Goal: Task Accomplishment & Management: Manage account settings

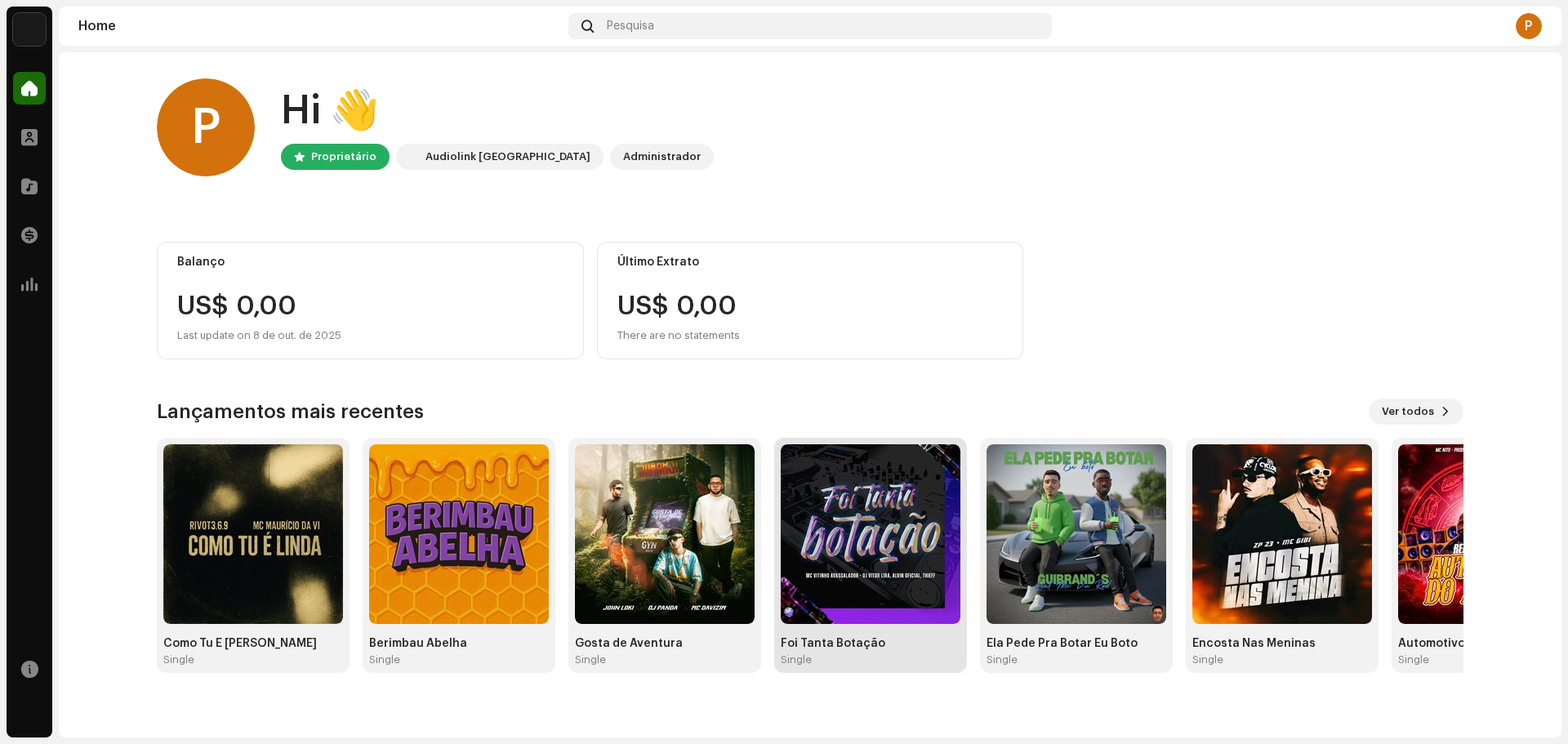
click at [881, 511] on img at bounding box center [870, 534] width 179 height 179
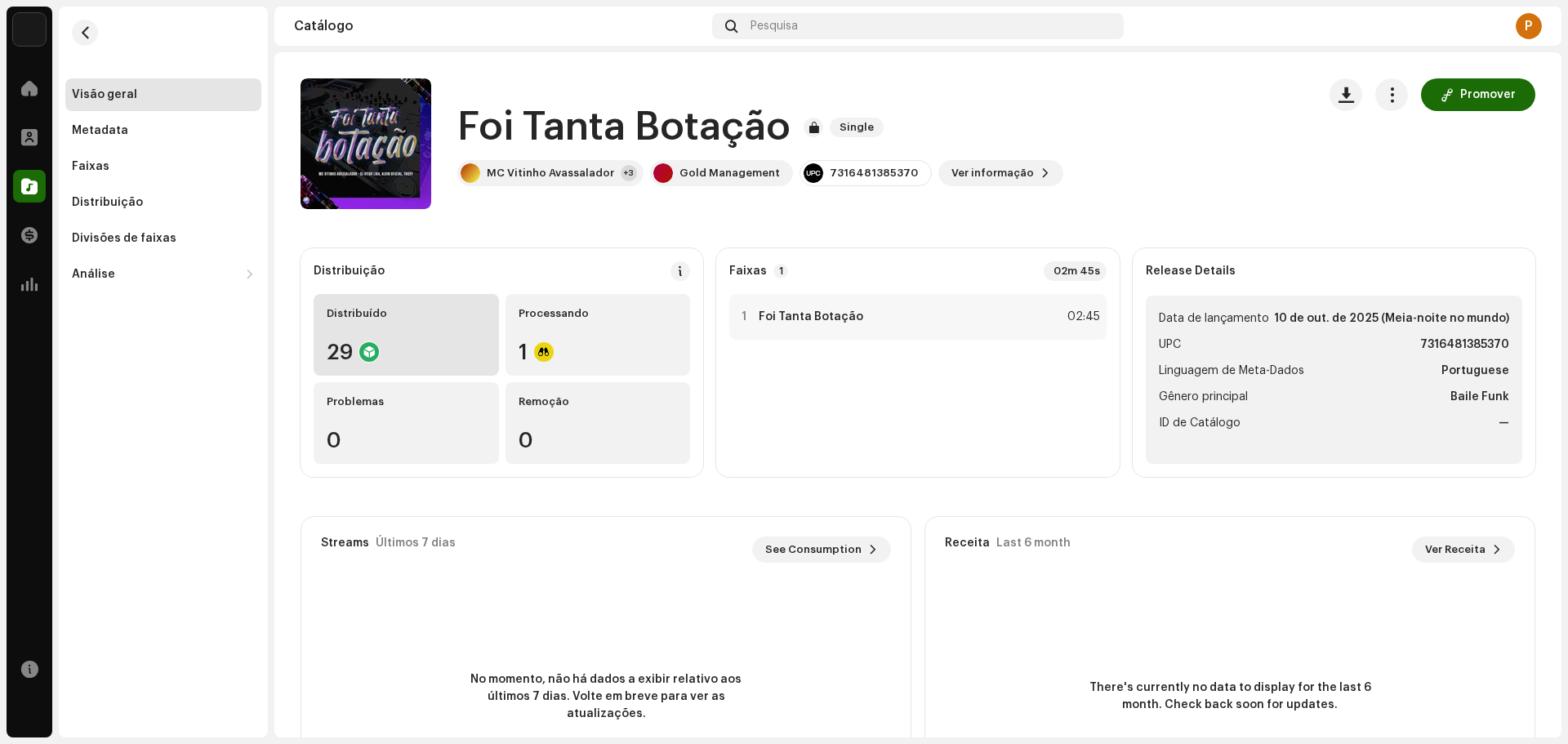
click at [404, 332] on div "Distribuído 29" at bounding box center [406, 334] width 185 height 82
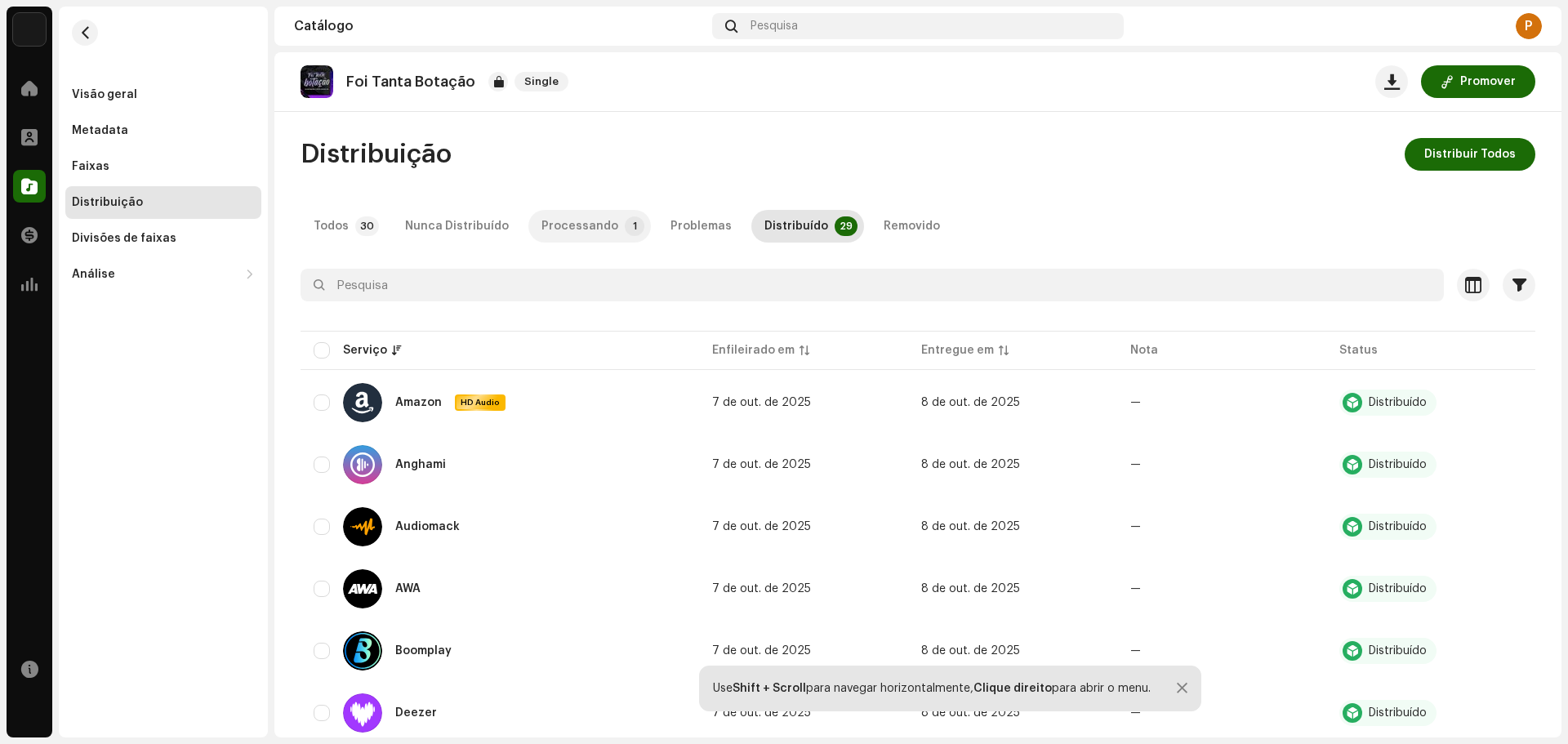
click at [594, 219] on div "Processando" at bounding box center [580, 226] width 77 height 33
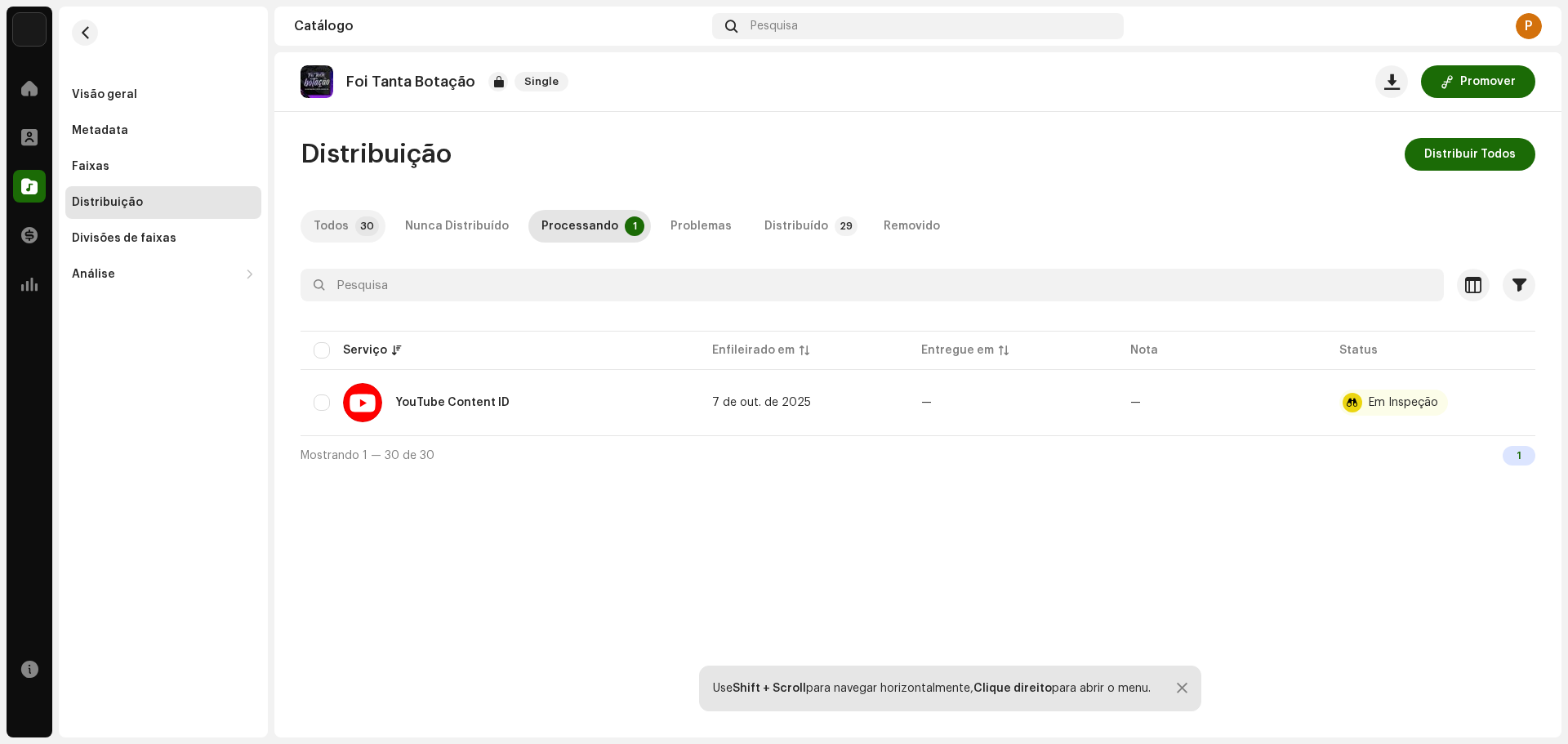
click at [339, 233] on div "Todos" at bounding box center [331, 226] width 35 height 33
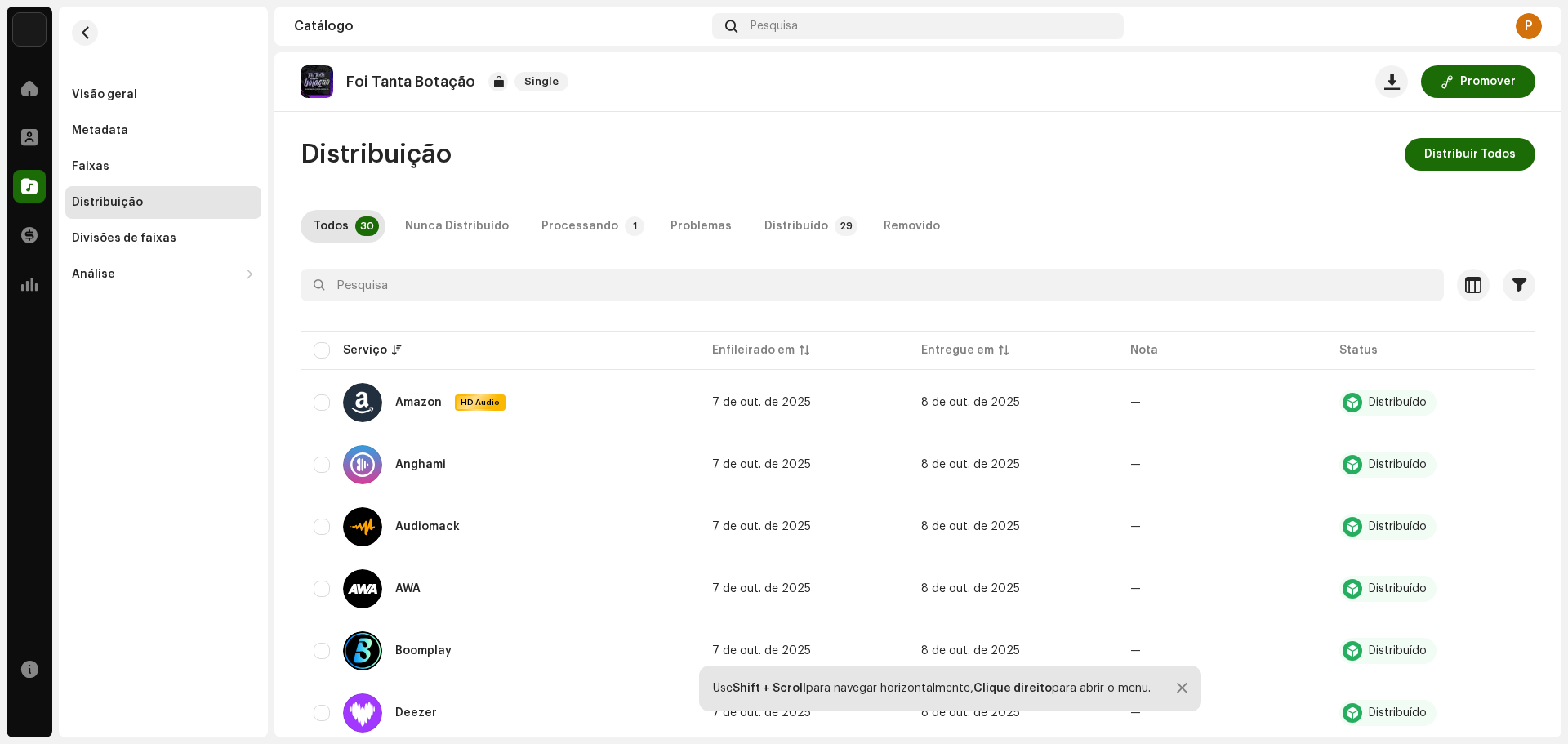
drag, startPoint x: 410, startPoint y: 86, endPoint x: 527, endPoint y: 70, distance: 118.1
click at [412, 85] on p "Foi Tanta Botação" at bounding box center [411, 82] width 129 height 17
click at [527, 72] on span "Single" at bounding box center [542, 82] width 54 height 19
click at [531, 86] on span "Single" at bounding box center [542, 82] width 54 height 19
click at [339, 87] on div "Foi Tanta Botação Single" at bounding box center [438, 82] width 275 height 33
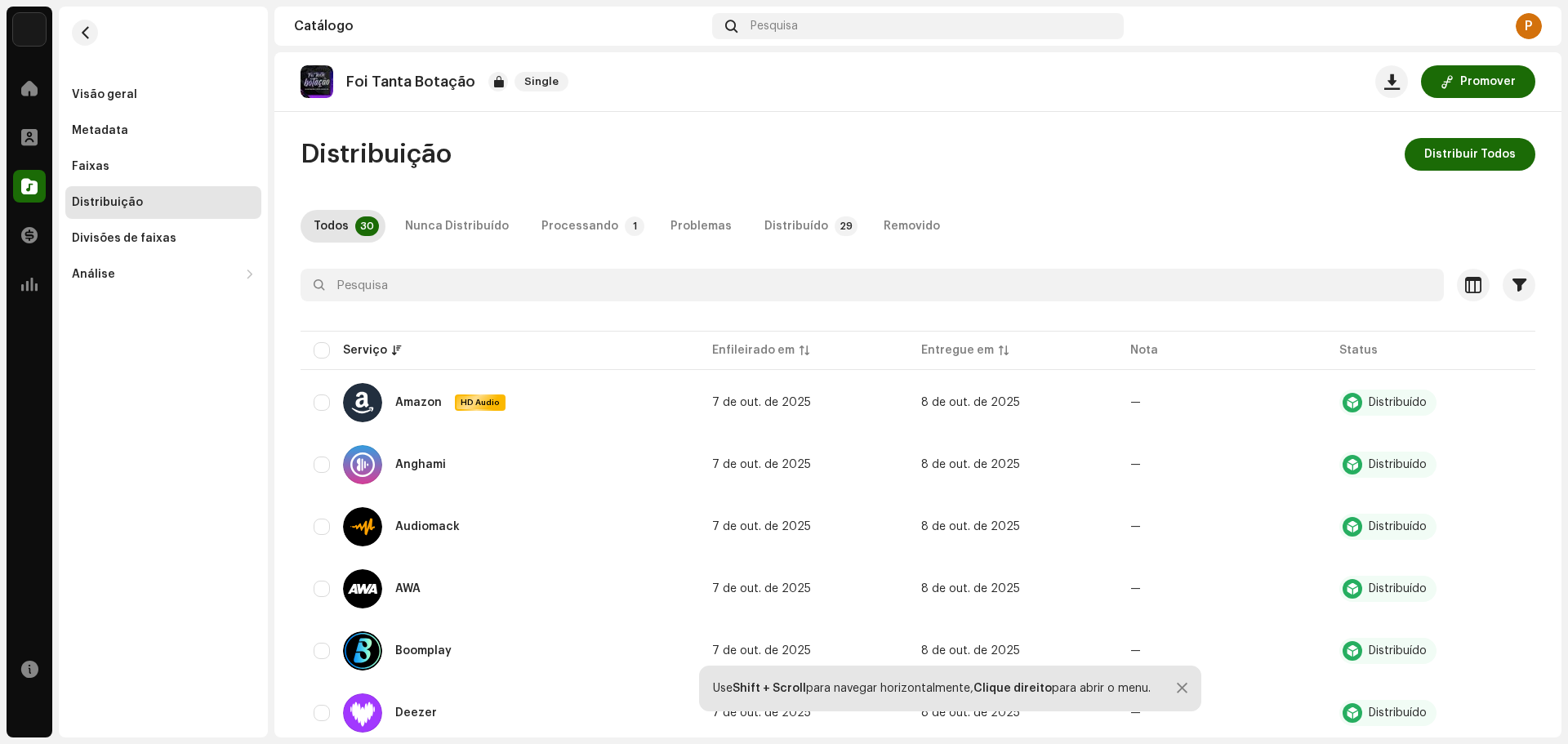
drag, startPoint x: 320, startPoint y: 81, endPoint x: 307, endPoint y: 101, distance: 23.9
click at [318, 81] on img at bounding box center [317, 82] width 33 height 33
click at [98, 200] on div "Distribuição" at bounding box center [108, 202] width 71 height 13
click at [128, 198] on div "Distribuição" at bounding box center [108, 202] width 71 height 13
click at [320, 88] on img at bounding box center [317, 82] width 33 height 33
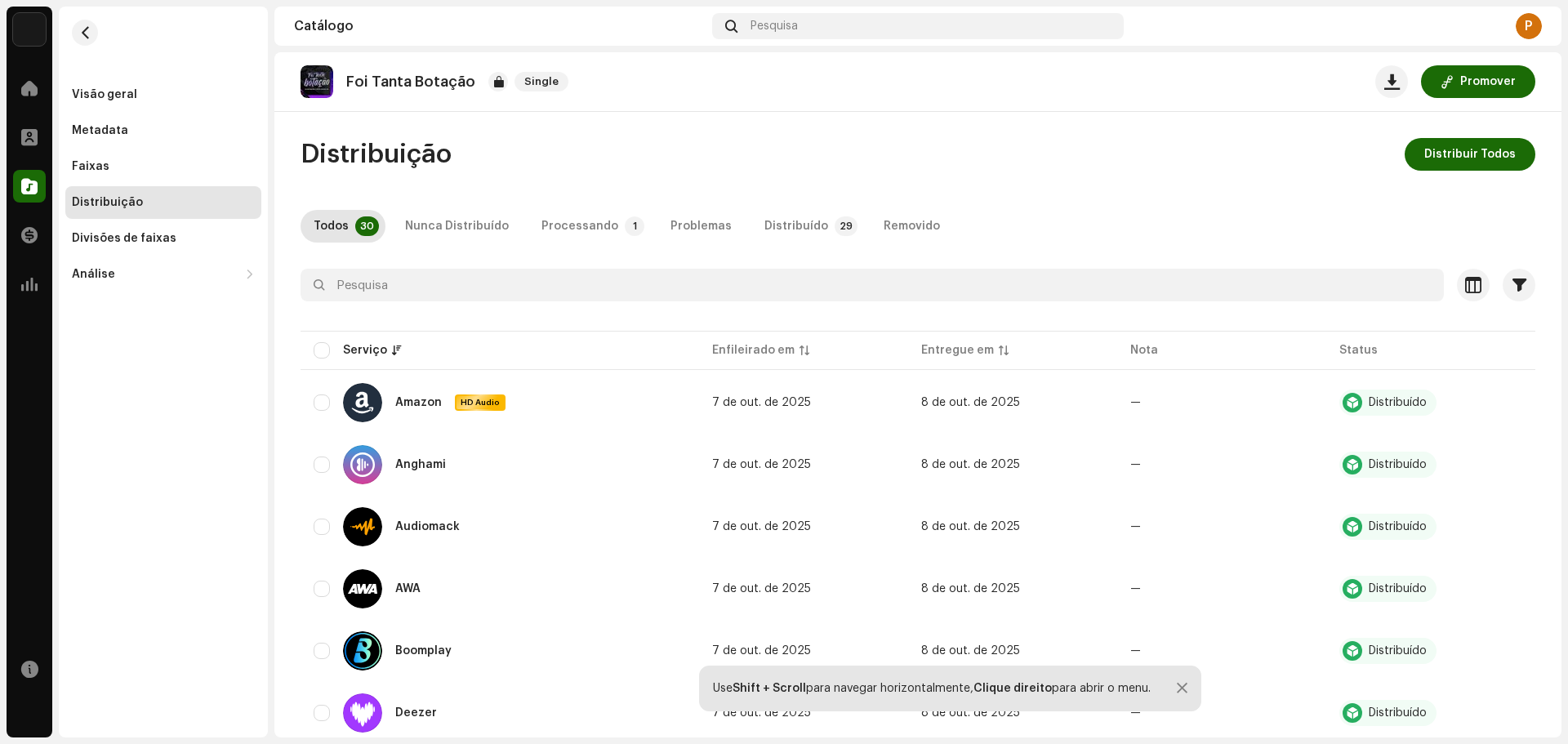
click at [332, 34] on div "Catálogo Pesquisa P" at bounding box center [917, 26] width 1287 height 40
click at [112, 94] on div "Visão geral" at bounding box center [105, 95] width 66 height 13
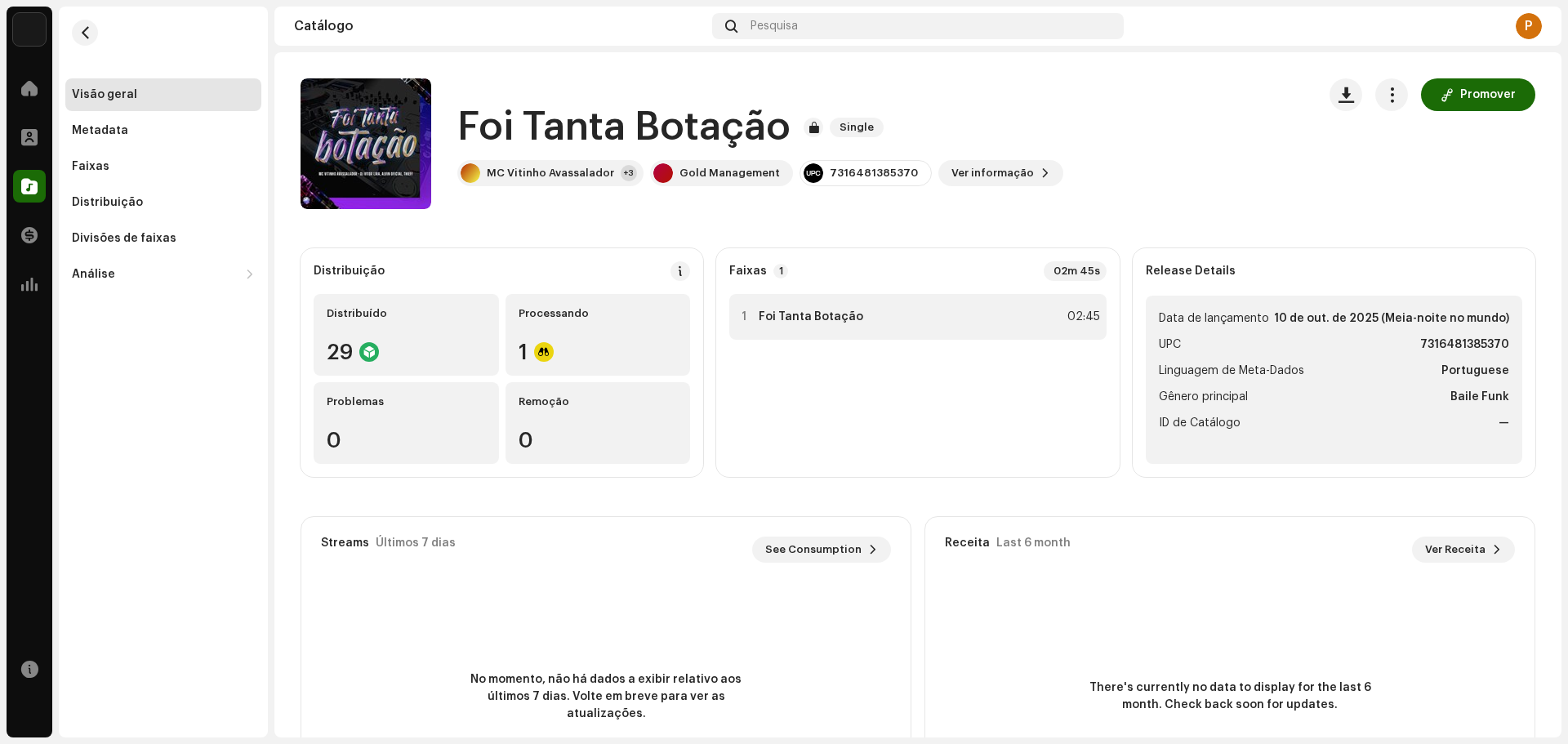
click at [944, 305] on div "Faixas 1 02m 45s 1 Foi Tanta Botação 02:45" at bounding box center [917, 362] width 403 height 228
click at [901, 340] on div "1 Foi Tanta Botação 02:45" at bounding box center [917, 379] width 377 height 170
click at [1025, 166] on button "Ver informação" at bounding box center [1001, 173] width 125 height 26
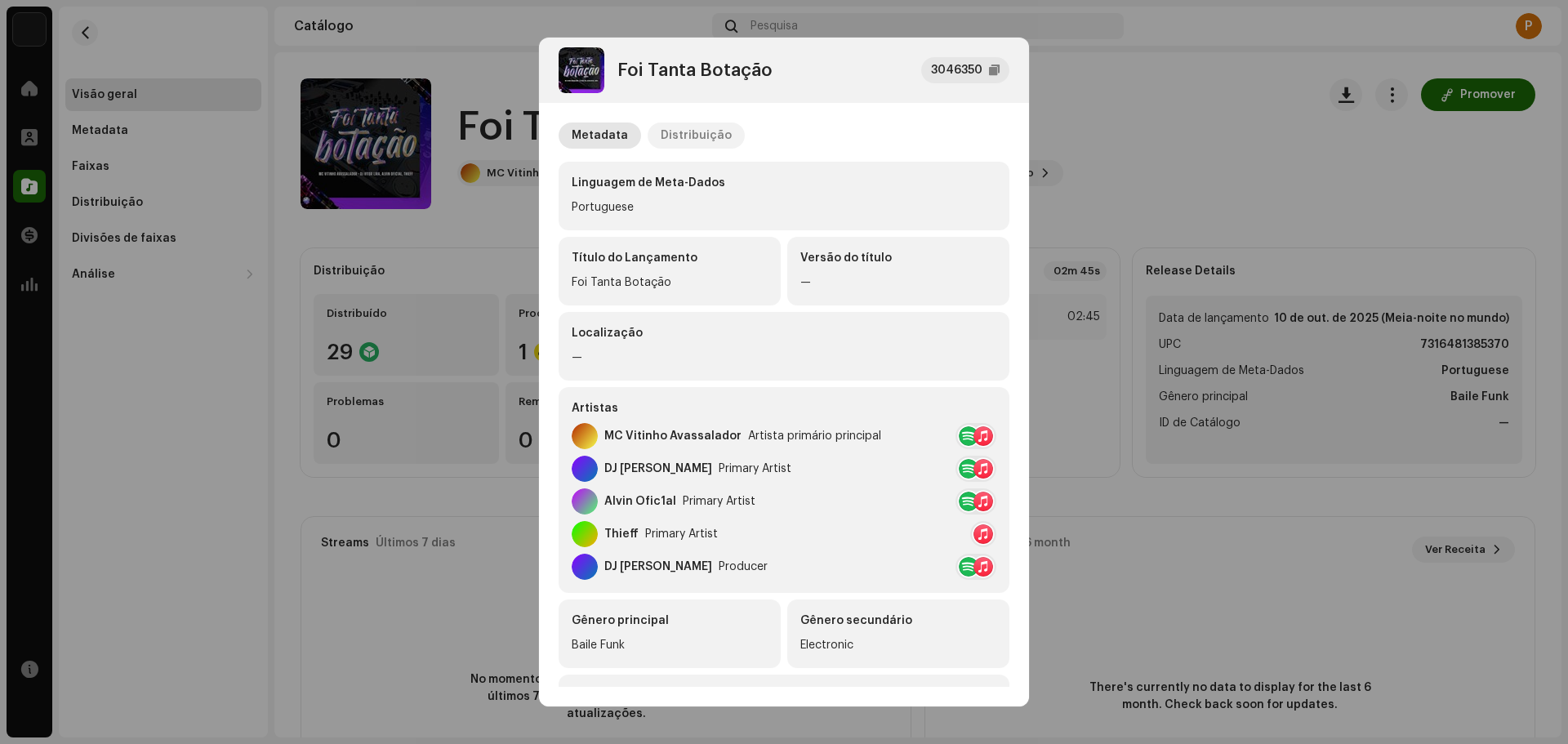
click at [672, 130] on div "Distribuição" at bounding box center [697, 135] width 71 height 26
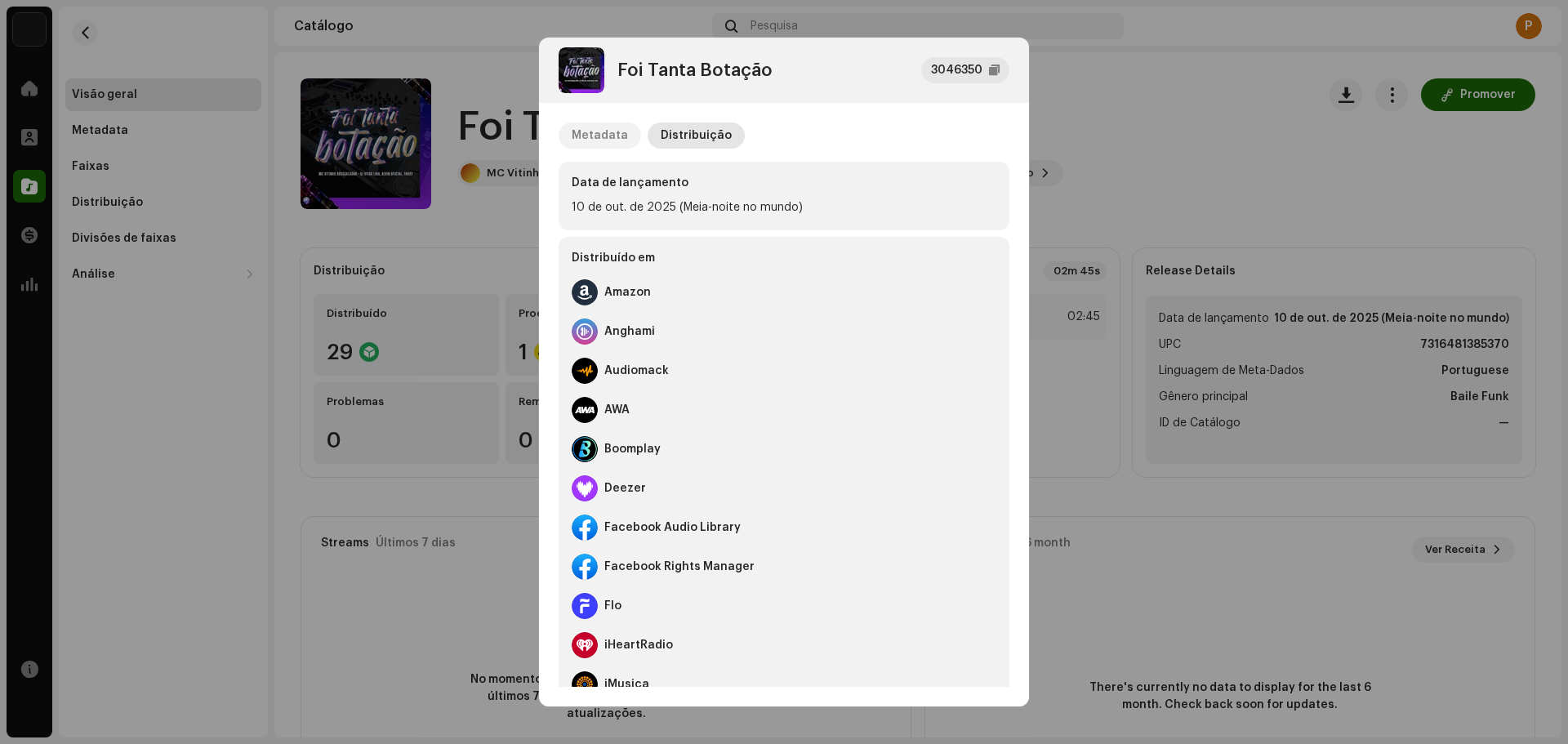
click at [597, 138] on div "Metadata" at bounding box center [599, 135] width 56 height 26
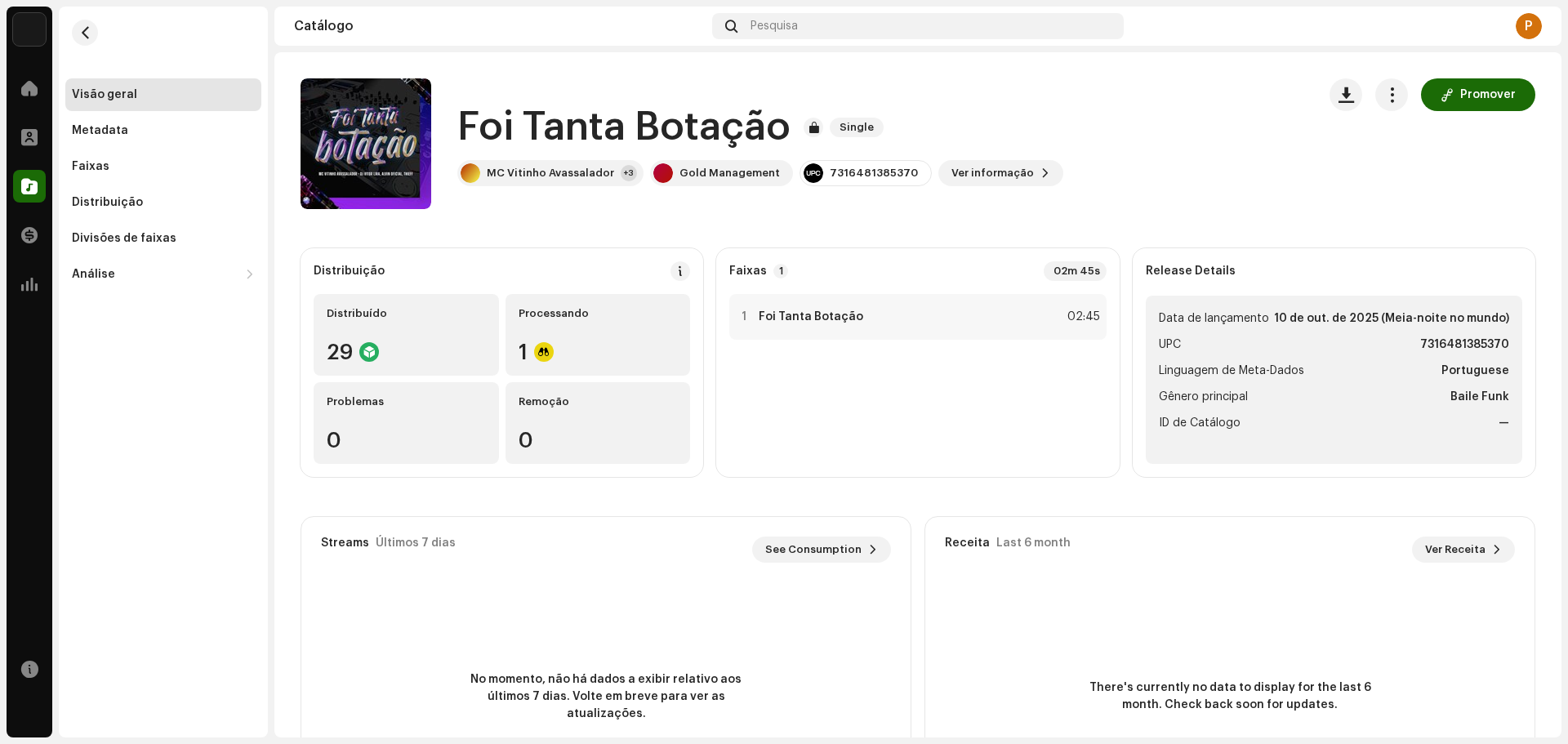
click at [1225, 74] on div "Foi Tanta Botação 3046350 Metadata Distribuição Linguagem de Meta-Dados Portugu…" at bounding box center [784, 372] width 1568 height 744
click at [1390, 99] on span "button" at bounding box center [1392, 95] width 15 height 13
drag, startPoint x: 1255, startPoint y: 171, endPoint x: 1129, endPoint y: 209, distance: 131.6
click at [1254, 172] on div "Foi Tanta Botação Single MC Vitinho Avassalador +3 Gold Management 731648138537…" at bounding box center [802, 144] width 1003 height 131
click at [959, 423] on div "1 Foi Tanta Botação 02:45" at bounding box center [917, 379] width 377 height 170
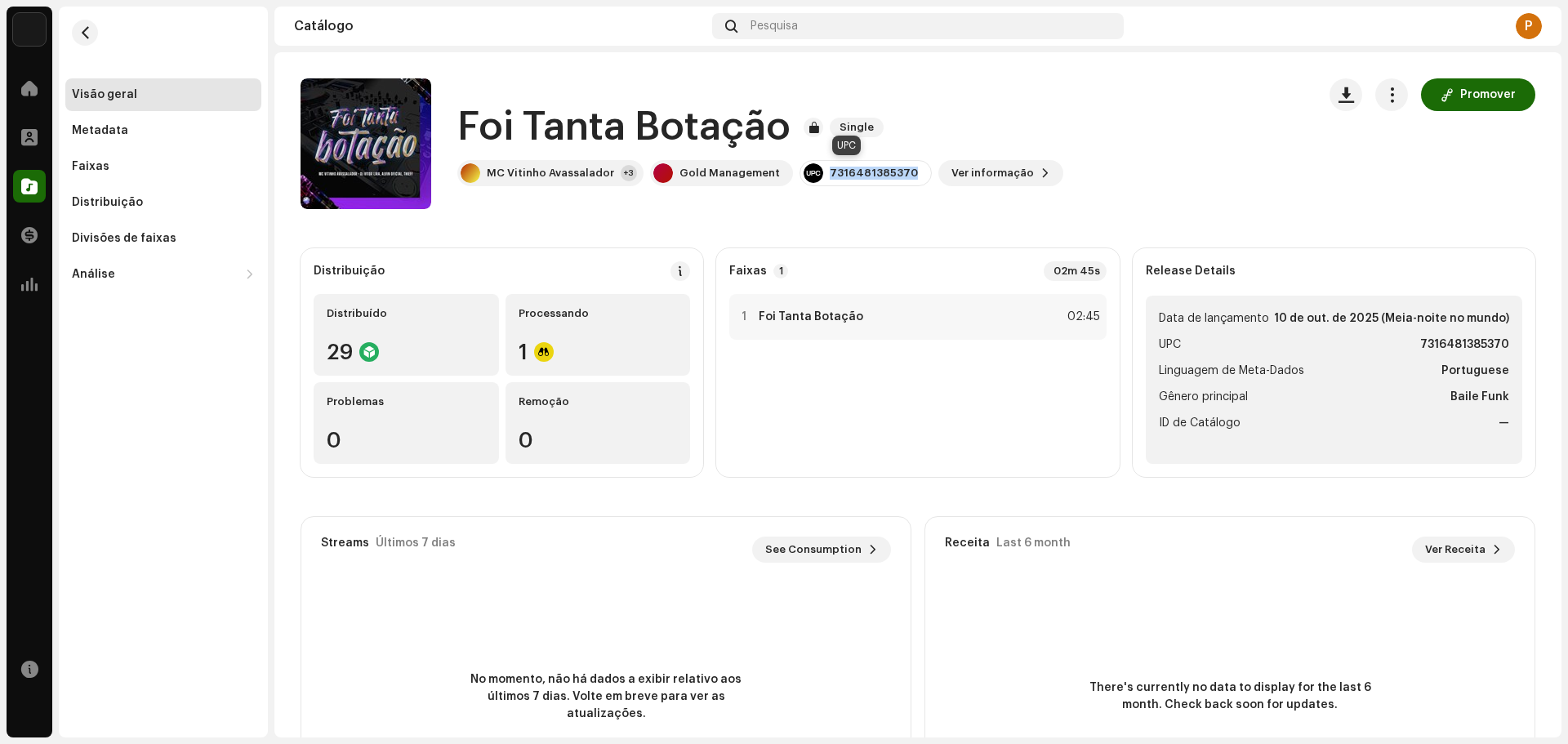
drag, startPoint x: 897, startPoint y: 175, endPoint x: 816, endPoint y: 179, distance: 81.1
click at [816, 179] on div "7316481385370" at bounding box center [865, 173] width 132 height 26
copy div "7316481385370"
click at [176, 241] on div "Divisões de faixas" at bounding box center [164, 239] width 183 height 13
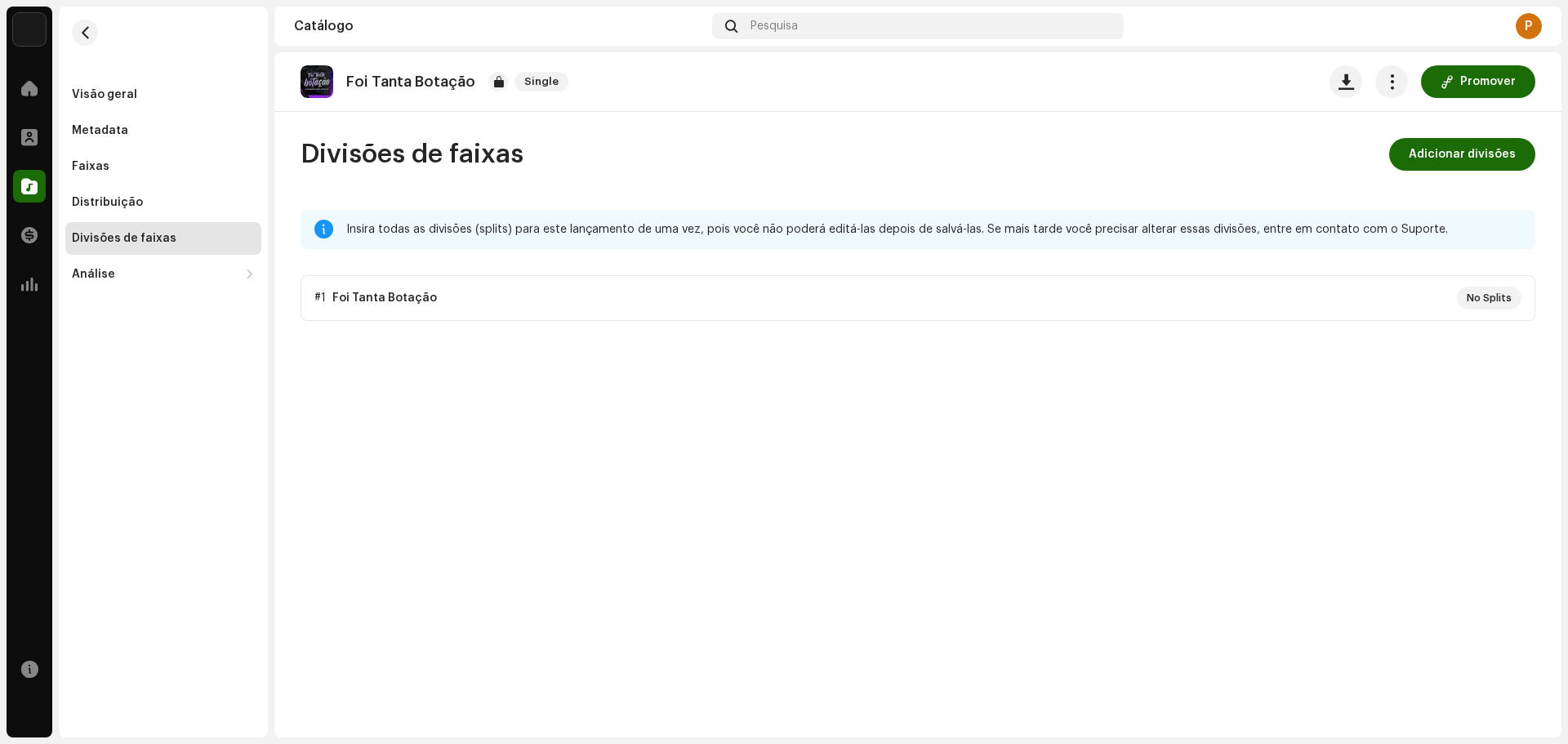
click at [1429, 294] on p-accordion "#1 Foi Tanta Botação No Splits" at bounding box center [917, 298] width 1235 height 45
click at [392, 292] on p-accordion "#1 Foi Tanta Botação No Splits" at bounding box center [917, 298] width 1235 height 45
click at [318, 303] on p-accordion "#1 Foi Tanta Botação No Splits" at bounding box center [917, 298] width 1235 height 45
click at [1487, 297] on p-accordion "#1 Foi Tanta Botação No Splits" at bounding box center [917, 298] width 1235 height 45
click at [366, 301] on p-accordion "#1 Foi Tanta Botação No Splits" at bounding box center [917, 298] width 1235 height 45
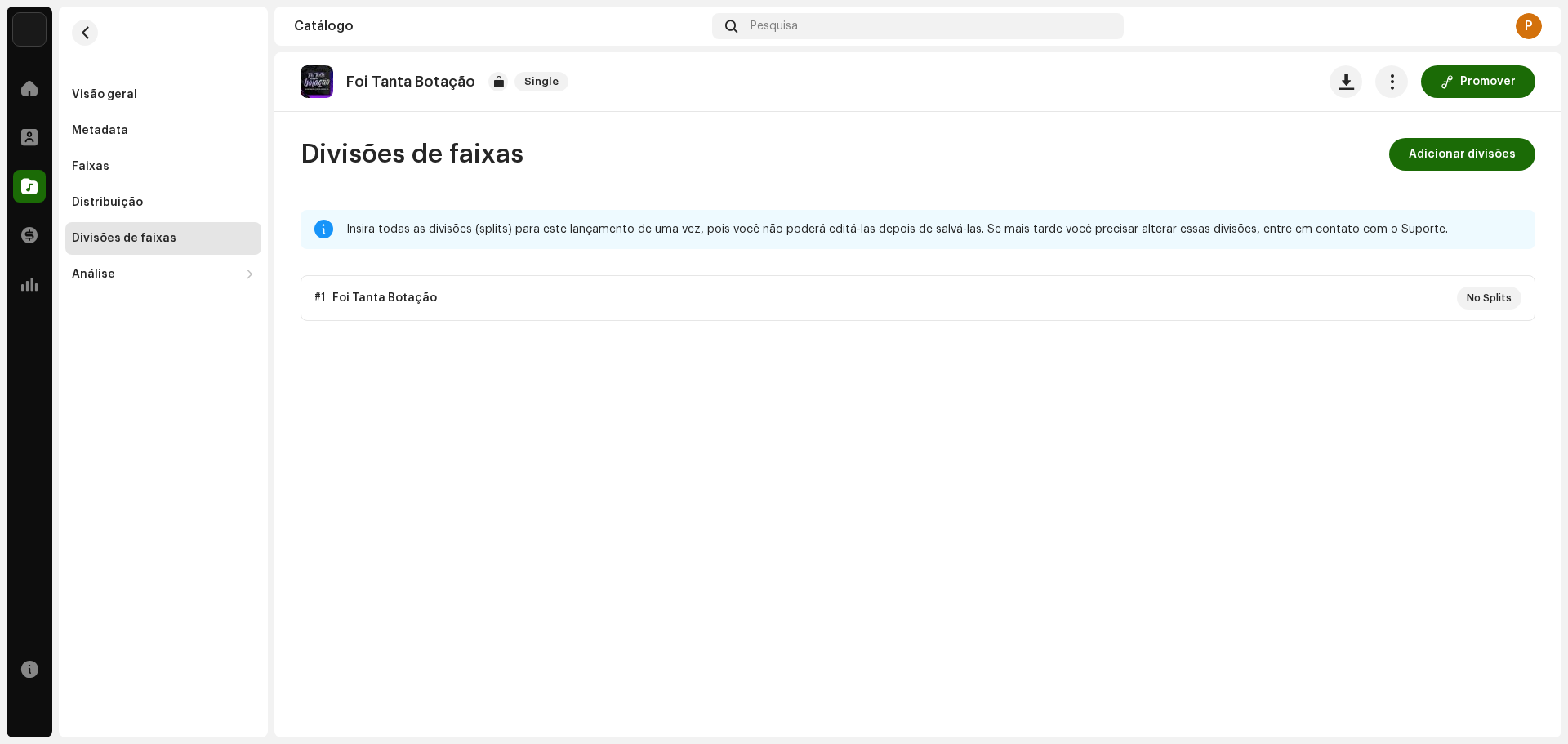
click at [318, 294] on p-accordion "#1 Foi Tanta Botação No Splits" at bounding box center [917, 298] width 1235 height 45
click at [1473, 152] on span "Adicionar divisões" at bounding box center [1462, 154] width 107 height 33
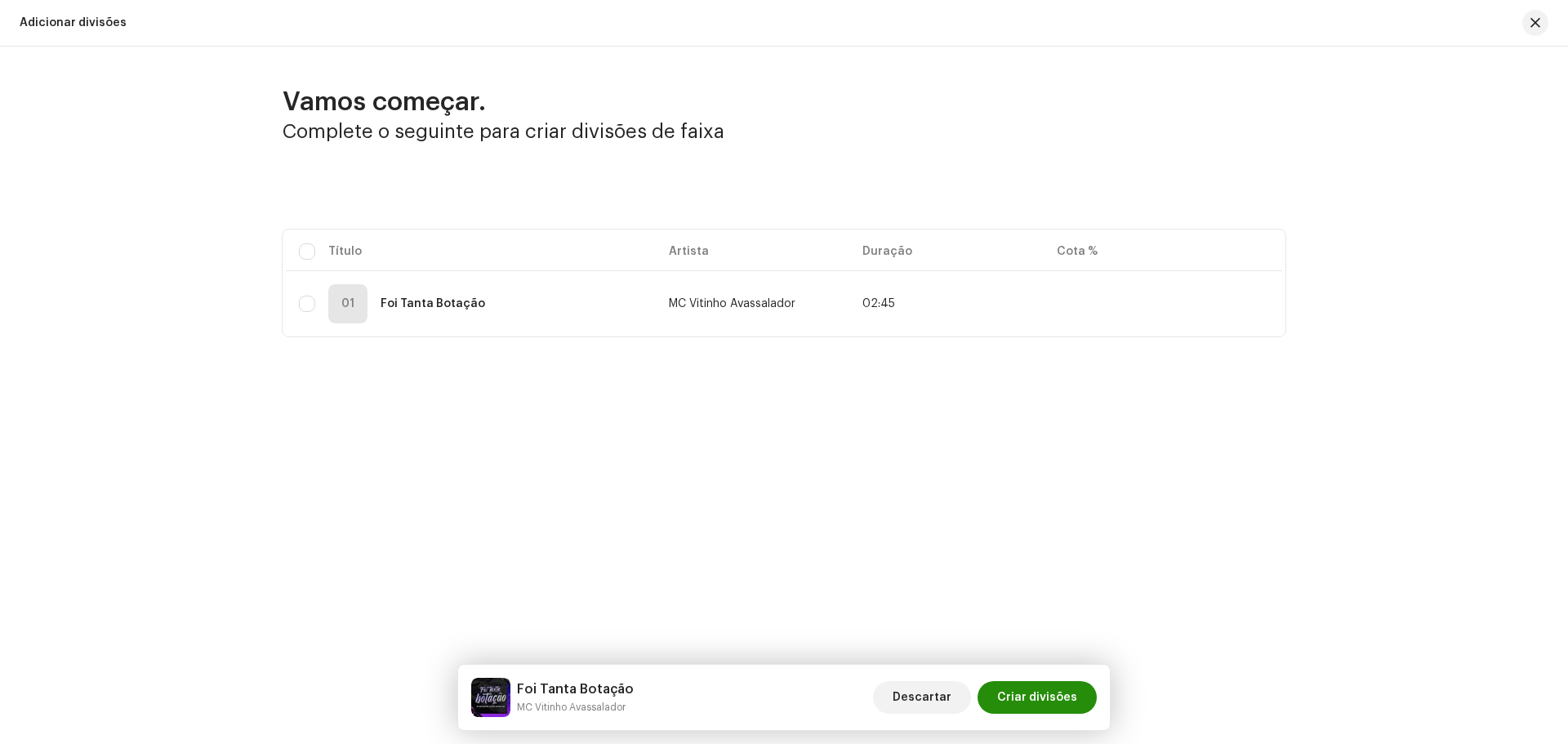
click at [1035, 693] on span "Criar divisões" at bounding box center [1037, 698] width 80 height 33
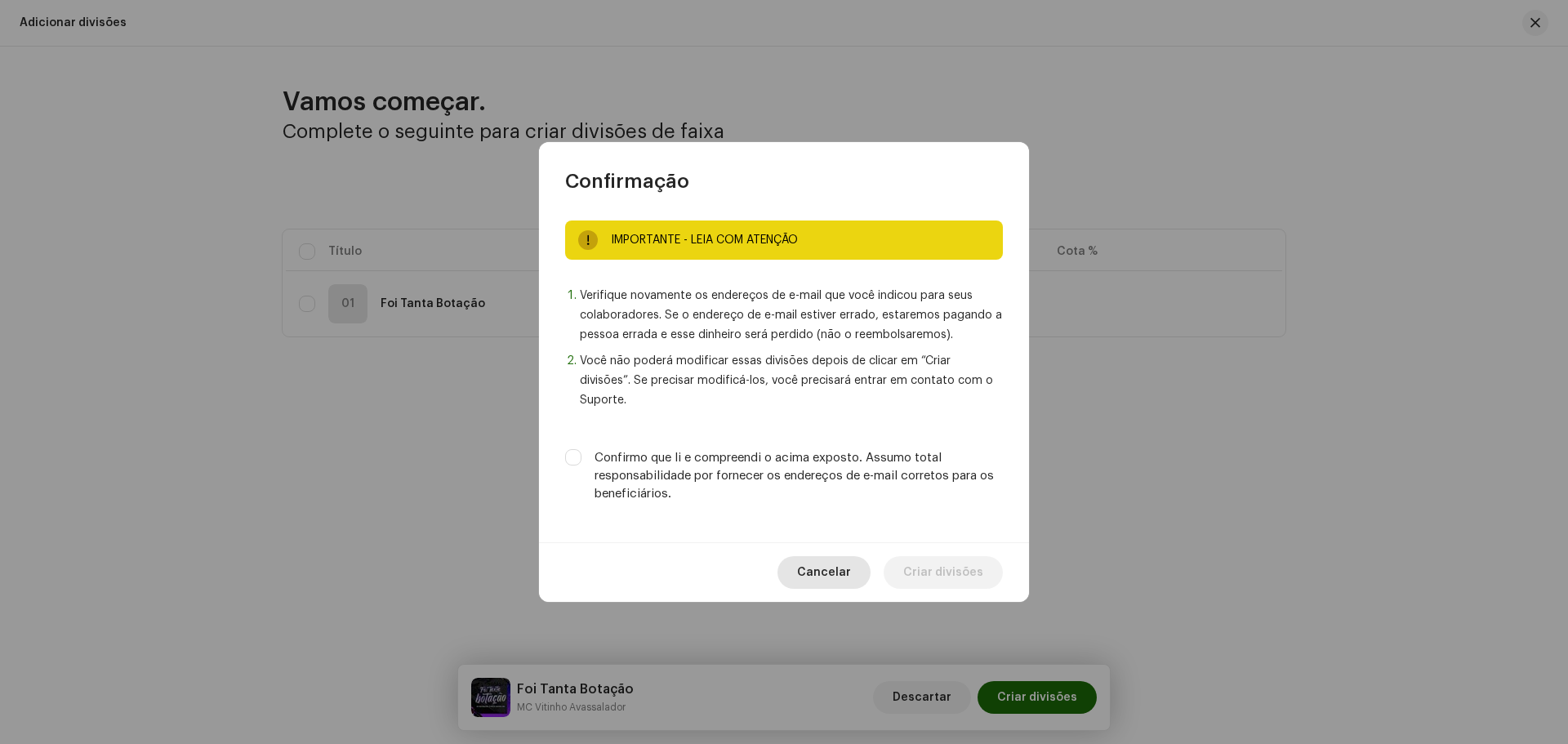
click at [816, 556] on span "Cancelar" at bounding box center [824, 572] width 54 height 33
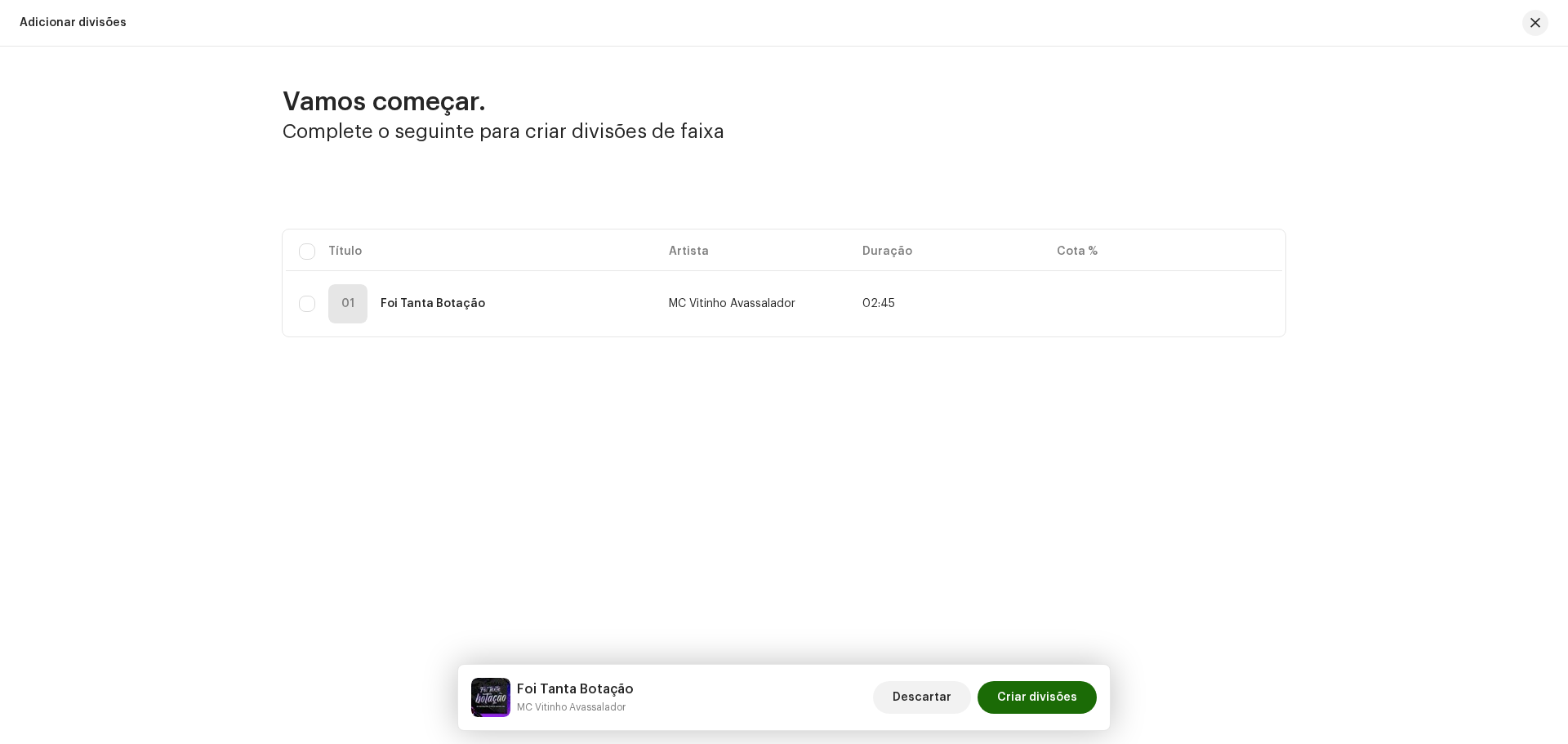
click at [923, 481] on div "Adicionar divisões Vamos começar. Complete o seguinte para criar divisões de fa…" at bounding box center [784, 372] width 1568 height 744
click at [492, 304] on div "01 Foi Tanta Botação" at bounding box center [470, 304] width 344 height 40
click at [459, 299] on strong "Foi Tanta Botação" at bounding box center [433, 304] width 104 height 12
click at [388, 311] on div "01 Foi Tanta Botação" at bounding box center [470, 304] width 344 height 40
drag, startPoint x: 757, startPoint y: 695, endPoint x: 577, endPoint y: 694, distance: 180.0
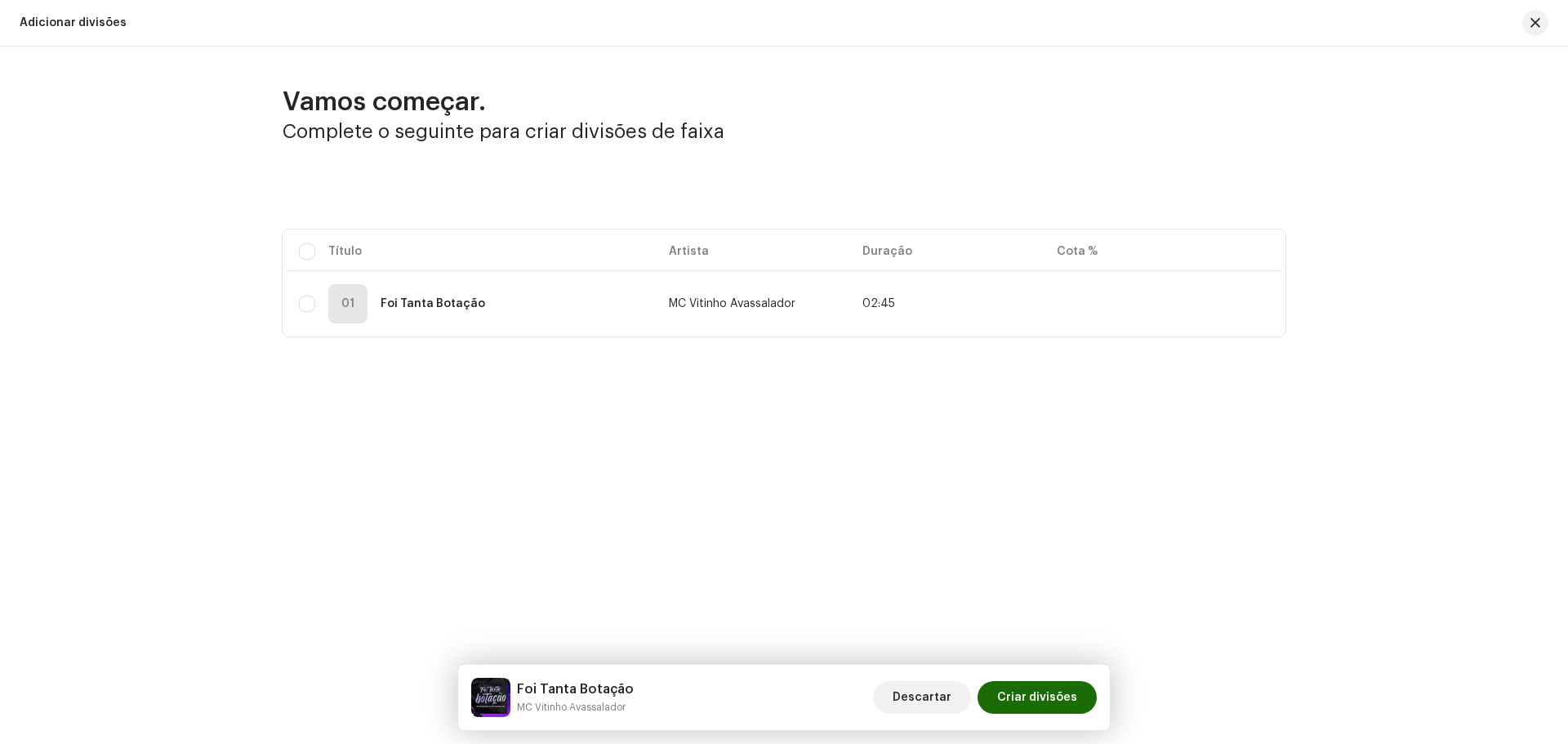
click at [752, 693] on div "Foi Tanta Botação MC Vitinho Avassalador Descartar Criar divisões" at bounding box center [784, 697] width 625 height 40
click at [546, 696] on h5 "Foi Tanta Botação" at bounding box center [574, 689] width 117 height 19
click at [546, 697] on h5 "Foi Tanta Botação" at bounding box center [574, 689] width 117 height 19
click at [495, 678] on img at bounding box center [491, 697] width 40 height 40
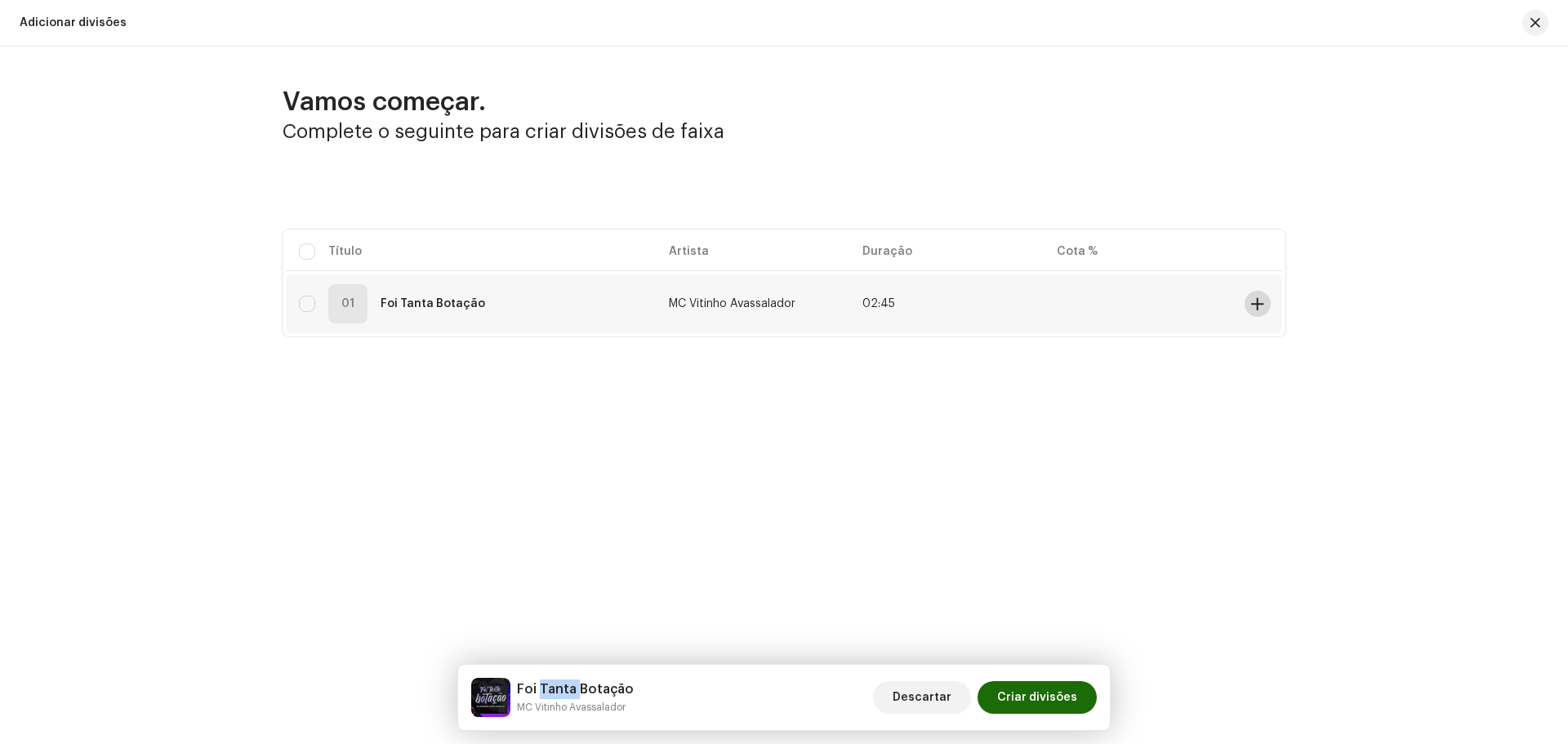
click at [1251, 296] on button at bounding box center [1257, 304] width 26 height 26
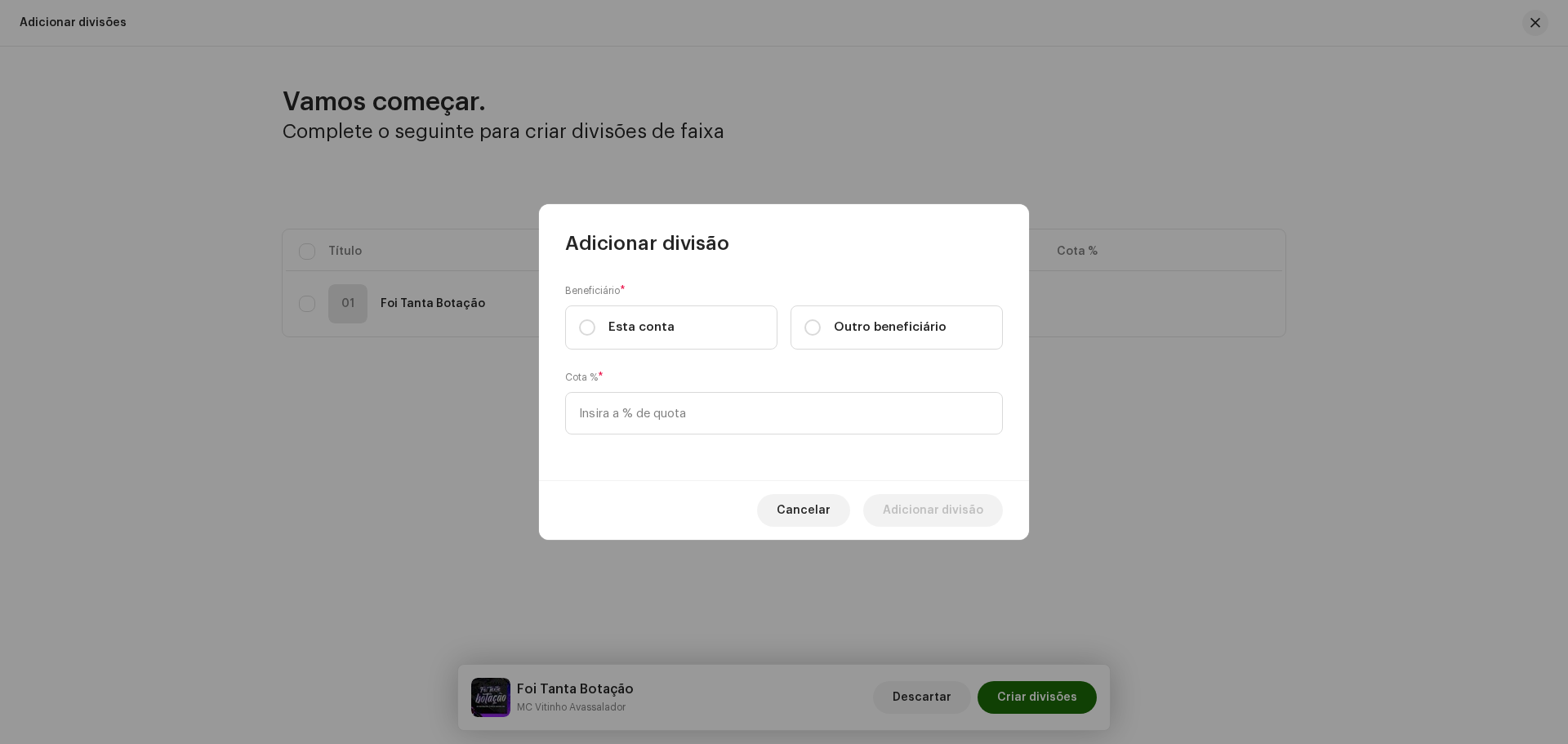
click at [1000, 236] on div "Adicionar divisão" at bounding box center [784, 230] width 490 height 52
click at [821, 505] on span "Cancelar" at bounding box center [804, 511] width 54 height 33
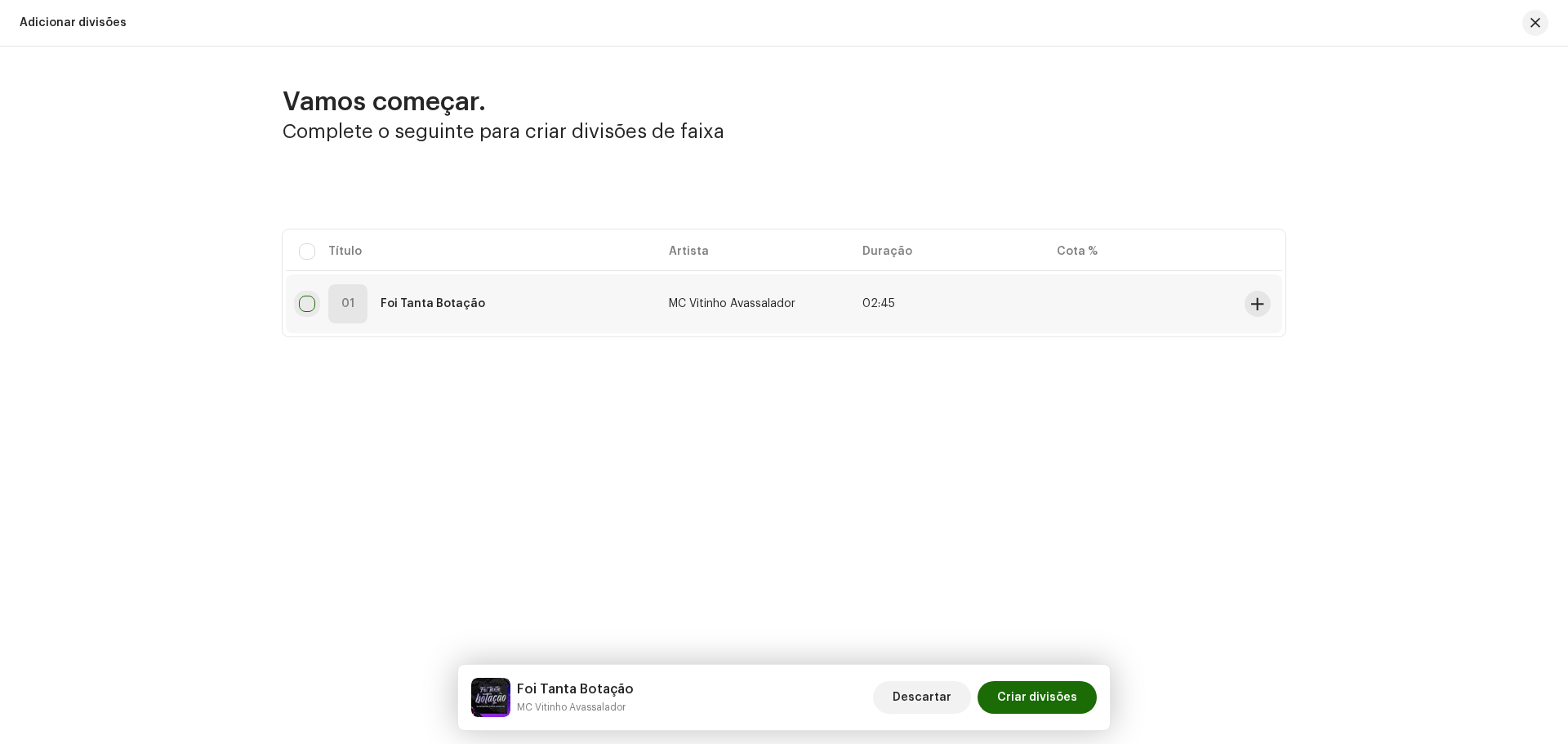
click at [302, 300] on input "Row Unselected" at bounding box center [306, 304] width 16 height 16
checkbox input "true"
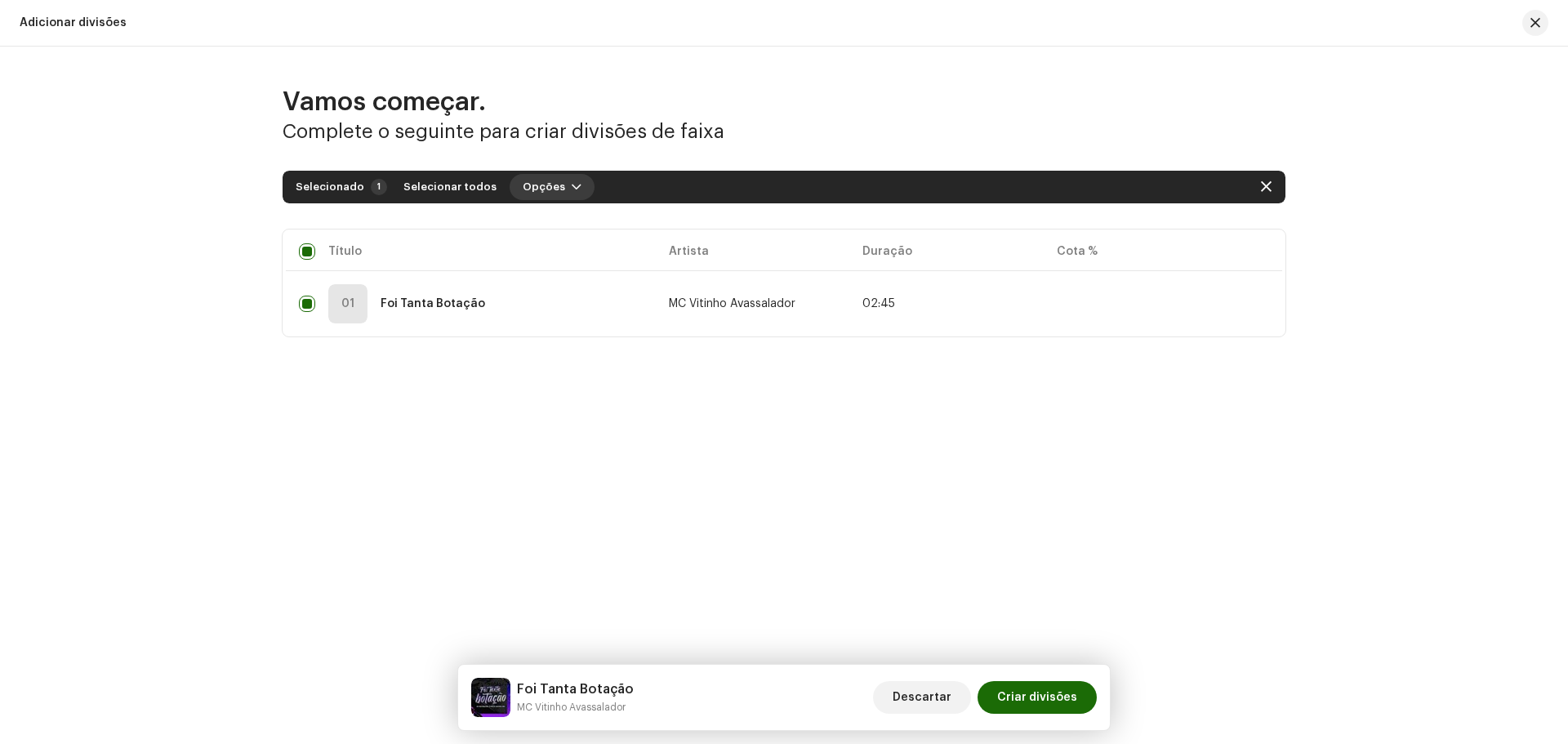
click at [553, 187] on button "Opções" at bounding box center [552, 186] width 85 height 26
click at [576, 227] on span "Adicionar divisões" at bounding box center [564, 224] width 107 height 13
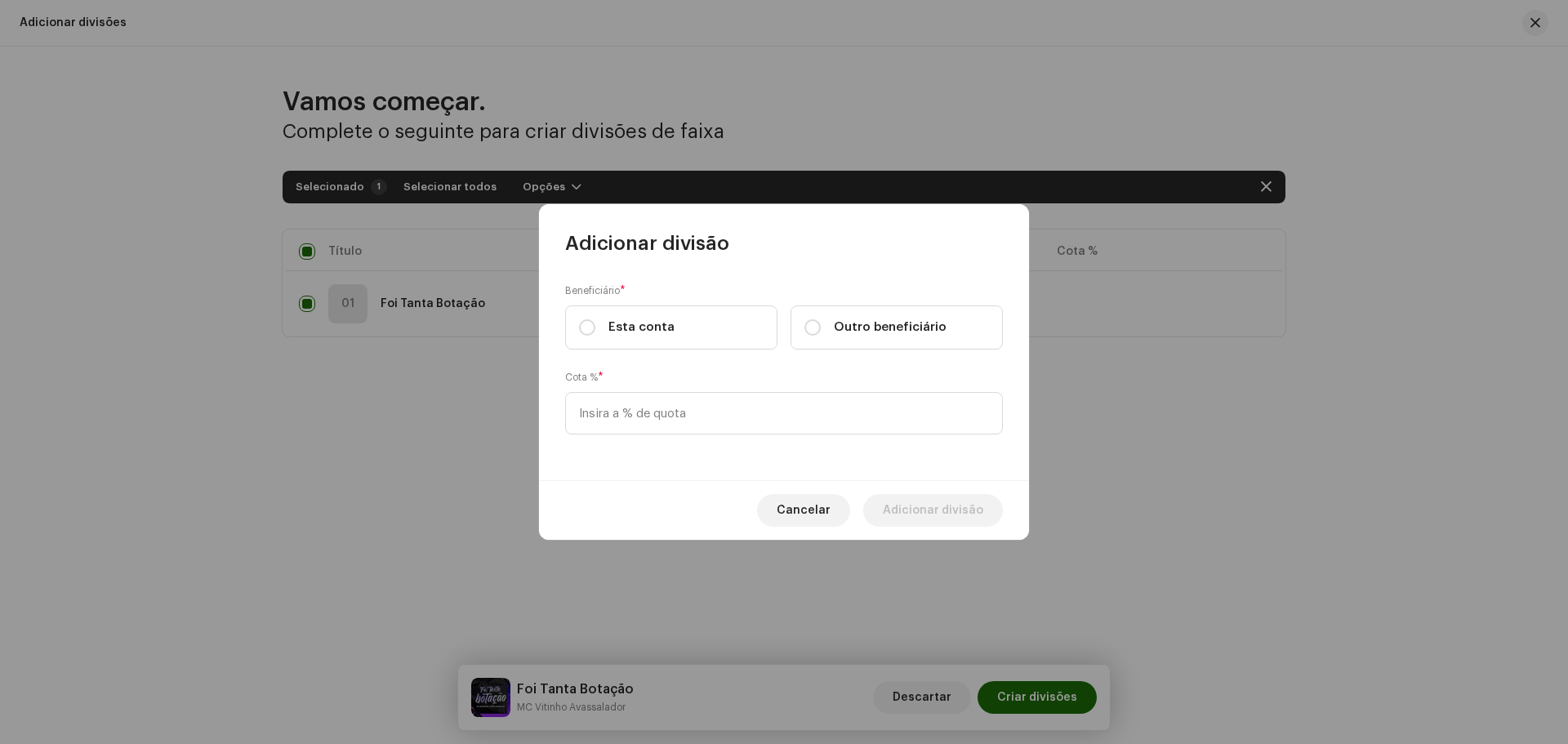
drag, startPoint x: 809, startPoint y: 512, endPoint x: 814, endPoint y: 502, distance: 11.2
click at [811, 510] on span "Cancelar" at bounding box center [804, 511] width 54 height 33
checkbox input "false"
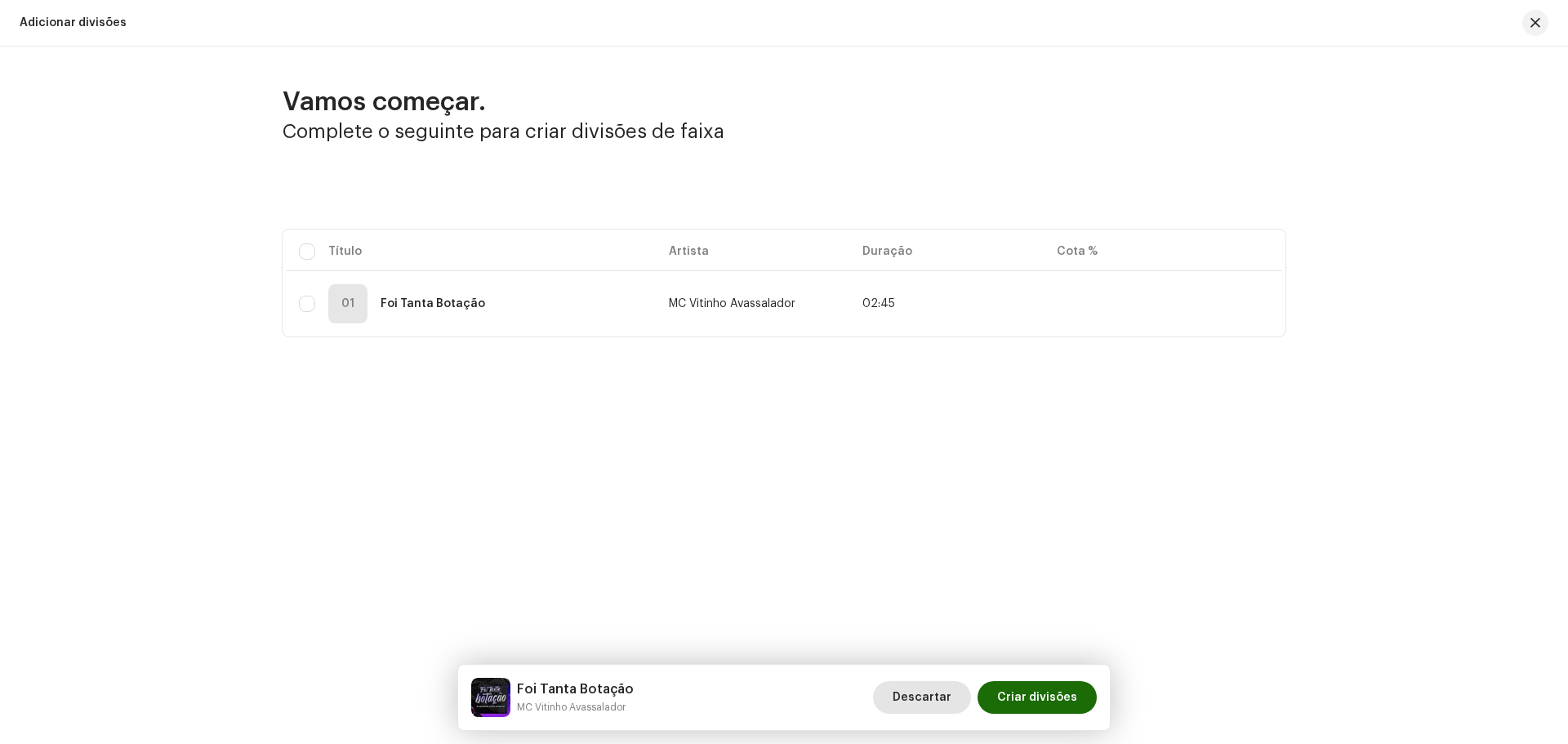
click at [939, 693] on span "Descartar" at bounding box center [921, 698] width 59 height 33
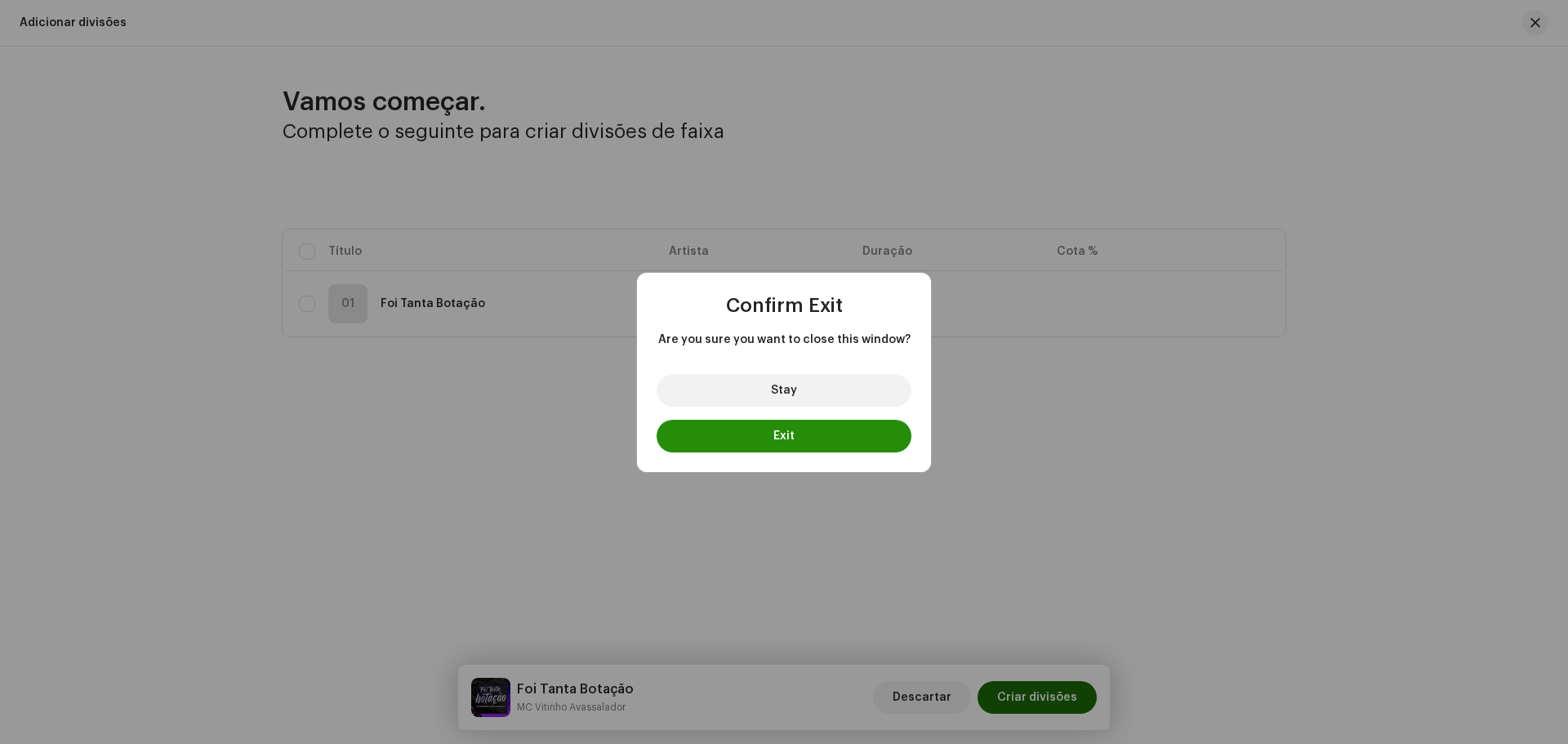
click at [832, 432] on button "Exit" at bounding box center [784, 437] width 254 height 33
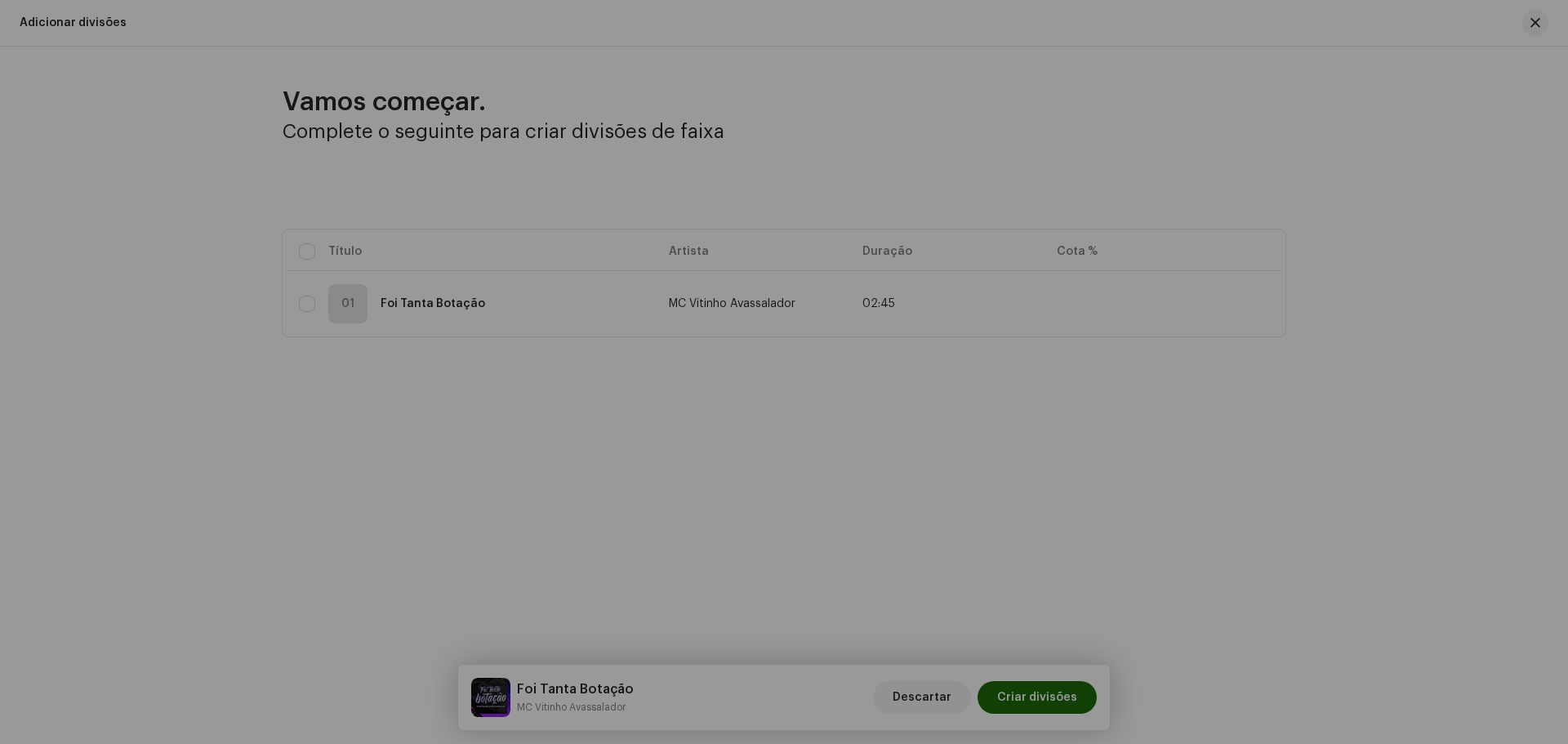
click at [832, 432] on div "Stay Exit" at bounding box center [784, 403] width 206 height 78
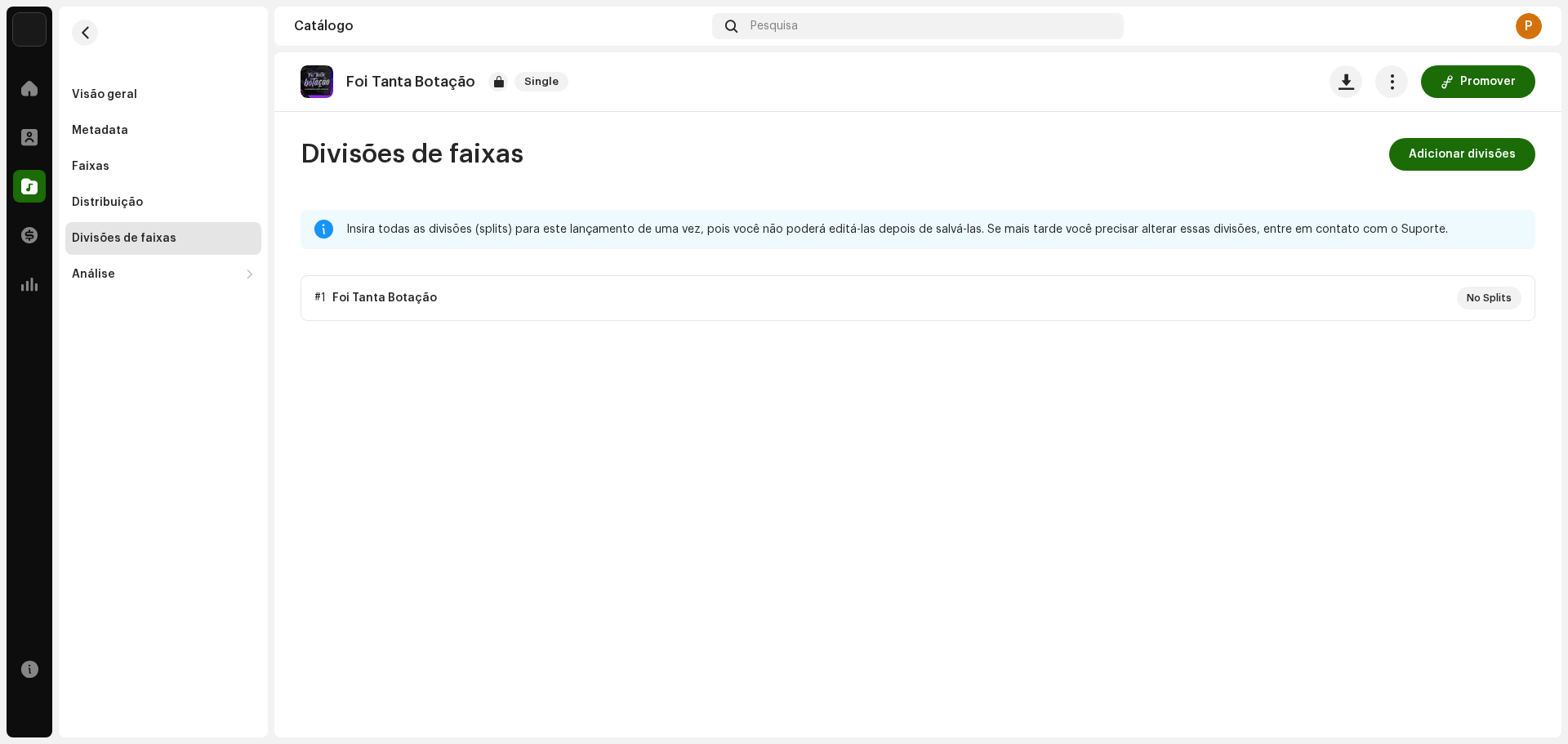
click at [847, 308] on p-accordion "#1 Foi Tanta Botação No Splits" at bounding box center [917, 298] width 1235 height 45
click at [116, 200] on div "Distribuição" at bounding box center [108, 202] width 71 height 13
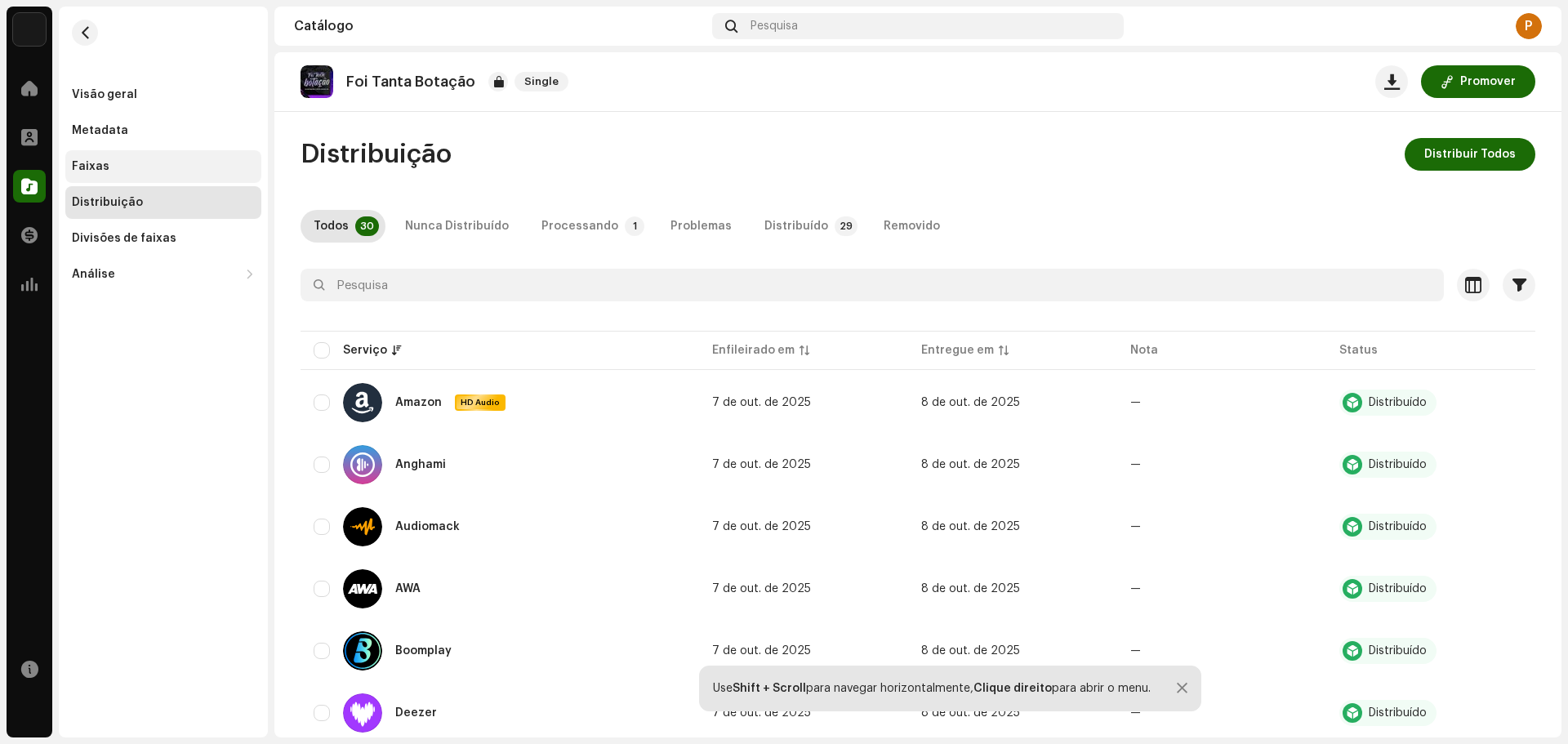
click at [115, 150] on div "Faixas" at bounding box center [163, 167] width 196 height 33
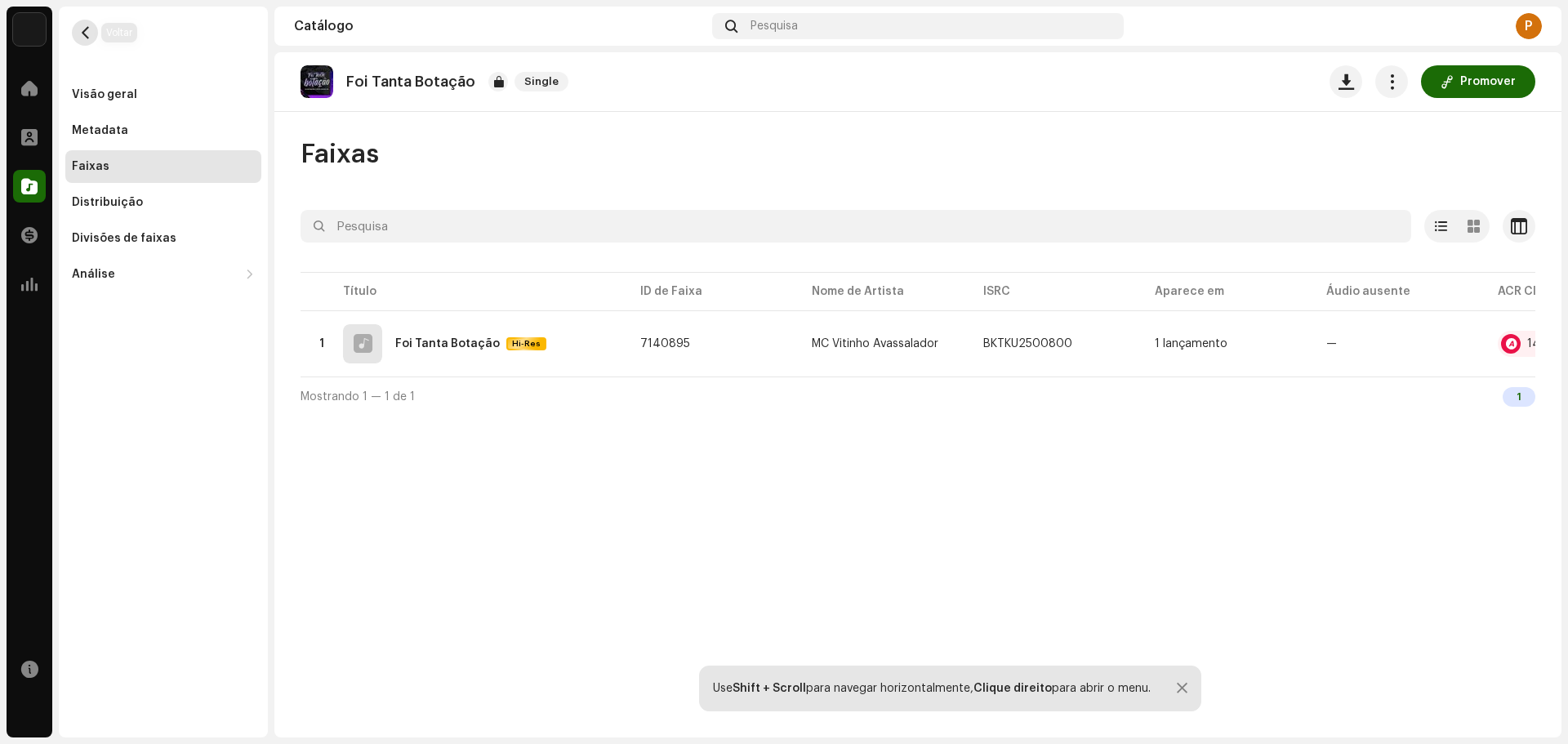
click at [75, 35] on button "button" at bounding box center [85, 32] width 26 height 26
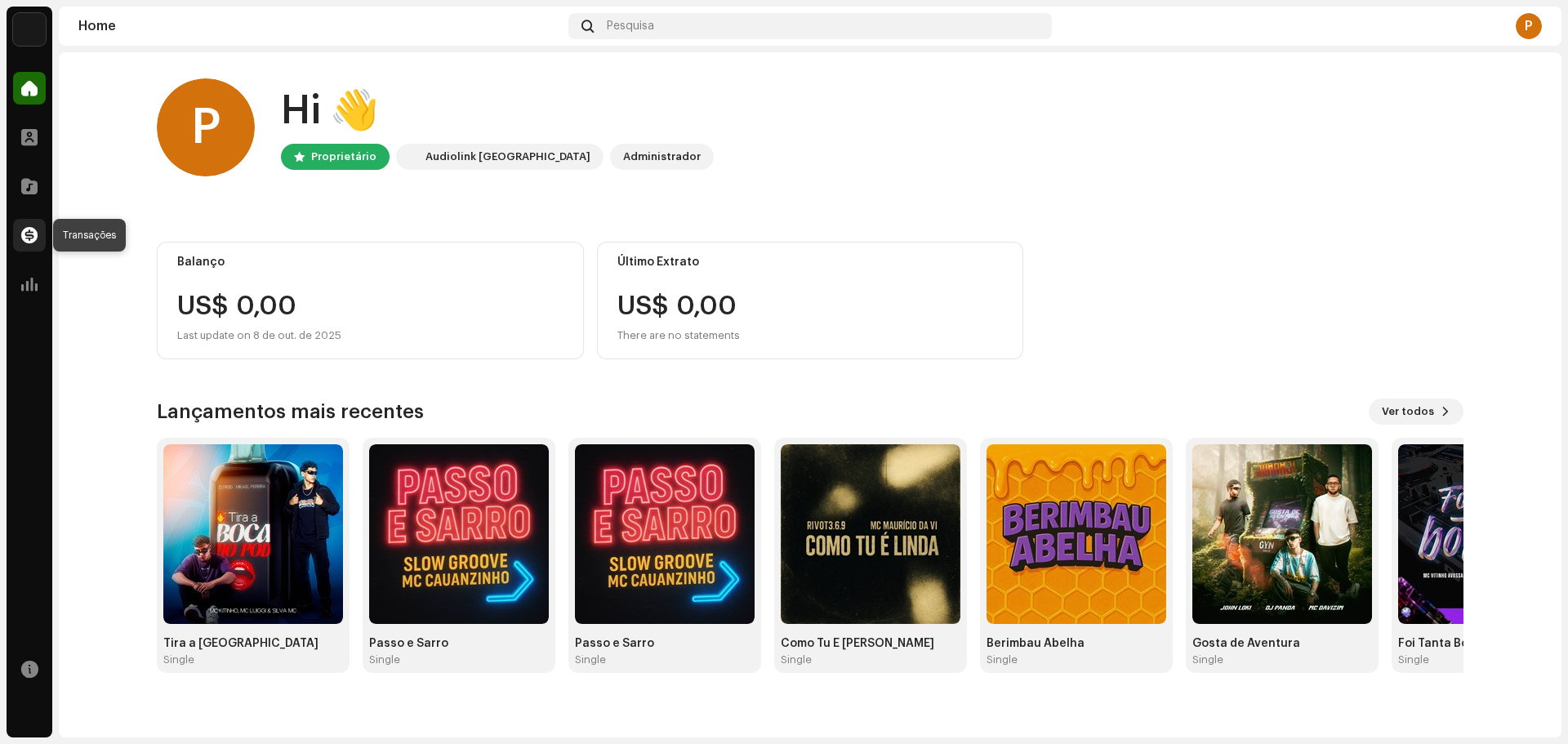
click at [27, 238] on span at bounding box center [29, 235] width 16 height 13
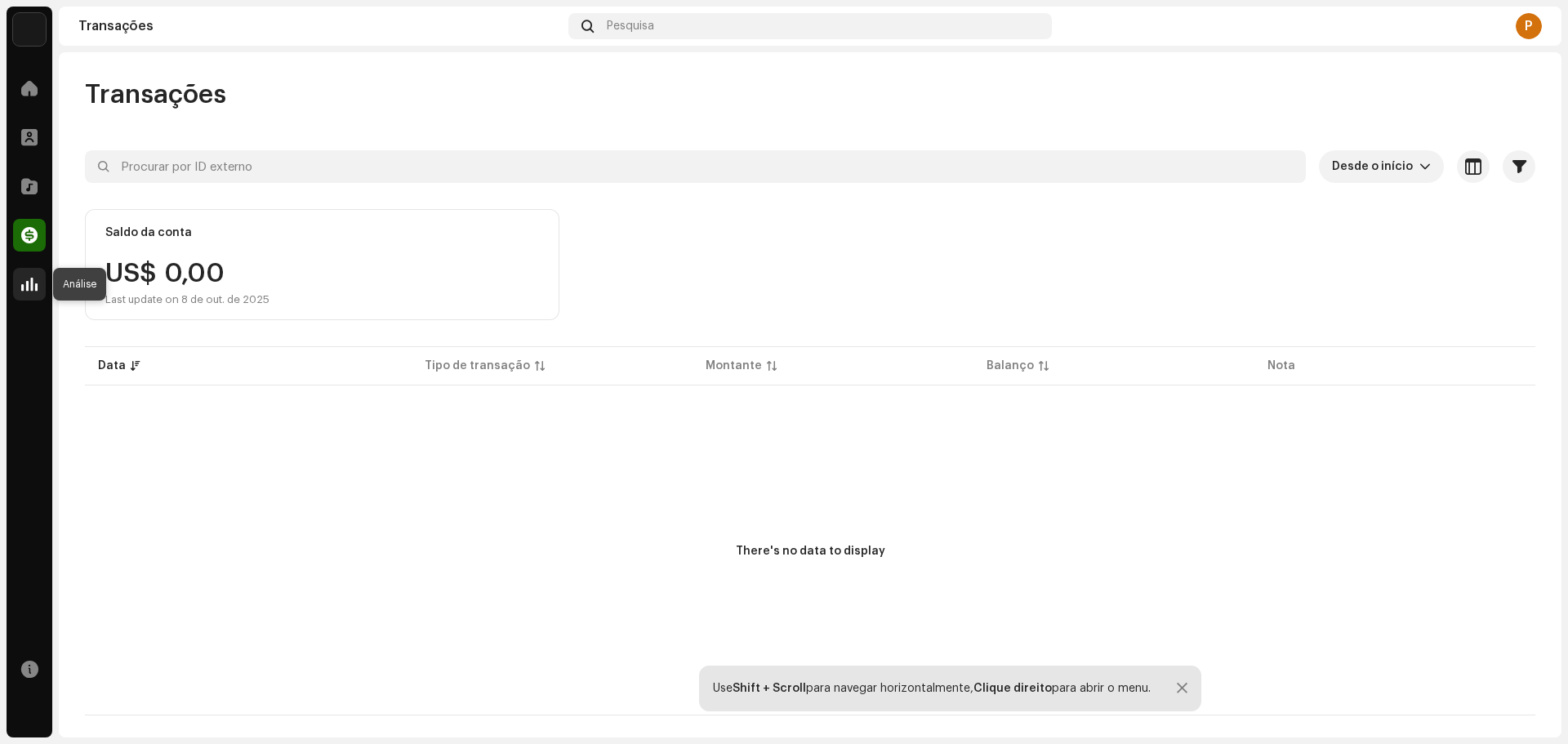
click at [28, 284] on span at bounding box center [29, 284] width 16 height 13
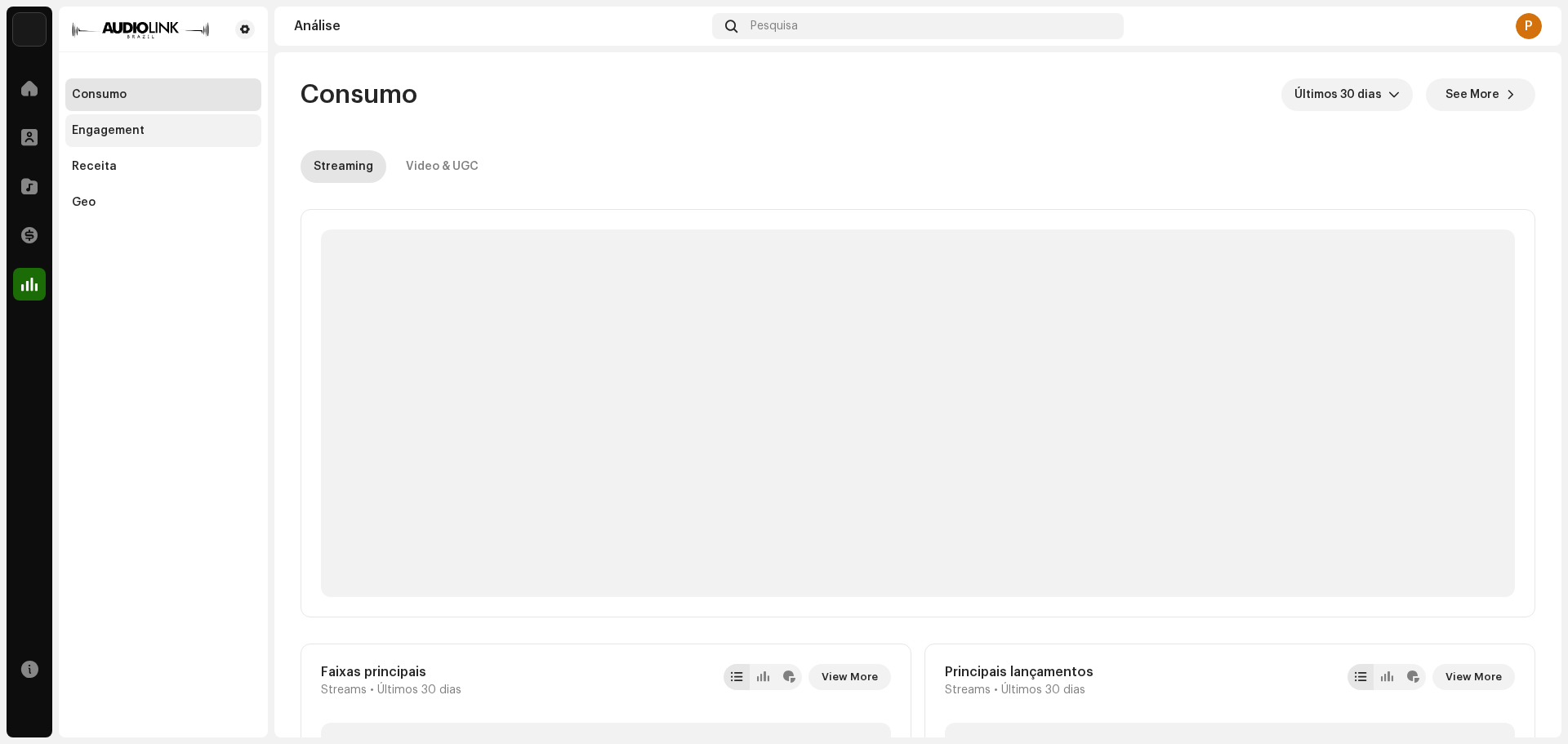
click at [121, 127] on div "Engagement" at bounding box center [108, 131] width 72 height 13
click at [115, 169] on div "Receita" at bounding box center [164, 167] width 183 height 13
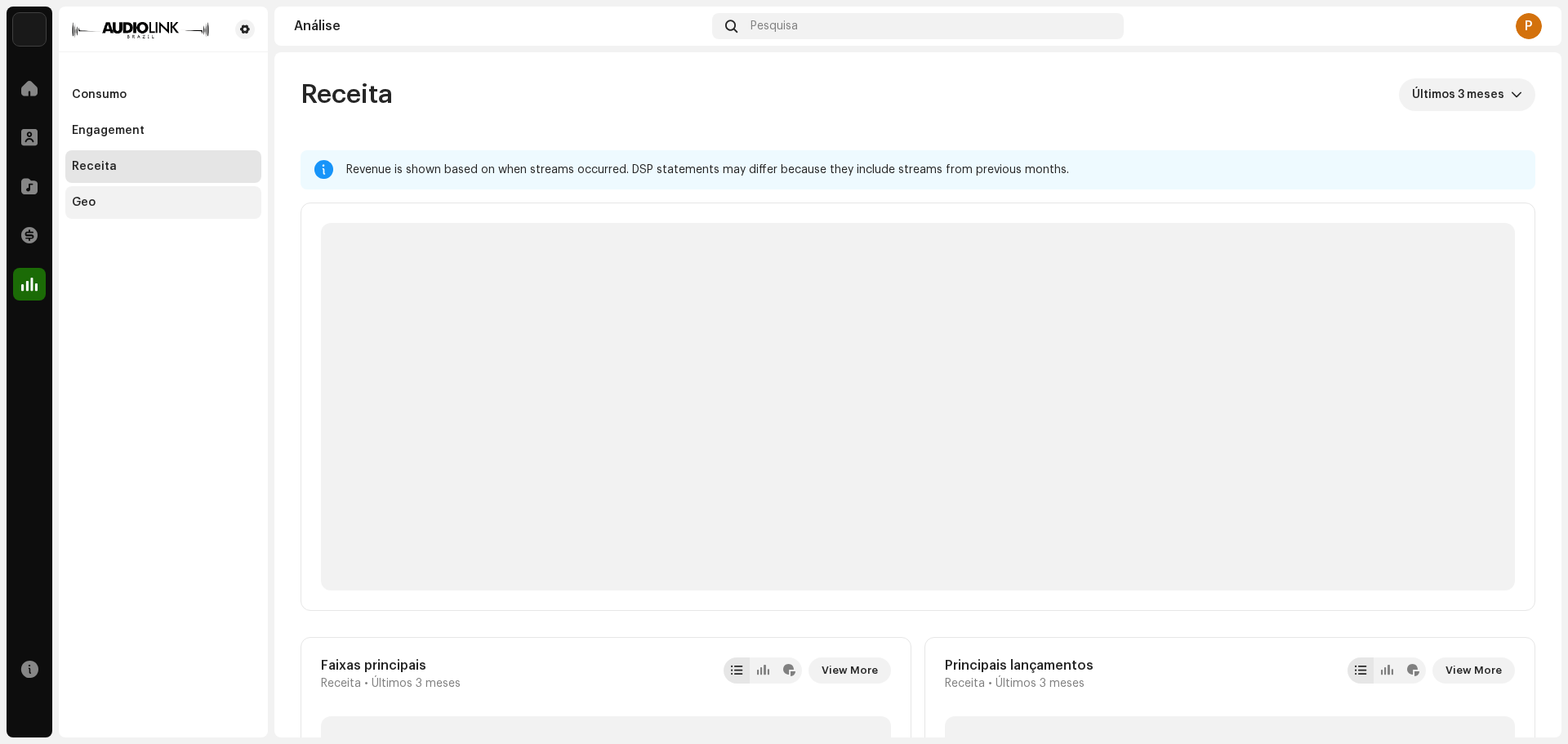
click at [119, 197] on div "Geo" at bounding box center [164, 202] width 183 height 13
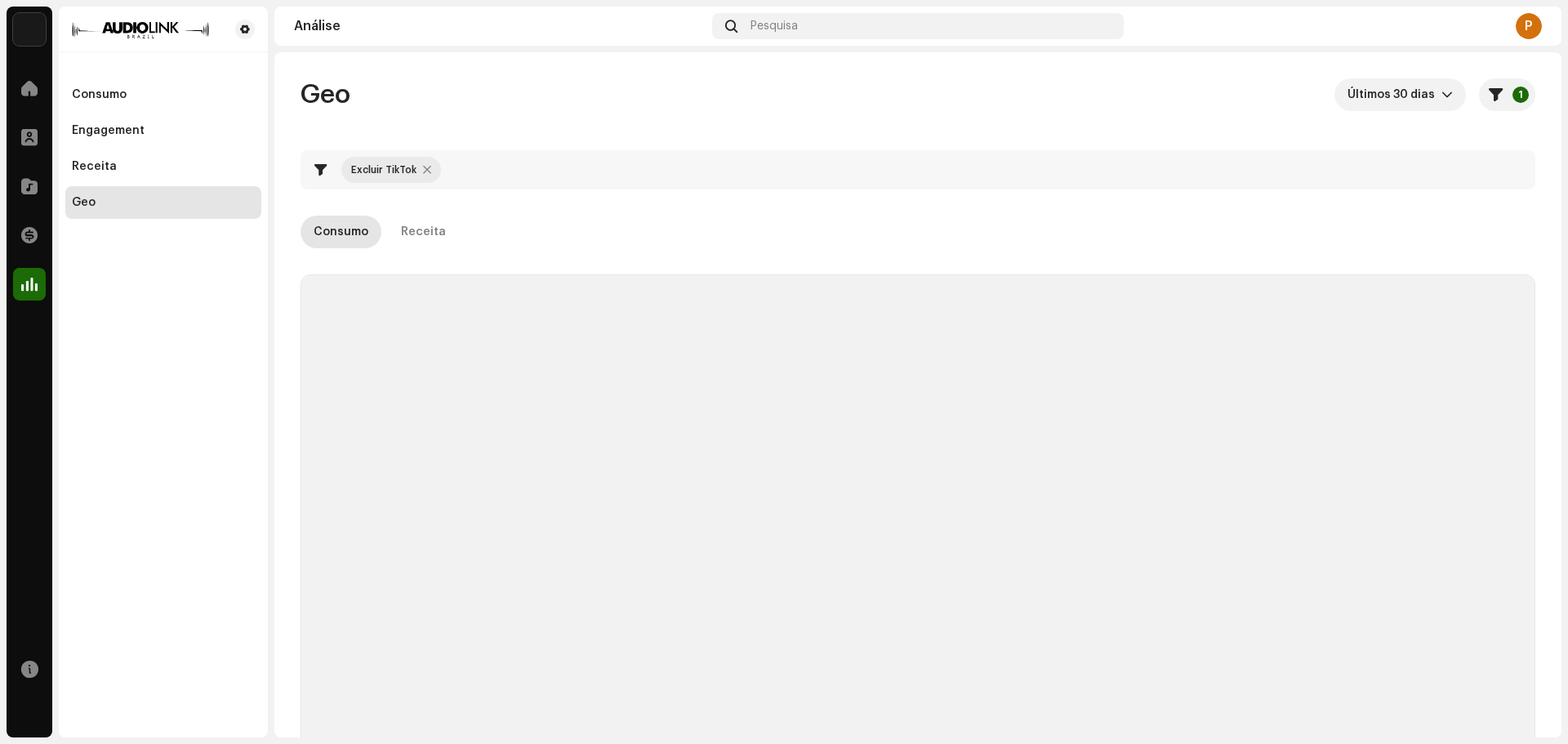
checkbox input "true"
click at [29, 182] on span at bounding box center [29, 186] width 16 height 13
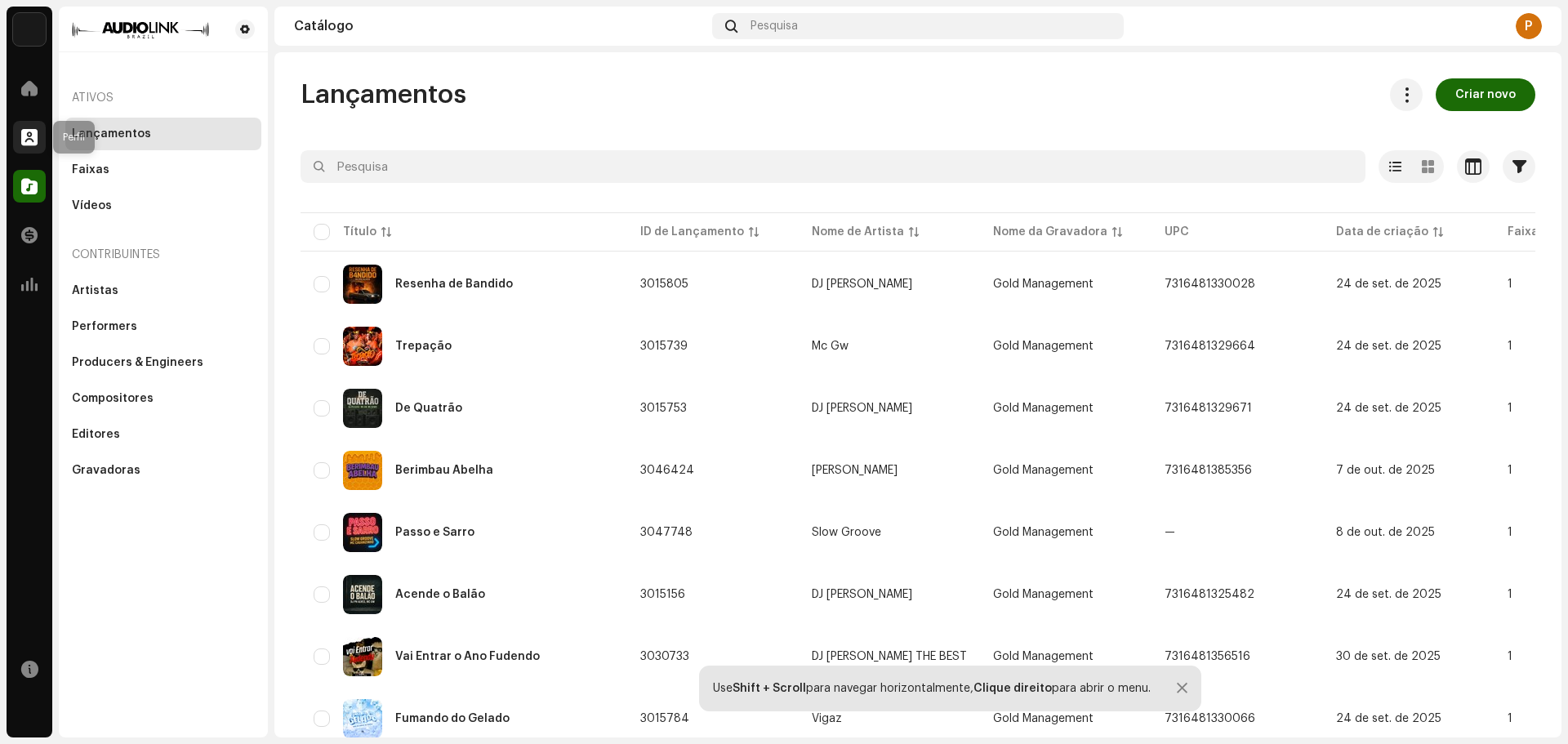
click at [30, 136] on span at bounding box center [29, 138] width 16 height 13
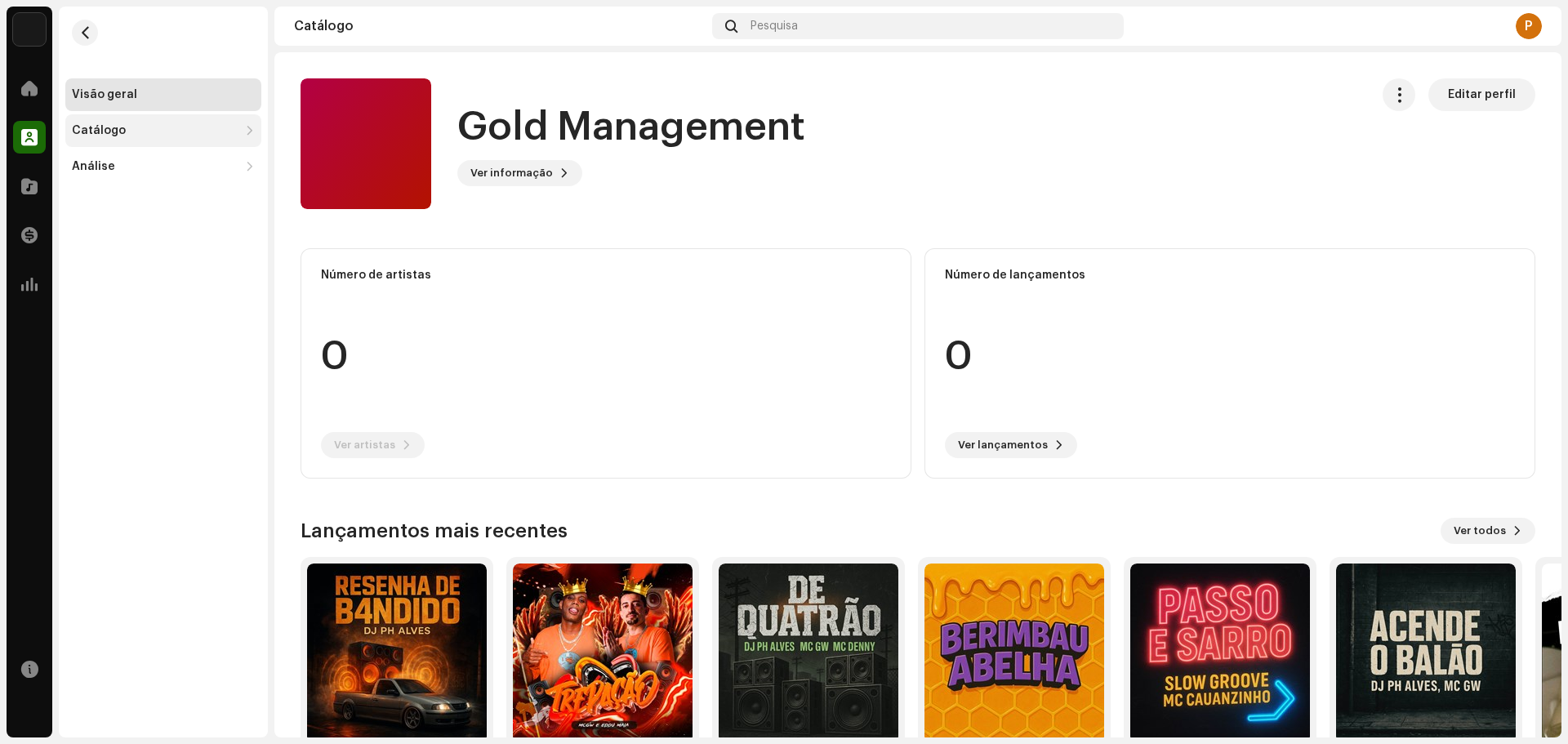
click at [109, 131] on div "Catálogo" at bounding box center [99, 131] width 54 height 13
click at [99, 197] on div "Faixas" at bounding box center [96, 202] width 38 height 13
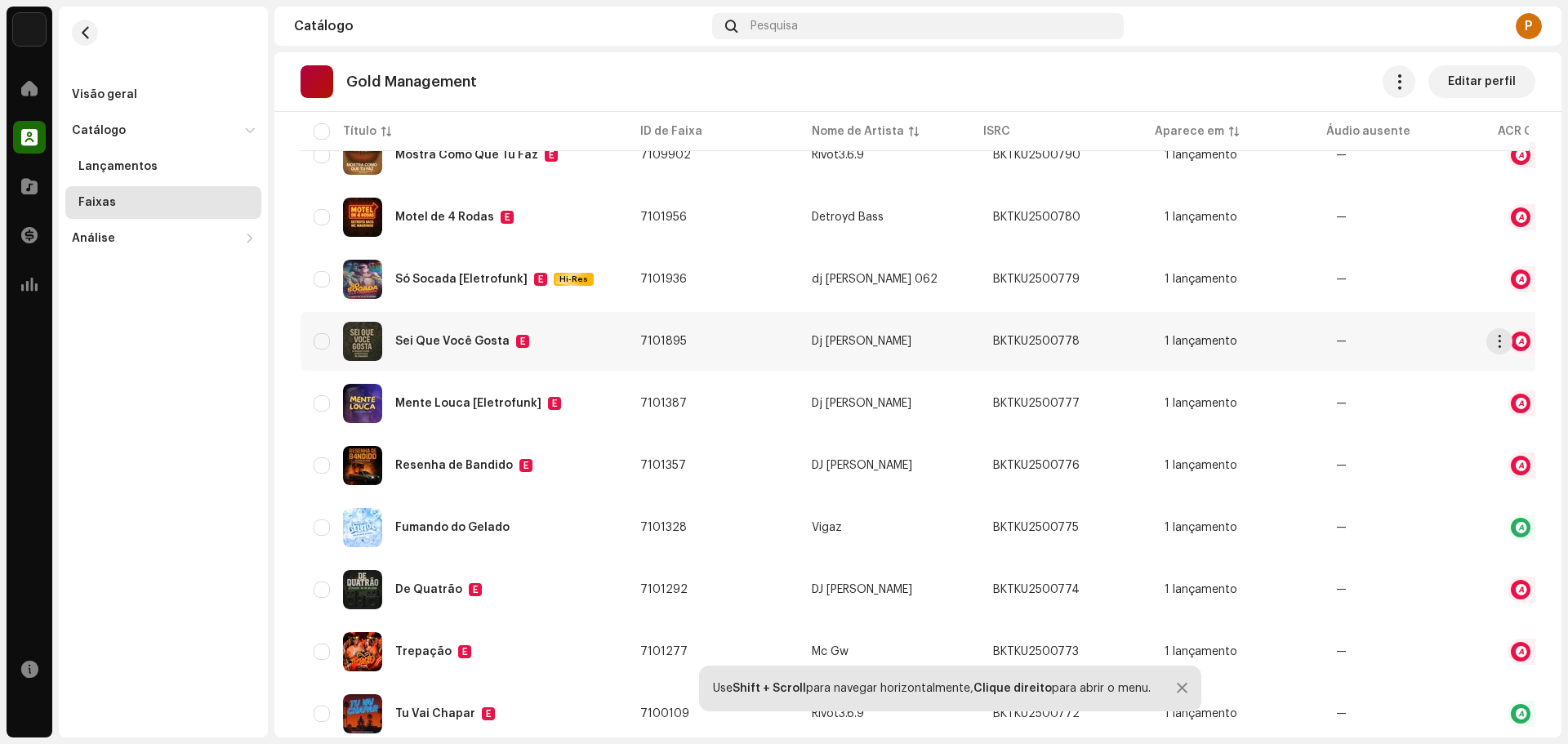
click at [458, 343] on div "Sei Que Você Gosta" at bounding box center [452, 341] width 115 height 12
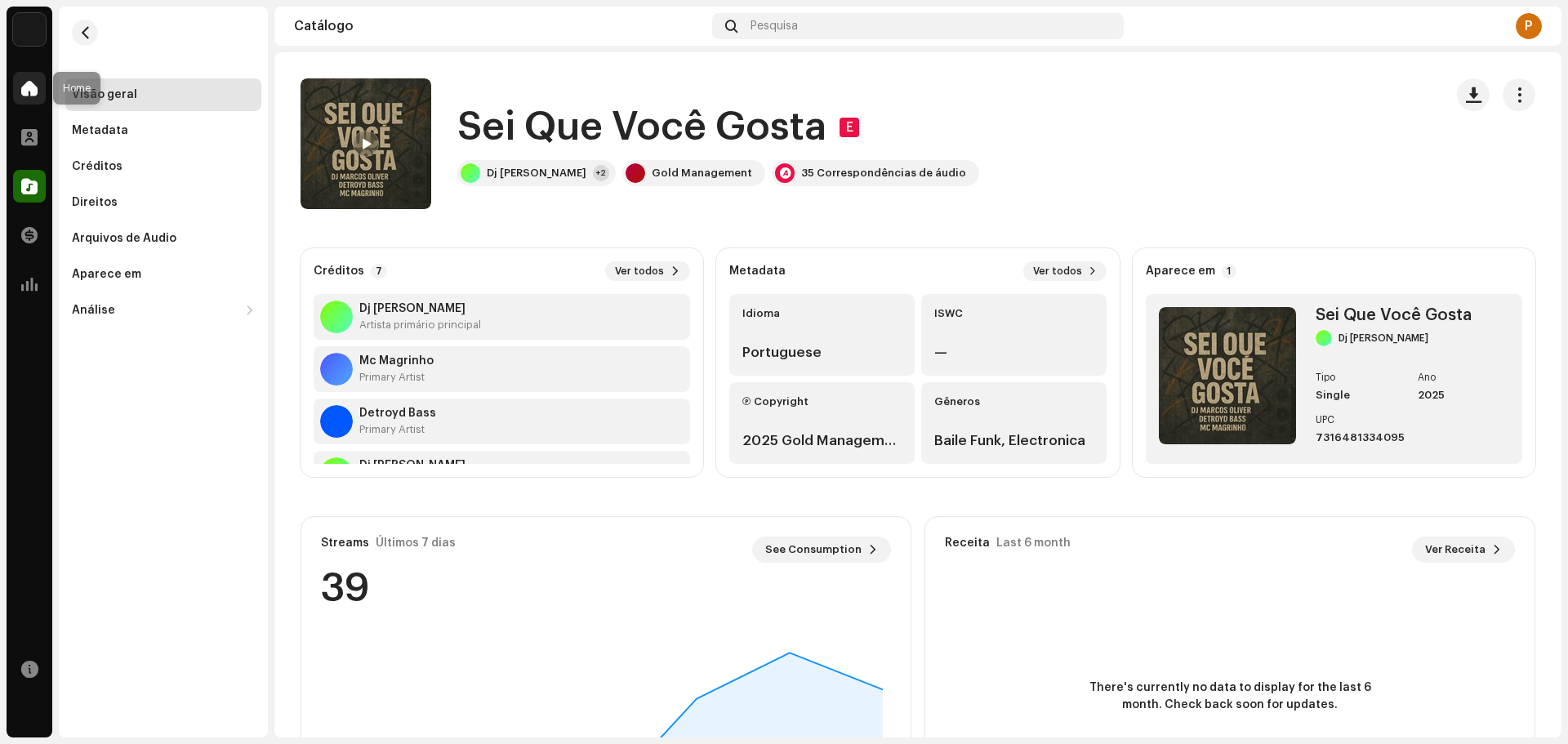
click at [25, 85] on span at bounding box center [29, 89] width 16 height 13
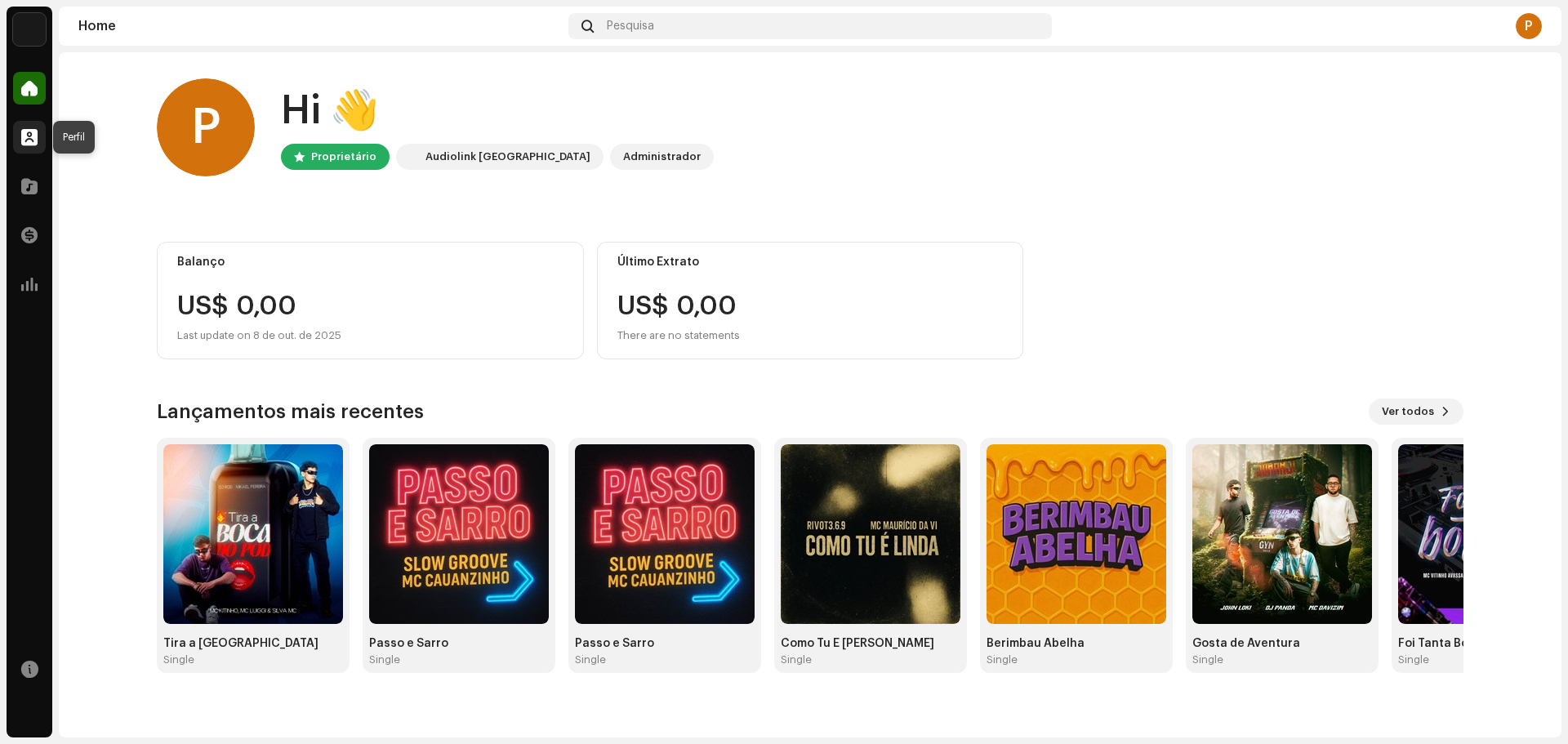
click at [36, 137] on span at bounding box center [29, 138] width 16 height 13
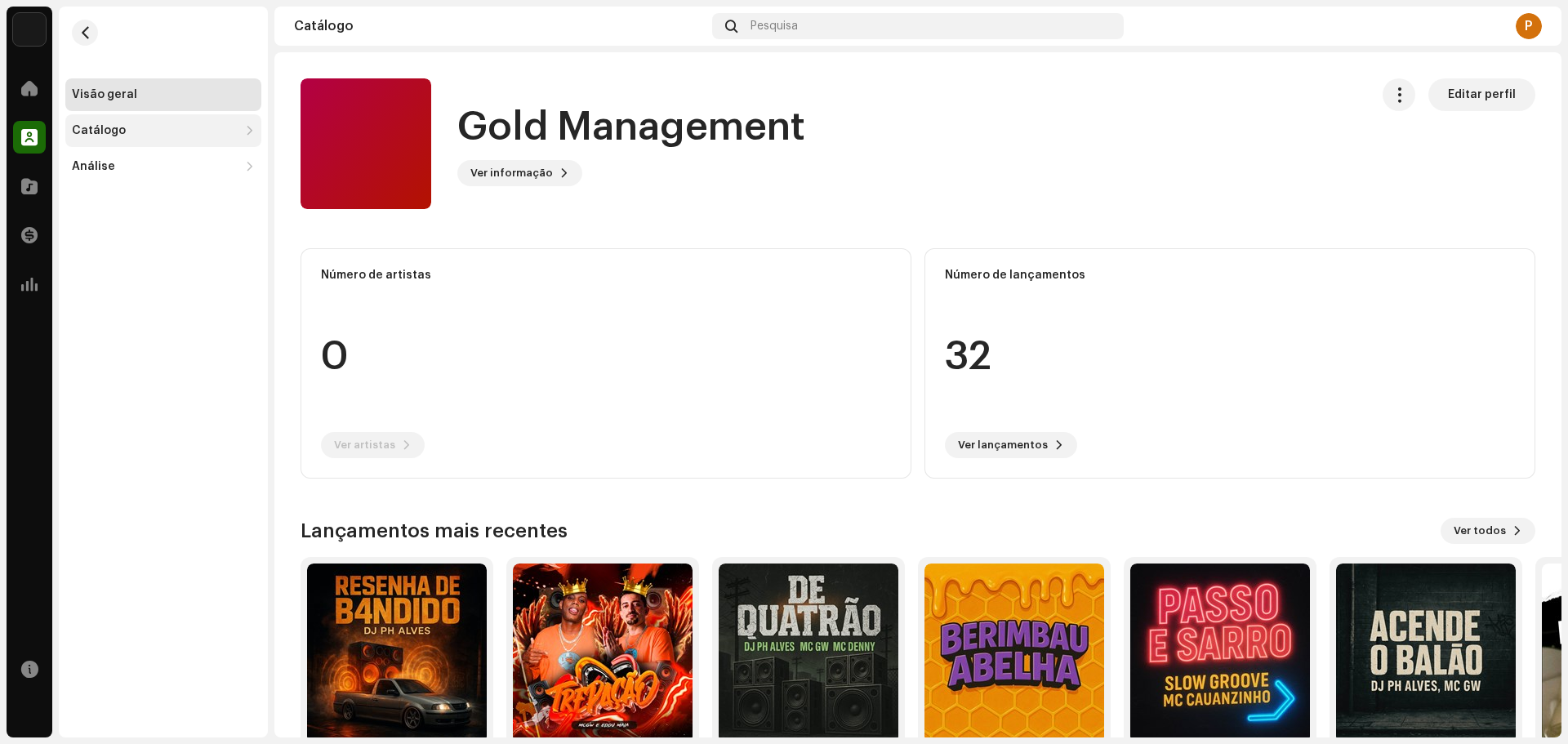
click at [130, 129] on div "Catálogo" at bounding box center [155, 131] width 167 height 13
click at [92, 199] on div "Faixas" at bounding box center [96, 202] width 38 height 13
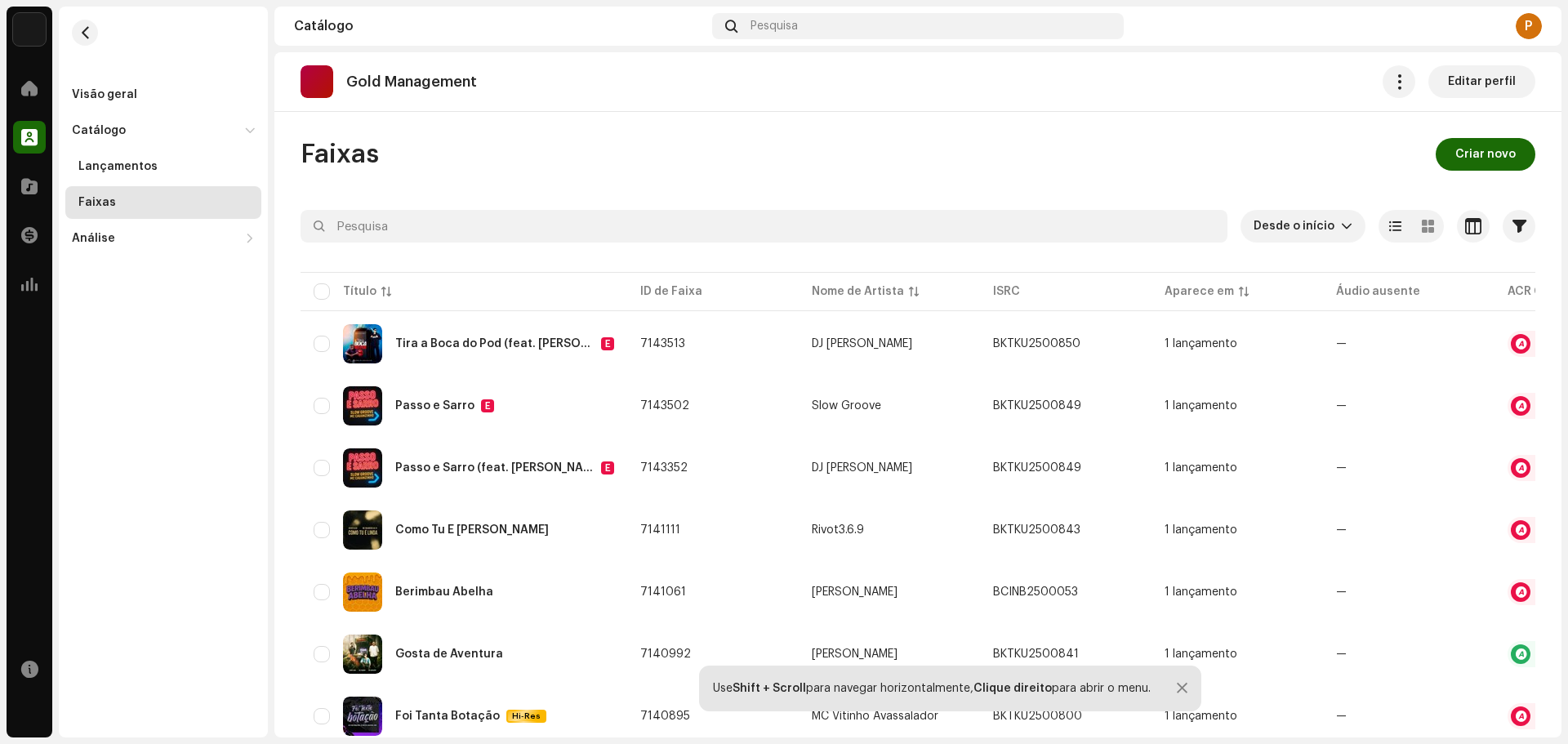
click at [83, 15] on re-m-nav-back at bounding box center [85, 42] width 40 height 72
click at [88, 30] on span "button" at bounding box center [85, 33] width 13 height 13
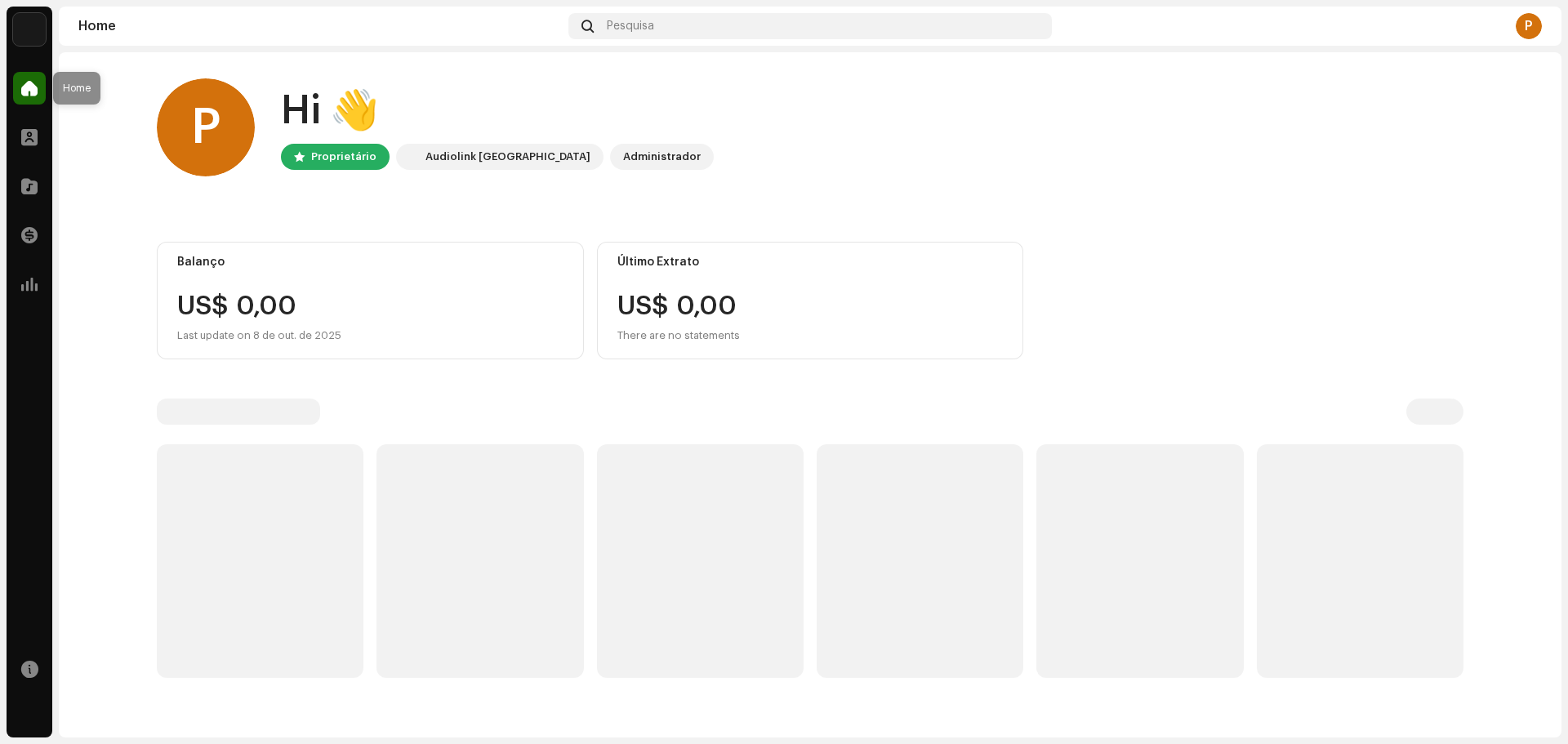
click at [34, 93] on span at bounding box center [29, 89] width 16 height 13
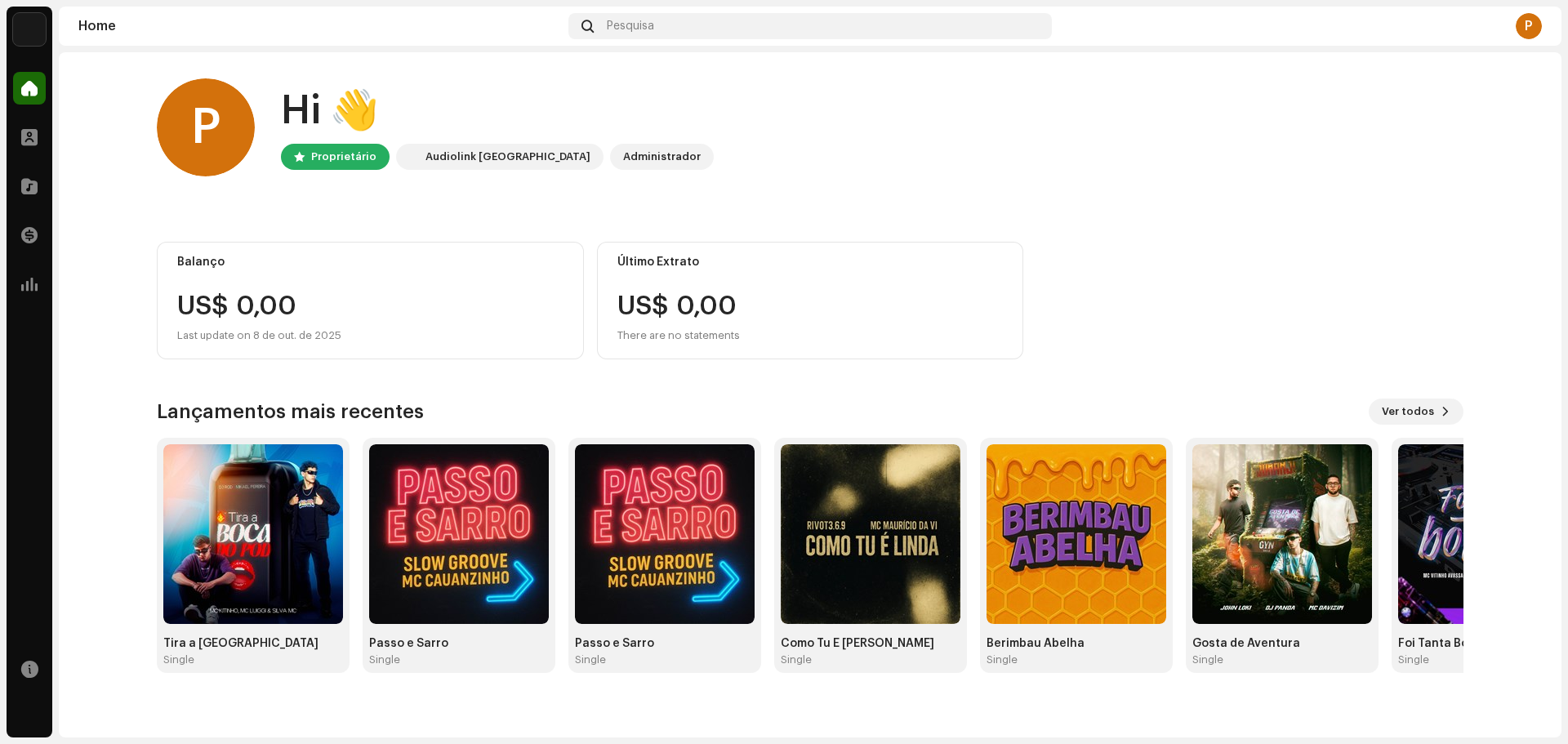
click at [29, 23] on img at bounding box center [30, 30] width 33 height 33
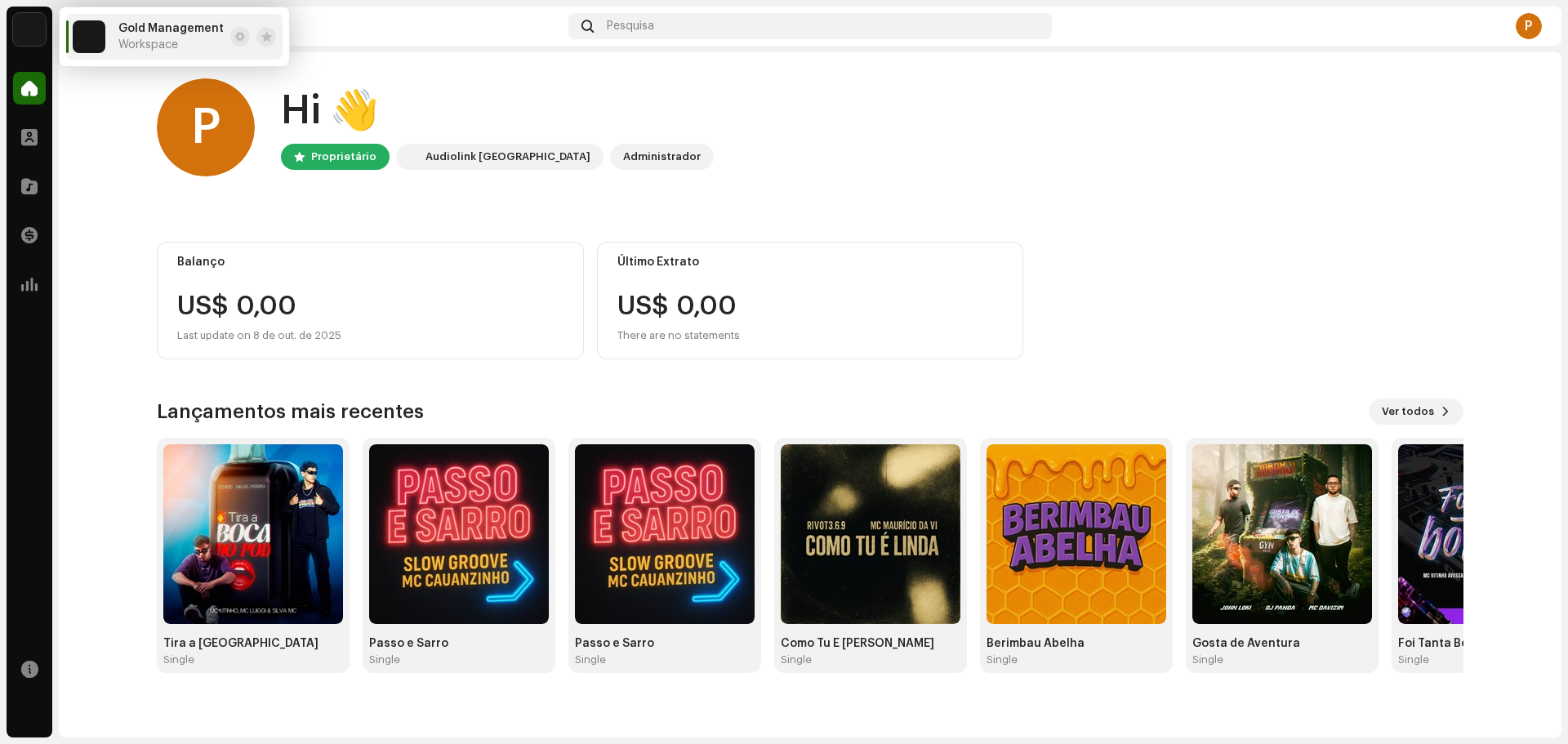
click at [47, 84] on div "Home" at bounding box center [29, 88] width 45 height 45
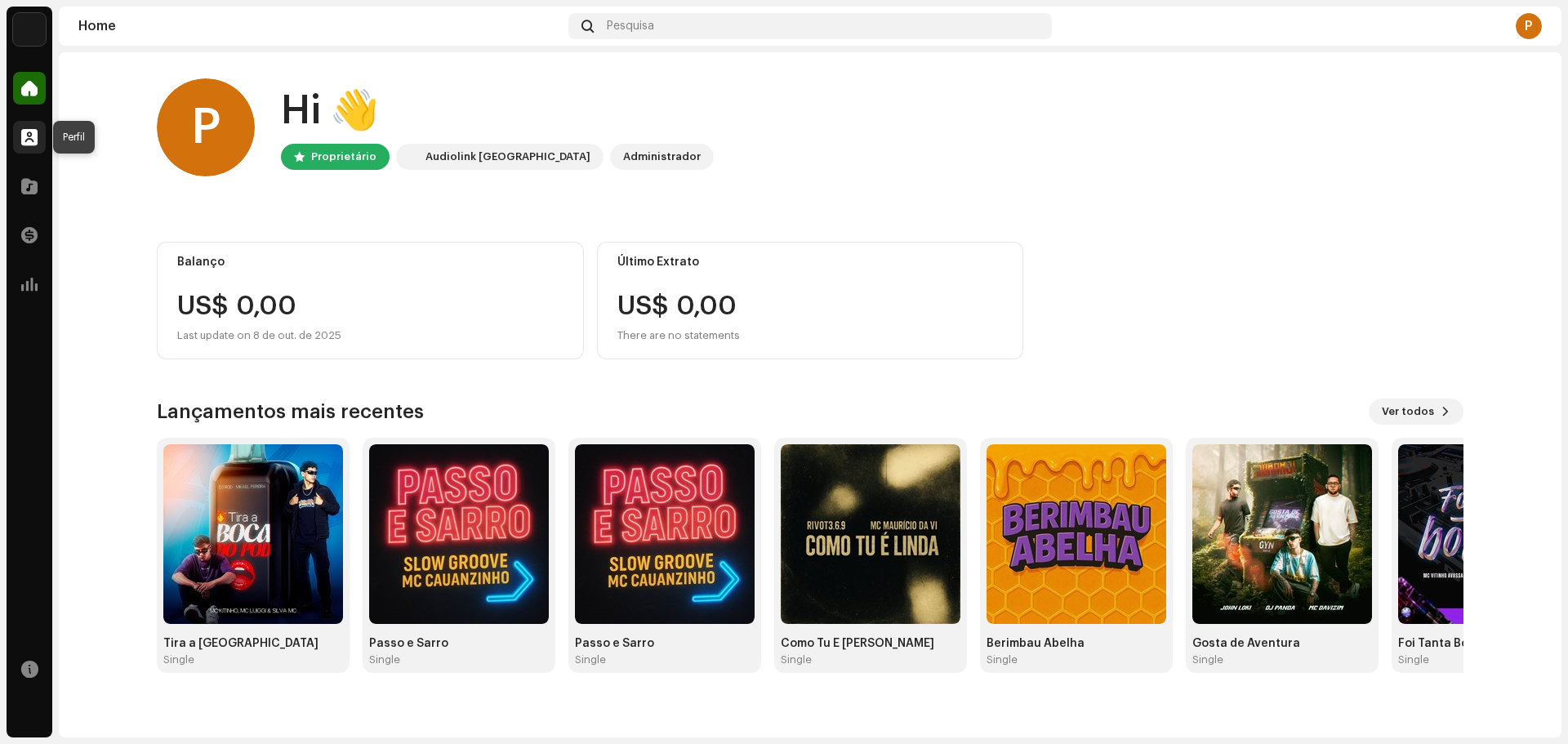
click at [34, 136] on span at bounding box center [29, 138] width 16 height 13
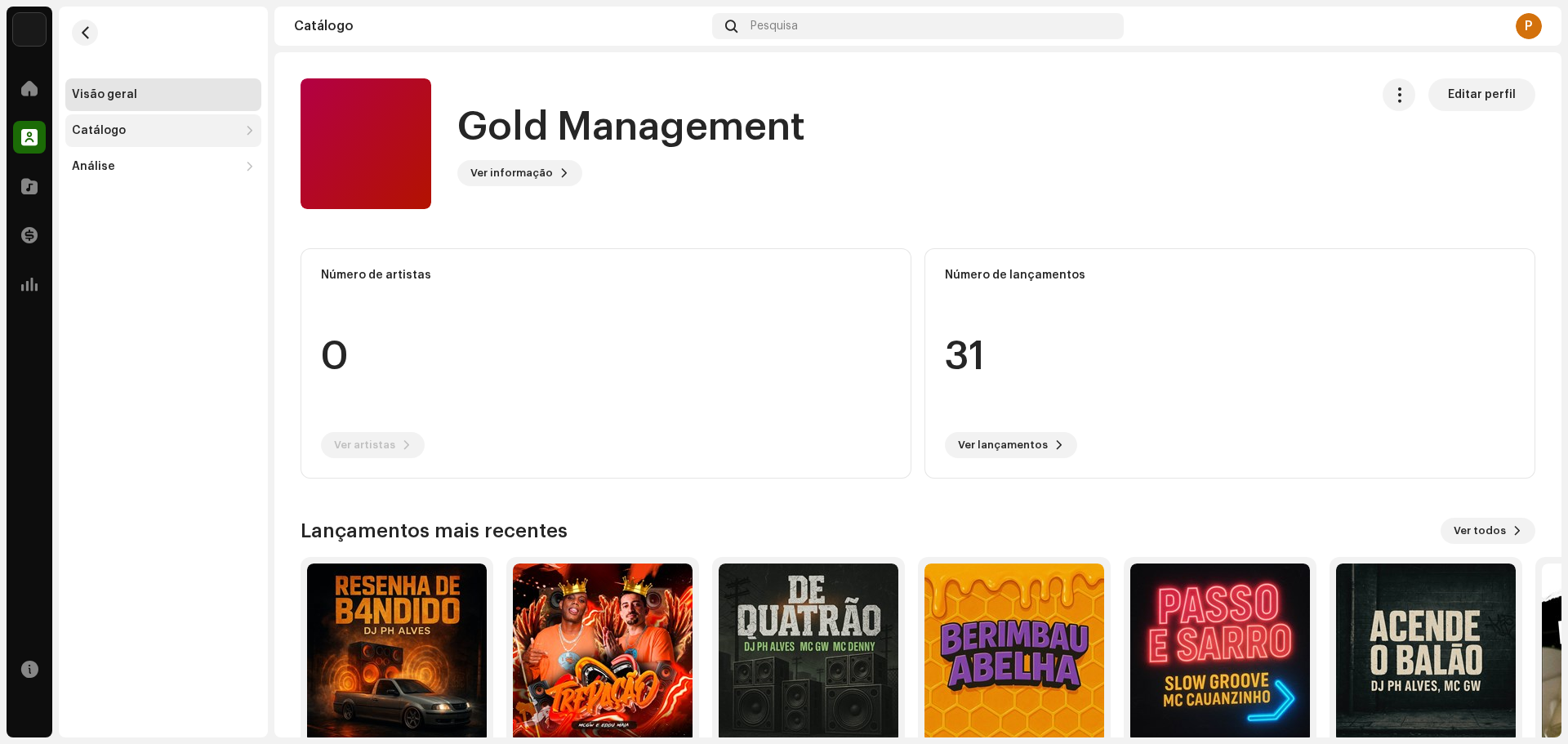
click at [99, 126] on div "Catálogo" at bounding box center [99, 131] width 54 height 13
click at [118, 166] on div "Lançamentos" at bounding box center [118, 167] width 79 height 13
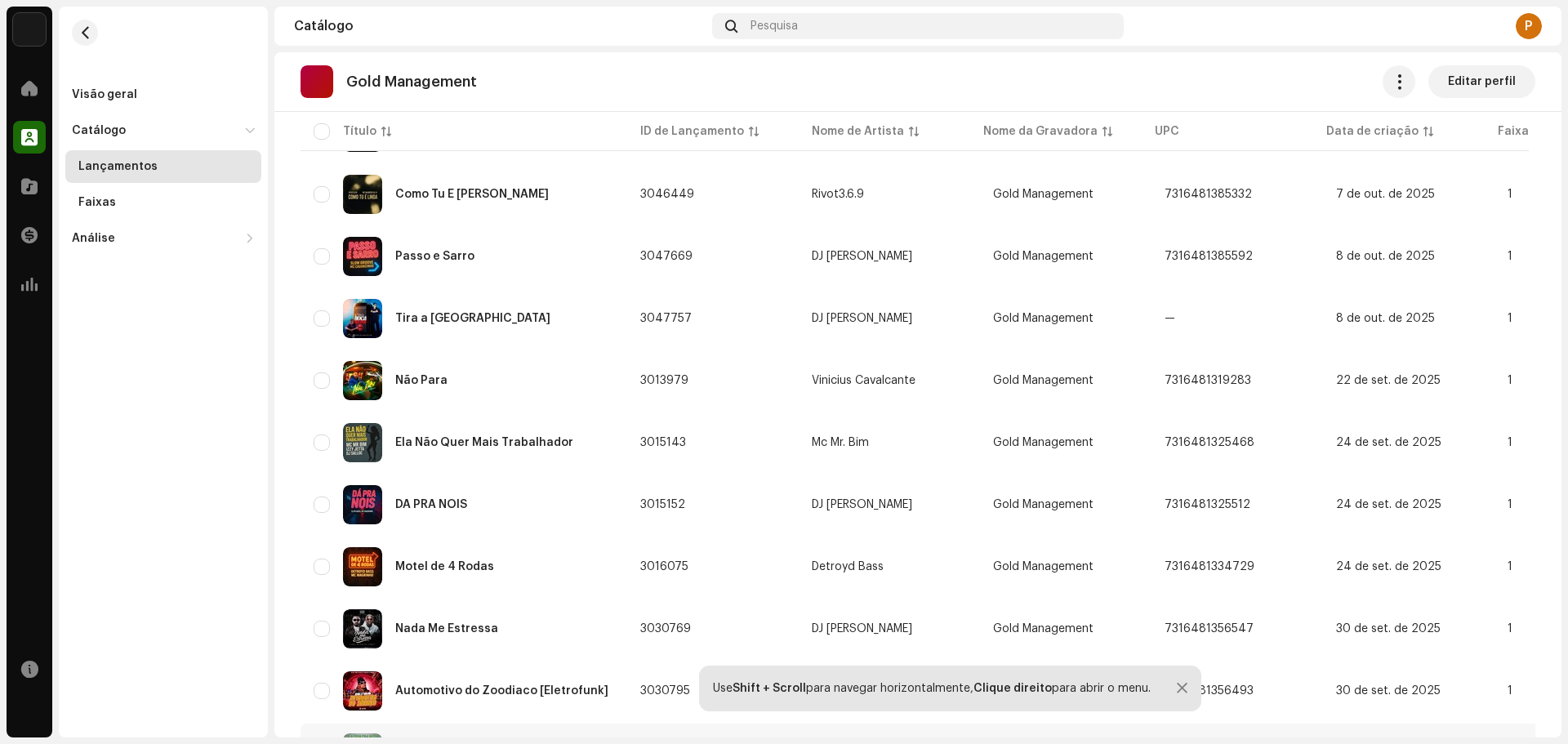
scroll to position [1116, 0]
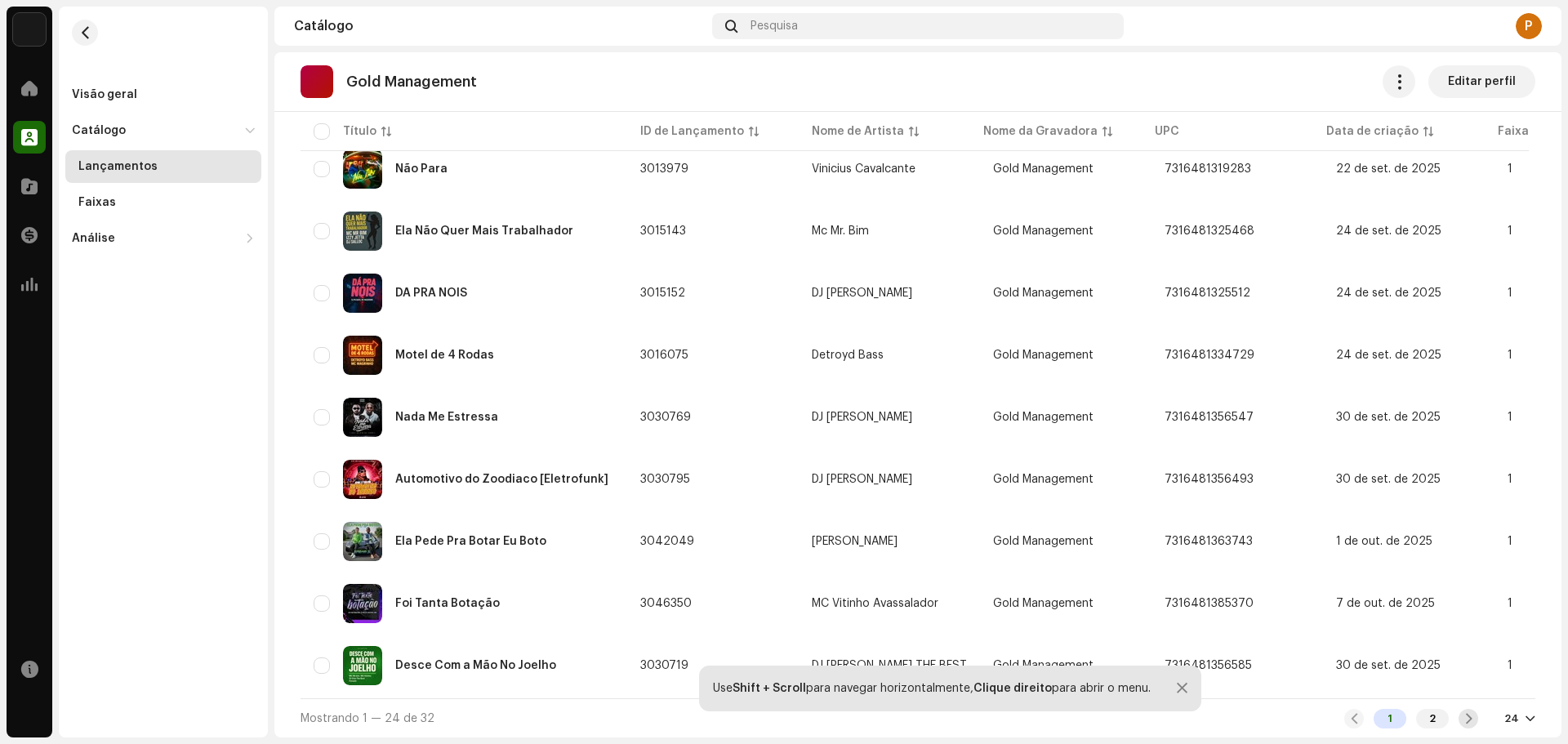
click at [1464, 718] on span at bounding box center [1469, 719] width 11 height 13
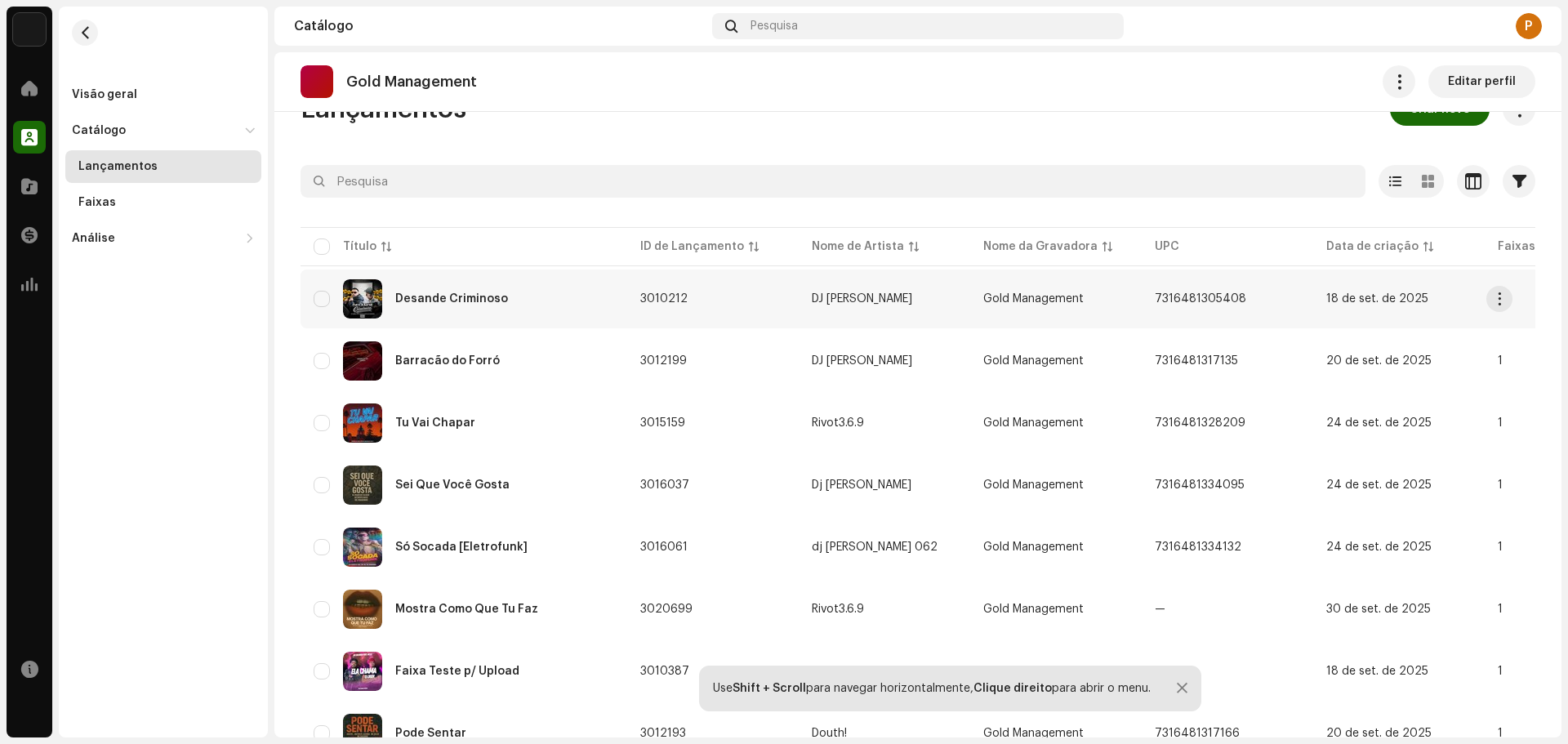
scroll to position [82, 0]
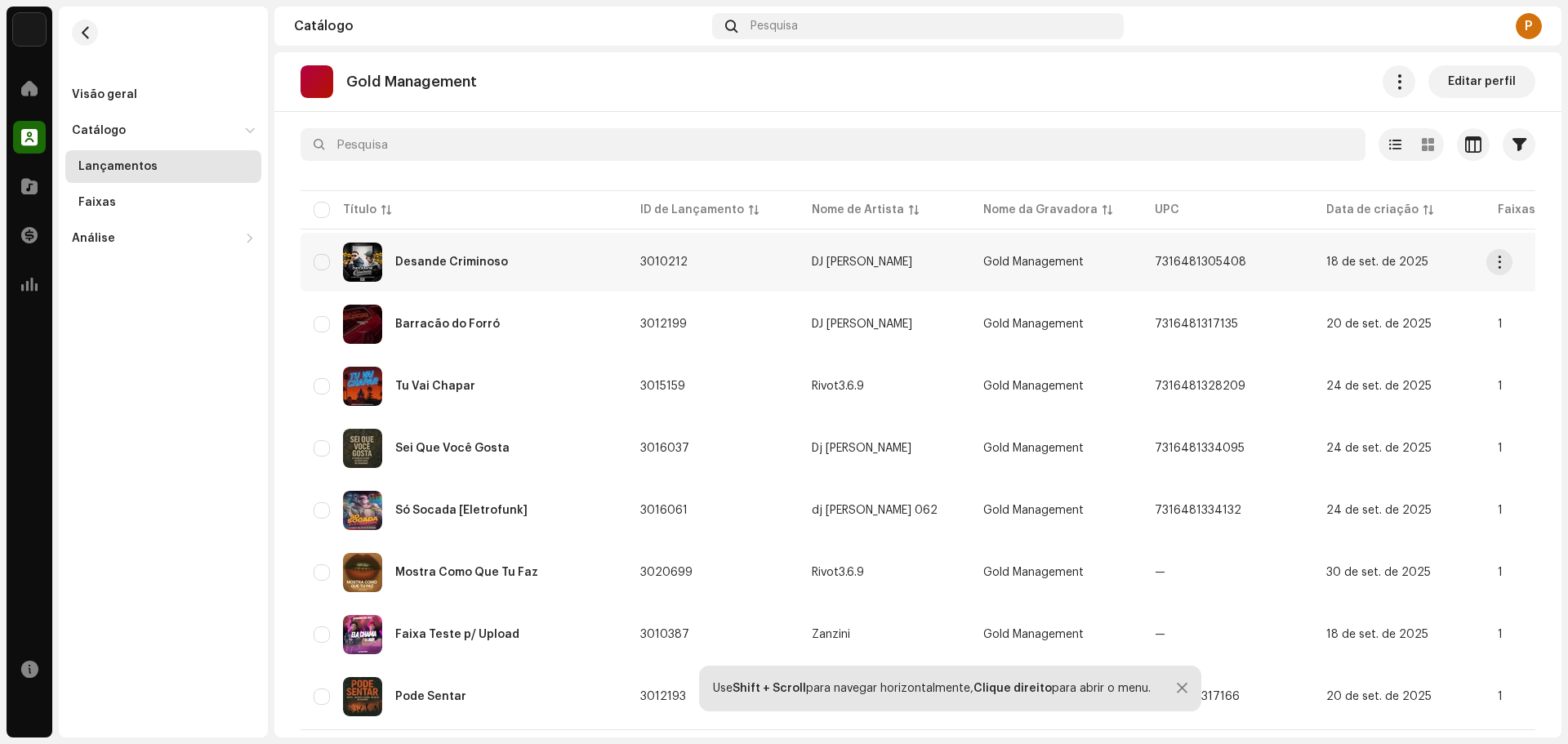
click at [484, 252] on div "Desande Criminoso" at bounding box center [464, 262] width 301 height 40
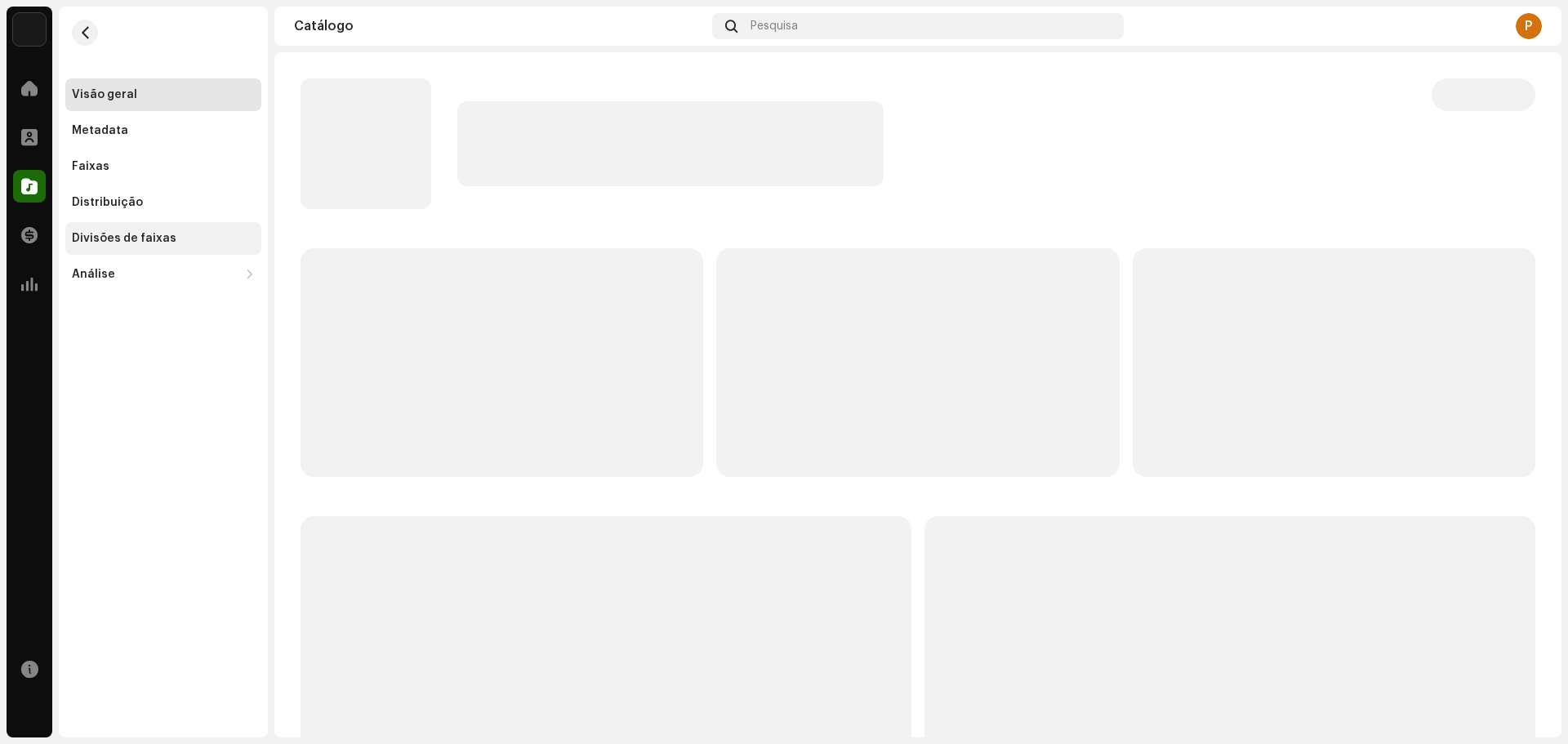
click at [113, 233] on div "Divisões de faixas" at bounding box center [124, 239] width 104 height 13
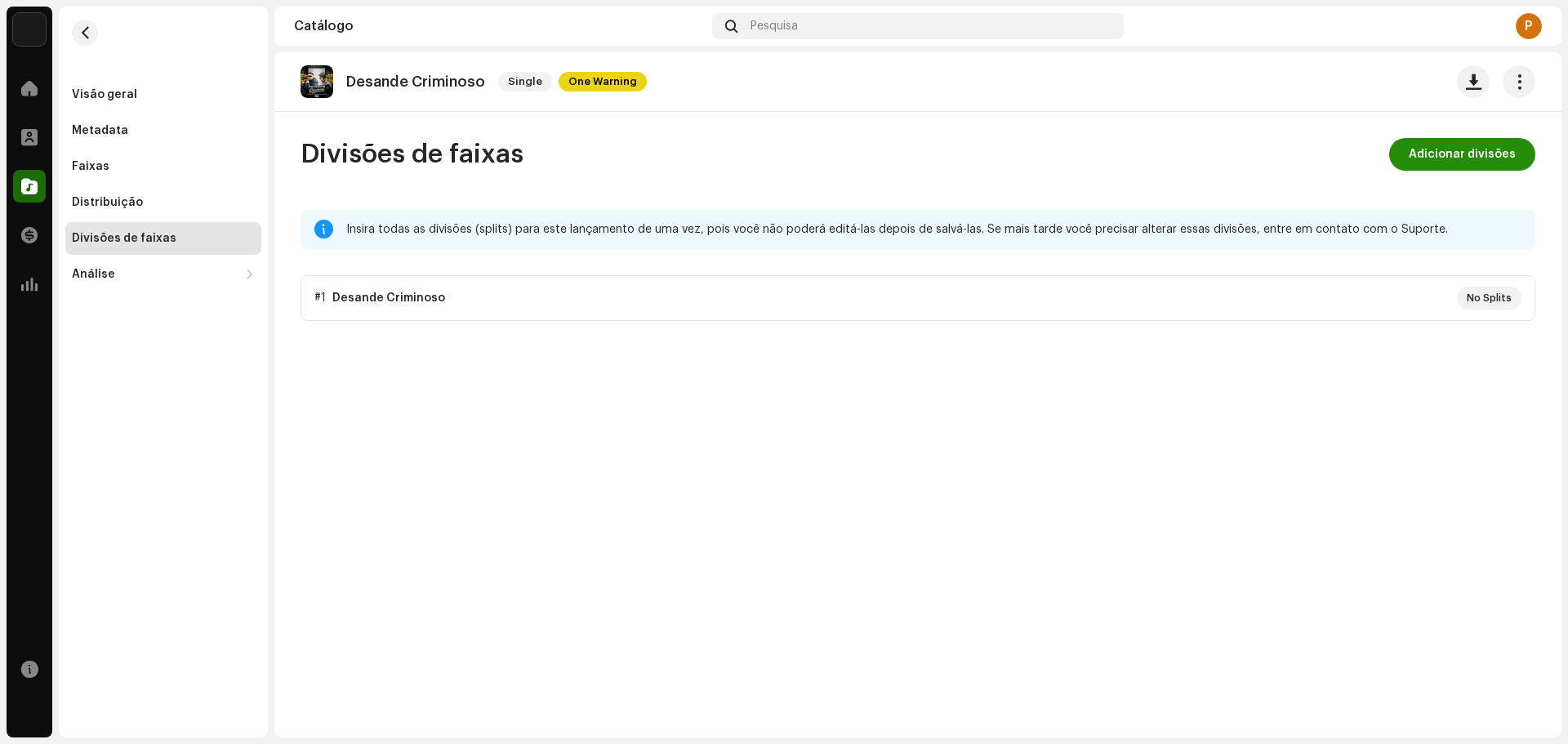
click at [1444, 155] on span "Adicionar divisões" at bounding box center [1462, 154] width 107 height 33
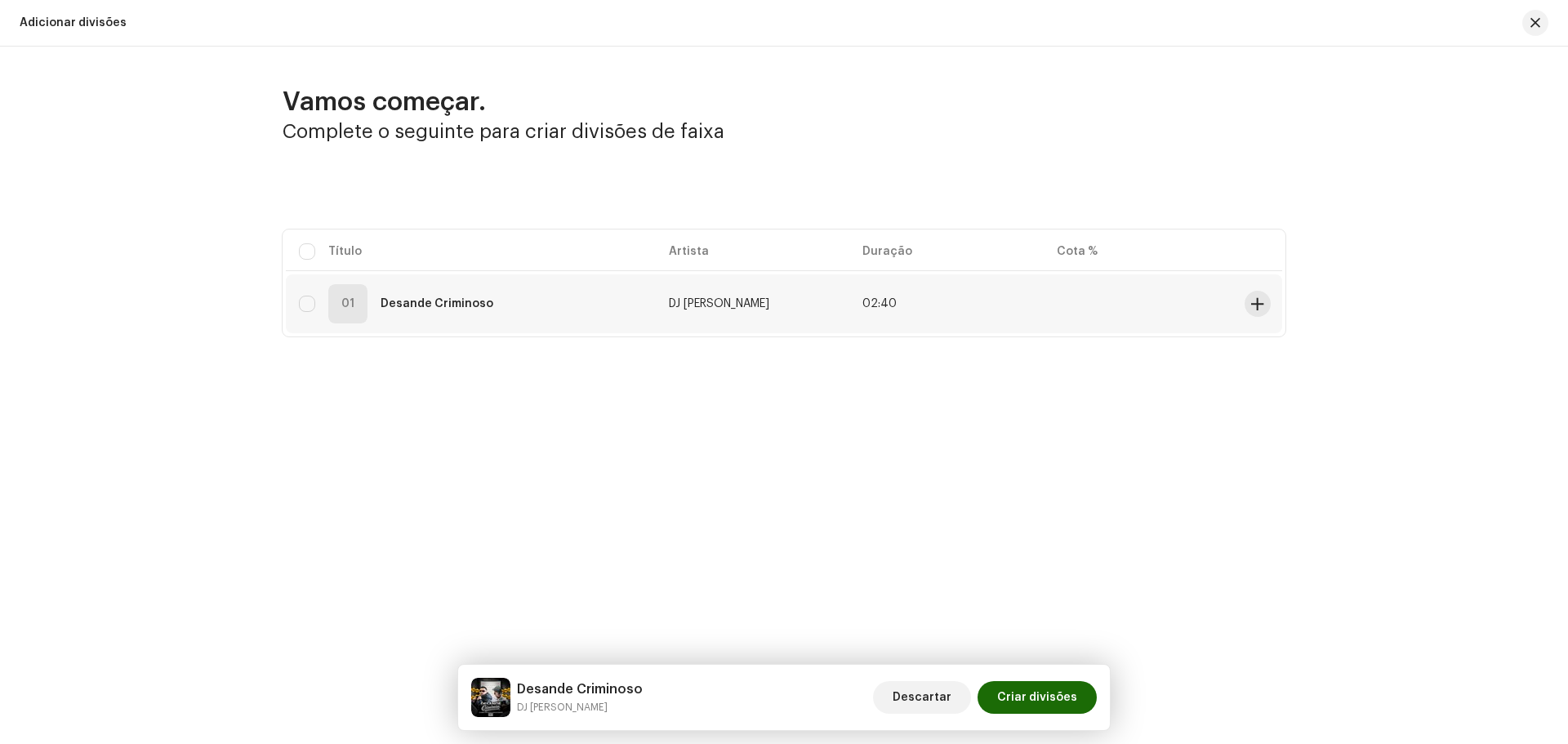
click at [613, 296] on div "01 Desande Criminoso" at bounding box center [470, 304] width 344 height 40
click at [303, 251] on input "checkbox" at bounding box center [306, 252] width 16 height 16
checkbox input "true"
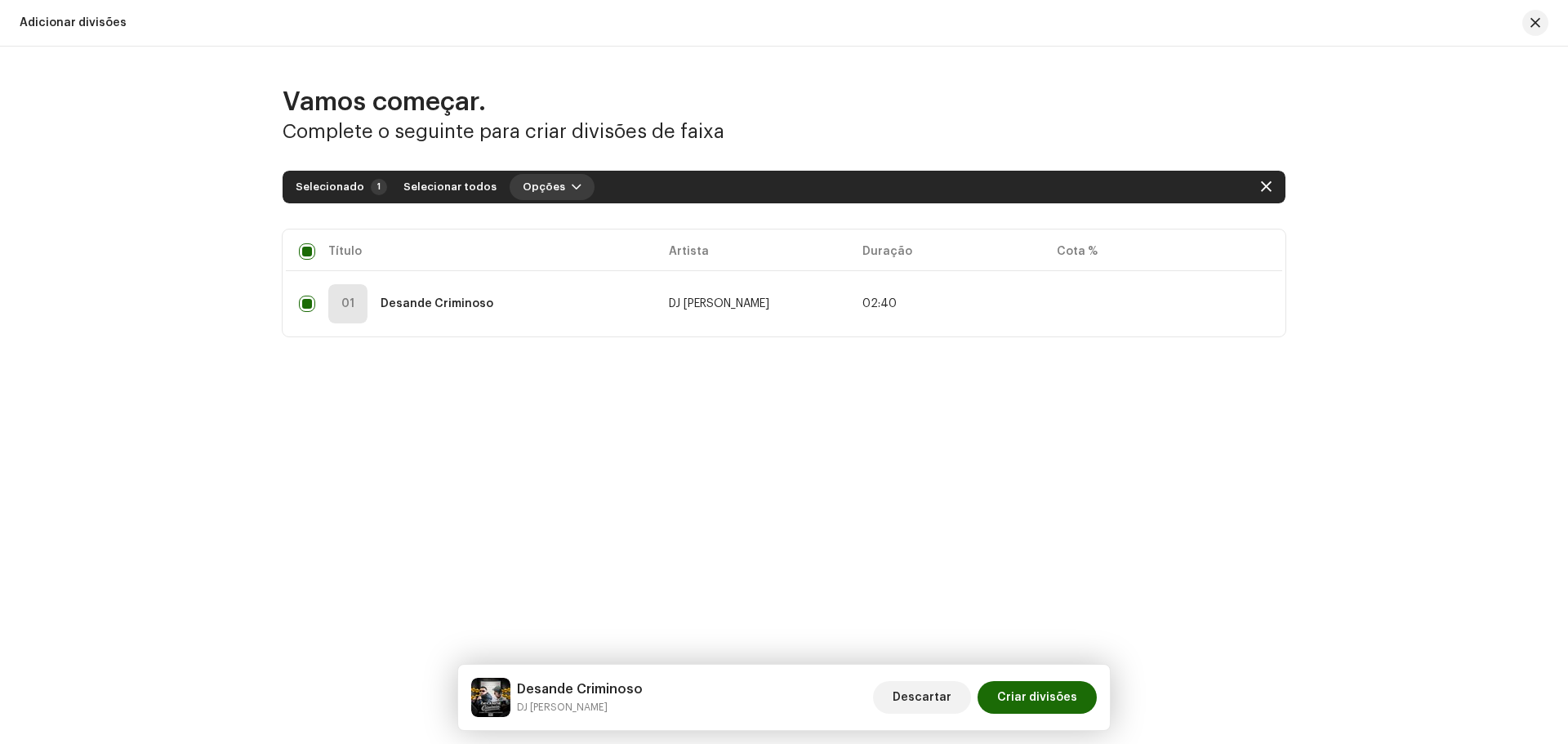
click at [534, 190] on span "Opções" at bounding box center [544, 187] width 42 height 33
click at [550, 219] on span "Adicionar divisões" at bounding box center [564, 224] width 107 height 13
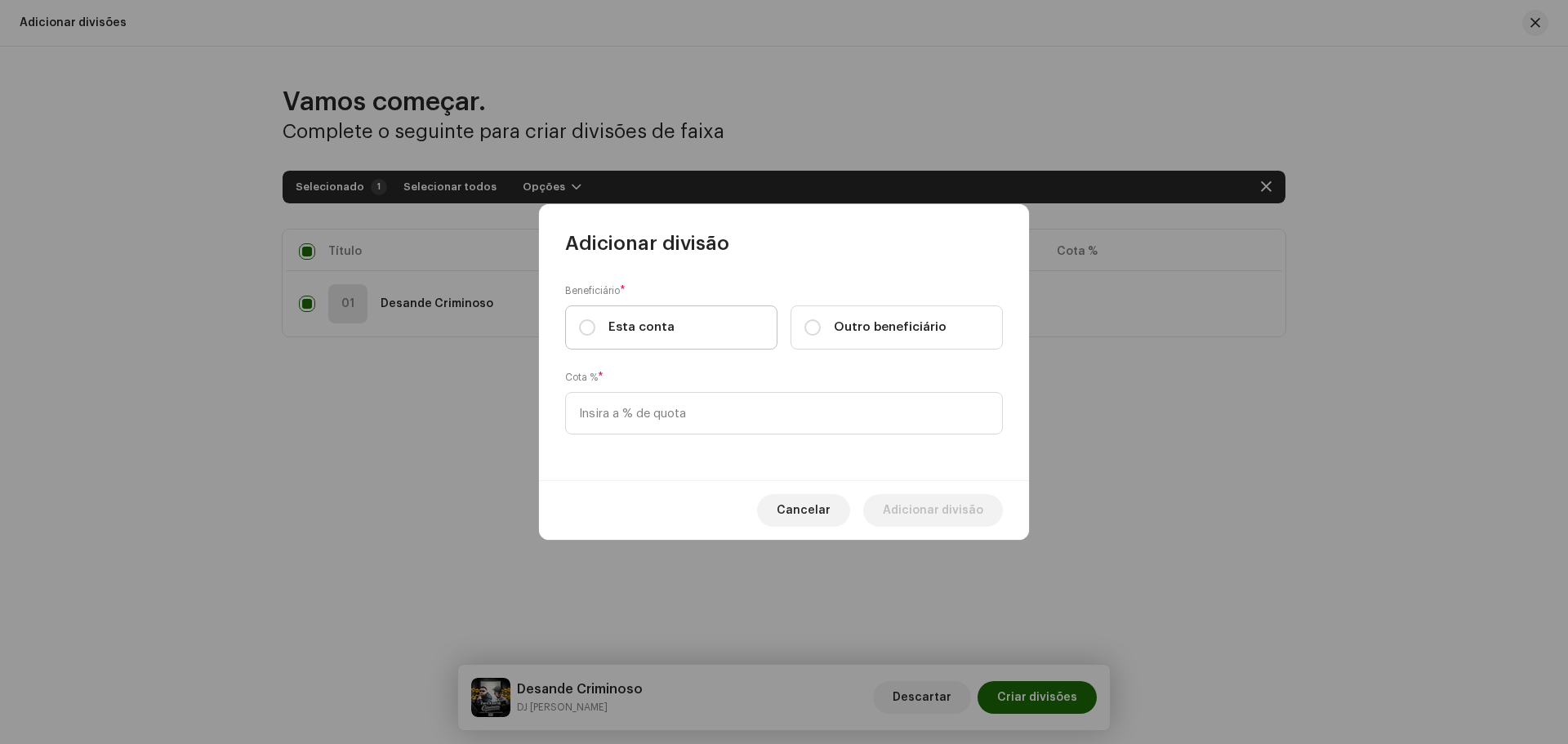
click at [628, 318] on span "Esta conta" at bounding box center [641, 327] width 66 height 18
click at [596, 319] on input "Esta conta" at bounding box center [587, 327] width 16 height 16
radio input "true"
click at [624, 321] on span "Esta conta" at bounding box center [641, 327] width 66 height 18
click at [596, 321] on input "Esta conta" at bounding box center [587, 327] width 16 height 16
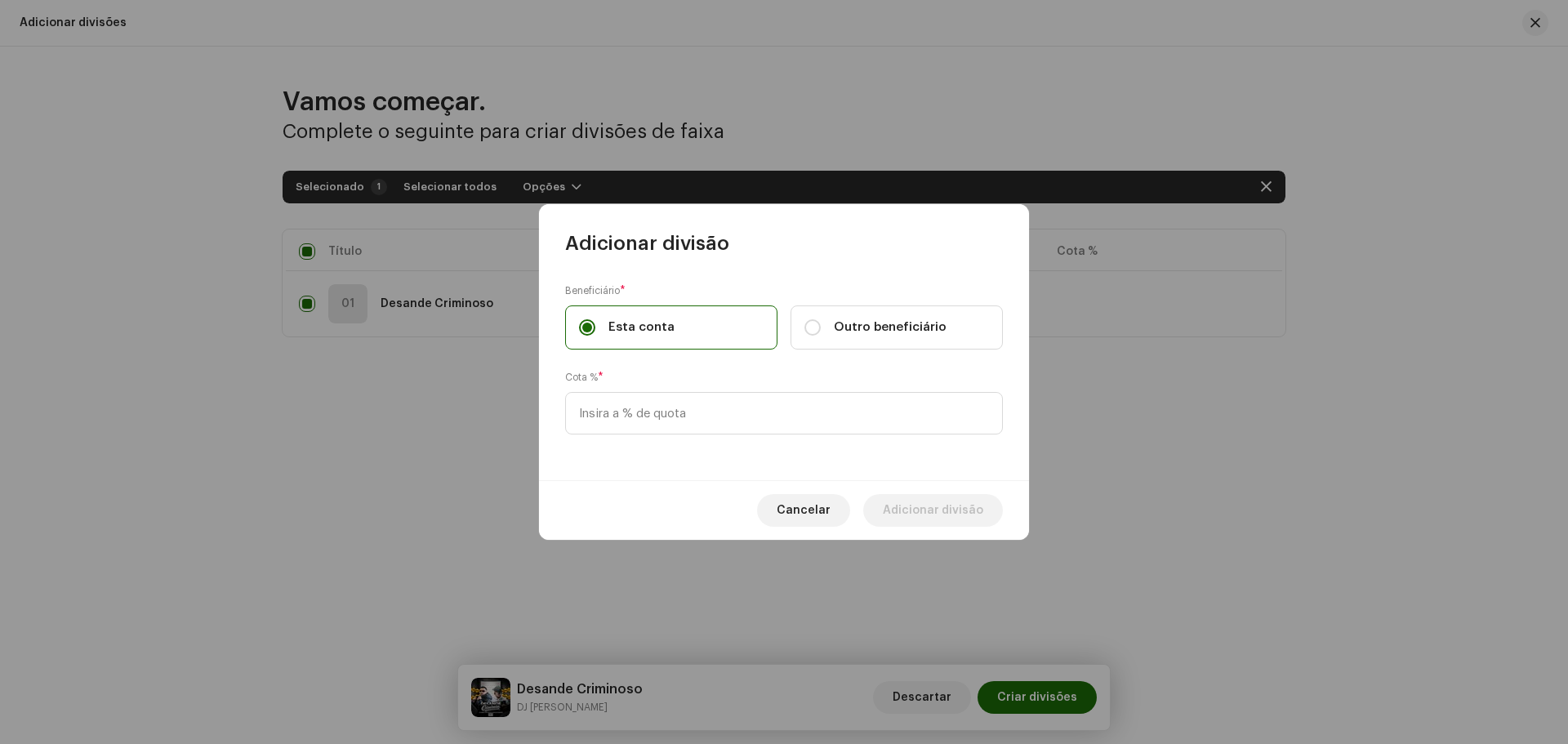
click at [646, 328] on span "Esta conta" at bounding box center [641, 327] width 66 height 18
click at [596, 328] on input "Esta conta" at bounding box center [587, 327] width 16 height 16
click at [815, 333] on input "Outro beneficiário" at bounding box center [812, 327] width 16 height 16
radio input "true"
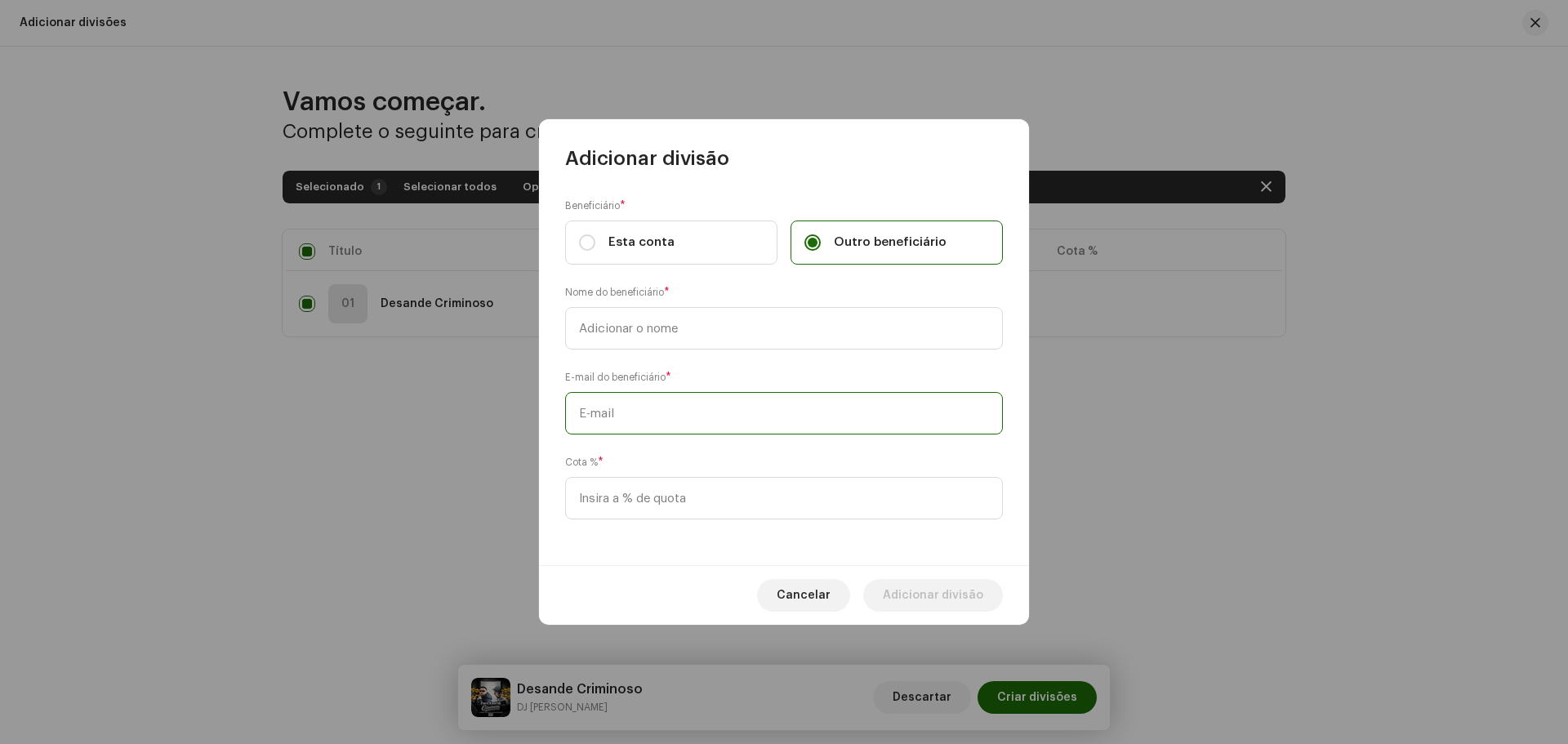
click at [686, 399] on input "text" at bounding box center [784, 413] width 438 height 42
paste input "[EMAIL_ADDRESS][DOMAIN_NAME]"
type input "[EMAIL_ADDRESS][DOMAIN_NAME]"
click at [717, 332] on input "text" at bounding box center [784, 329] width 438 height 42
type input "DJ [PERSON_NAME]"
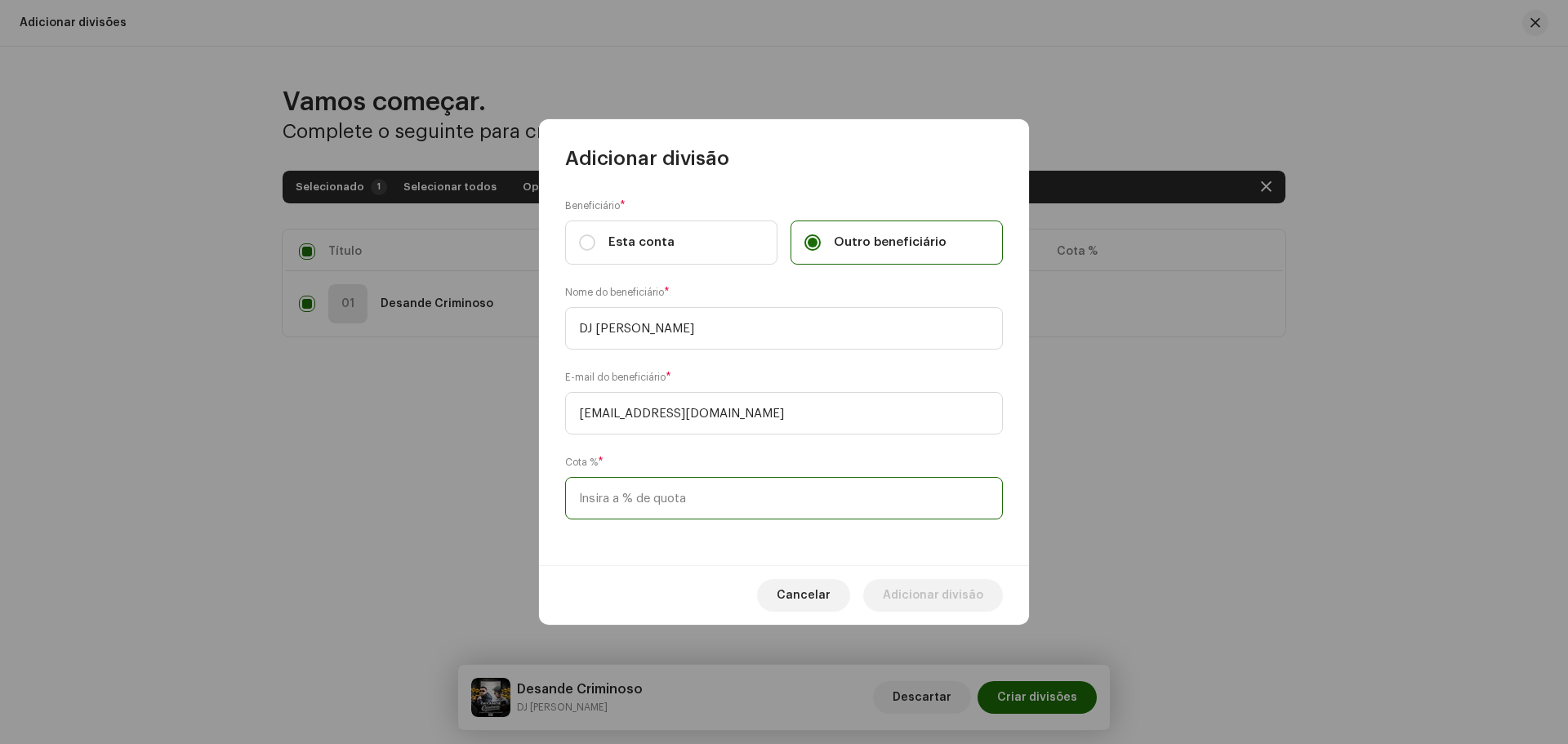
click at [643, 495] on input at bounding box center [784, 498] width 438 height 42
type input "20,00"
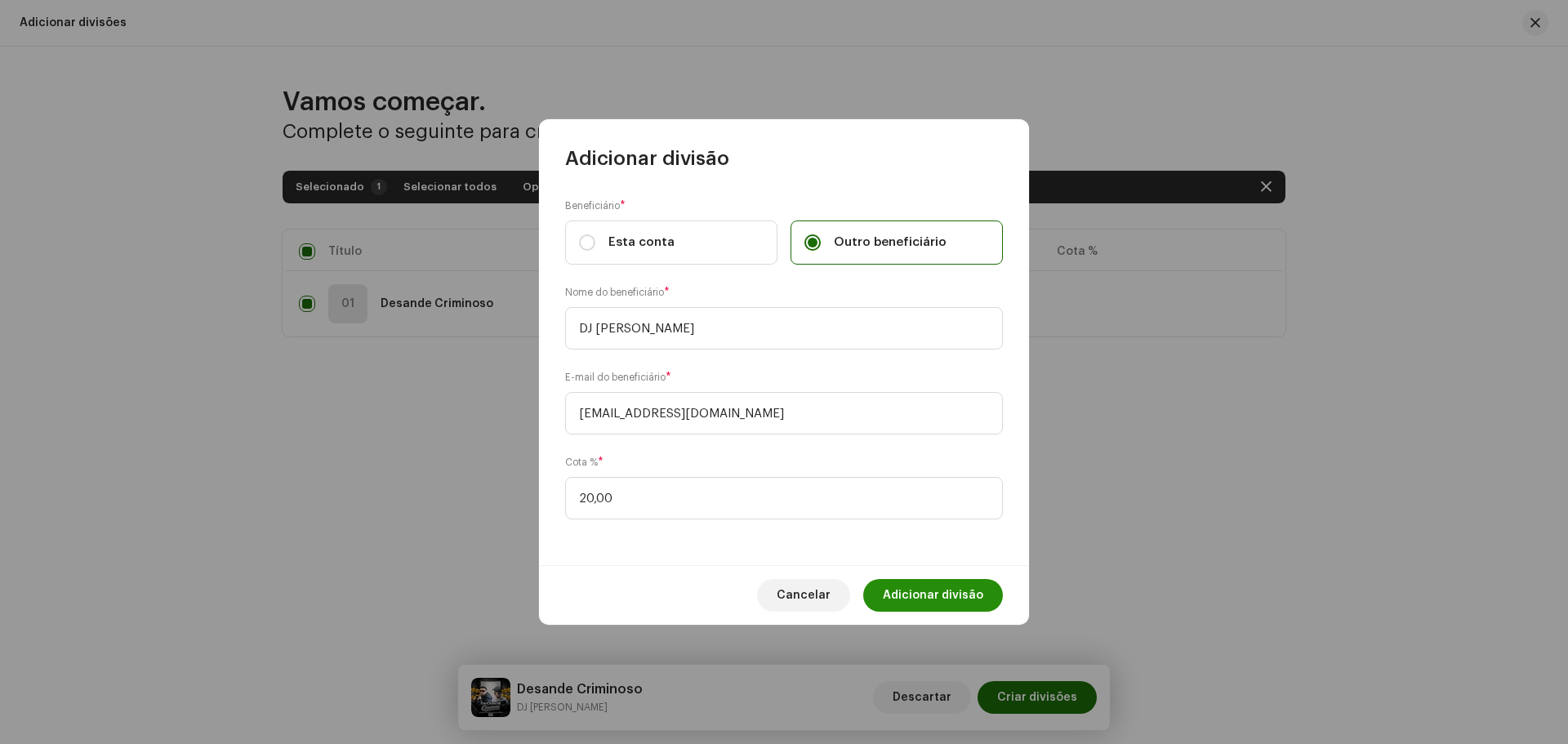
click at [955, 593] on span "Adicionar divisão" at bounding box center [933, 596] width 100 height 33
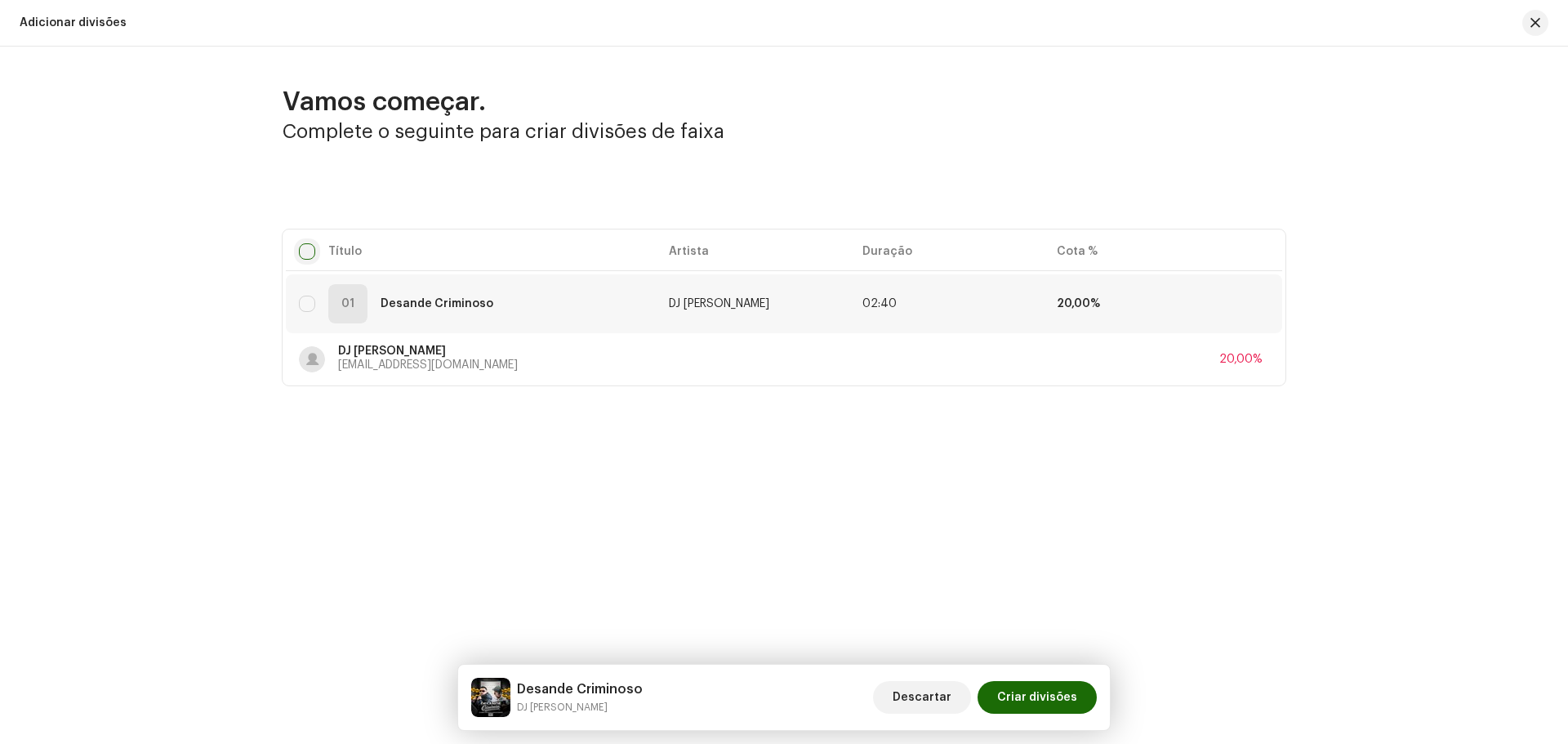
click at [306, 253] on input "checkbox" at bounding box center [306, 252] width 16 height 16
checkbox input "true"
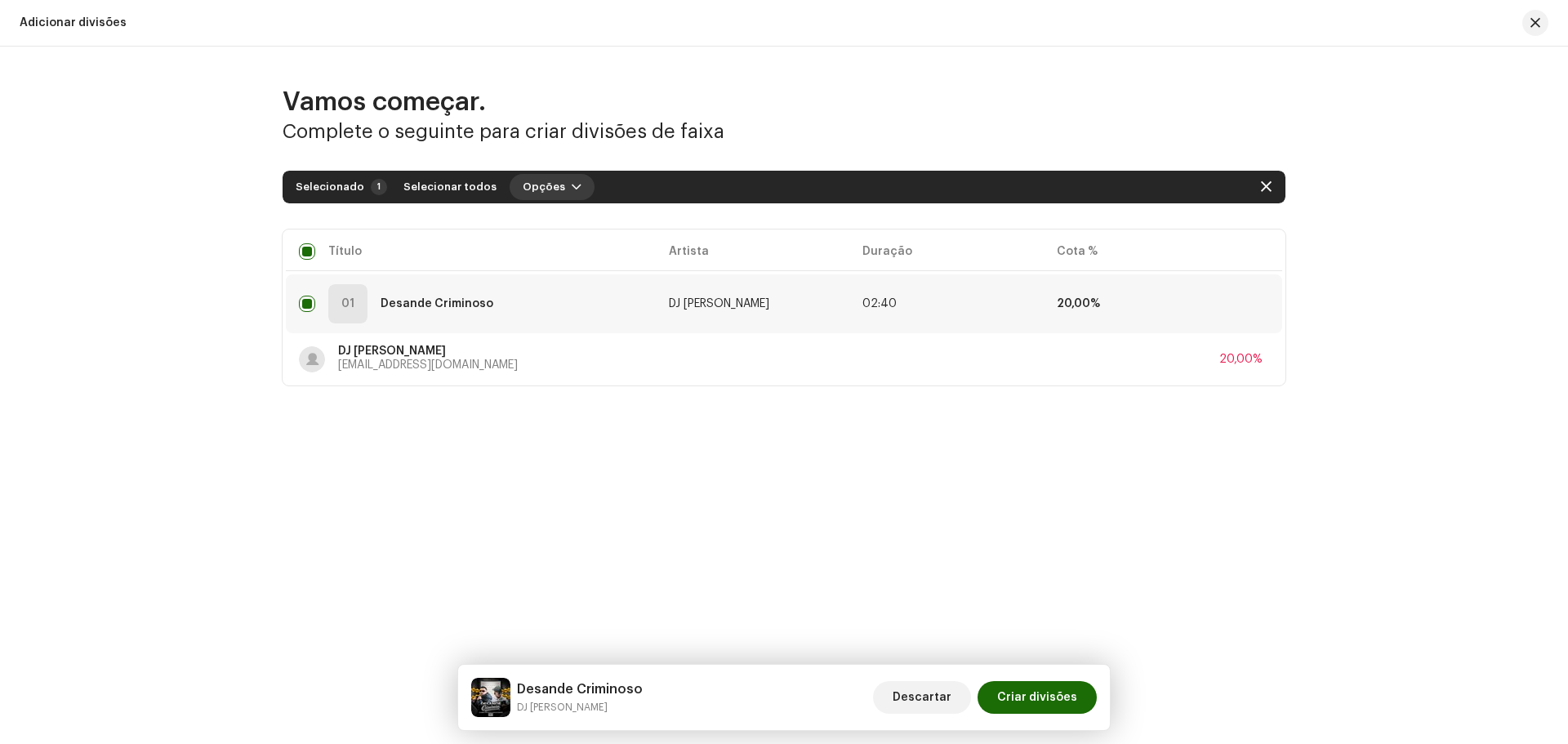
click at [527, 189] on span "Opções" at bounding box center [544, 187] width 42 height 33
click at [554, 229] on span "Adicionar divisões" at bounding box center [564, 224] width 107 height 13
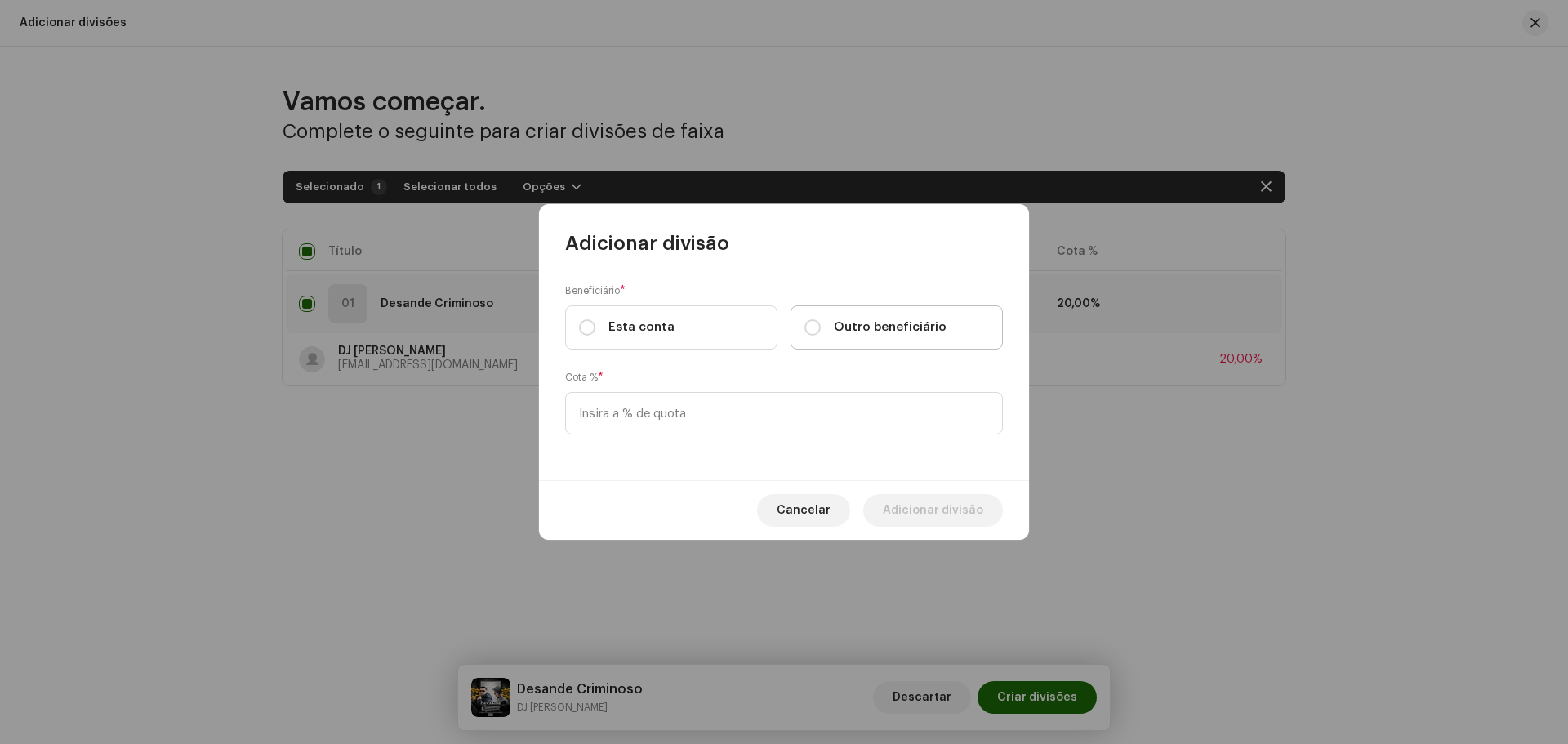
click at [901, 319] on span "Outro beneficiário" at bounding box center [890, 327] width 113 height 18
click at [821, 319] on input "Outro beneficiário" at bounding box center [812, 327] width 16 height 16
radio input "true"
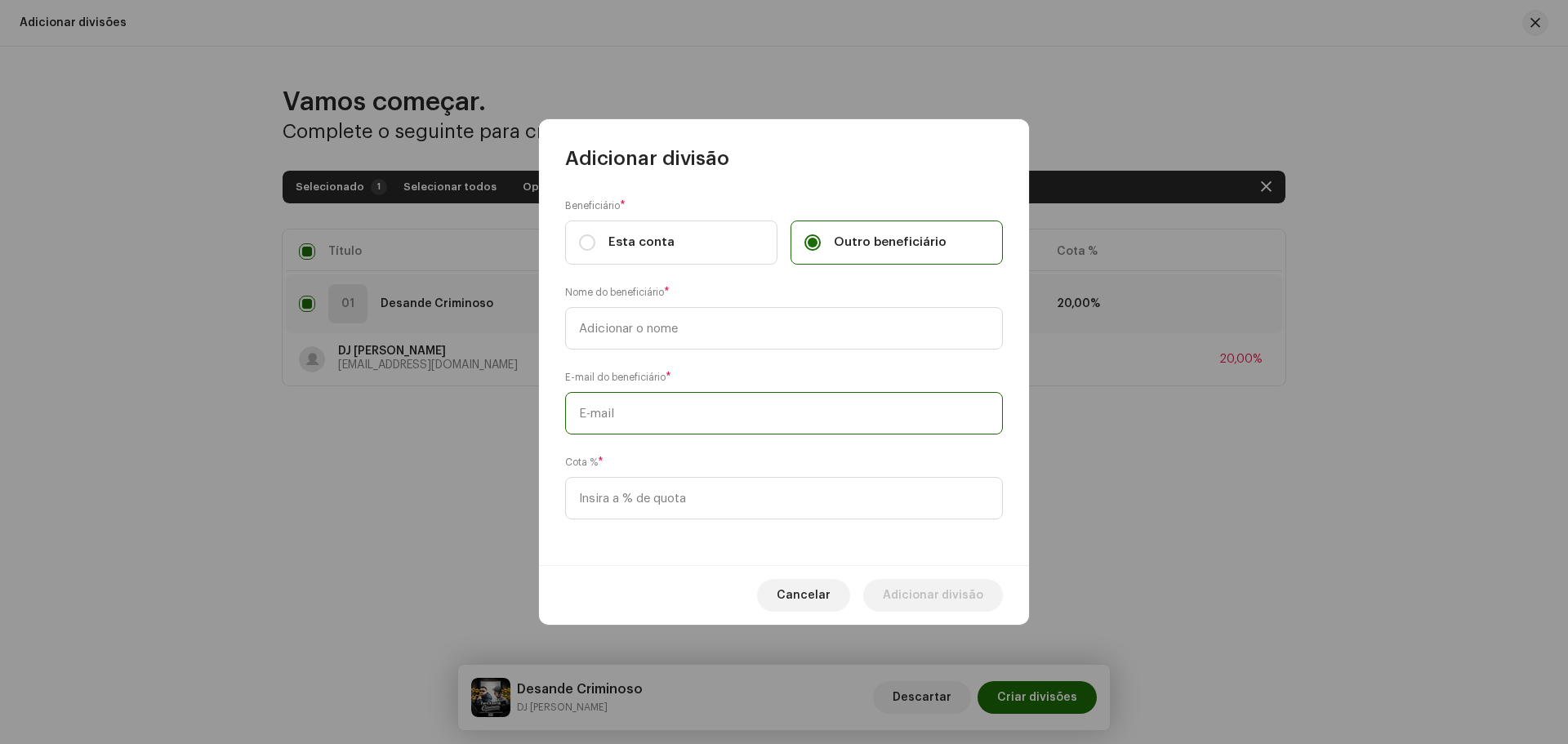
click at [730, 408] on input "text" at bounding box center [784, 413] width 438 height 42
paste input "Gabriellima.2907@gmail.com"
type input "Gabriellima.2907@gmail.com"
click at [703, 334] on input "text" at bounding box center [784, 329] width 438 height 42
type input "DJ [PERSON_NAME]"
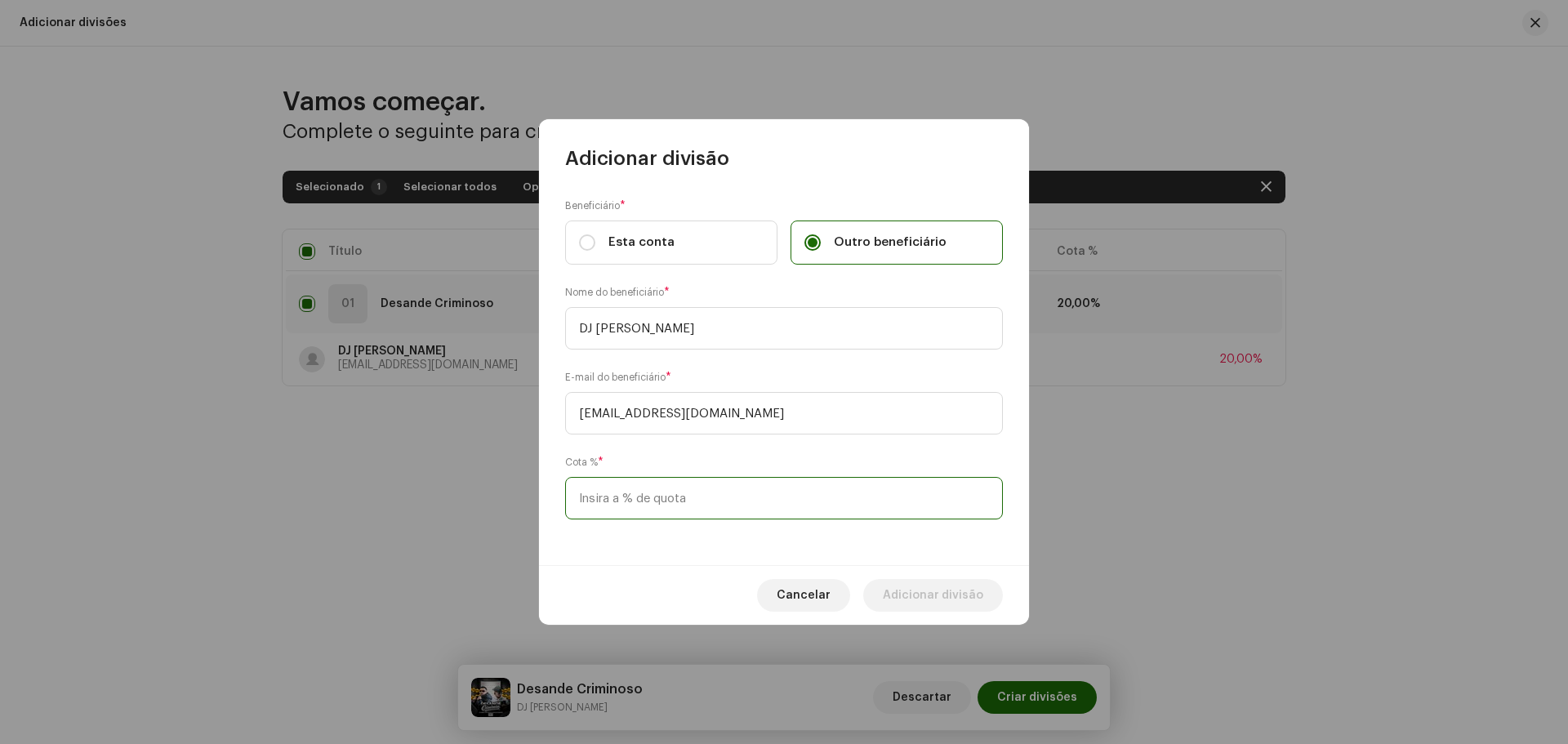
click at [685, 481] on input at bounding box center [784, 498] width 438 height 42
type input "20,00"
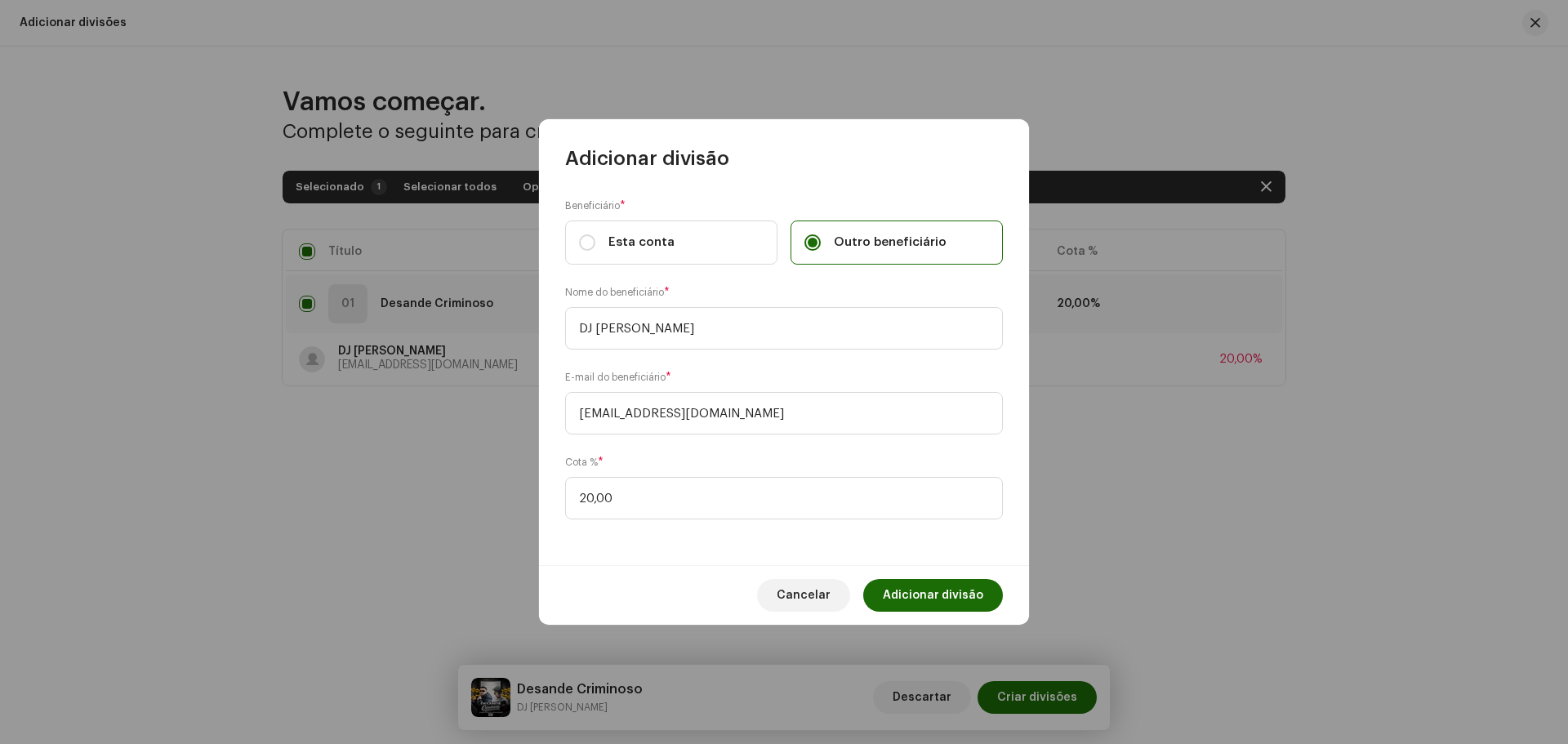
click at [969, 591] on span "Adicionar divisão" at bounding box center [933, 596] width 100 height 33
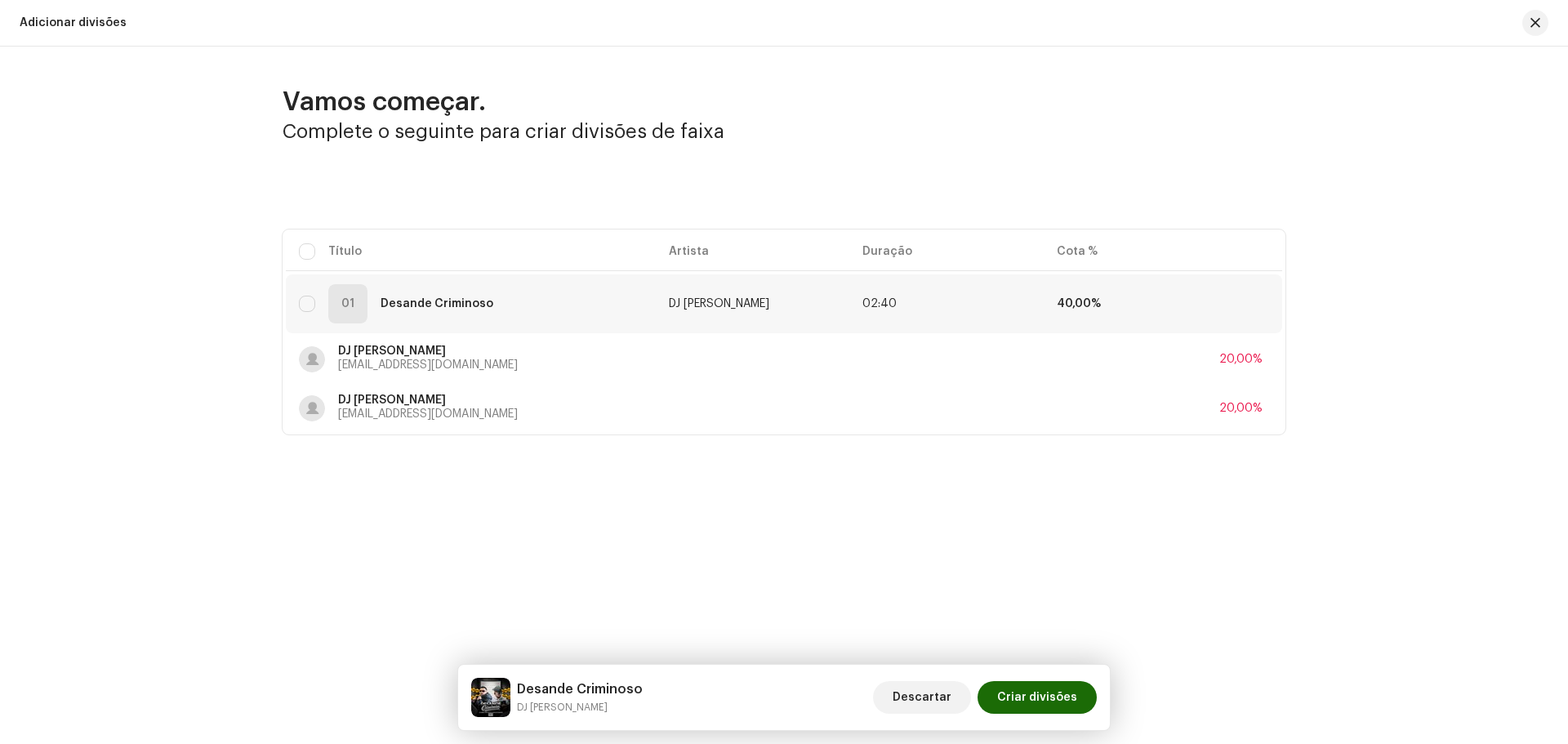
drag, startPoint x: 306, startPoint y: 252, endPoint x: 427, endPoint y: 247, distance: 121.1
click at [306, 252] on input "checkbox" at bounding box center [306, 252] width 16 height 16
checkbox input "true"
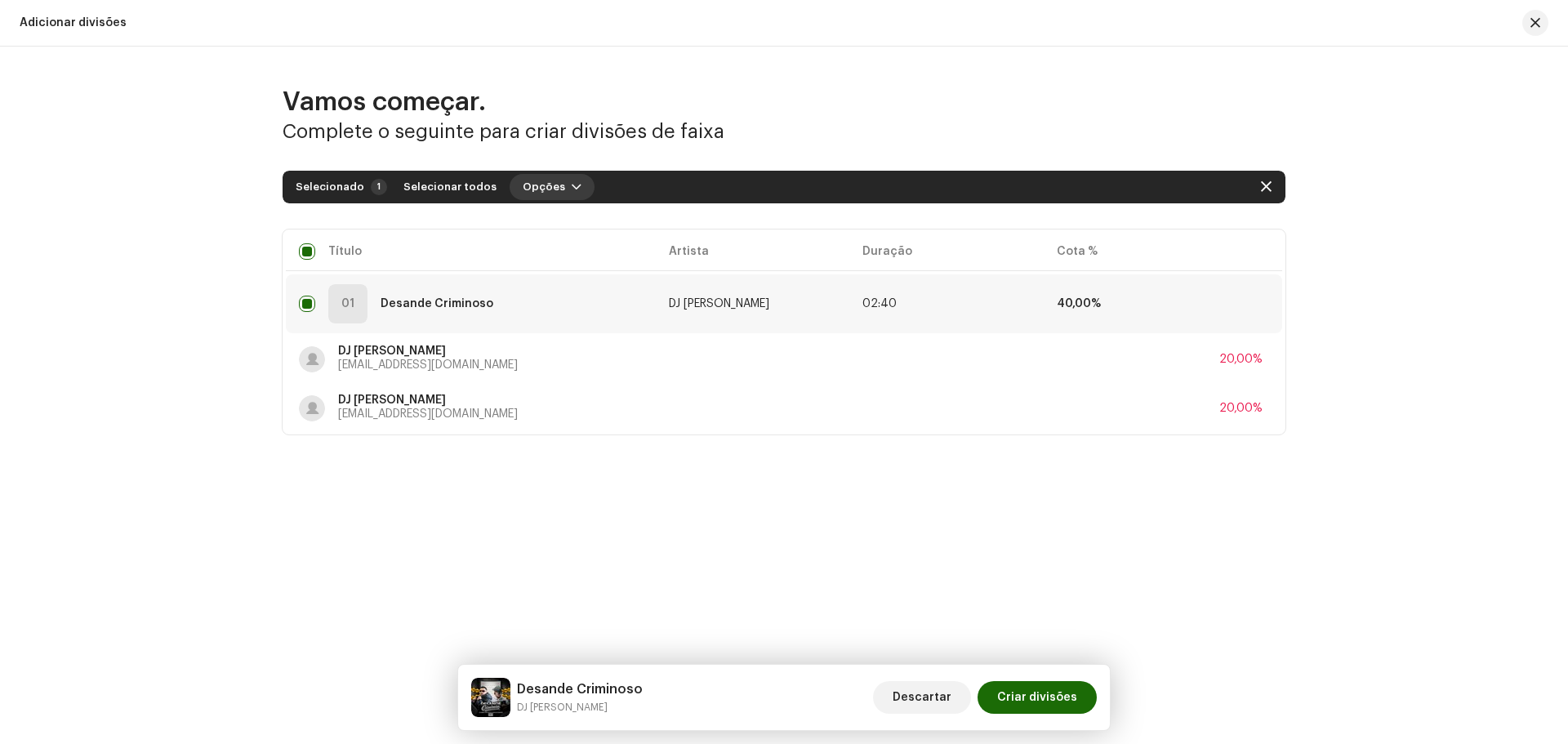
click at [548, 192] on span "Opções" at bounding box center [544, 187] width 42 height 33
click at [566, 220] on span "Adicionar divisões" at bounding box center [564, 224] width 107 height 13
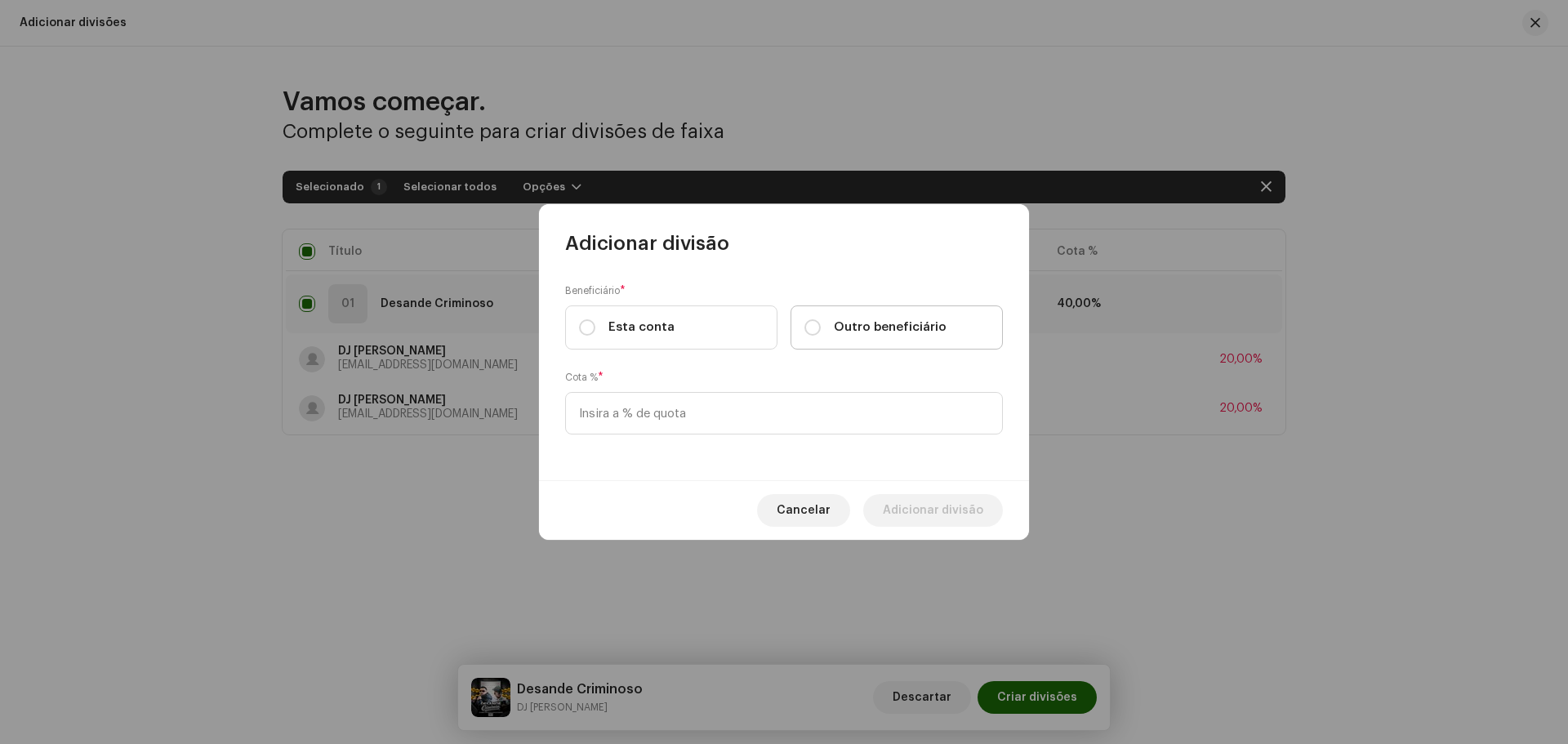
click at [867, 327] on span "Outro beneficiário" at bounding box center [890, 327] width 113 height 18
click at [821, 327] on input "Outro beneficiário" at bounding box center [812, 327] width 16 height 16
radio input "true"
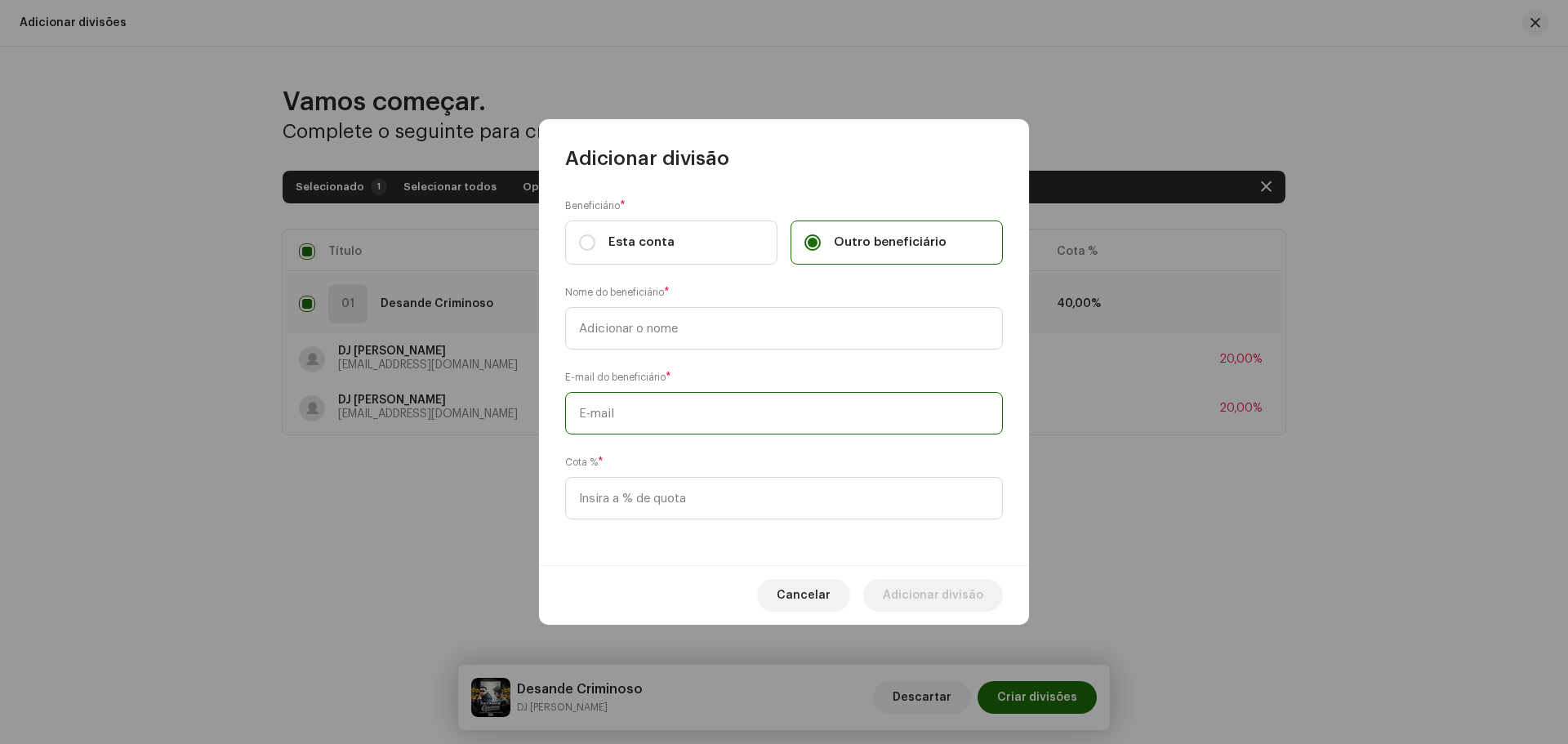
click at [711, 398] on input "text" at bounding box center [784, 413] width 438 height 42
paste input "[EMAIL_ADDRESS][DOMAIN_NAME]"
type input "[EMAIL_ADDRESS][DOMAIN_NAME]"
click at [726, 317] on input "text" at bounding box center [784, 329] width 438 height 42
type input "MC [PERSON_NAME]"
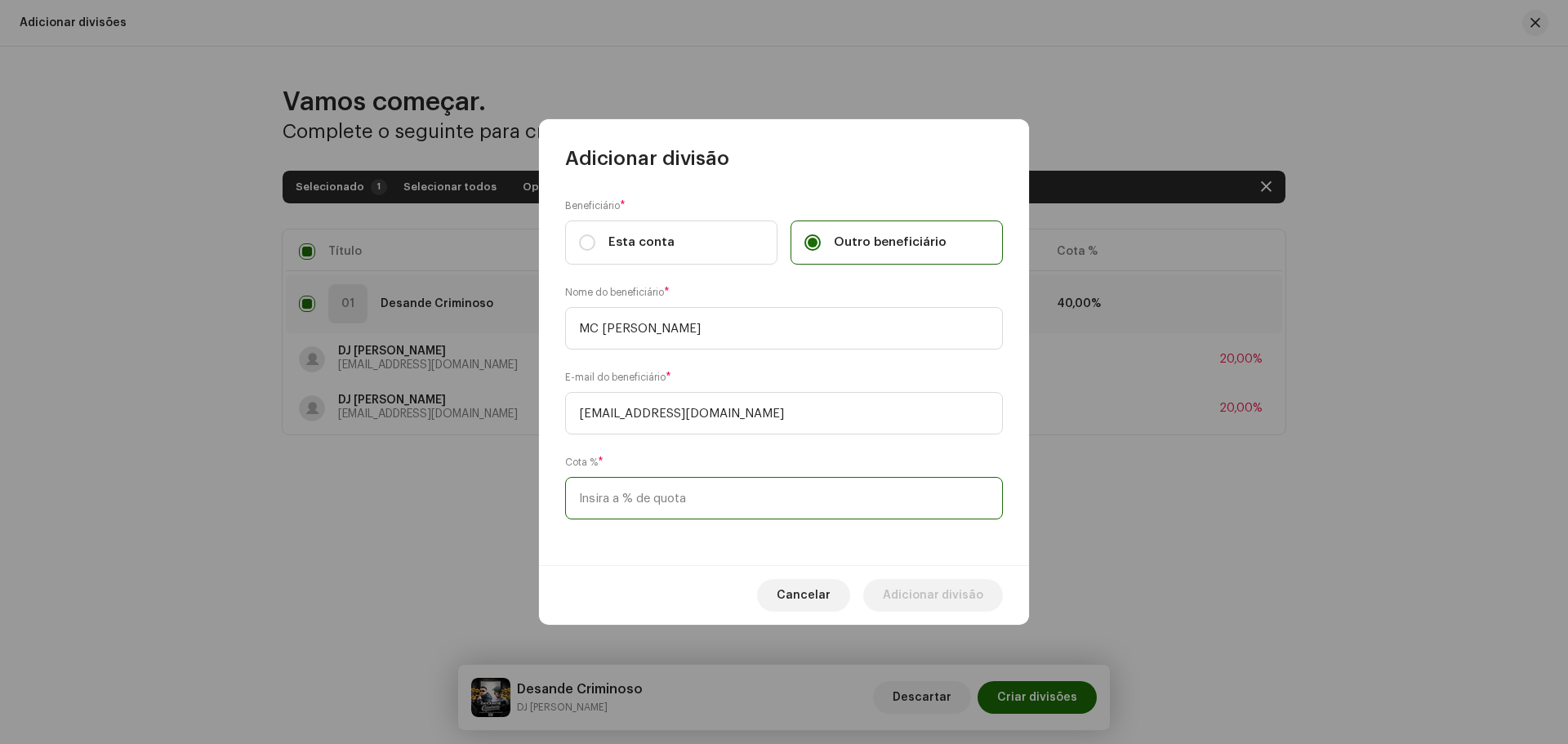
click at [689, 501] on input at bounding box center [784, 498] width 438 height 42
type input "11,65"
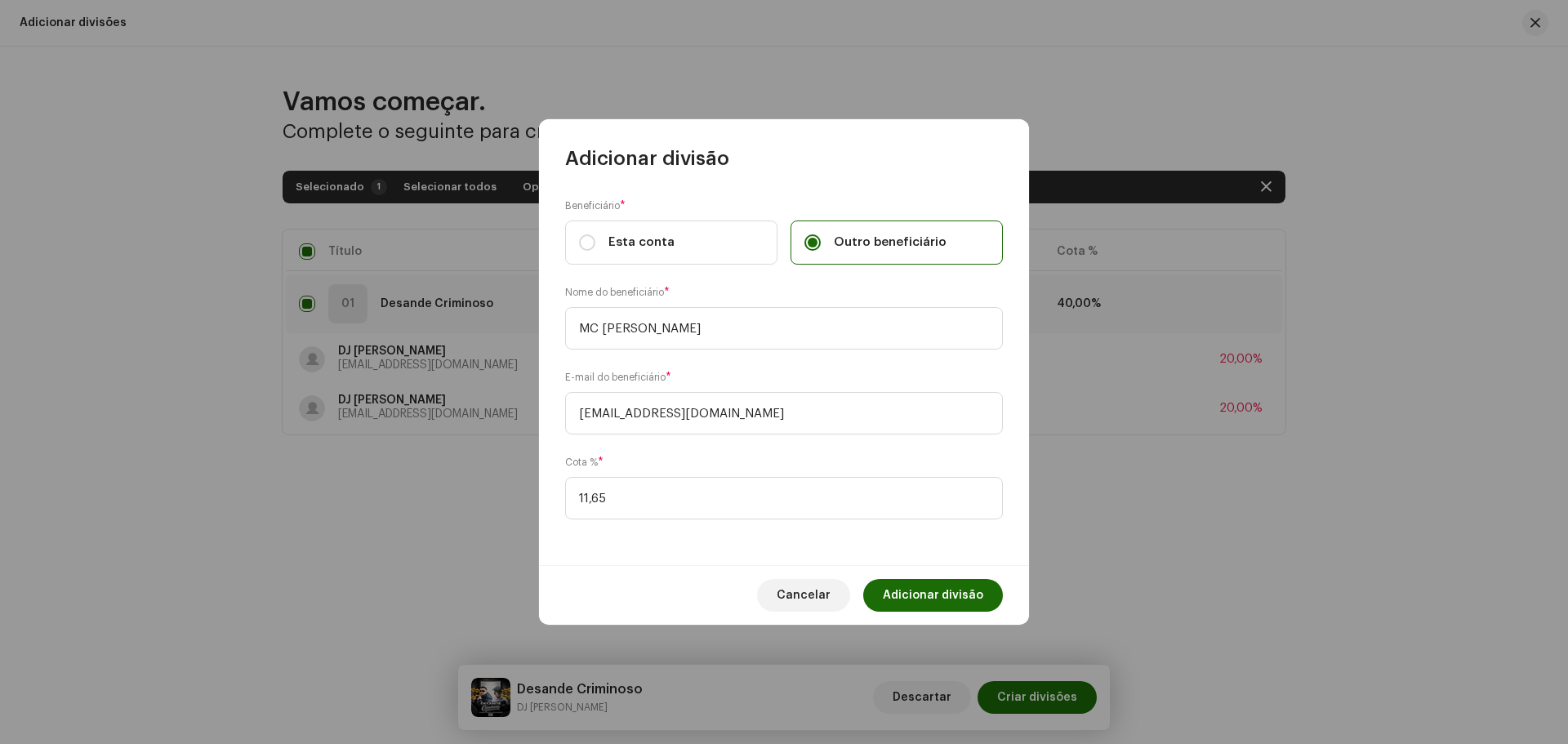
click at [936, 578] on div "Cancelar Adicionar divisão" at bounding box center [784, 595] width 490 height 60
click at [929, 597] on span "Adicionar divisão" at bounding box center [933, 596] width 100 height 33
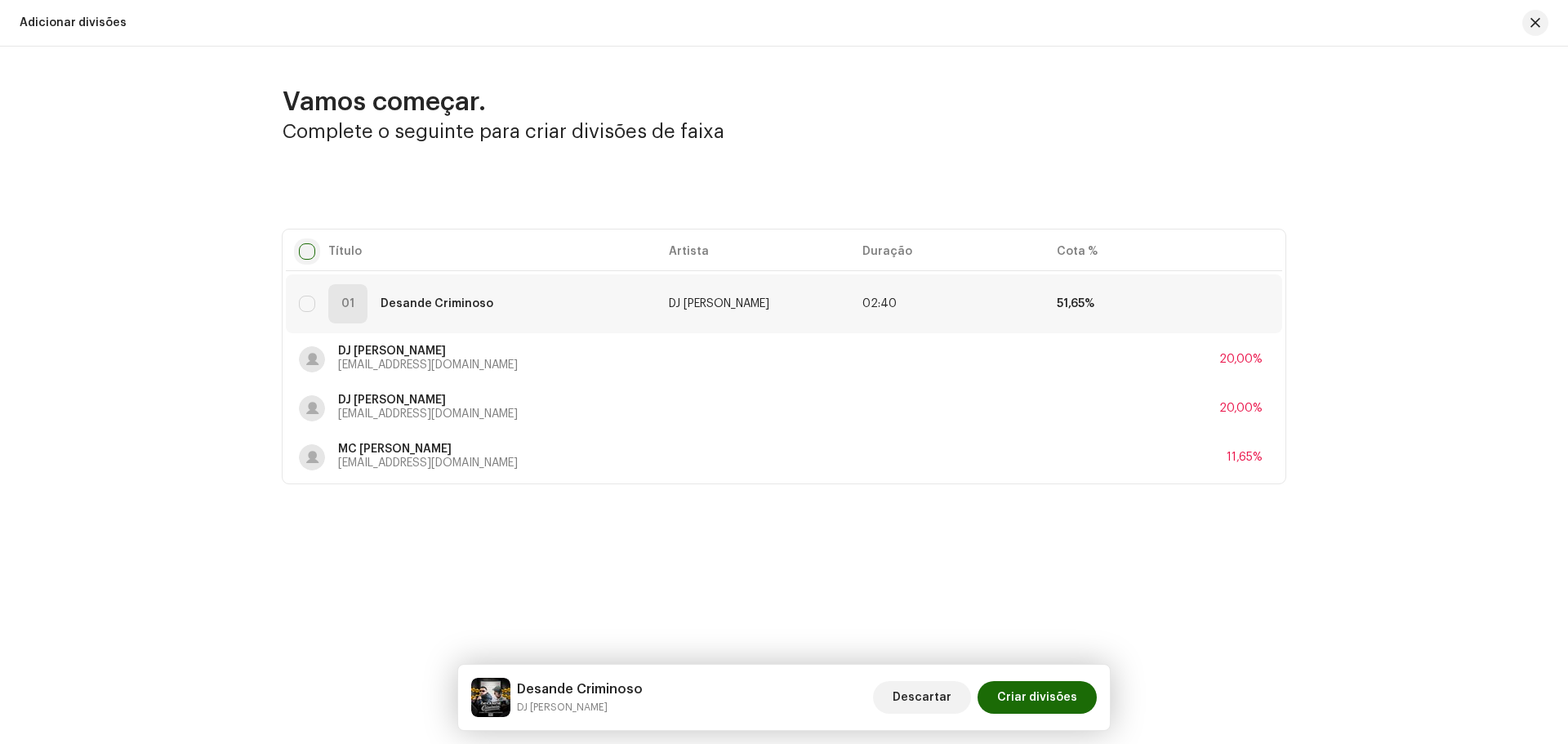
click at [308, 247] on input "checkbox" at bounding box center [306, 252] width 16 height 16
checkbox input "true"
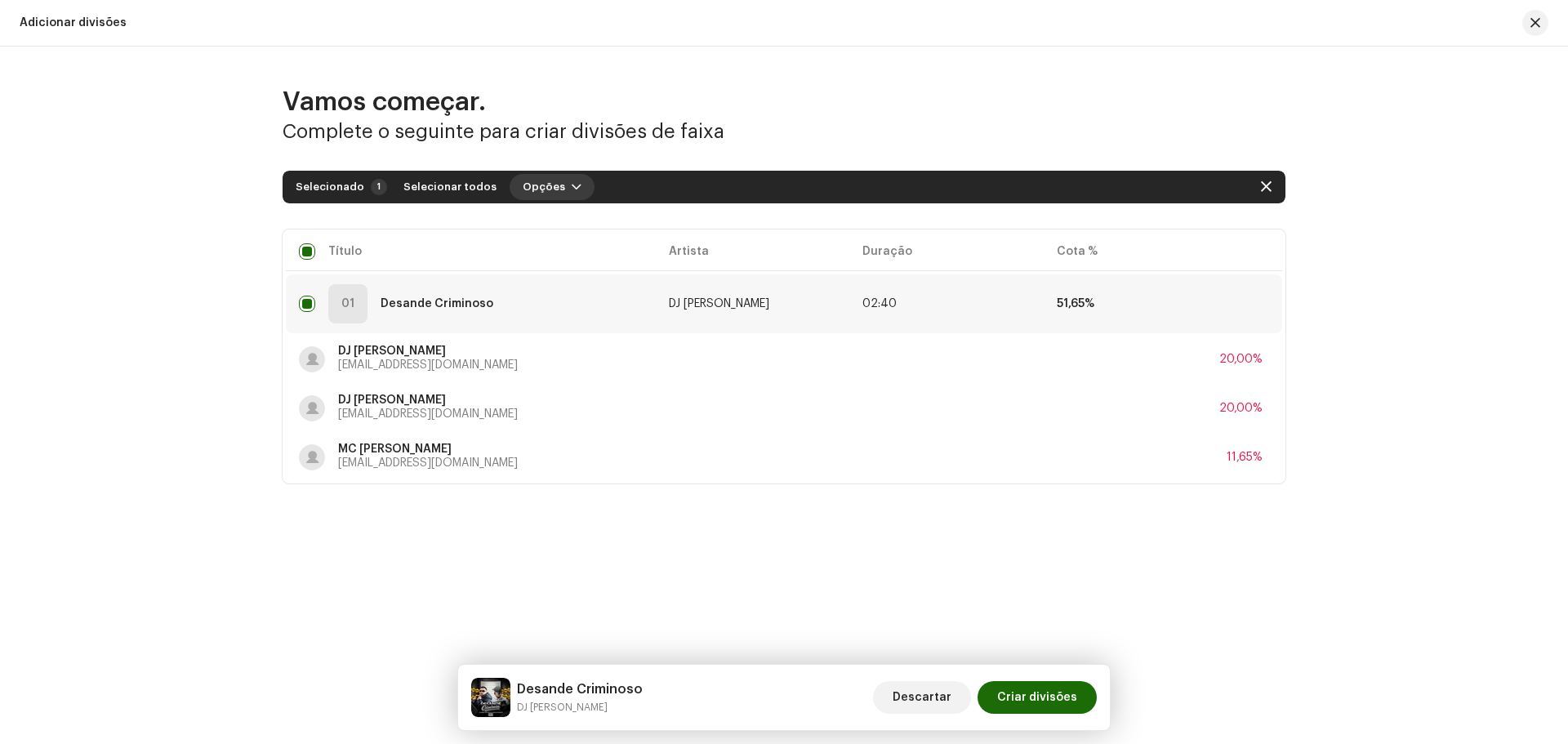
click at [571, 185] on span "button" at bounding box center [576, 187] width 10 height 13
click at [599, 230] on div "Adicionar divisões" at bounding box center [586, 224] width 165 height 33
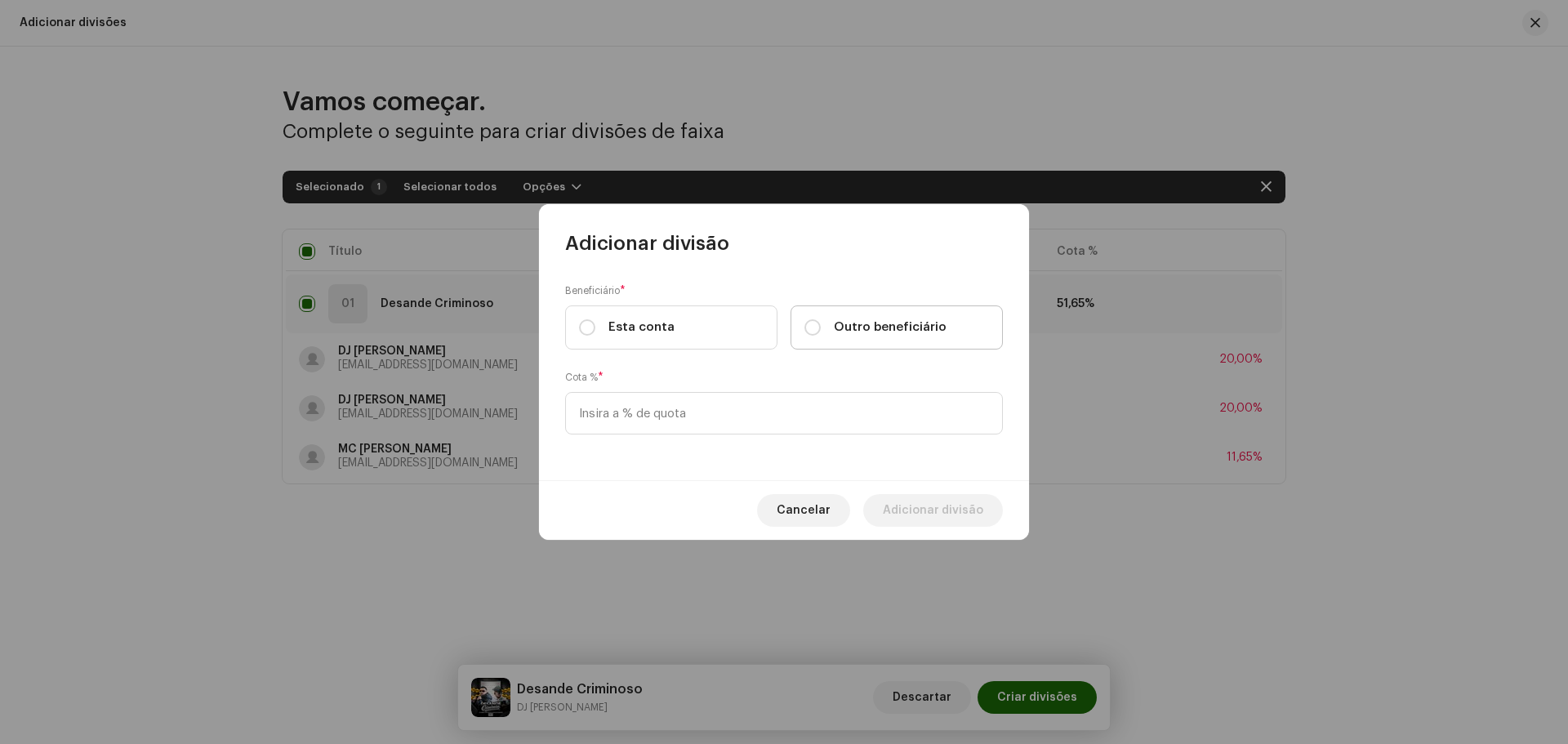
click at [868, 327] on span "Outro beneficiário" at bounding box center [890, 327] width 113 height 18
click at [821, 327] on input "Outro beneficiário" at bounding box center [812, 327] width 16 height 16
radio input "true"
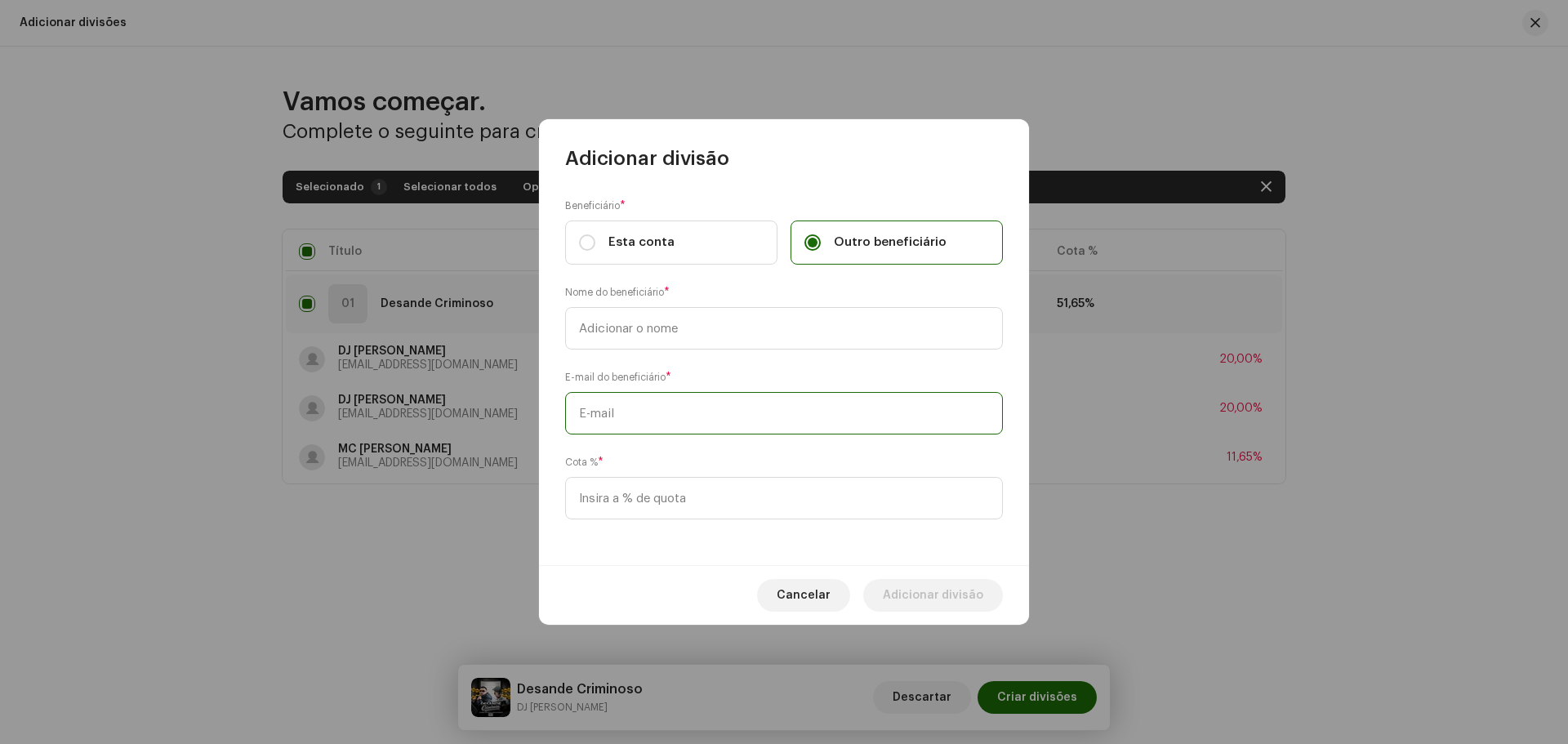
click at [709, 399] on input "text" at bounding box center [784, 413] width 438 height 42
paste input "[EMAIL_ADDRESS][DOMAIN_NAME]"
type input "[EMAIL_ADDRESS][DOMAIN_NAME]"
click at [717, 326] on input "text" at bounding box center [784, 329] width 438 height 42
type input "MC [PERSON_NAME]"
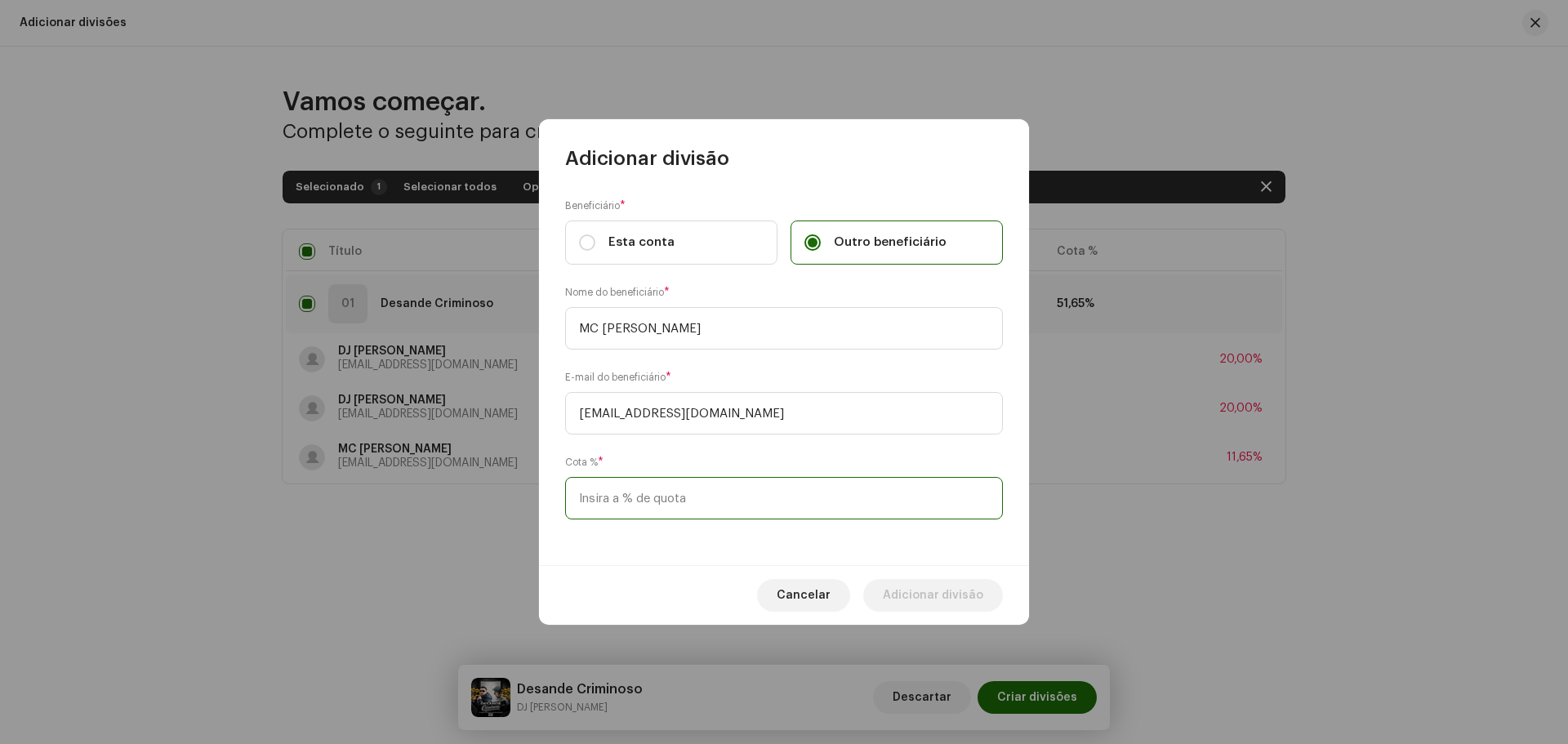
click at [628, 492] on input at bounding box center [784, 498] width 438 height 42
type input "11,65"
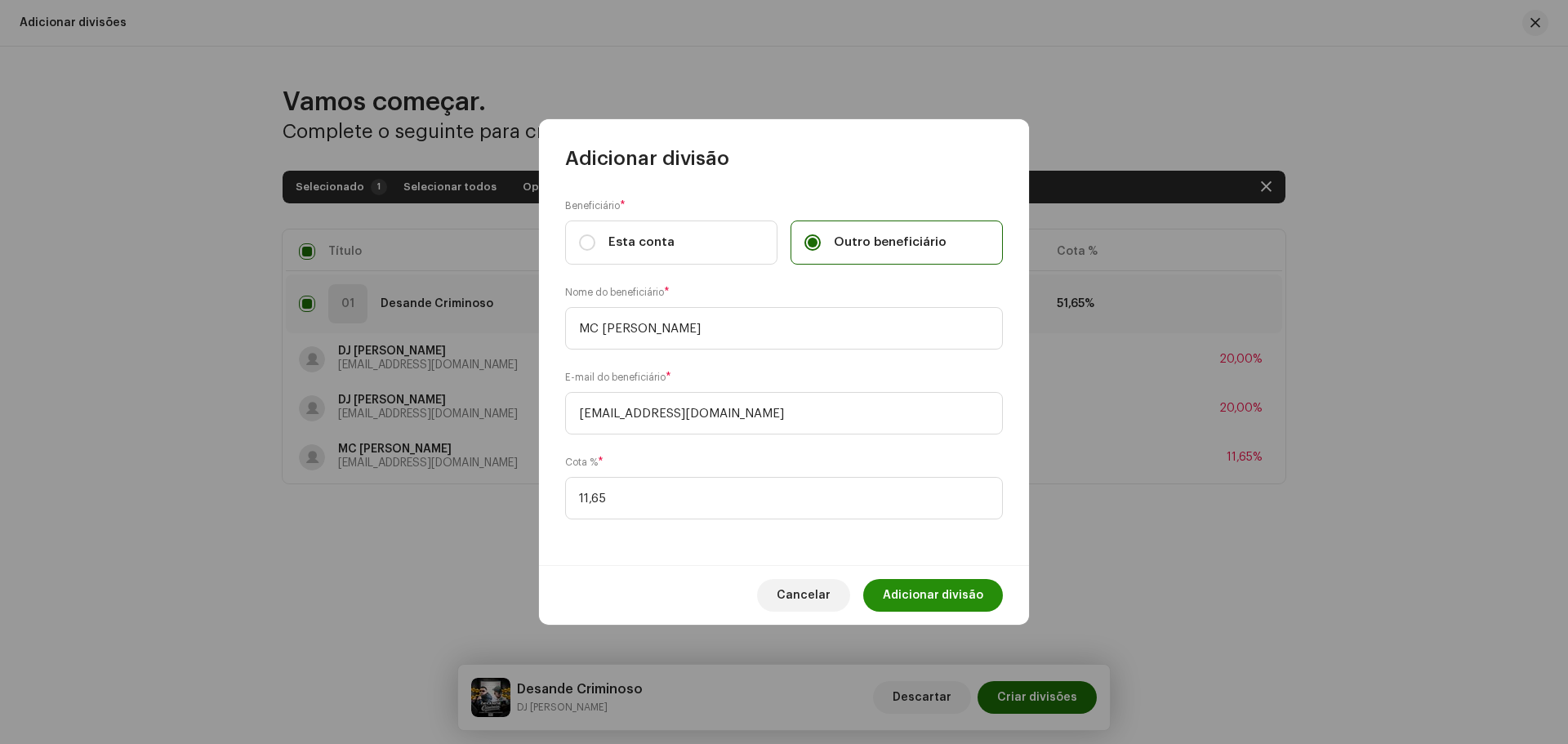
click at [913, 596] on span "Adicionar divisão" at bounding box center [933, 596] width 100 height 33
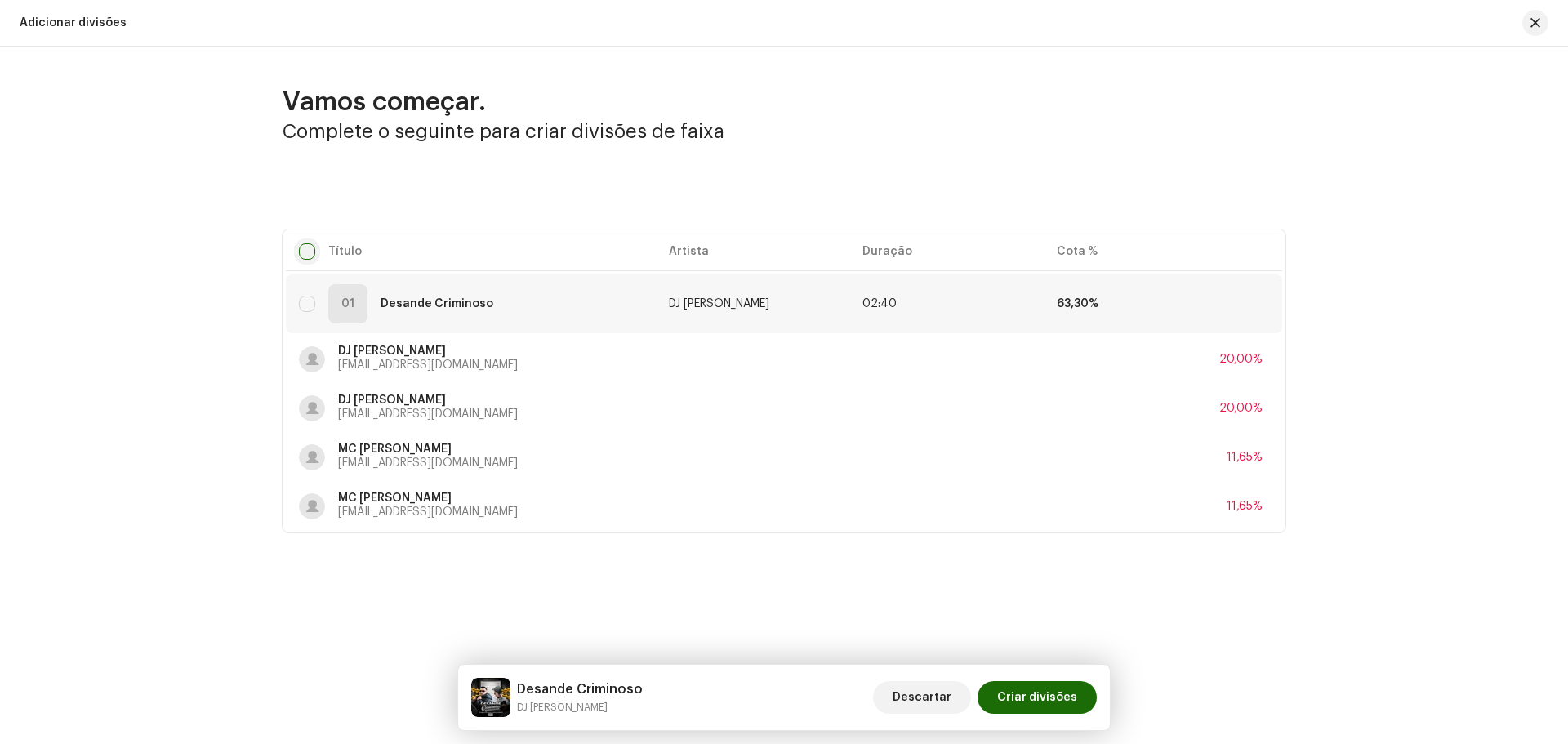
click at [306, 252] on input "checkbox" at bounding box center [306, 252] width 16 height 16
checkbox input "true"
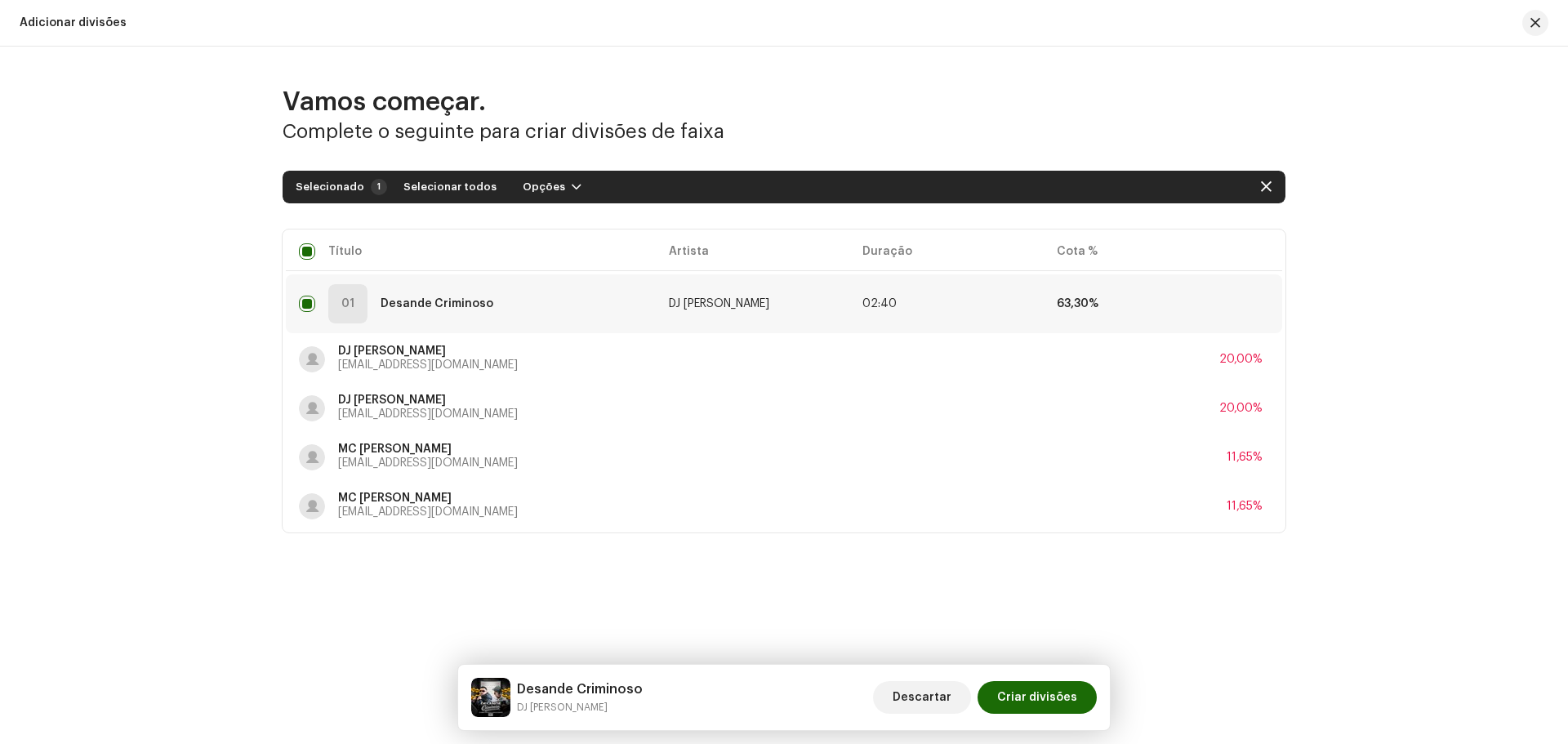
click at [527, 172] on div "Selecionado 1 Selecionar todos Opções" at bounding box center [784, 187] width 1003 height 33
click at [535, 190] on span "Opções" at bounding box center [544, 187] width 42 height 33
click at [554, 225] on span "Adicionar divisões" at bounding box center [564, 224] width 107 height 13
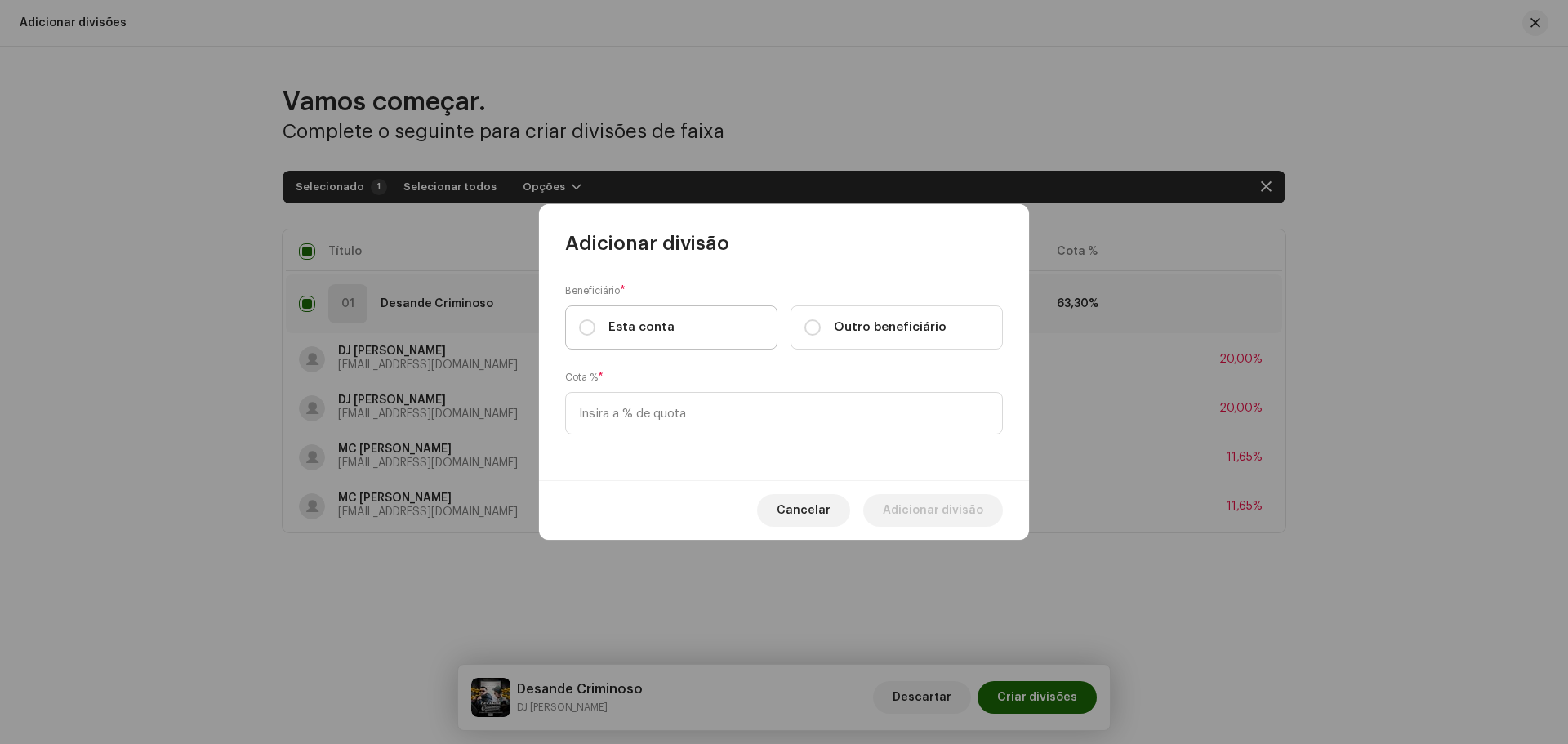
click at [664, 327] on span "Esta conta" at bounding box center [641, 327] width 66 height 18
click at [596, 327] on input "Esta conta" at bounding box center [587, 327] width 16 height 16
radio input "true"
click at [643, 394] on input at bounding box center [784, 413] width 438 height 42
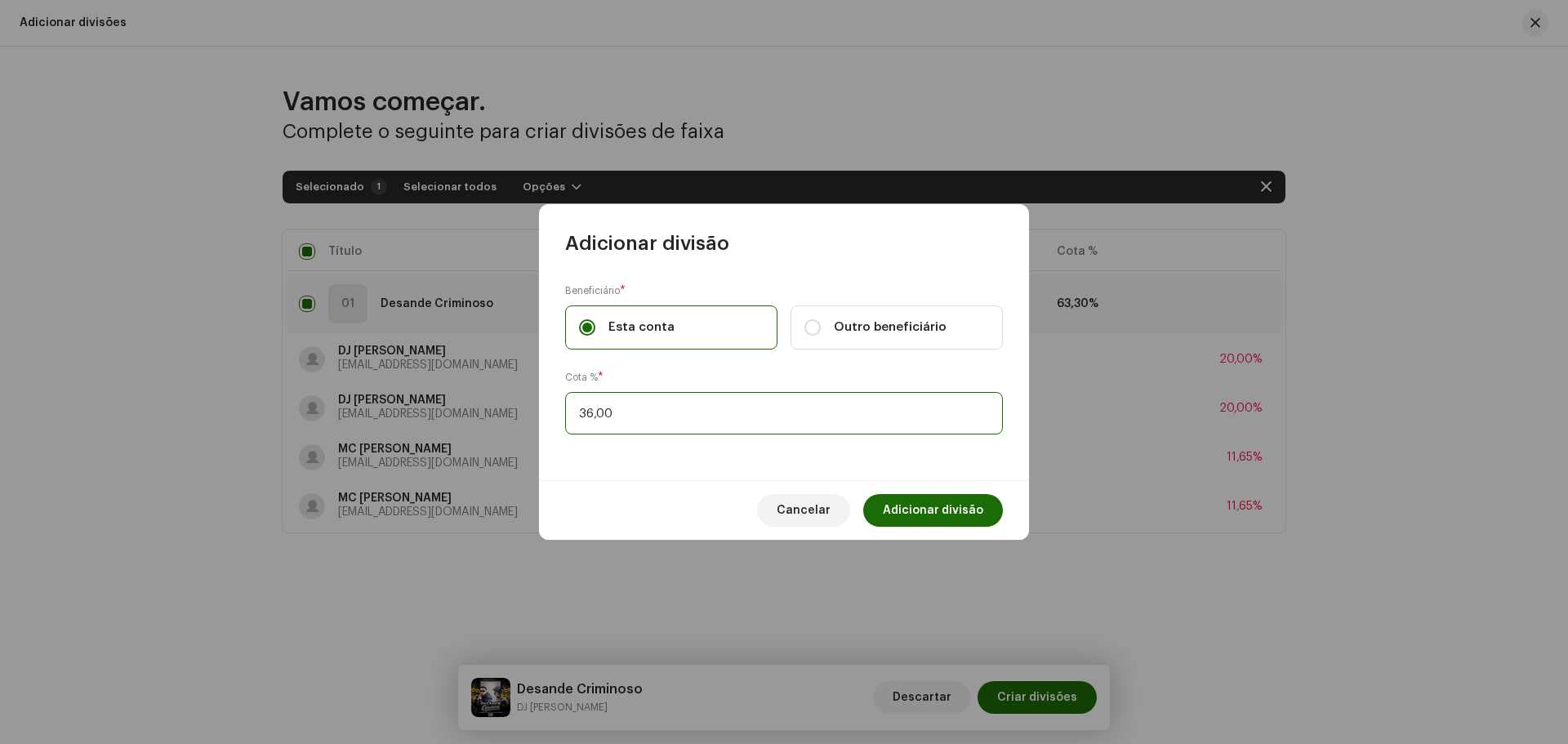
type input "36,70"
click at [947, 518] on span "Adicionar divisão" at bounding box center [933, 511] width 100 height 33
checkbox input "false"
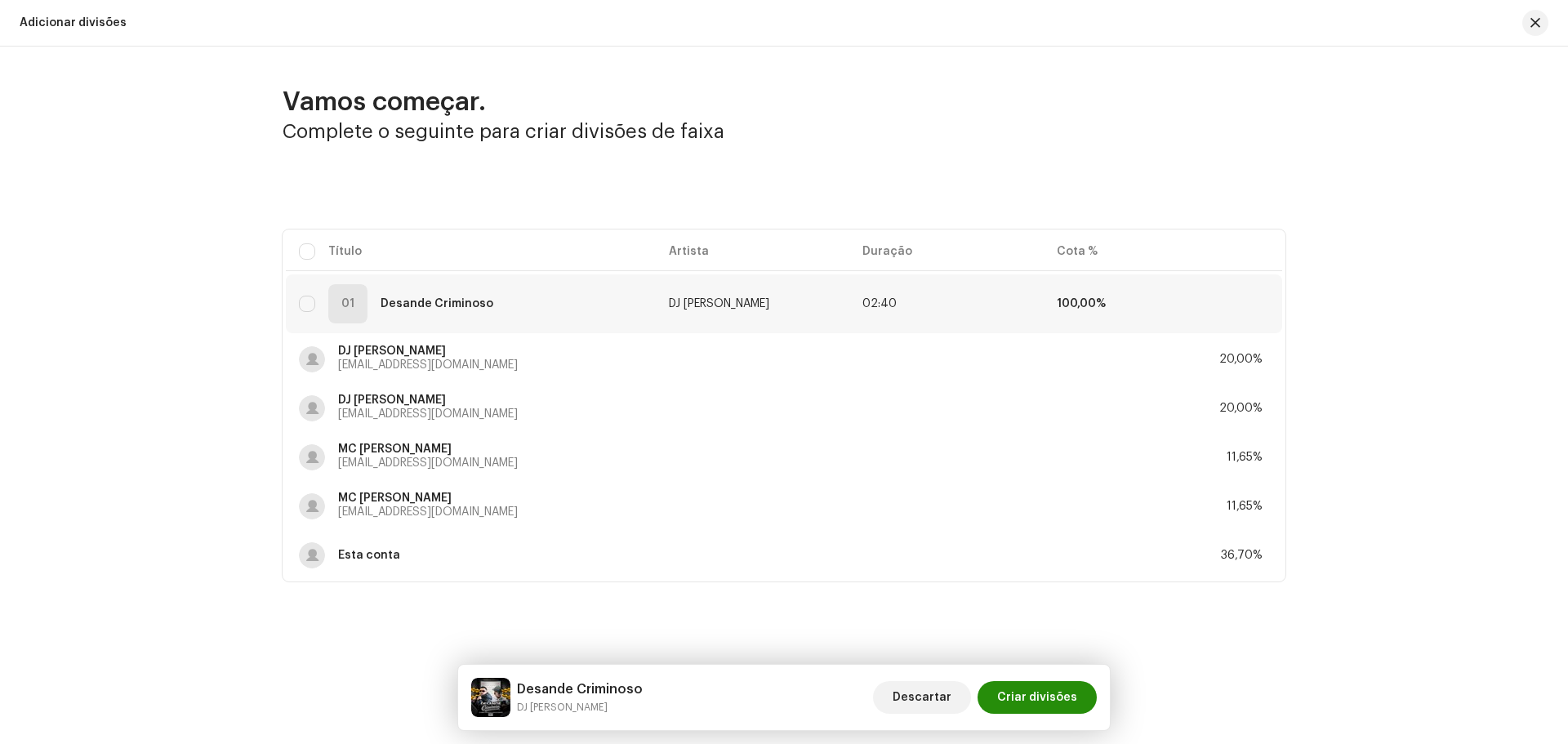
click at [1044, 697] on span "Criar divisões" at bounding box center [1037, 698] width 80 height 33
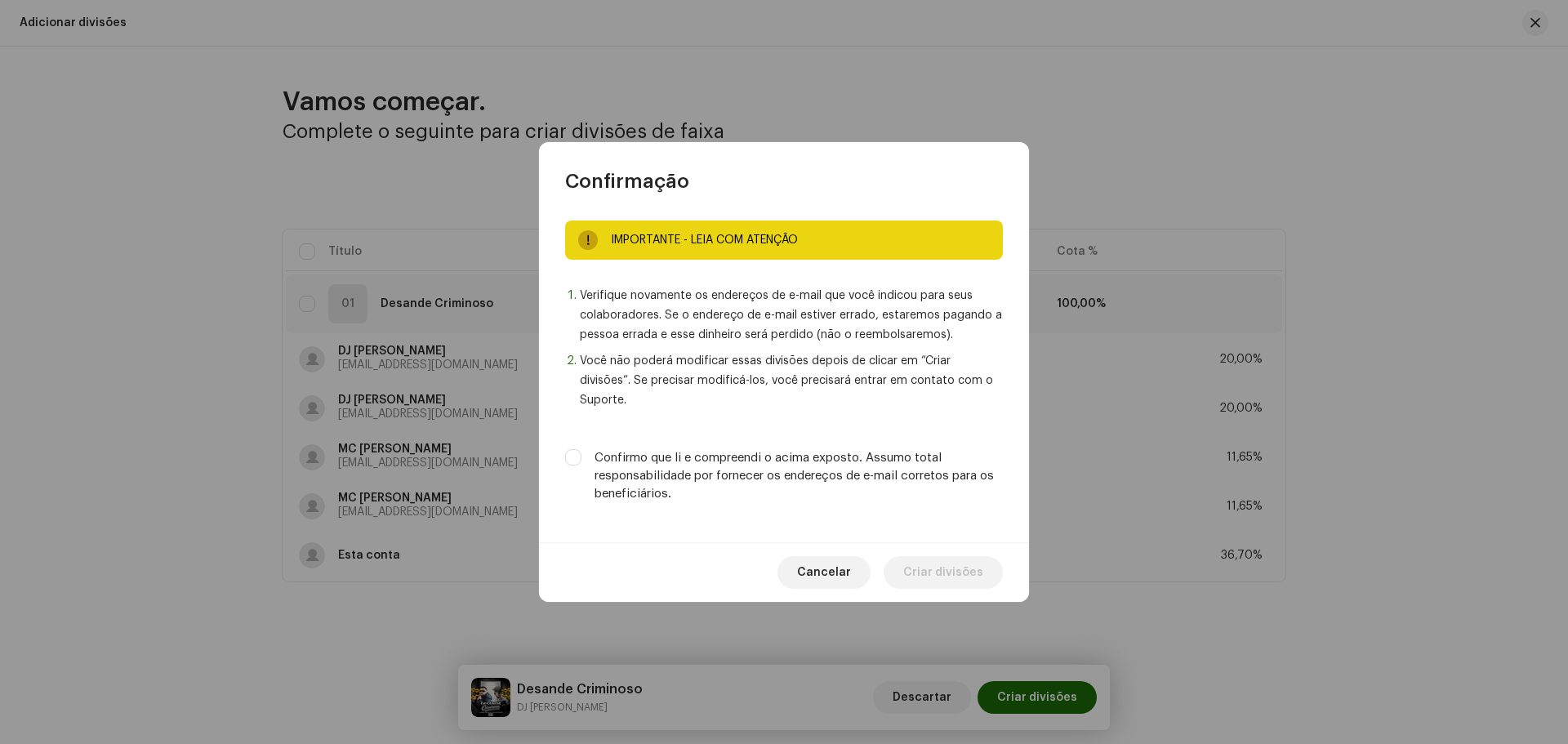
click at [730, 459] on label "Confirmo que li e compreendi o acima exposto. Assumo total responsabilidade por…" at bounding box center [799, 476] width 409 height 54
click at [581, 459] on input "Confirmo que li e compreendi o acima exposto. Assumo total responsabilidade por…" at bounding box center [572, 457] width 16 height 16
checkbox input "true"
click at [934, 571] on span "Criar divisões" at bounding box center [943, 572] width 80 height 33
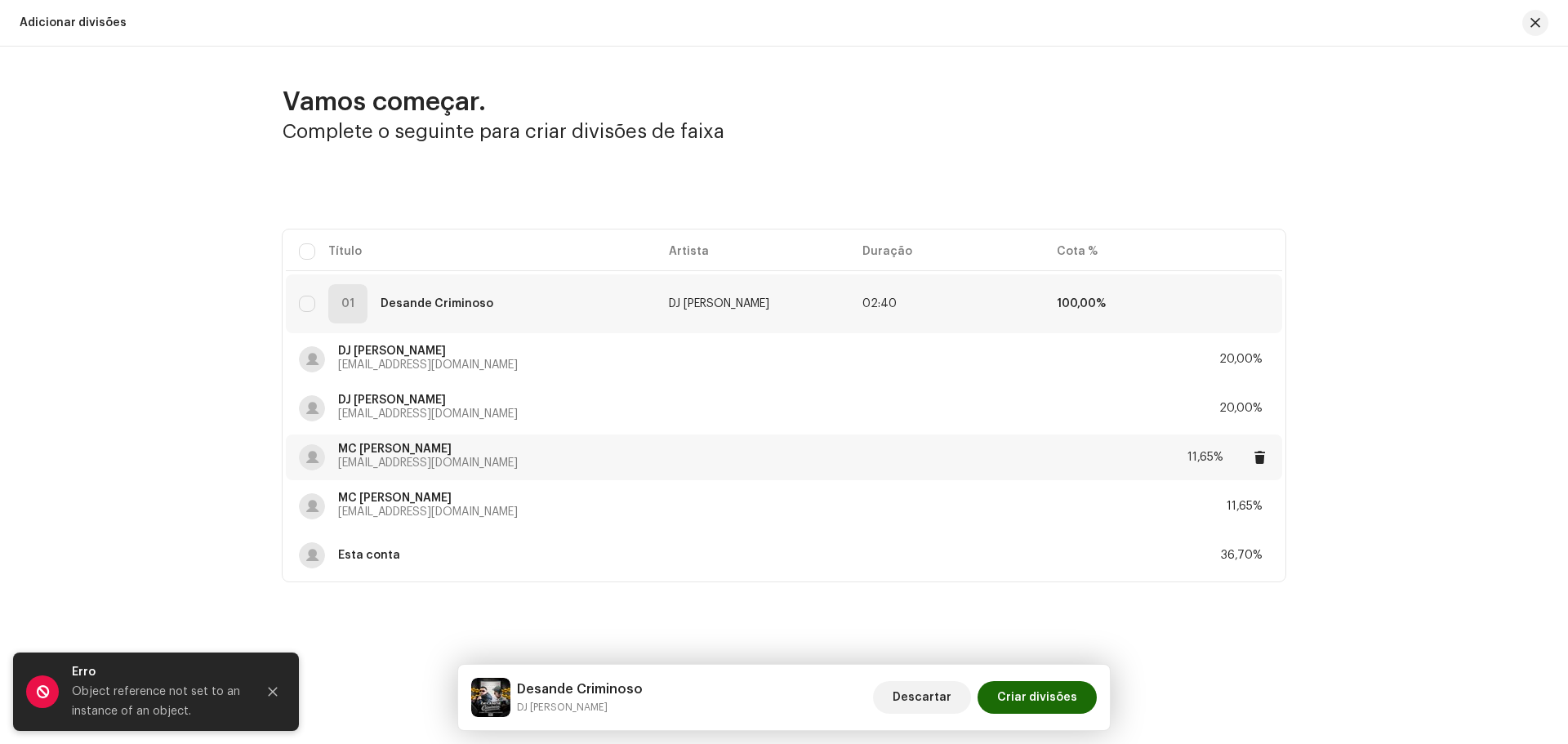
click at [810, 443] on div "MC MAGRINHO tropadoaltocontato@gmail.com 11,65%" at bounding box center [784, 457] width 970 height 45
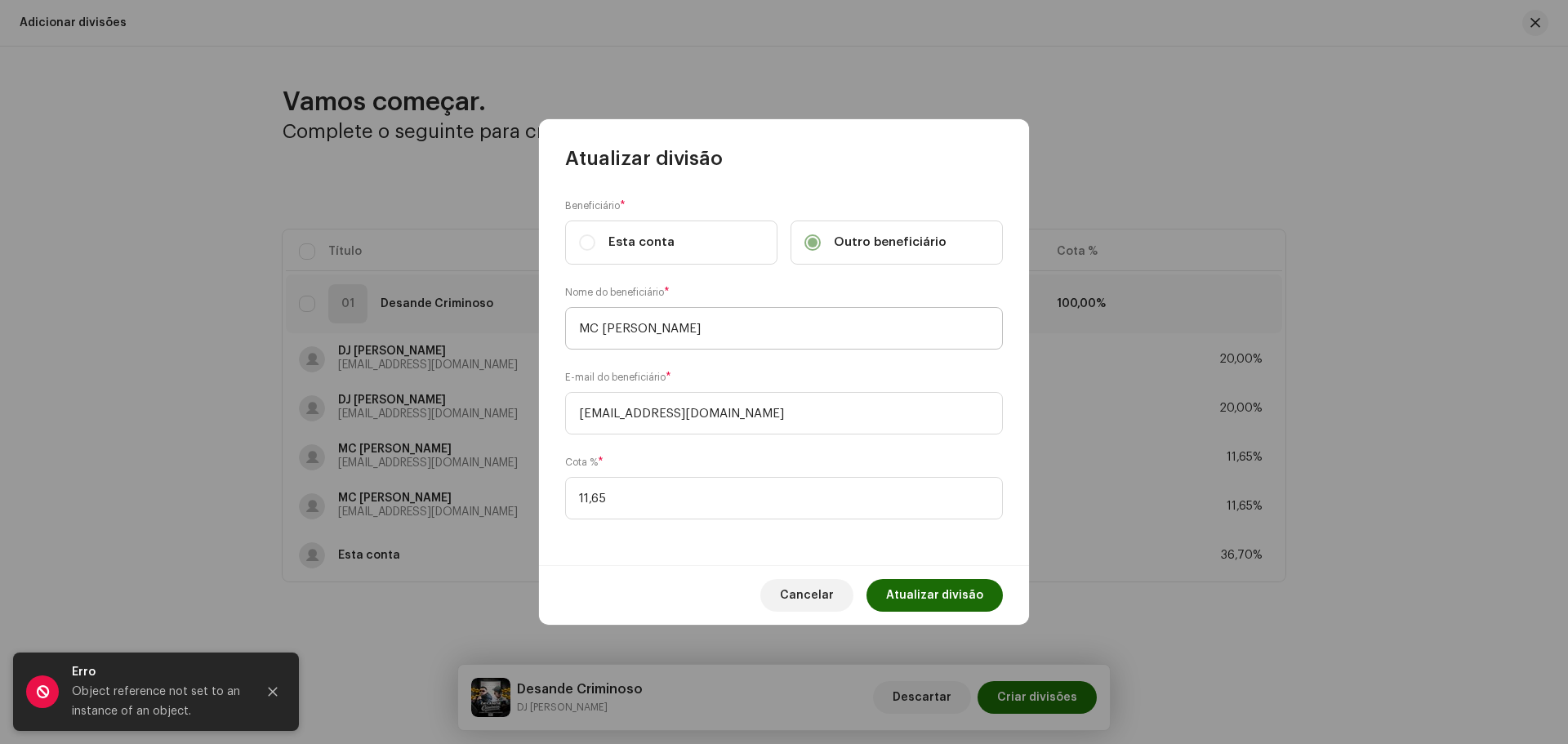
drag, startPoint x: 747, startPoint y: 356, endPoint x: 735, endPoint y: 342, distance: 18.4
click at [735, 343] on div "Beneficiário * Esta conta Outro beneficiário Nome do beneficiário * MC MAGRINHO…" at bounding box center [784, 368] width 490 height 393
drag, startPoint x: 713, startPoint y: 324, endPoint x: 521, endPoint y: 313, distance: 192.3
click at [521, 313] on div "Atualizar divisão Beneficiário * Esta conta Outro beneficiário Nome do benefici…" at bounding box center [784, 372] width 1568 height 744
type input "Equipe MC MAGRINHO"
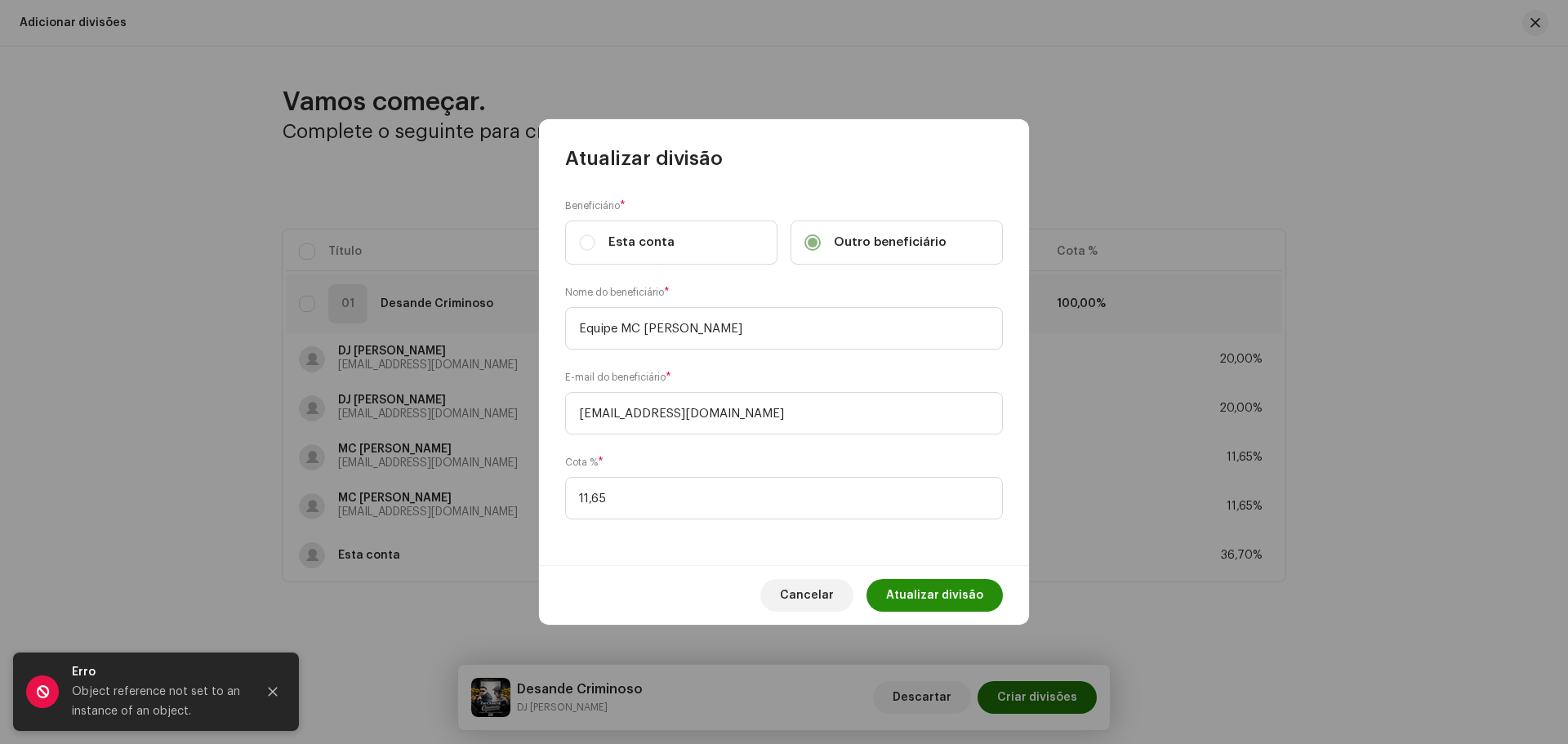
click at [969, 589] on span "Atualizar divisão" at bounding box center [934, 596] width 97 height 33
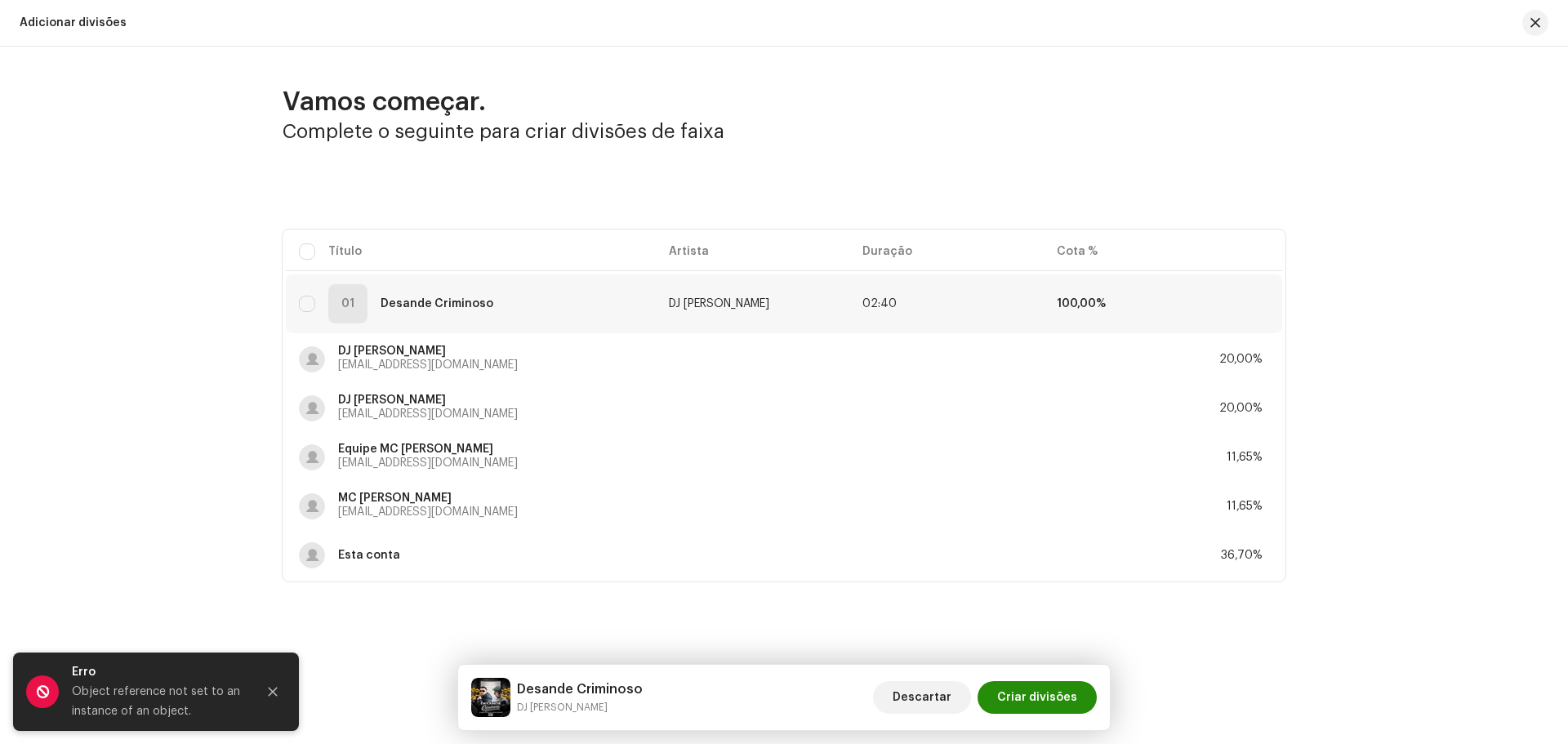
click at [1027, 698] on span "Criar divisões" at bounding box center [1037, 698] width 80 height 33
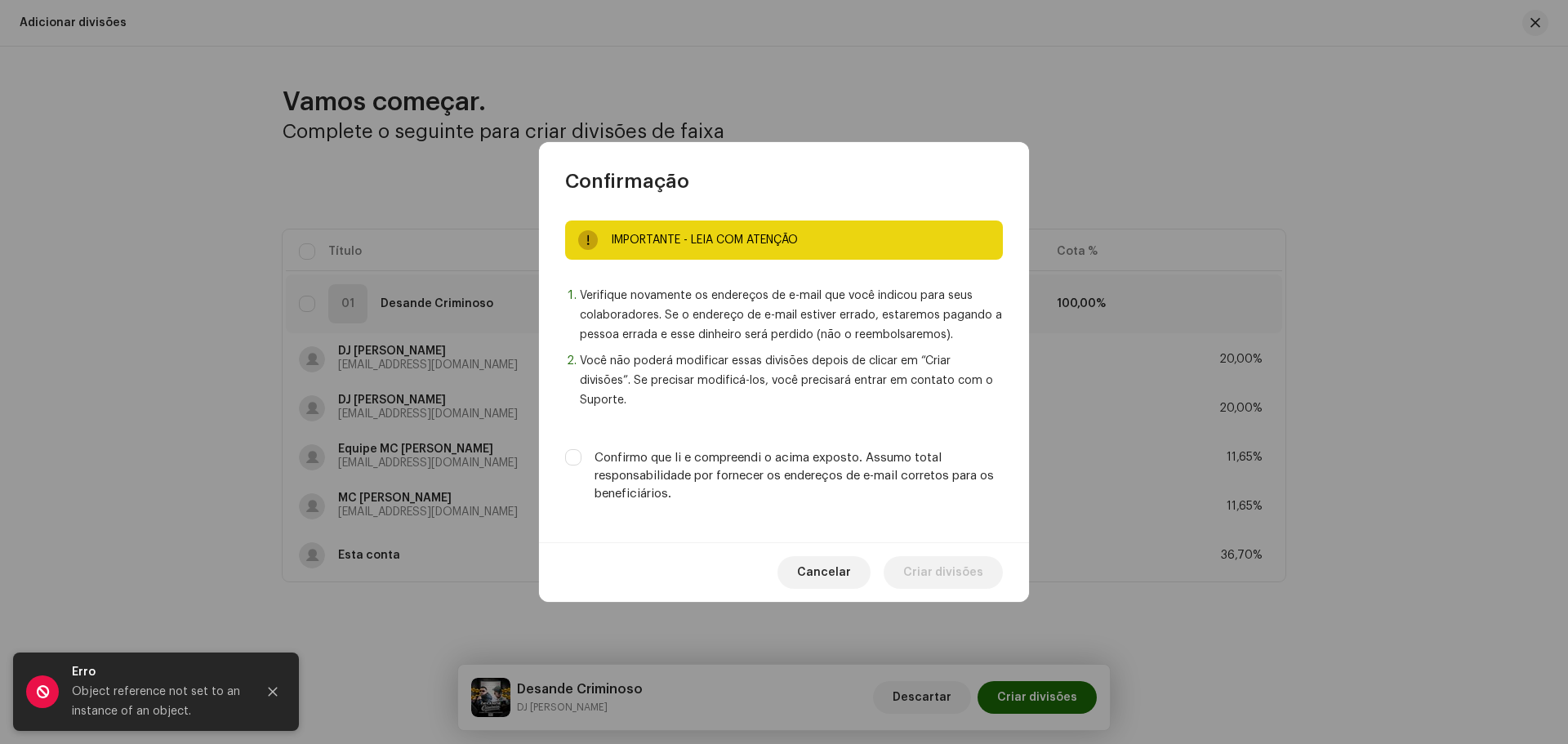
click at [671, 452] on label "Confirmo que li e compreendi o acima exposto. Assumo total responsabilidade por…" at bounding box center [799, 476] width 409 height 54
click at [581, 452] on input "Confirmo que li e compreendi o acima exposto. Assumo total responsabilidade por…" at bounding box center [572, 457] width 16 height 16
checkbox input "true"
click at [937, 566] on span "Criar divisões" at bounding box center [943, 572] width 80 height 33
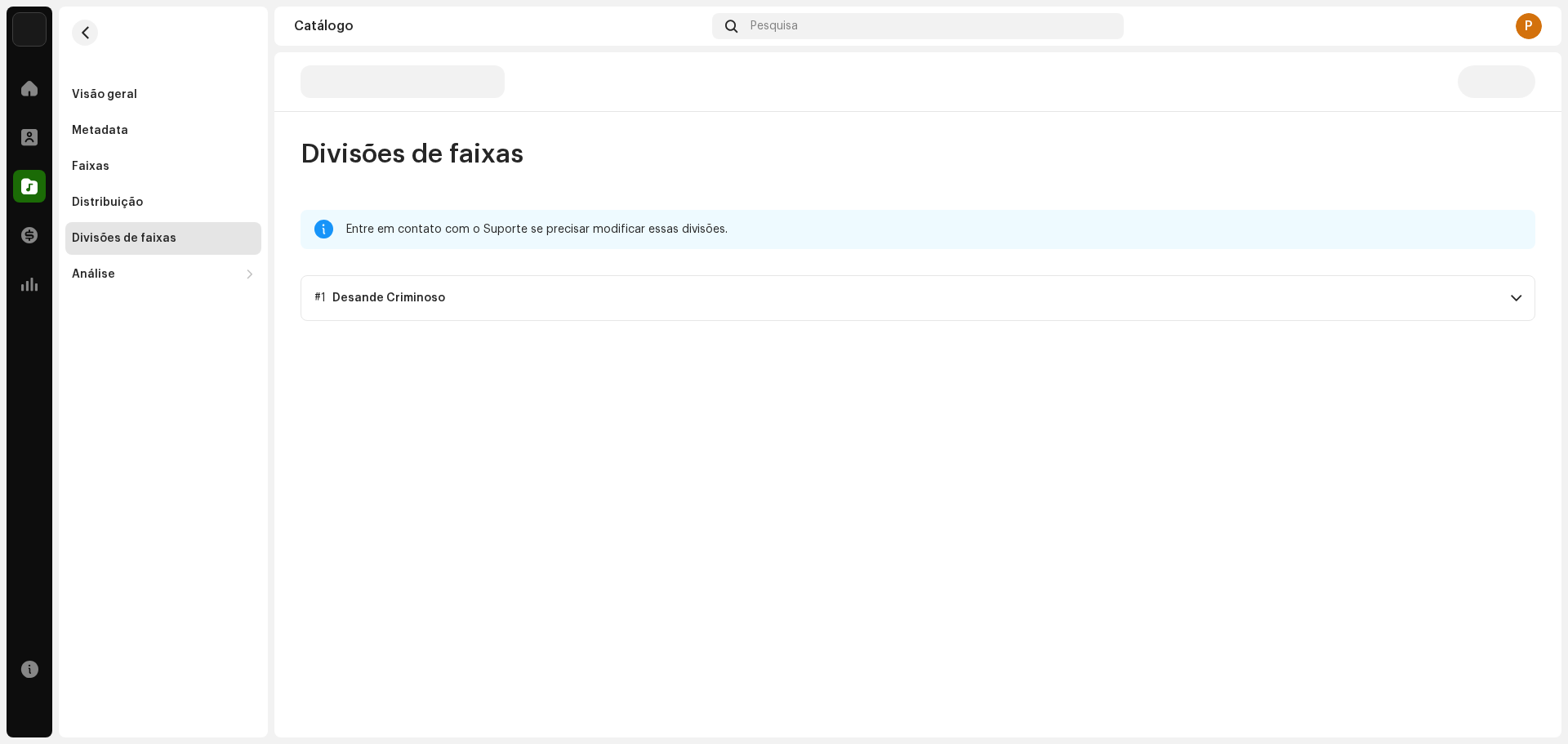
click at [1435, 292] on p-accordion-header "#1 Desande Criminoso" at bounding box center [917, 298] width 1235 height 45
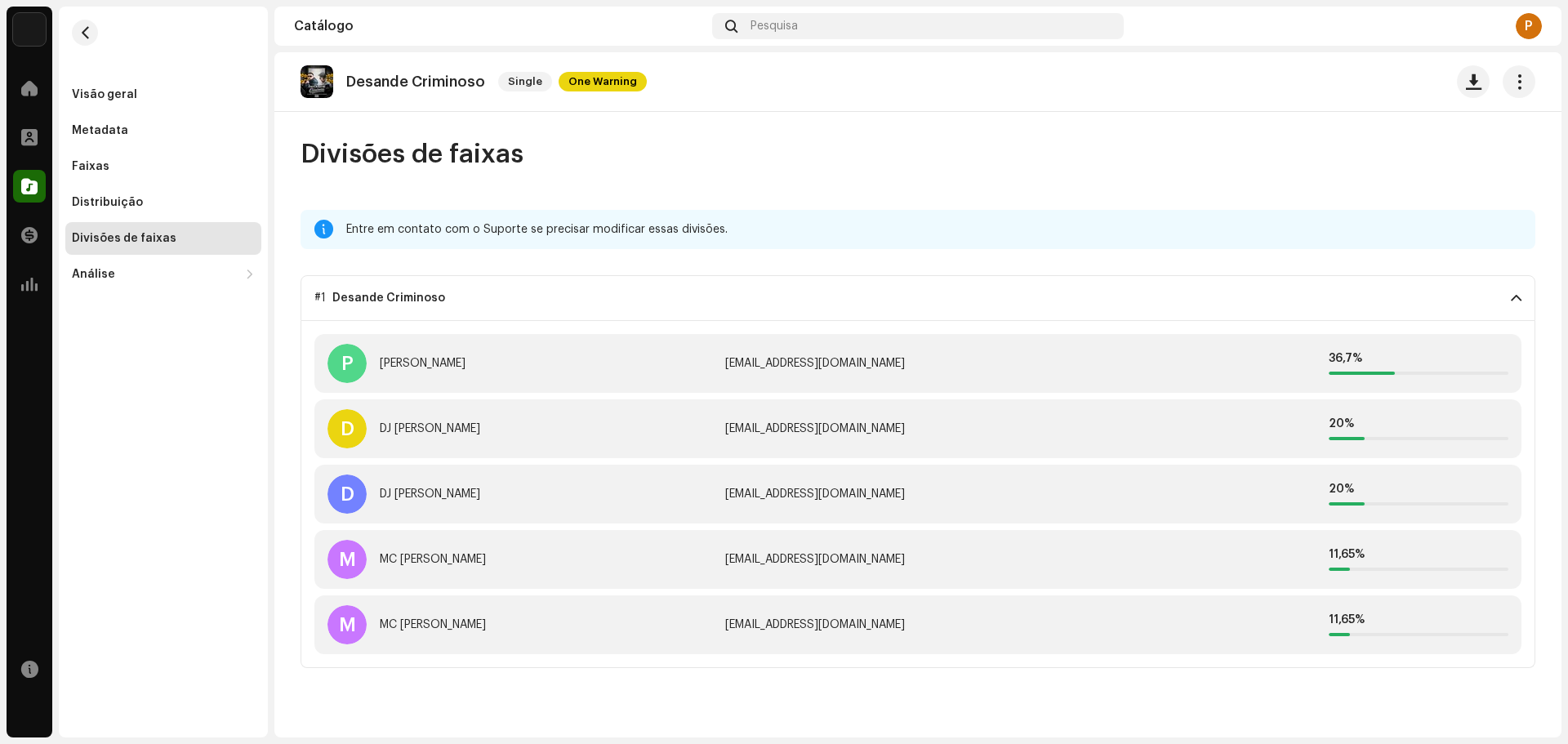
click at [1220, 180] on div "Divisões de faixas Entre em contato com o Suporte se precisar modificar essas d…" at bounding box center [917, 403] width 1287 height 530
click at [143, 238] on div "Divisões de faixas" at bounding box center [124, 239] width 104 height 13
click at [103, 100] on div "Visão geral" at bounding box center [105, 95] width 66 height 13
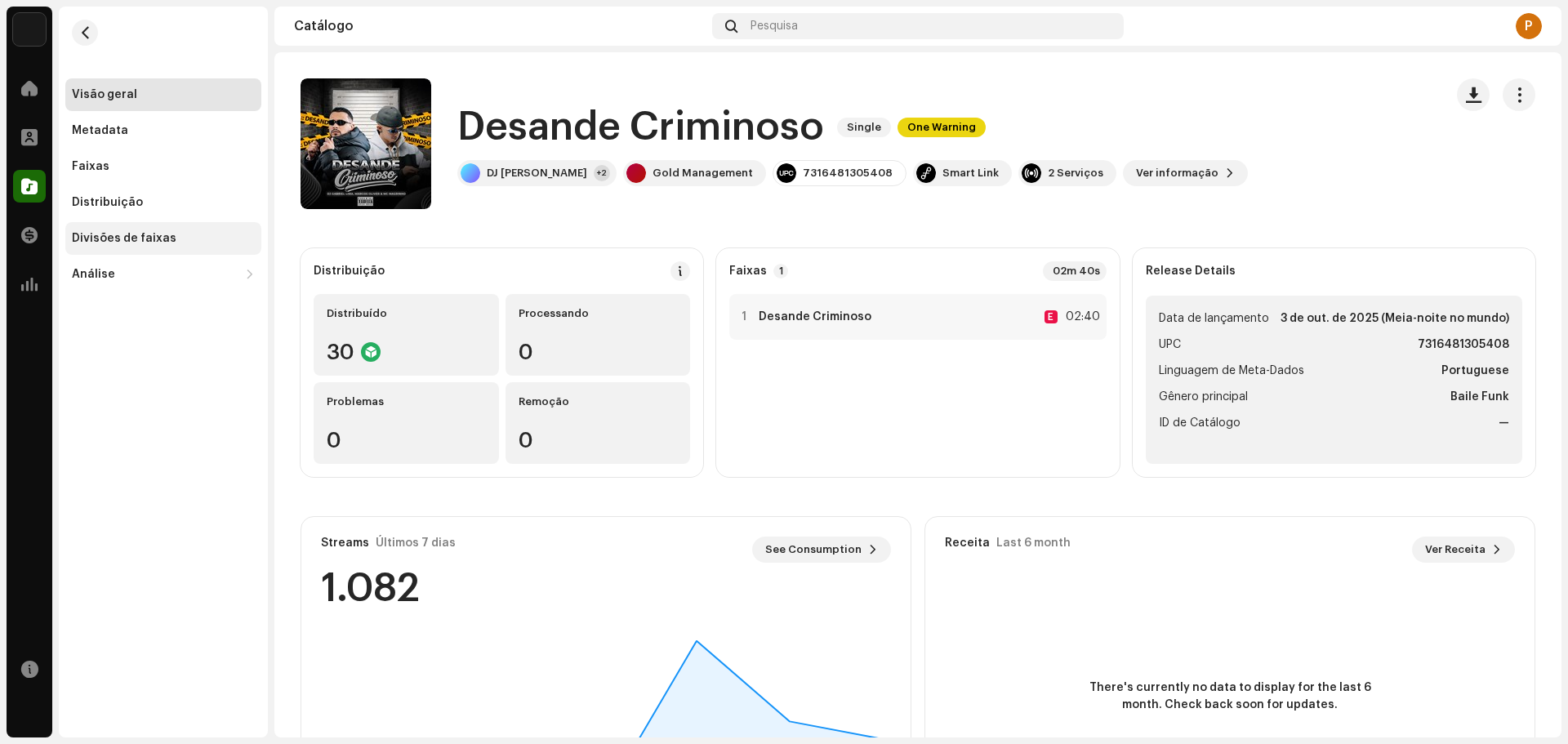
click at [157, 235] on div "Divisões de faixas" at bounding box center [124, 239] width 104 height 13
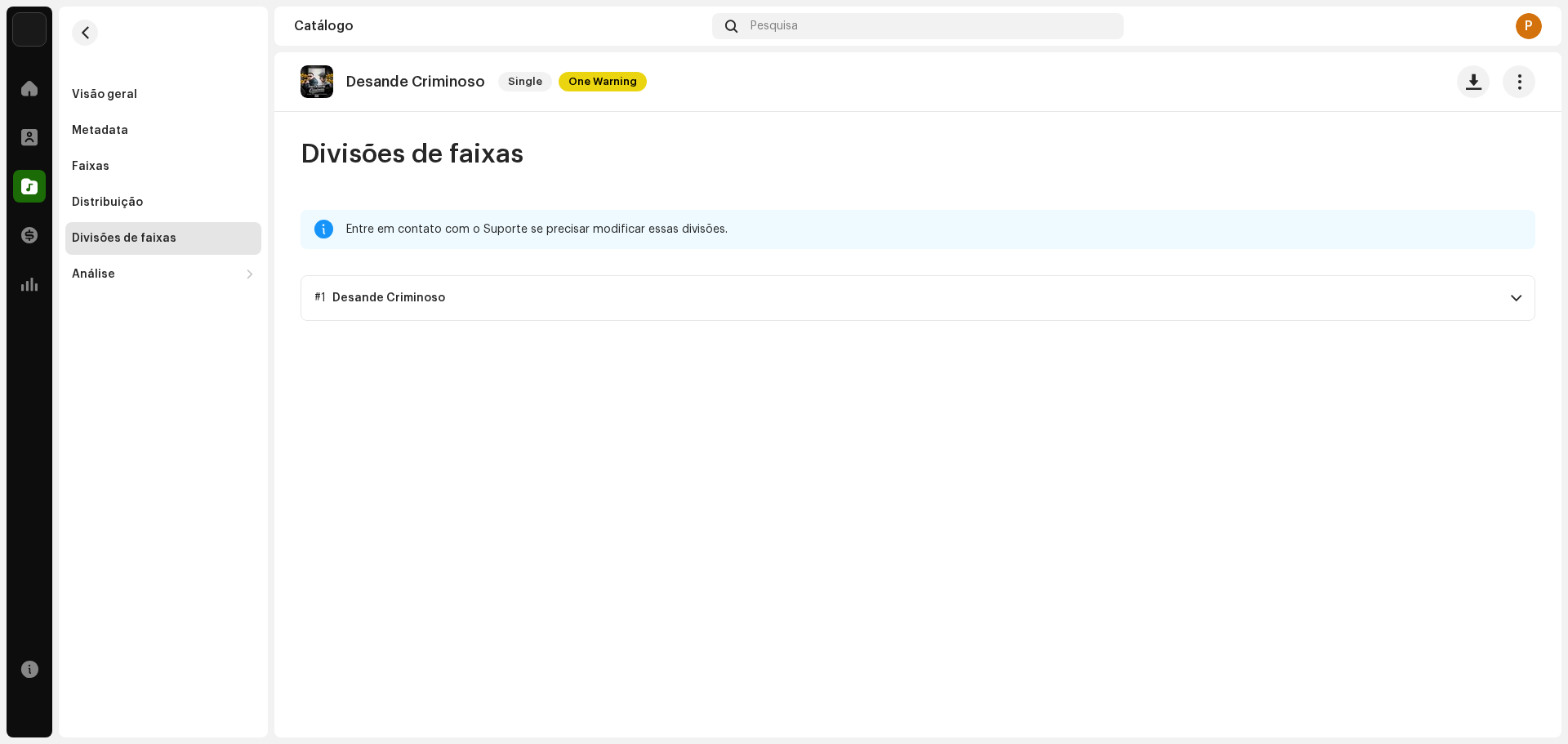
click at [555, 280] on p-accordion-header "#1 Desande Criminoso" at bounding box center [917, 298] width 1235 height 45
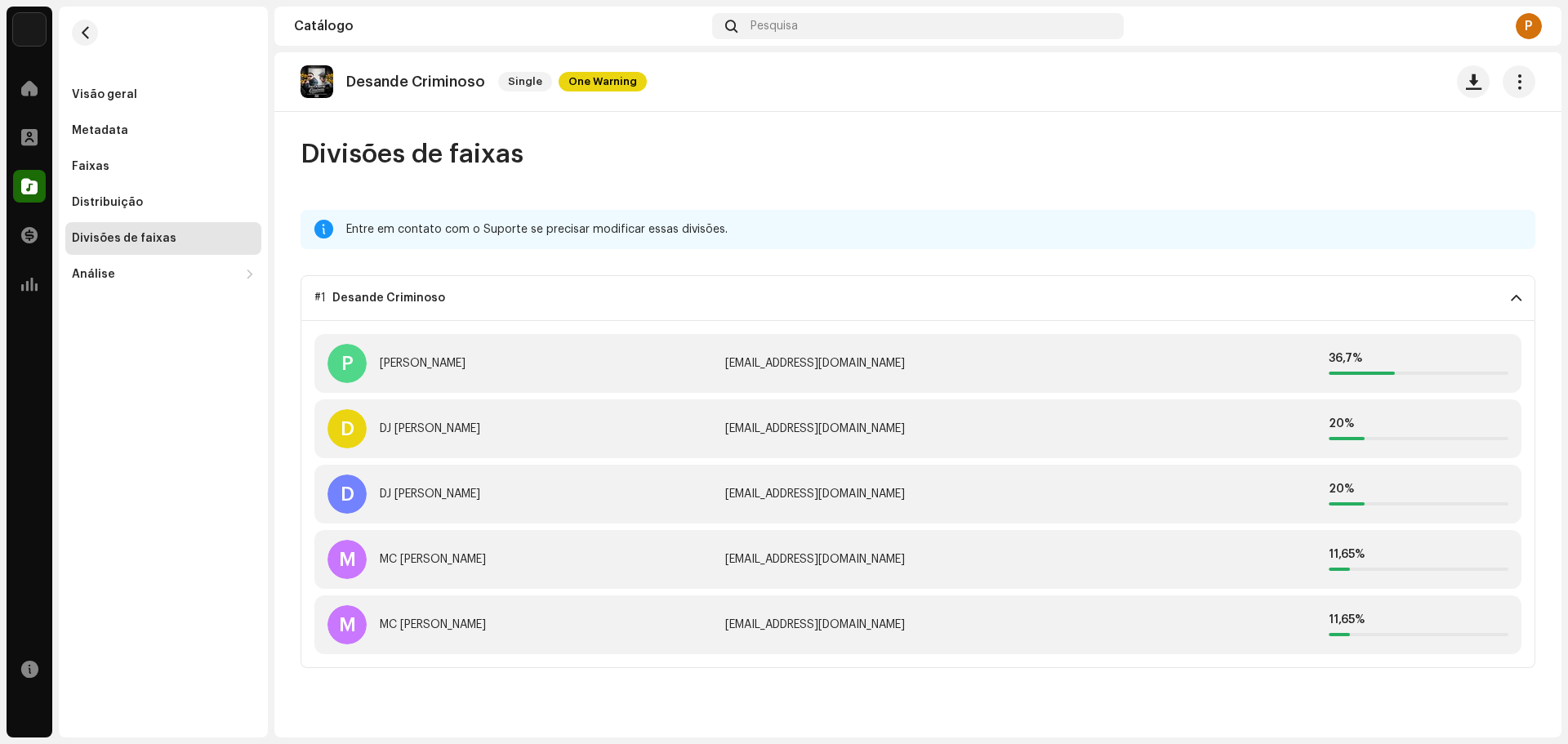
click at [420, 286] on p-accordion-header "#1 Desande Criminoso" at bounding box center [917, 298] width 1235 height 45
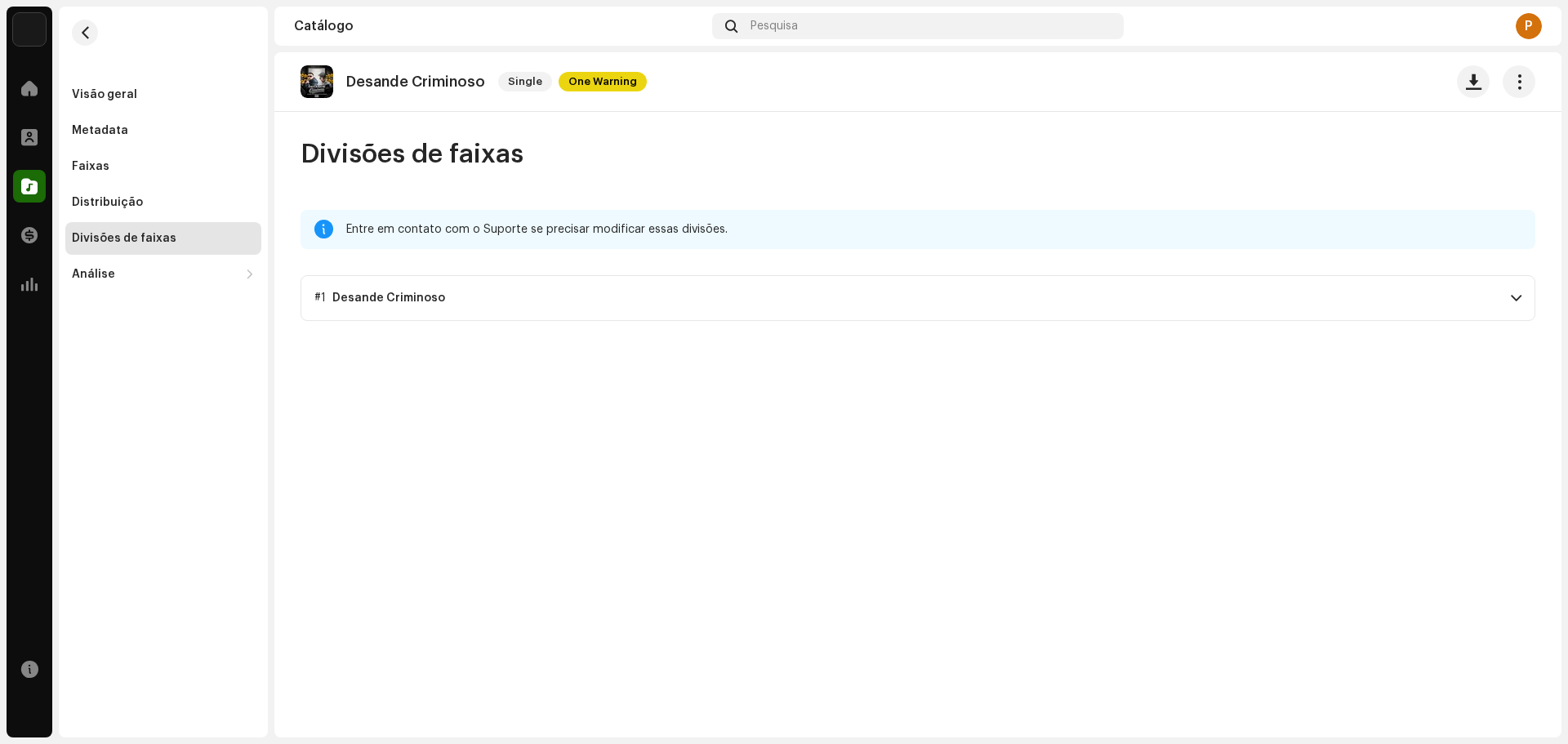
click at [396, 303] on div "Desande Criminoso" at bounding box center [388, 299] width 113 height 13
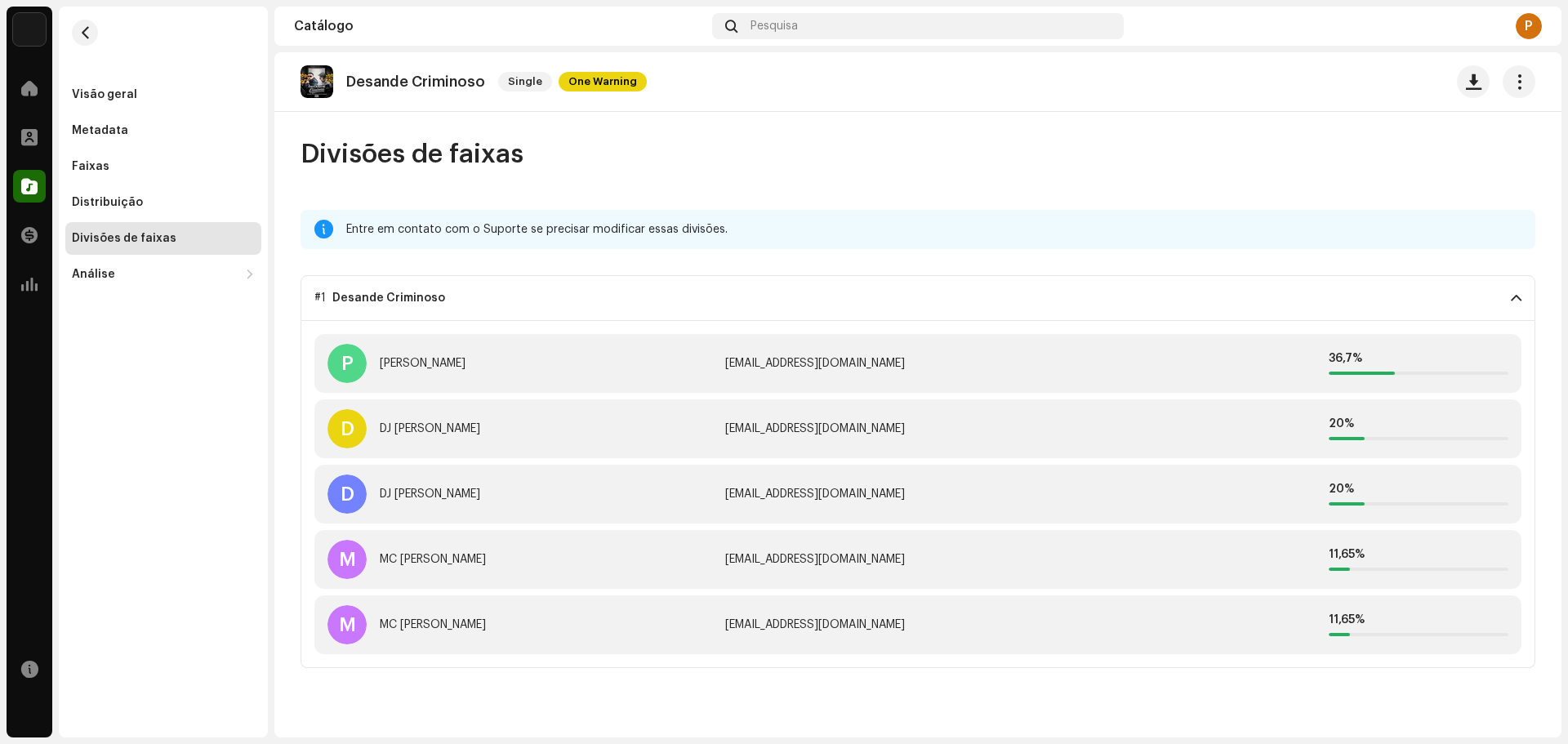
click at [392, 300] on div "Desande Criminoso" at bounding box center [388, 299] width 113 height 13
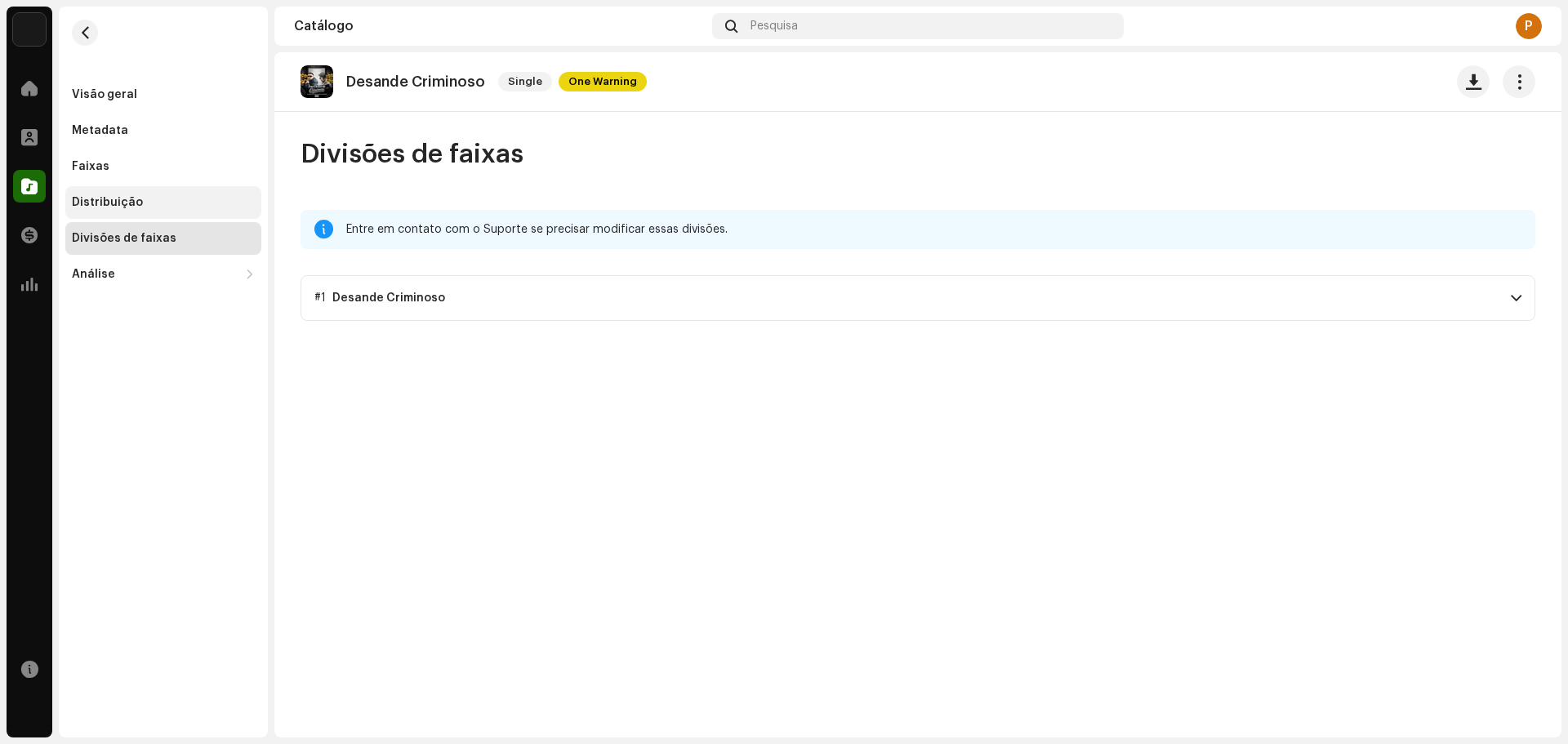
click at [158, 198] on div "Distribuição" at bounding box center [164, 202] width 183 height 13
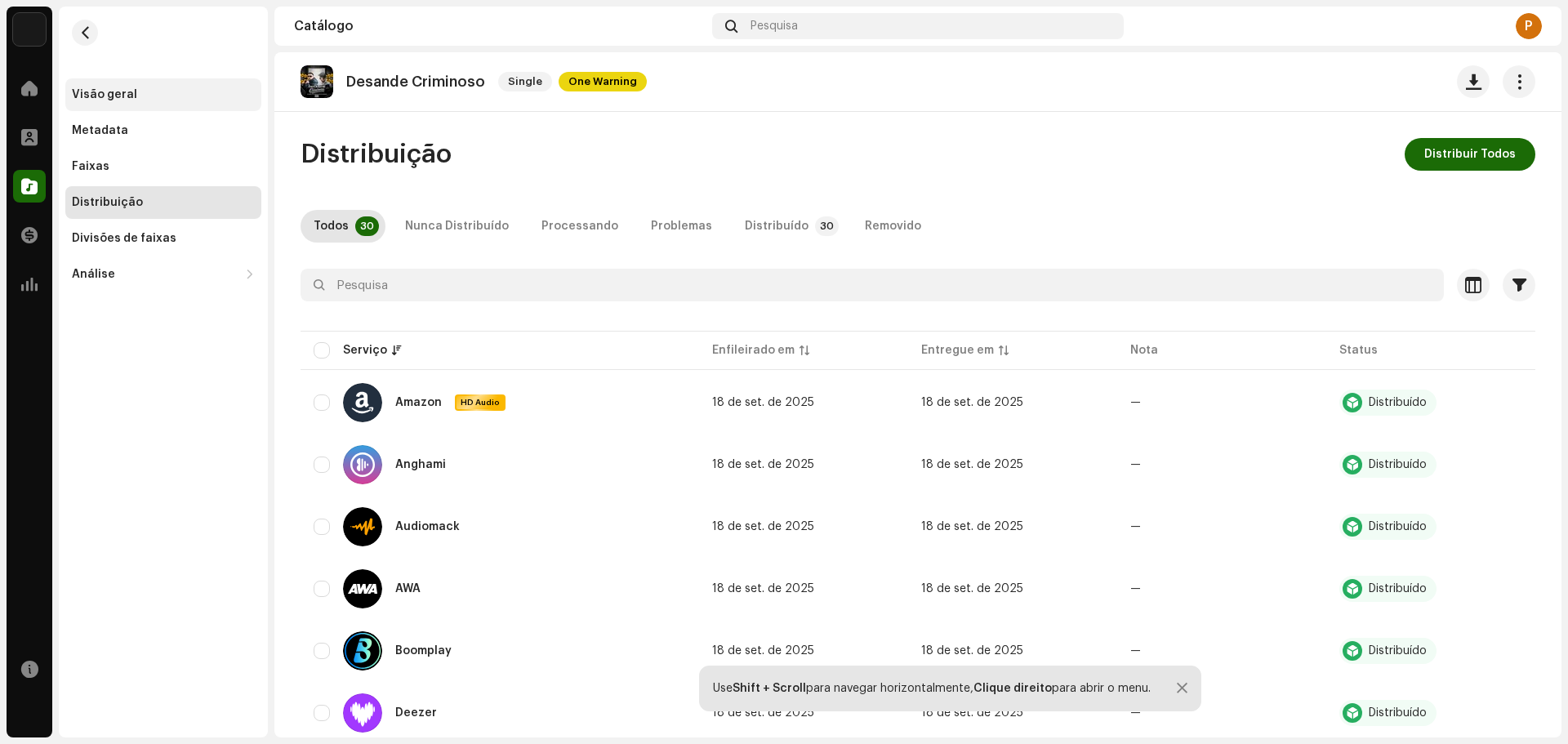
click at [124, 100] on div "Visão geral" at bounding box center [105, 95] width 66 height 13
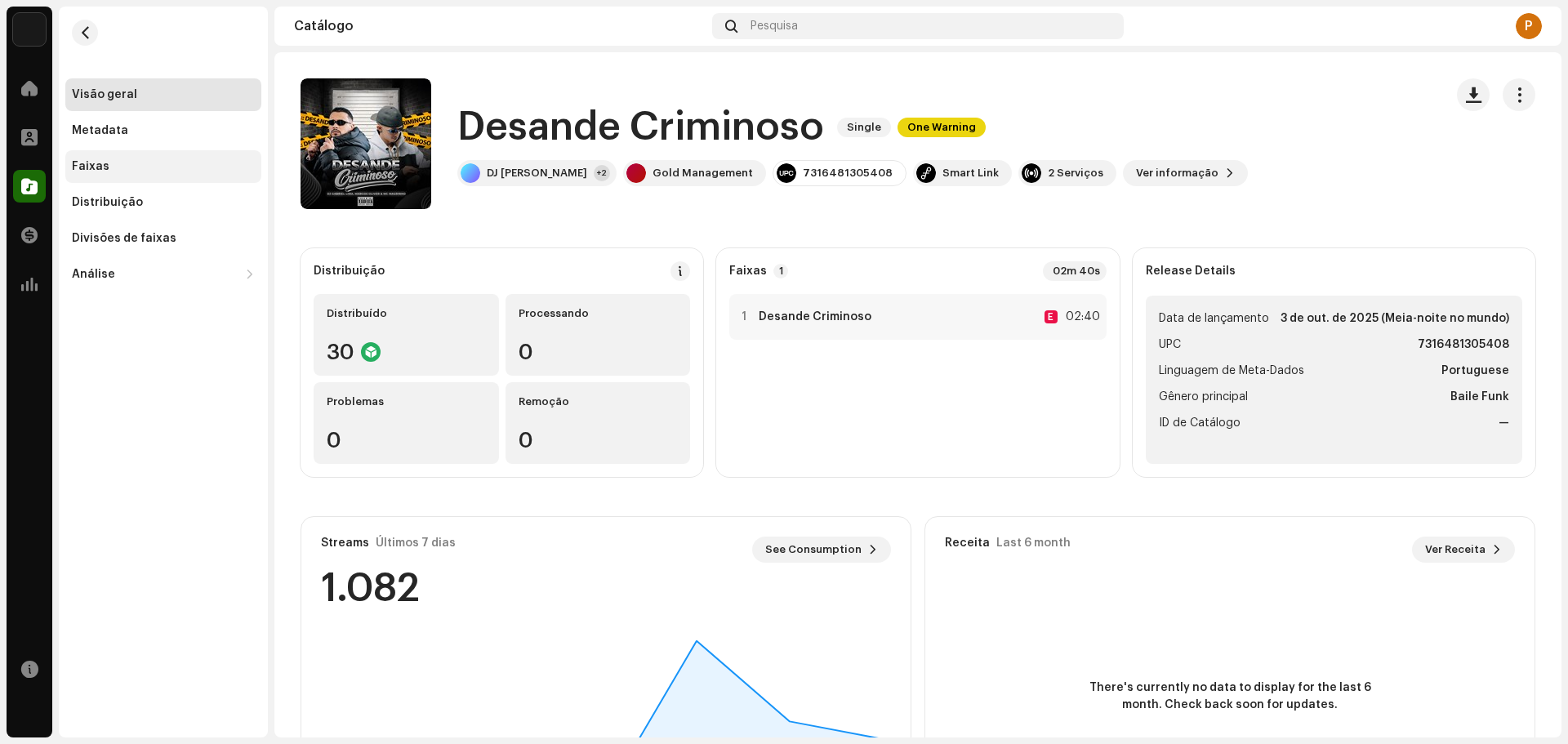
click at [74, 168] on div "Faixas" at bounding box center [91, 167] width 38 height 13
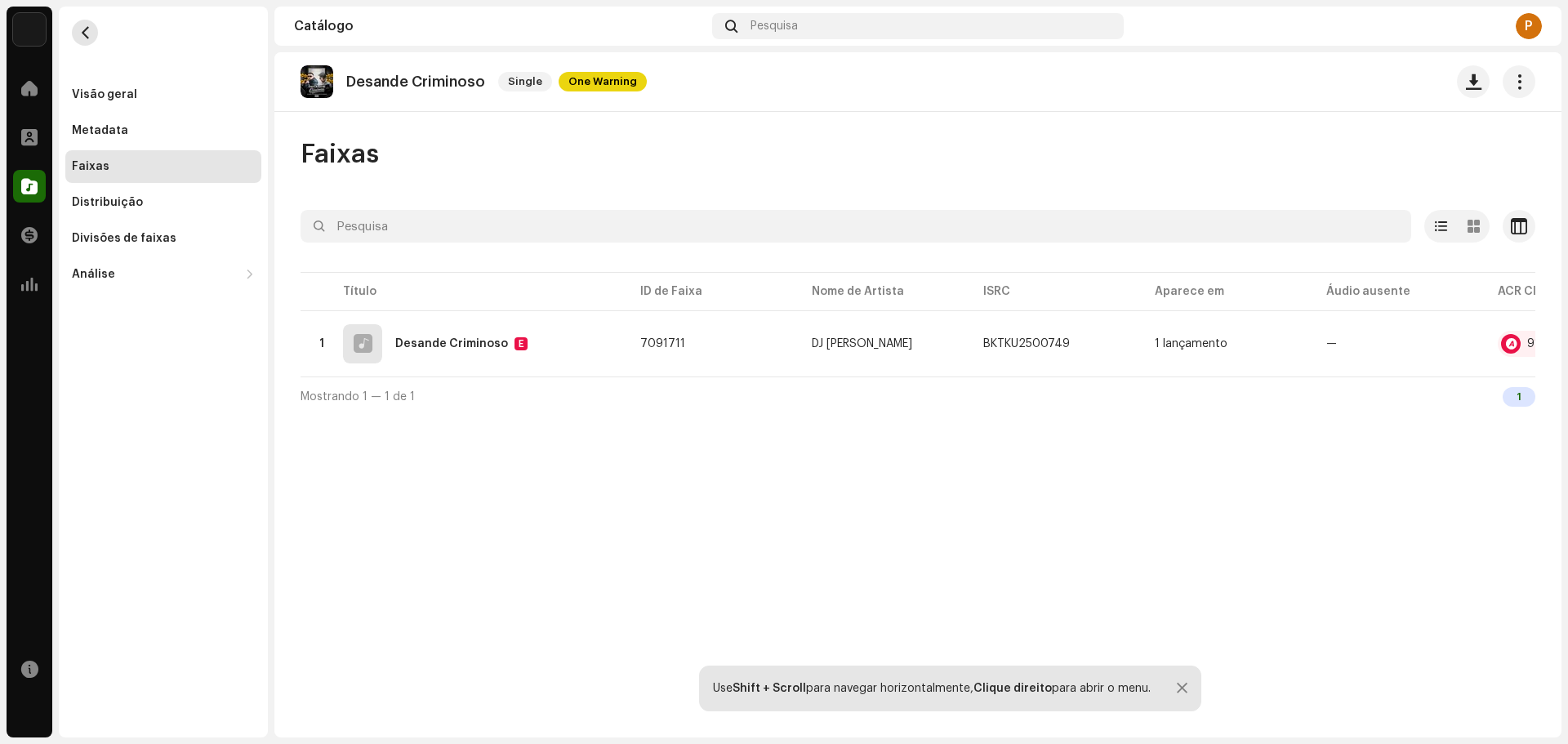
click at [81, 35] on span "button" at bounding box center [85, 33] width 13 height 13
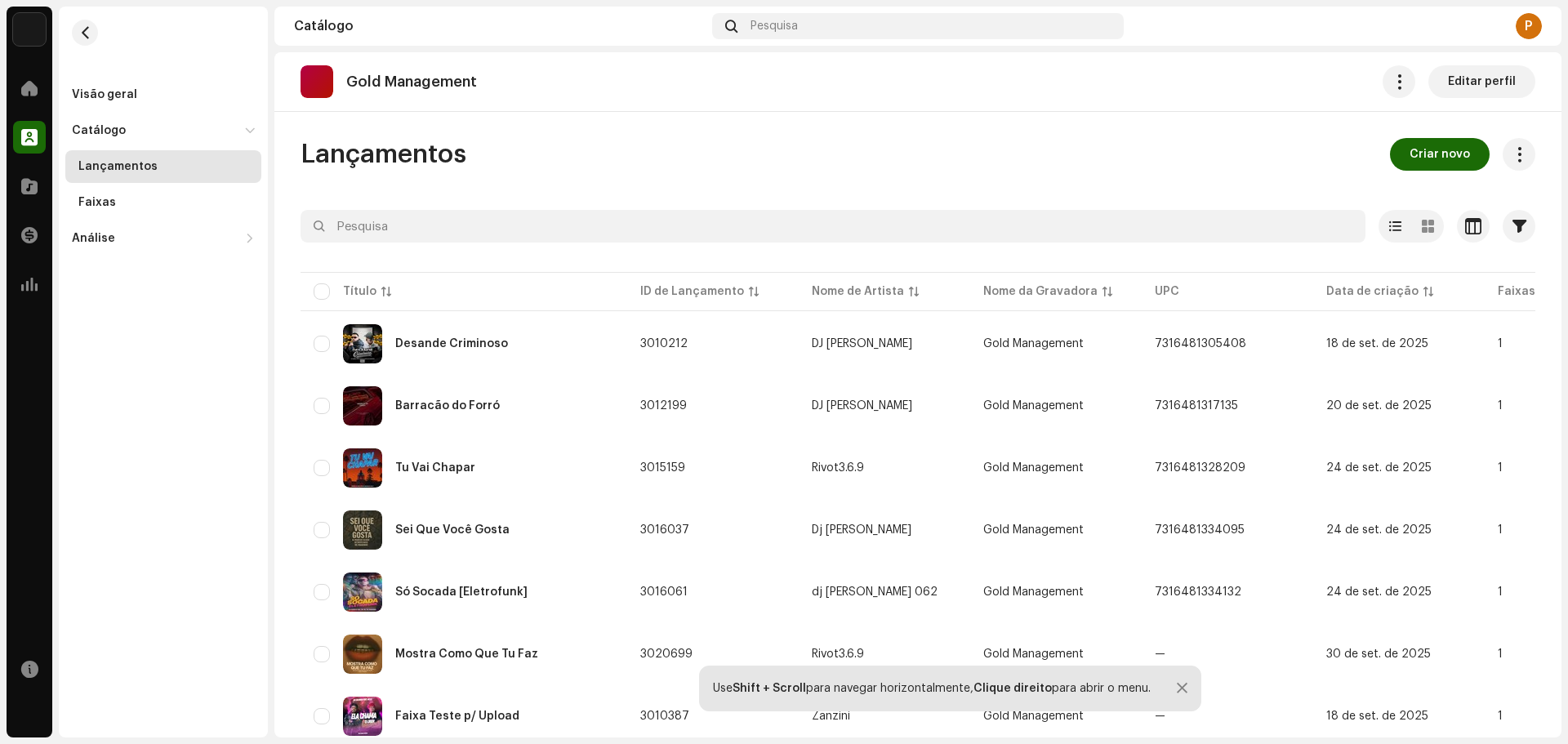
click at [36, 125] on div at bounding box center [30, 137] width 33 height 33
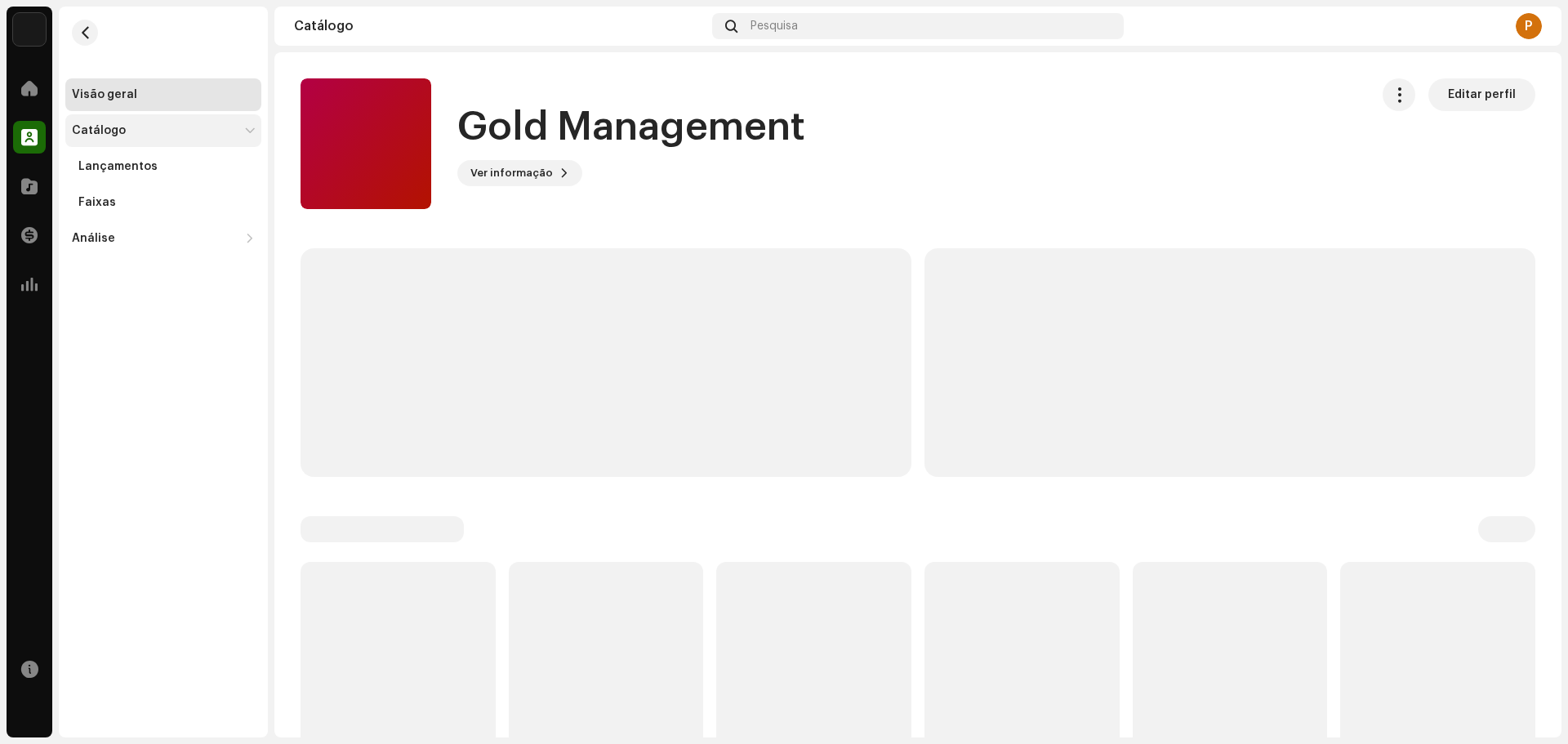
click at [100, 126] on div "Catálogo" at bounding box center [99, 131] width 54 height 13
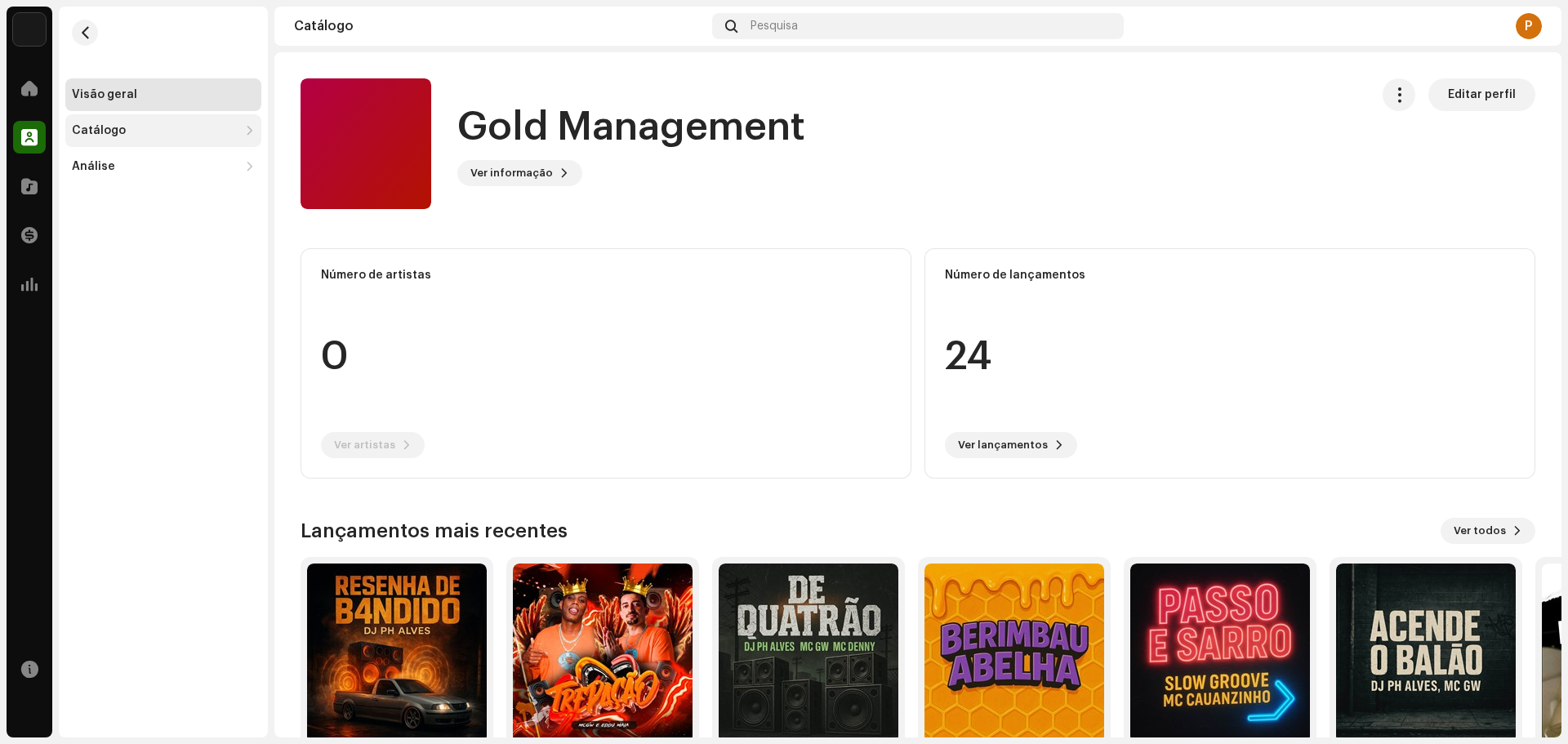
click at [119, 128] on div "Catálogo" at bounding box center [99, 131] width 54 height 13
click at [108, 158] on div "Lançamentos" at bounding box center [163, 167] width 196 height 33
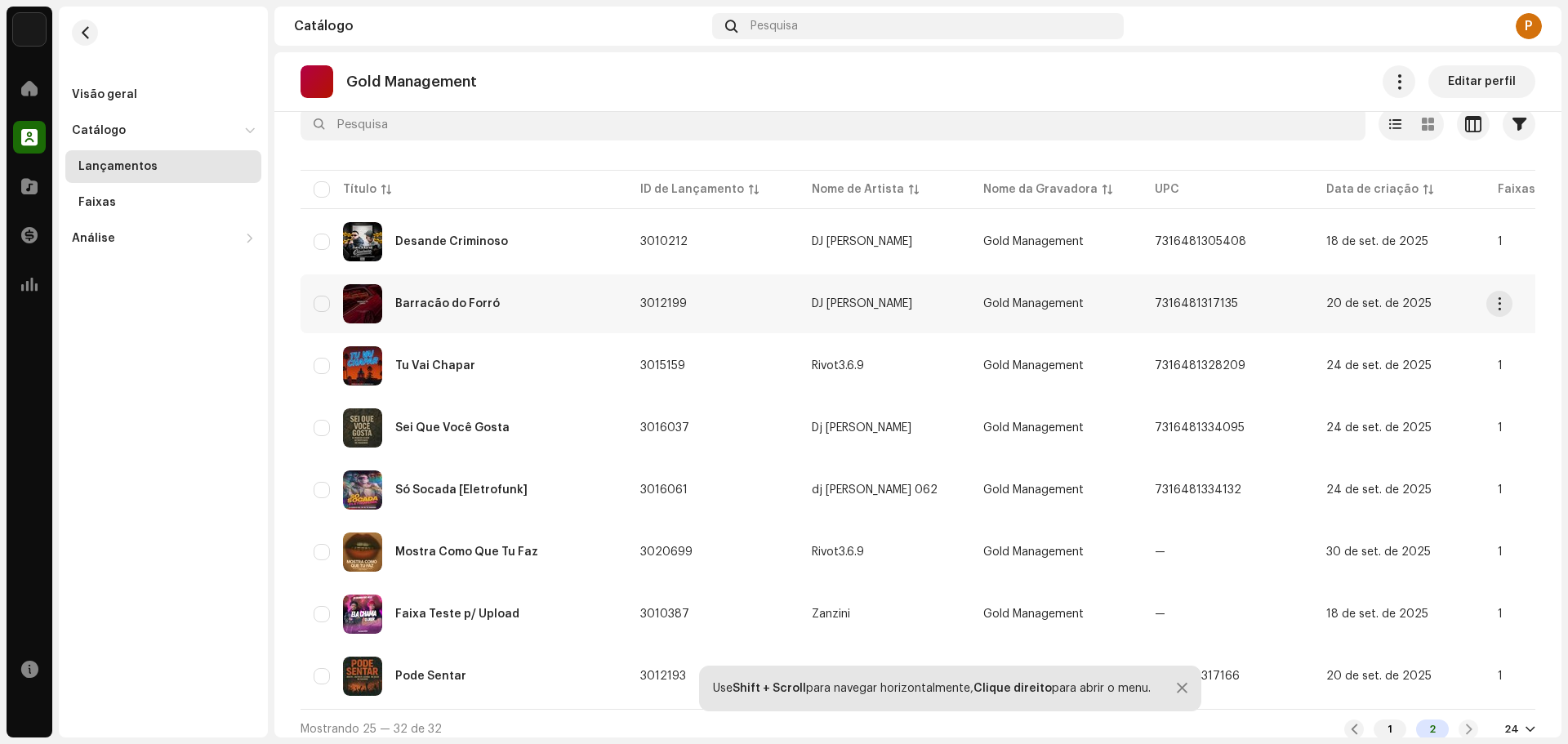
scroll to position [120, 0]
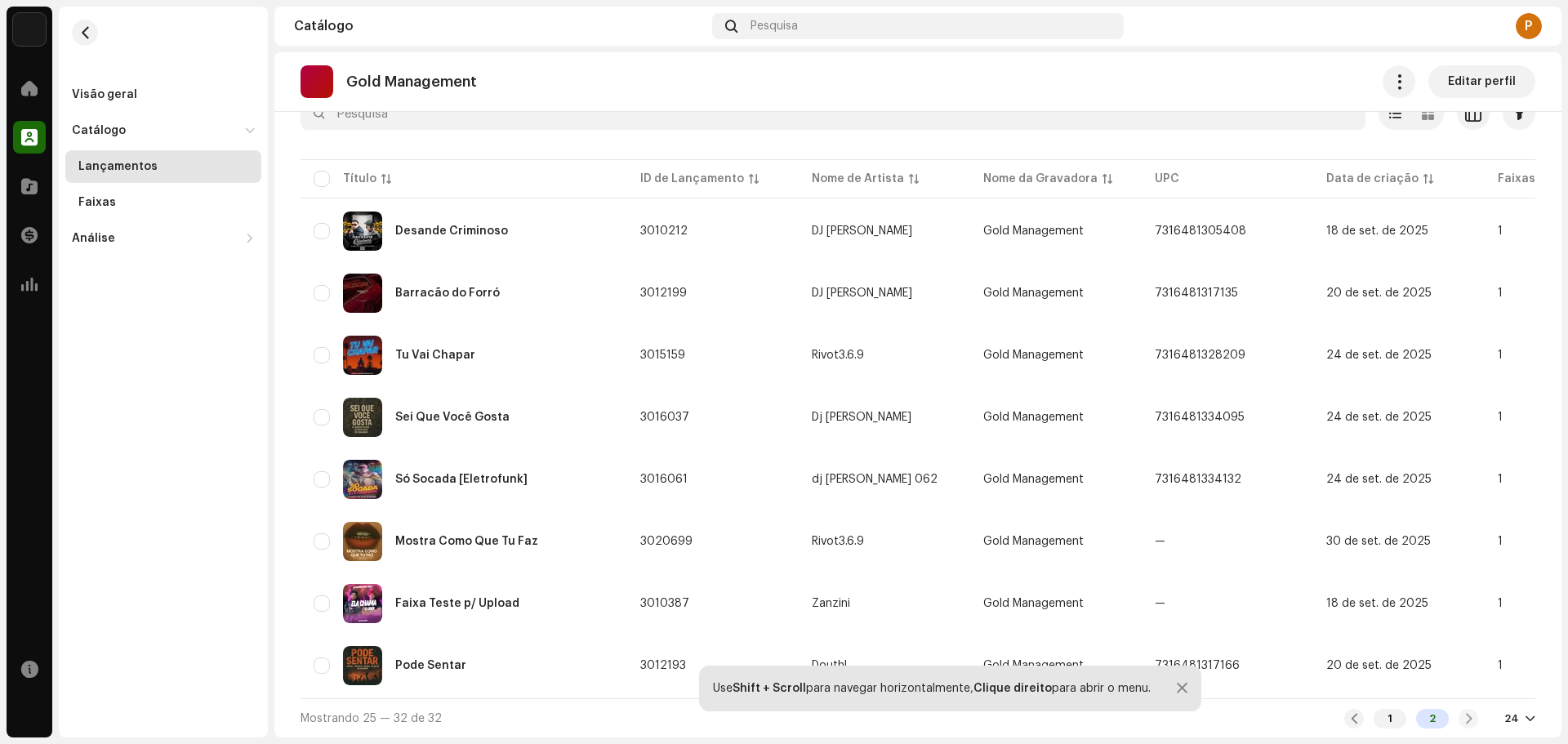
click at [1455, 719] on div "1 2" at bounding box center [1411, 719] width 134 height 19
click at [1431, 715] on div "2" at bounding box center [1432, 719] width 33 height 19
click at [1404, 714] on div "1 2" at bounding box center [1411, 719] width 134 height 19
click at [1352, 716] on div at bounding box center [1354, 719] width 19 height 19
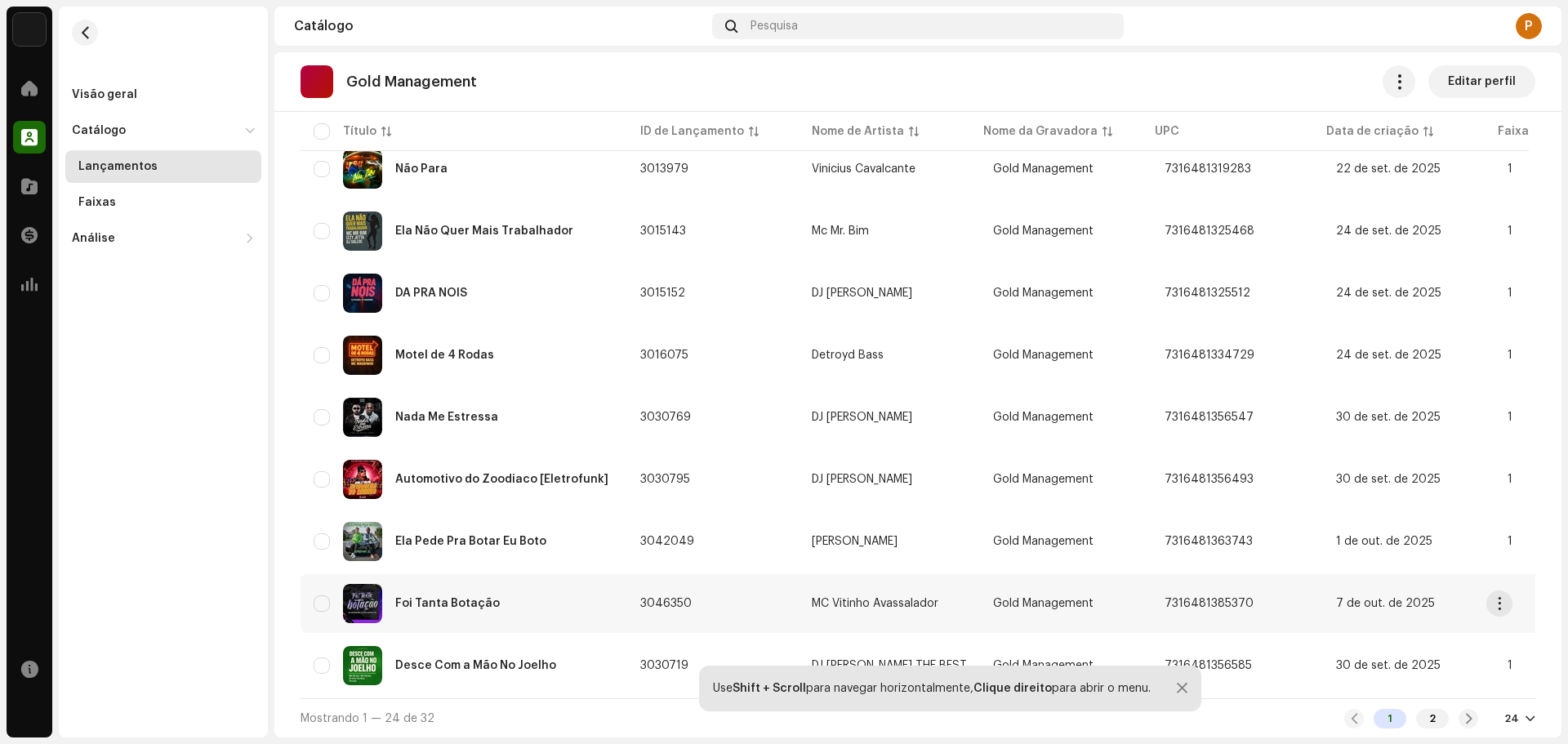
click at [502, 595] on div "Foi Tanta Botação" at bounding box center [464, 603] width 301 height 40
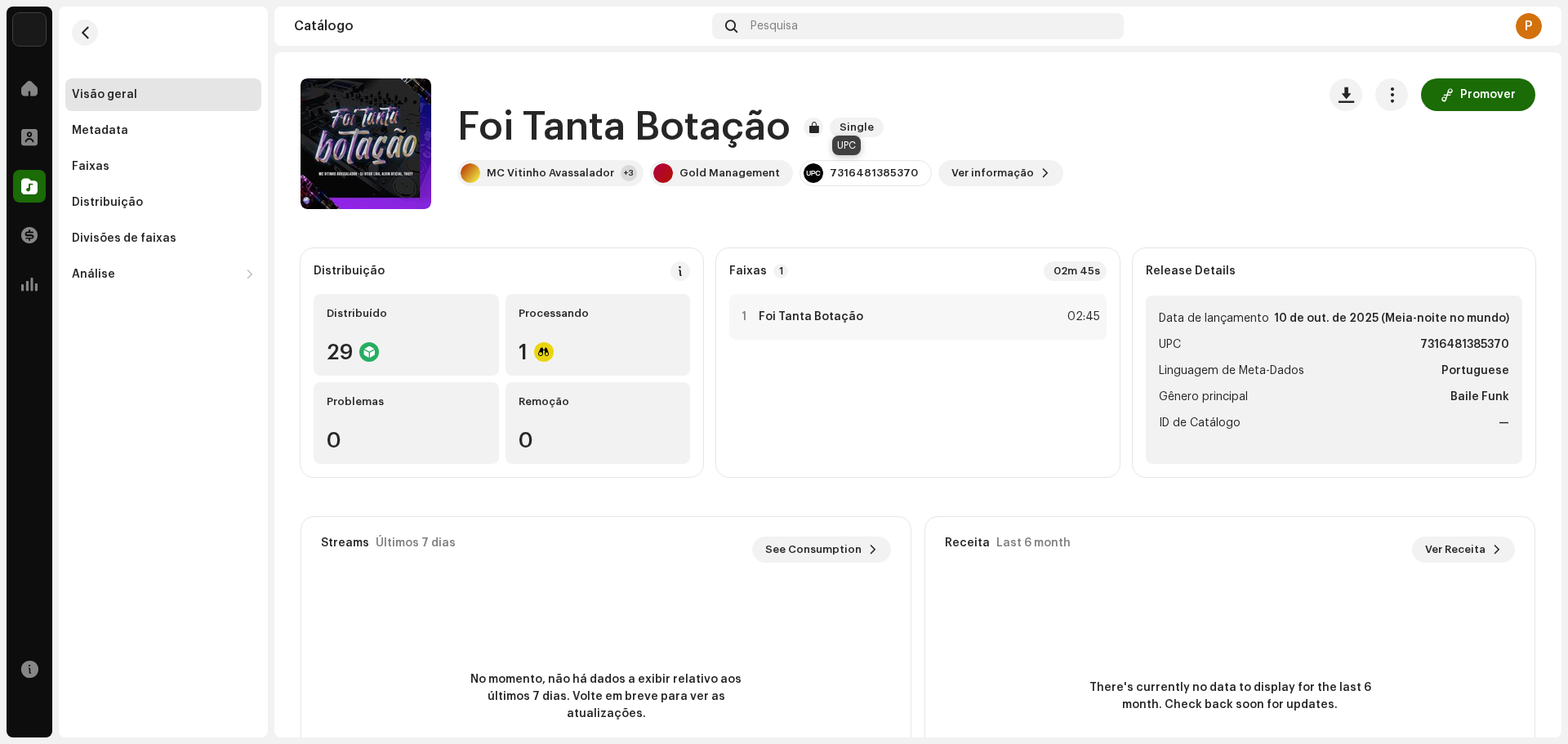
click at [851, 164] on div "7316481385370" at bounding box center [865, 173] width 132 height 26
click at [804, 174] on div at bounding box center [813, 173] width 19 height 19
click at [842, 187] on div "Foi Tanta Botação Single MC Vitinho Avassalador +3 Gold Management 731648138537…" at bounding box center [802, 144] width 1003 height 131
click at [843, 179] on div "7316481385370" at bounding box center [874, 173] width 89 height 13
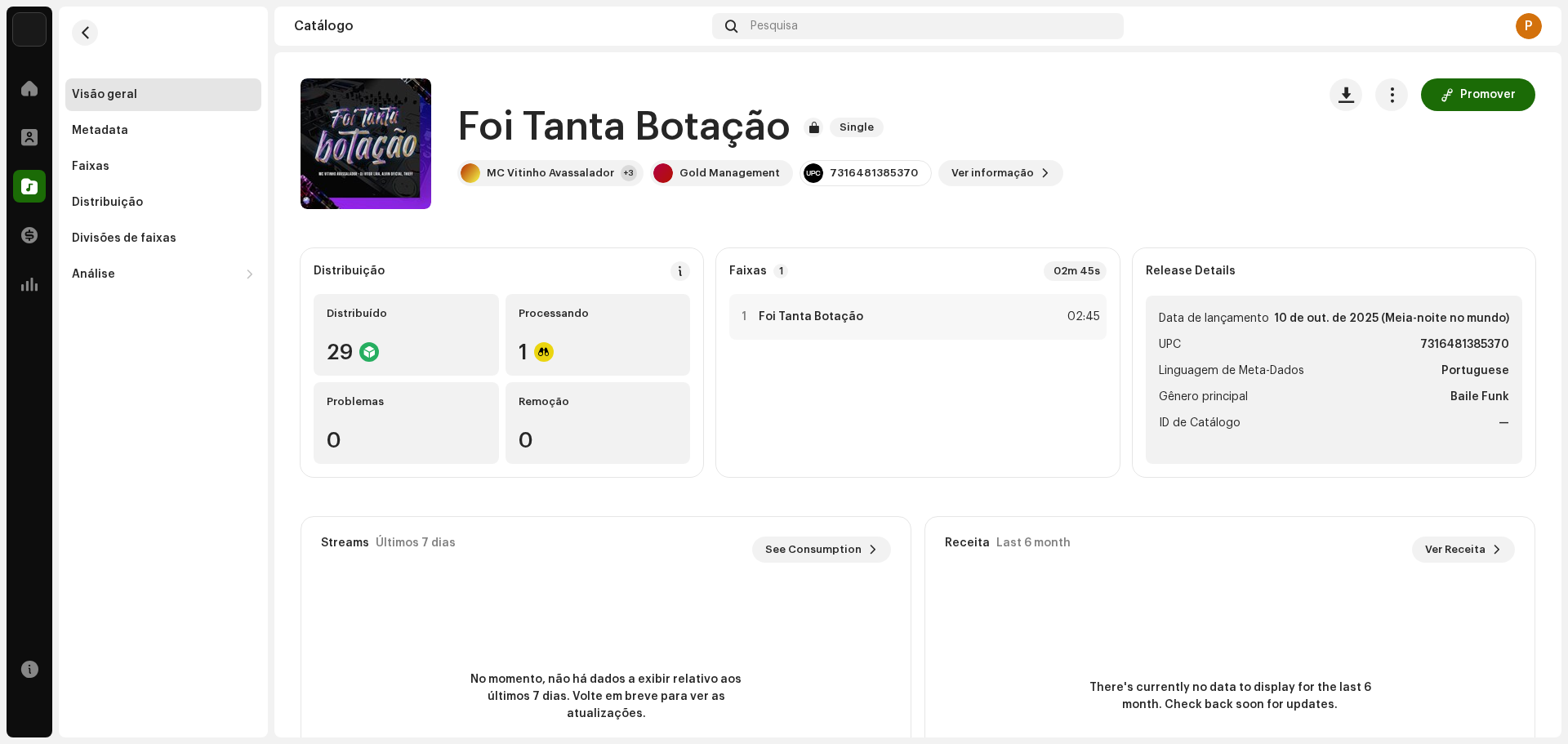
click at [843, 179] on div "7316481385370" at bounding box center [874, 173] width 89 height 13
copy div "7316481385370"
click at [82, 35] on span "button" at bounding box center [85, 33] width 13 height 13
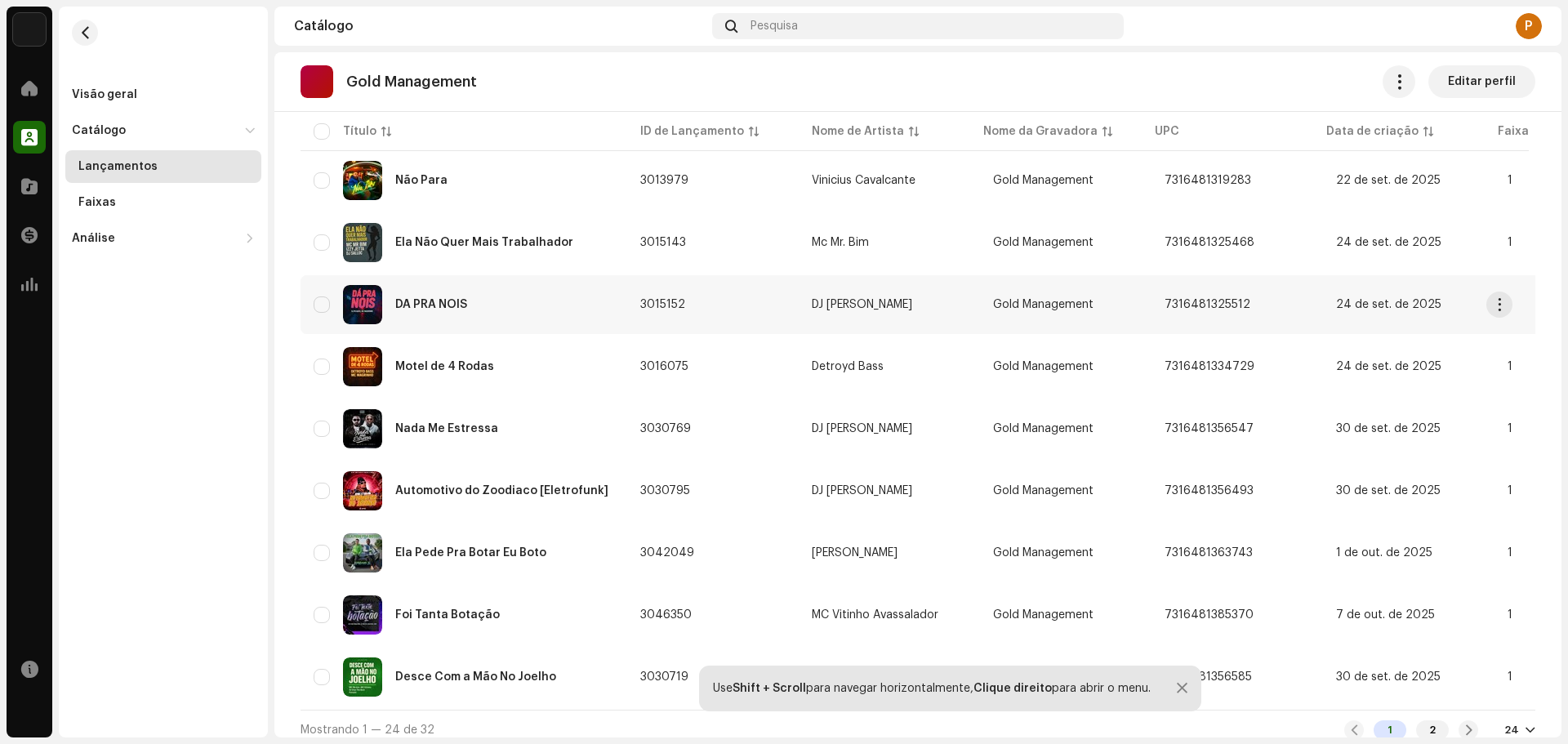
scroll to position [1116, 0]
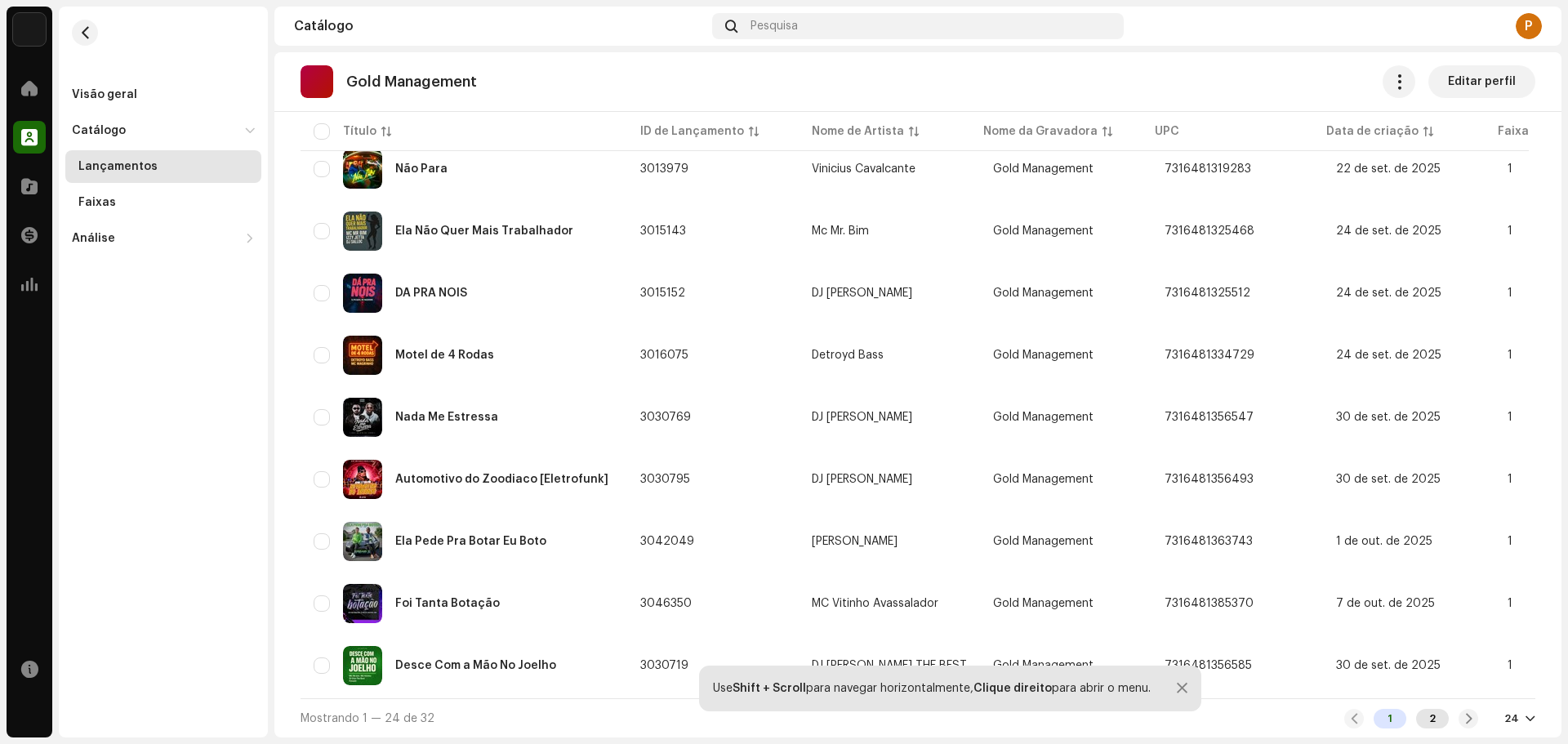
click at [1428, 715] on div "2" at bounding box center [1432, 719] width 33 height 19
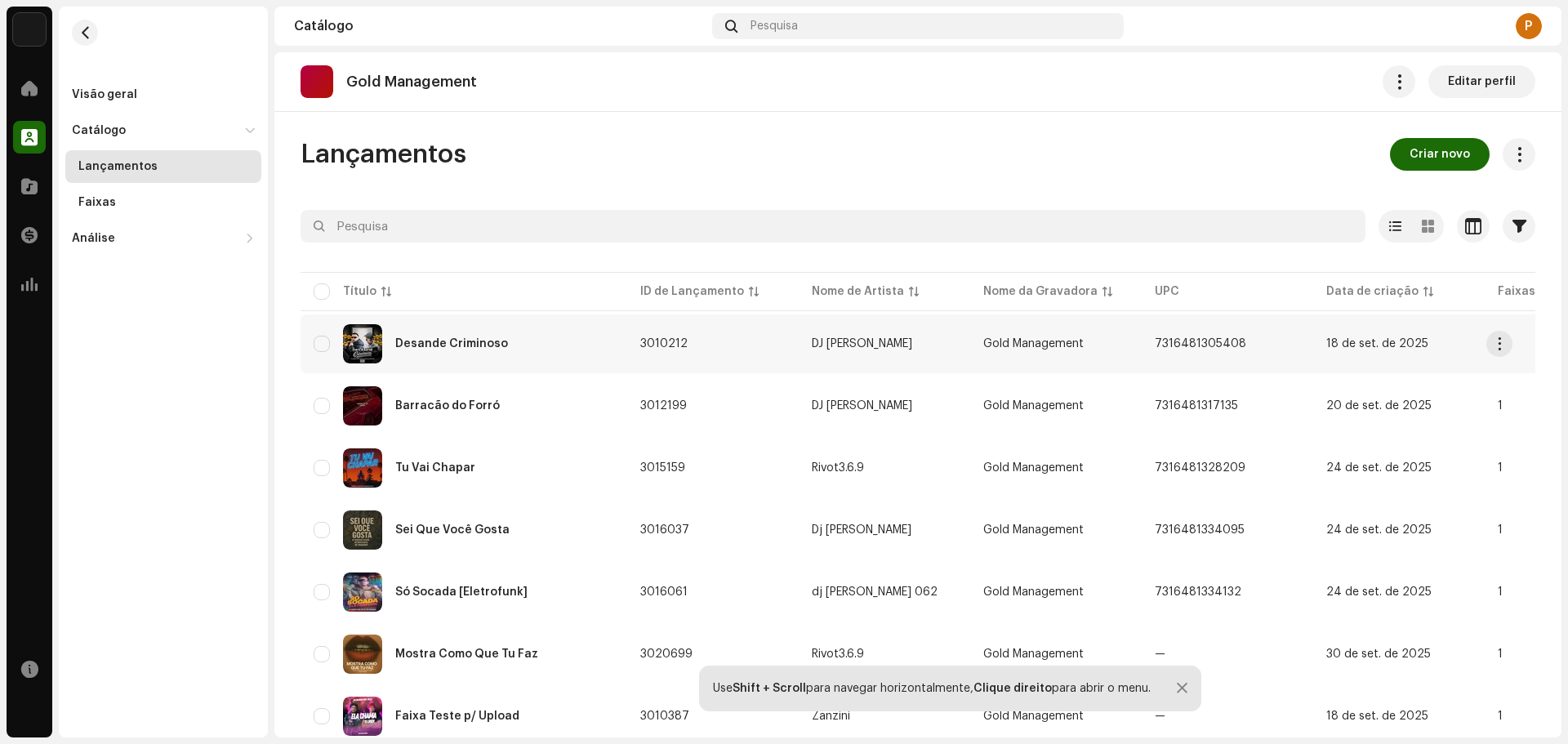
click at [490, 341] on div "Desande Criminoso" at bounding box center [451, 344] width 113 height 12
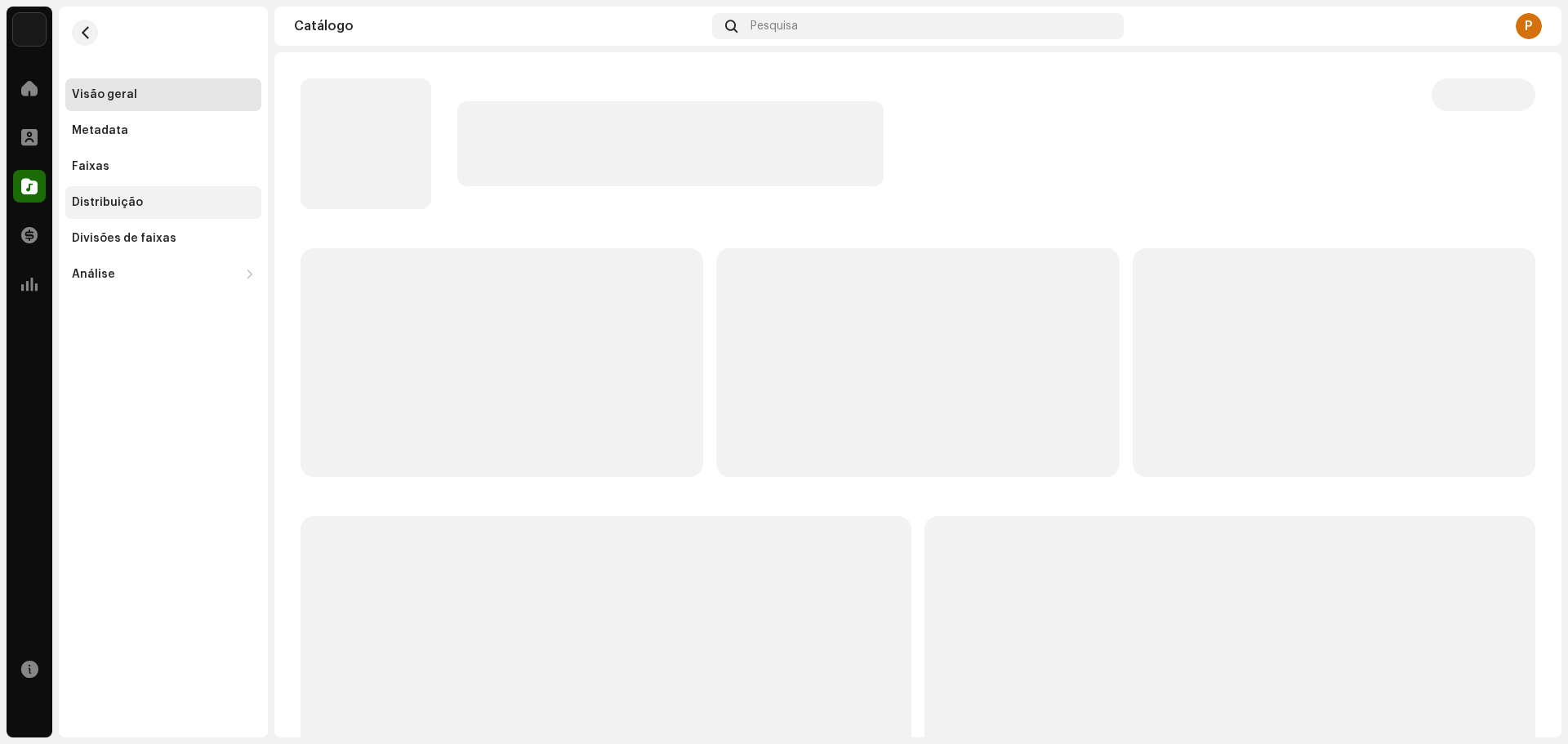
click at [142, 198] on div "Distribuição" at bounding box center [164, 202] width 183 height 13
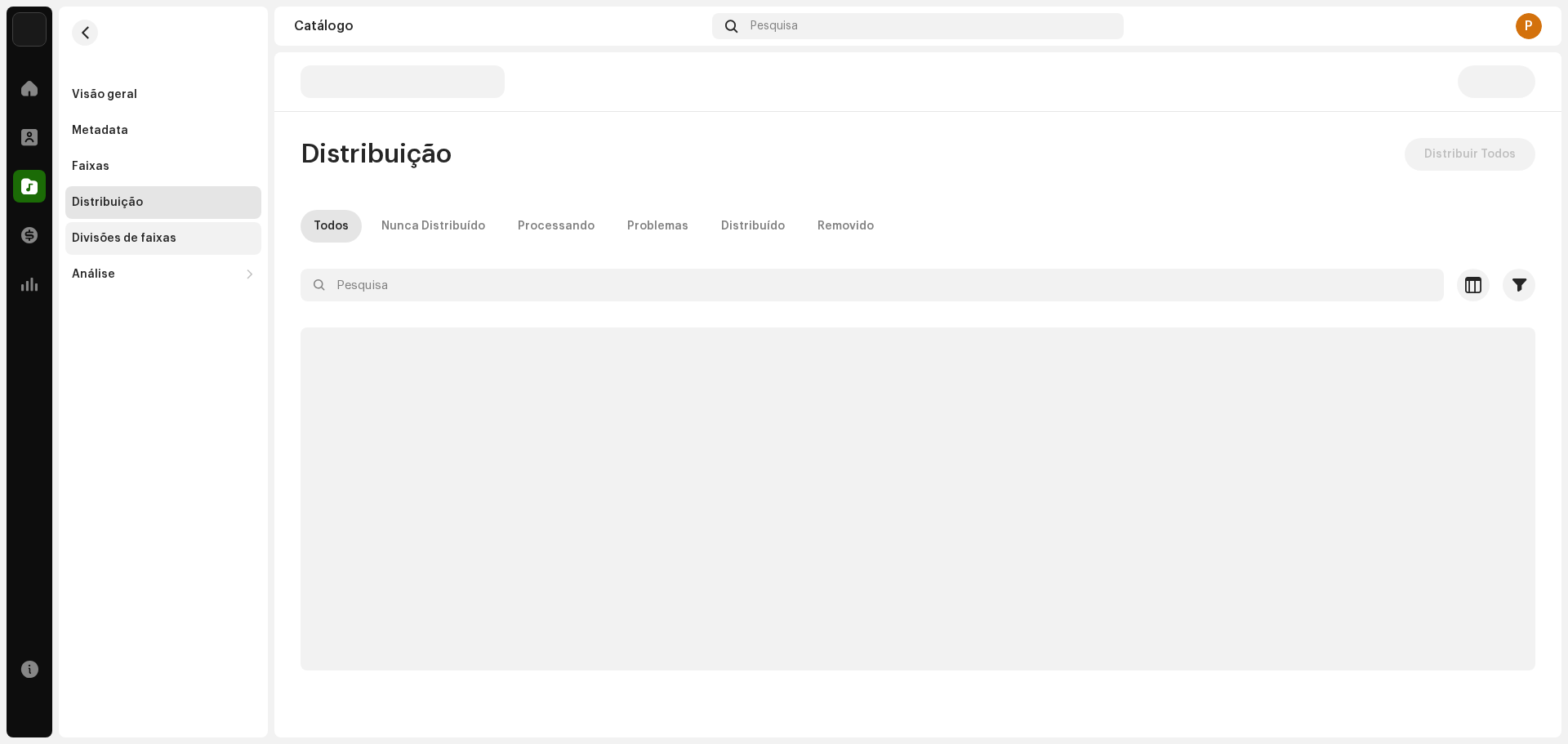
click at [140, 241] on div "Divisões de faixas" at bounding box center [124, 239] width 104 height 13
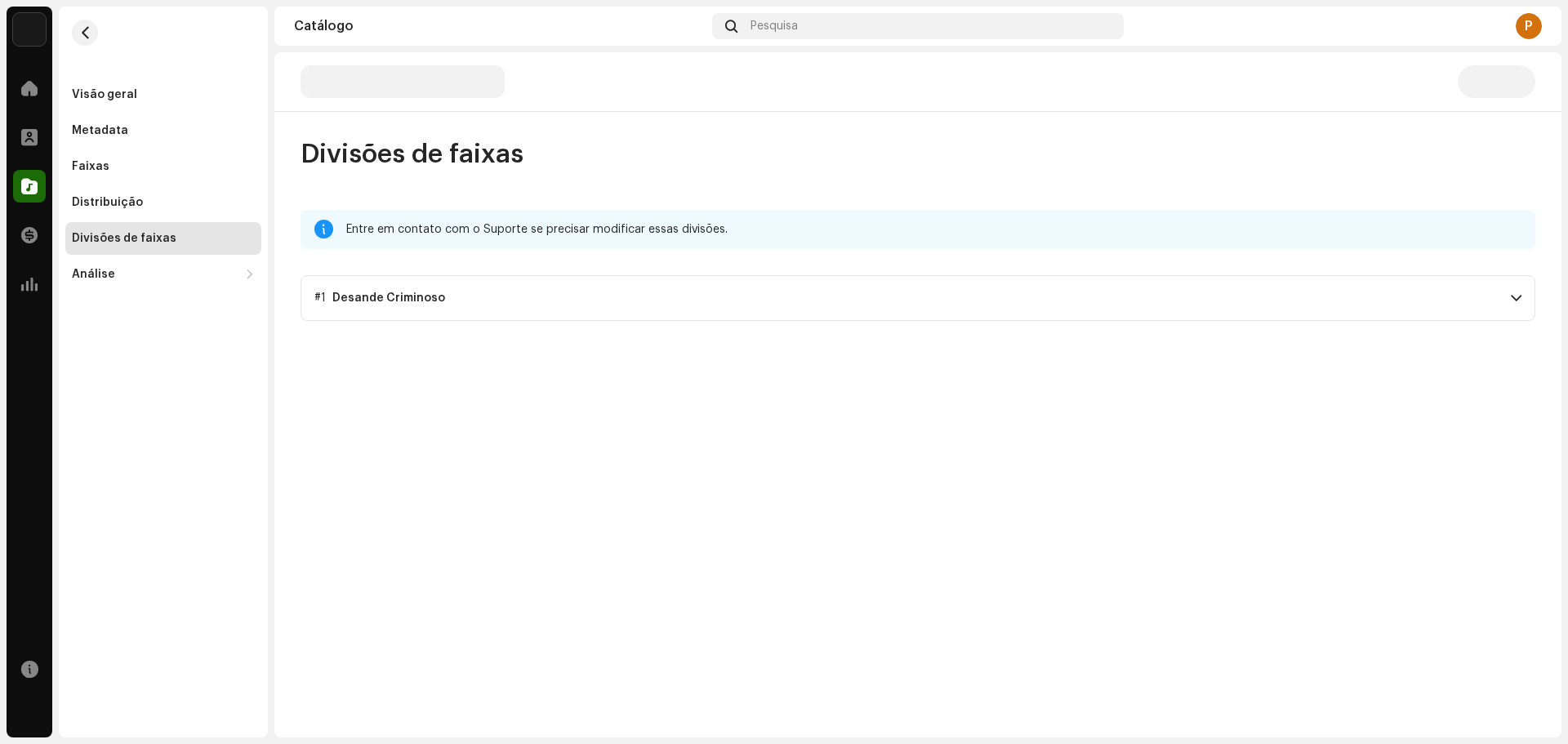
click at [1461, 303] on p-accordion-header "#1 Desande Criminoso" at bounding box center [917, 298] width 1235 height 45
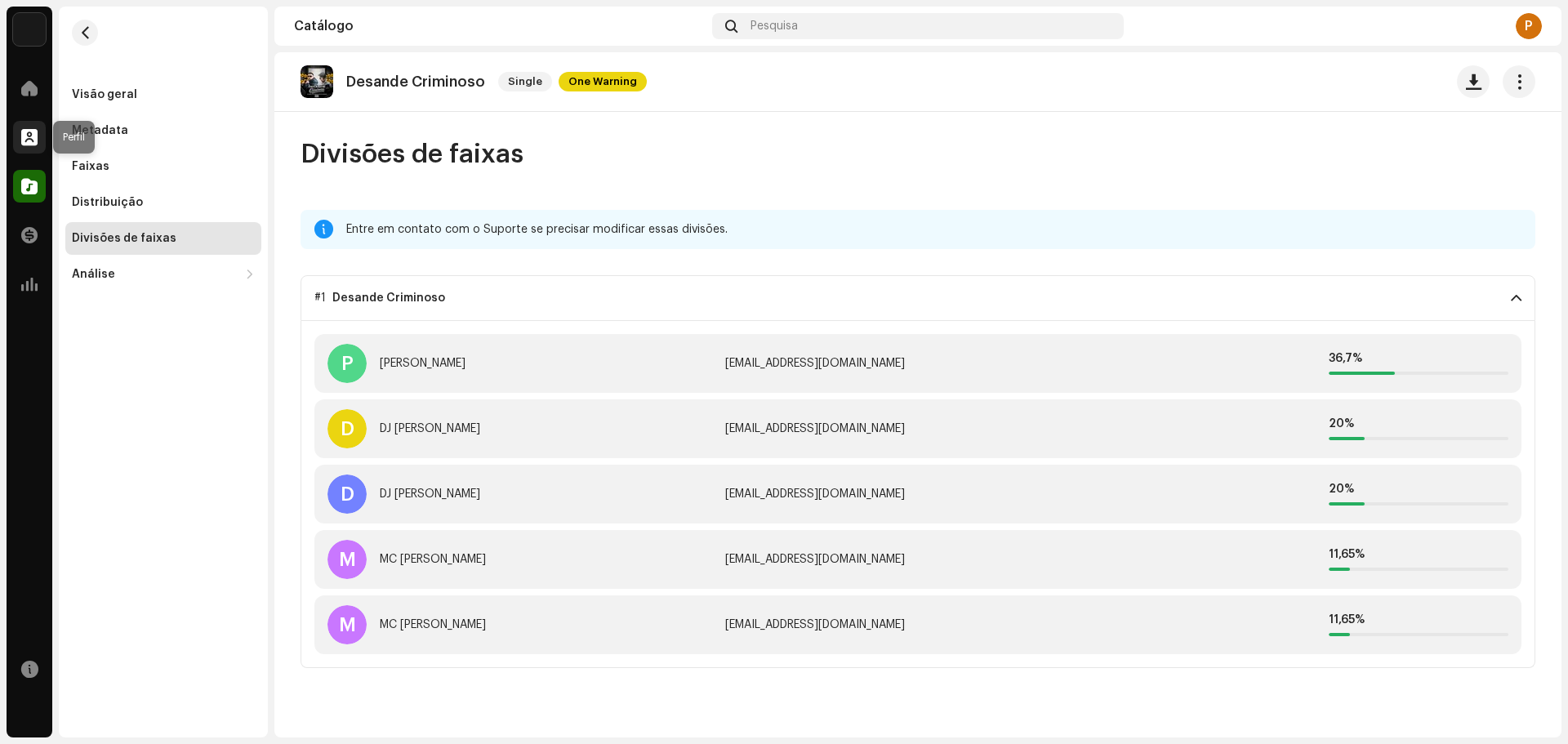
click at [31, 128] on div at bounding box center [30, 137] width 33 height 33
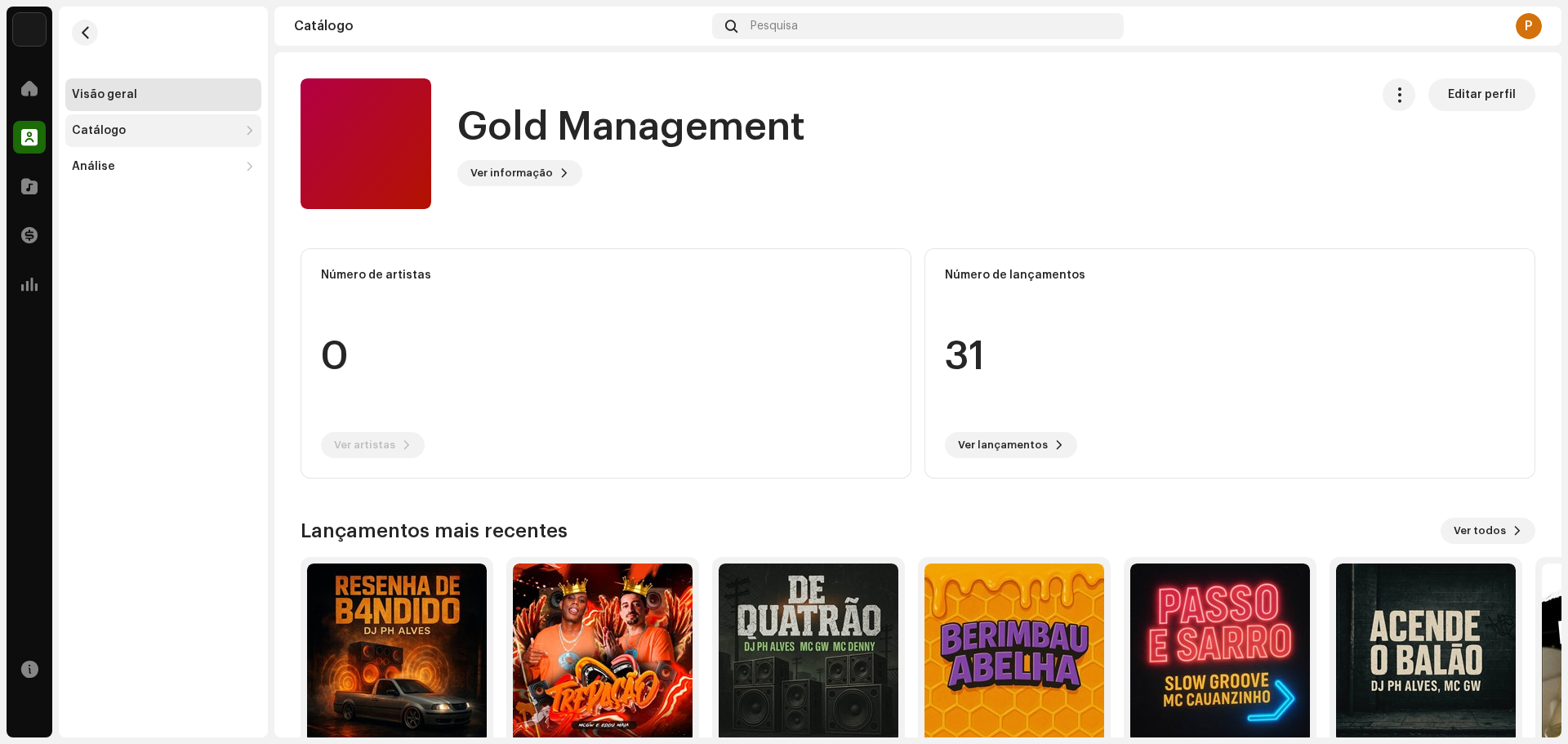
click at [114, 132] on div "Catálogo" at bounding box center [99, 131] width 54 height 13
click at [129, 164] on div "Lançamentos" at bounding box center [118, 167] width 79 height 13
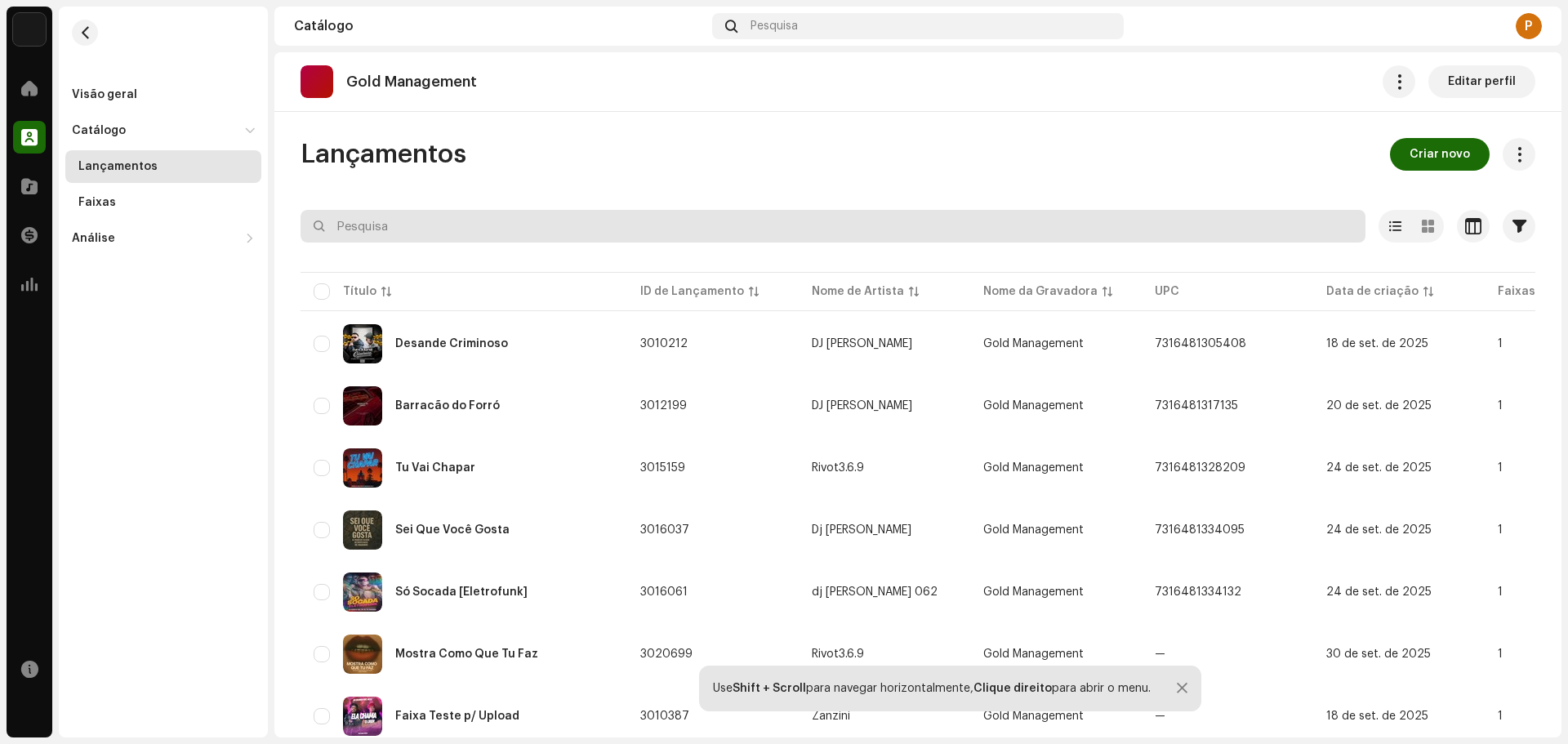
click at [764, 223] on input "text" at bounding box center [833, 226] width 1065 height 33
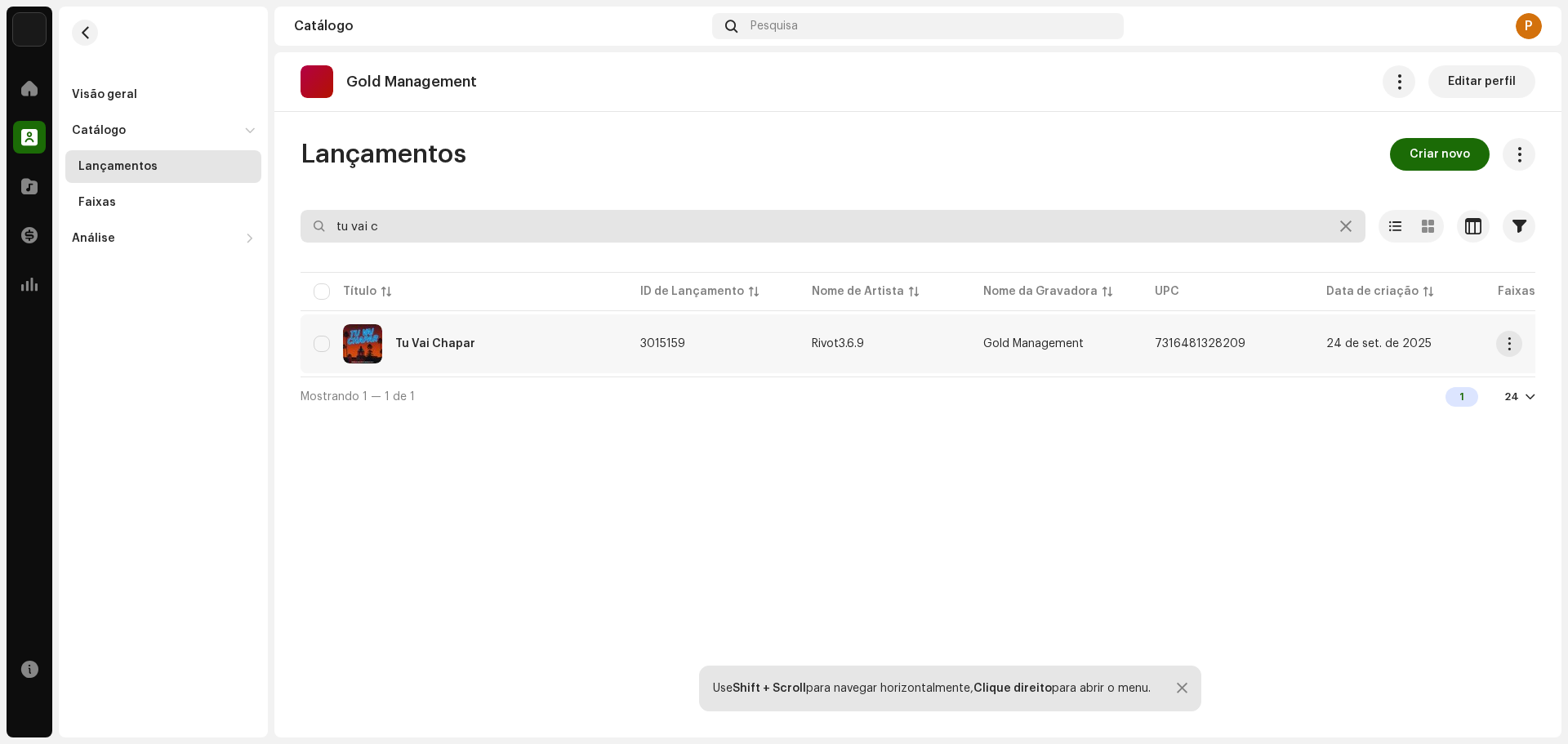
type input "tu vai c"
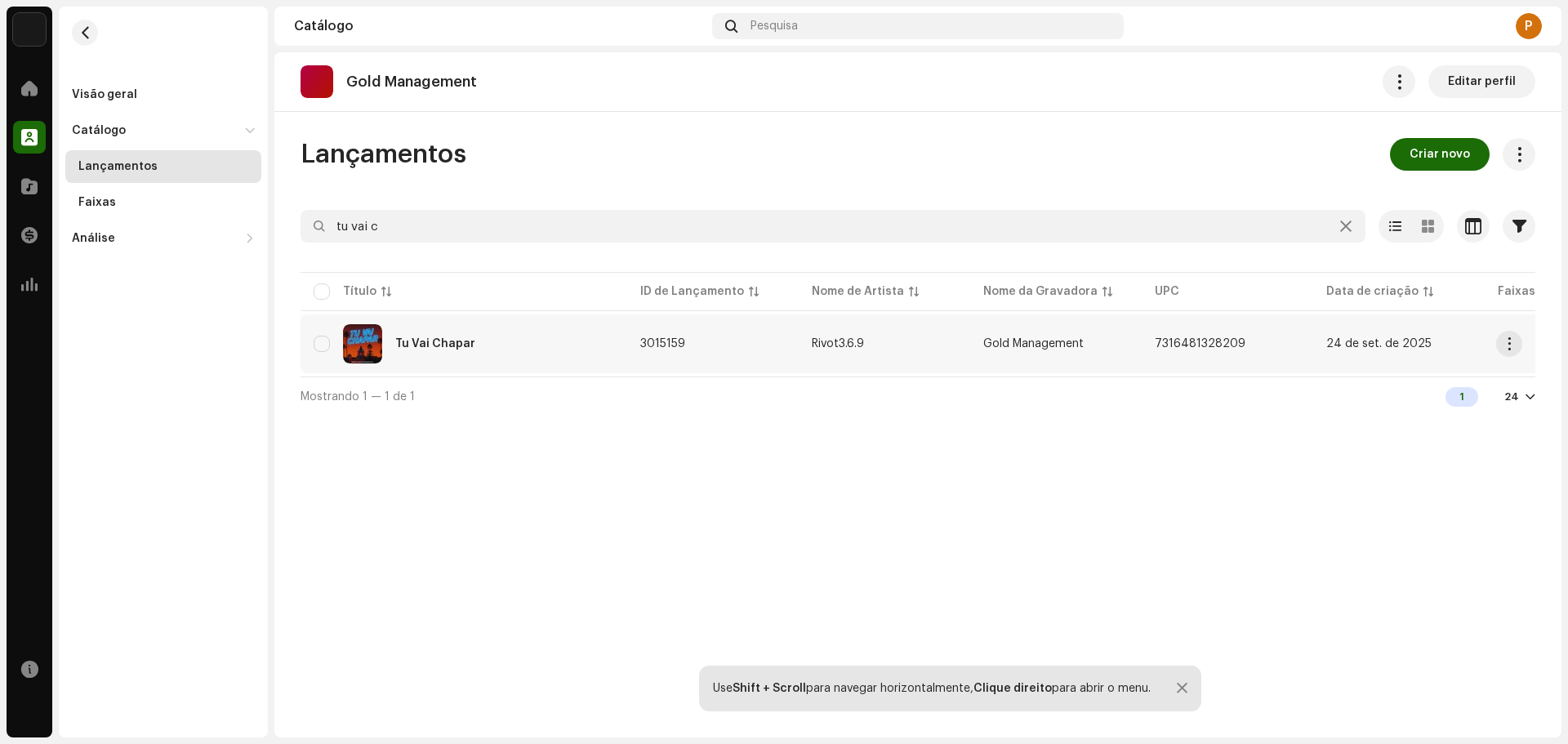
click at [721, 351] on td "3015159" at bounding box center [713, 343] width 172 height 59
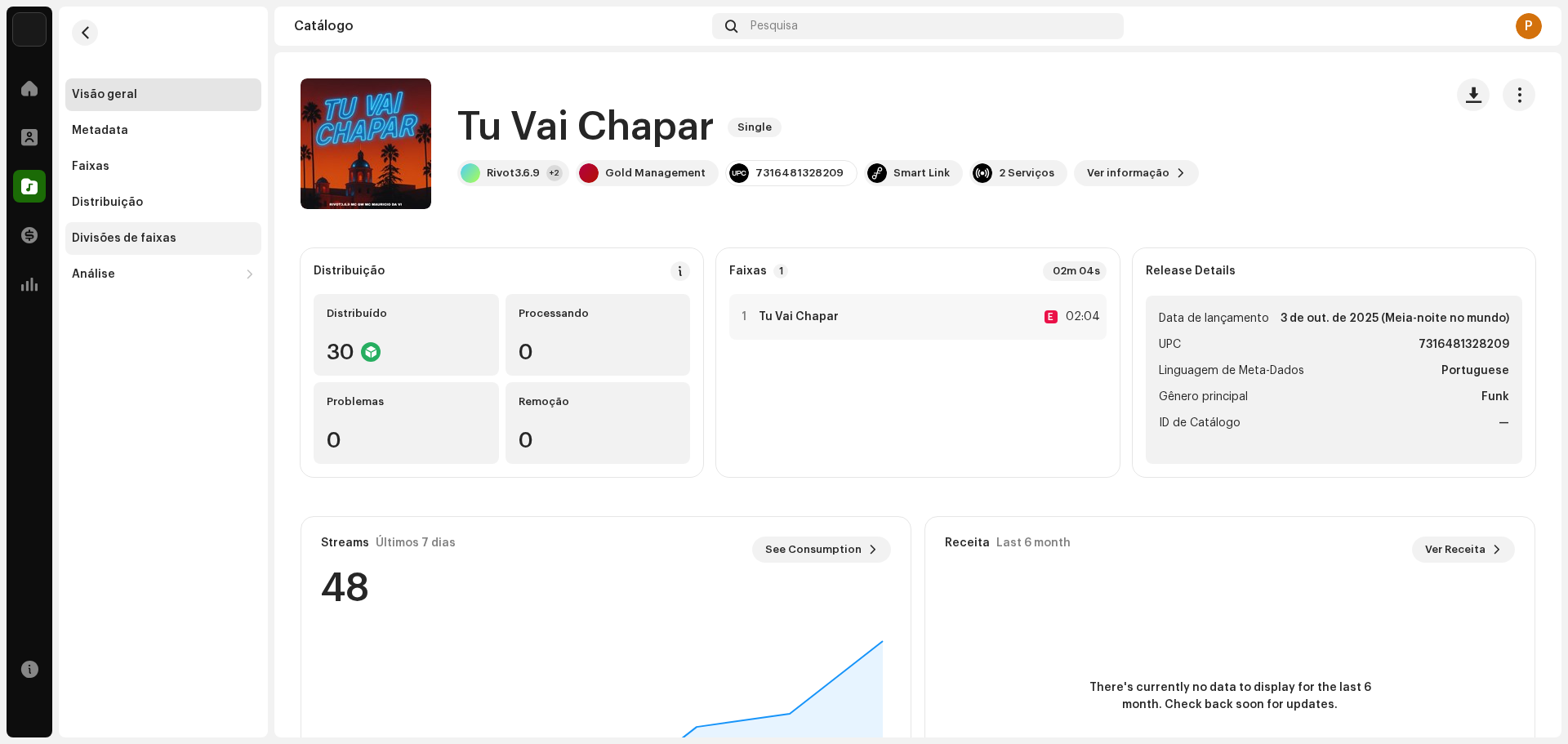
click at [137, 244] on div "Divisões de faixas" at bounding box center [124, 239] width 104 height 13
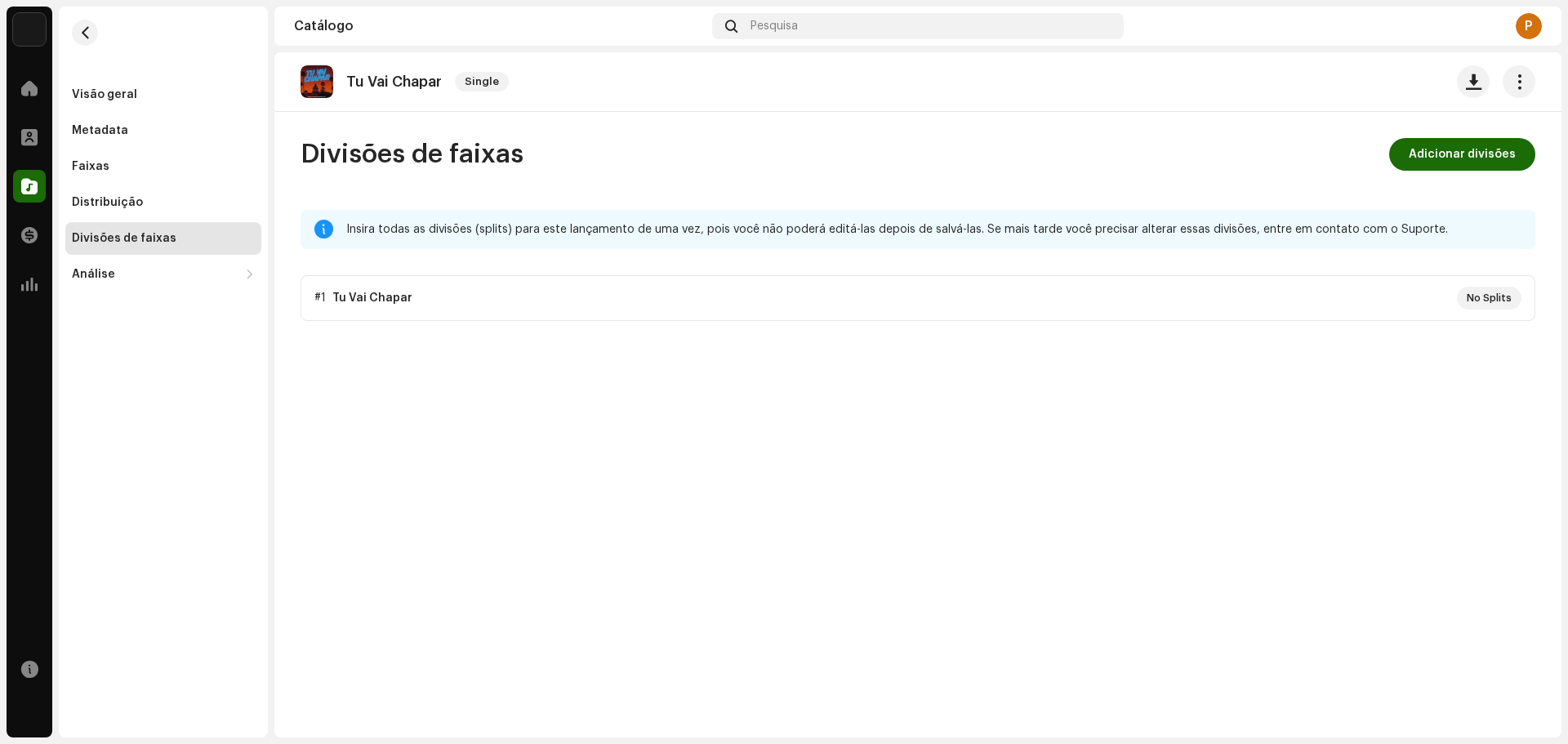
click at [1496, 297] on p-accordion "#1 Tu Vai Chapar No Splits" at bounding box center [917, 298] width 1235 height 45
drag, startPoint x: 1358, startPoint y: 280, endPoint x: 1326, endPoint y: 286, distance: 32.6
click at [1357, 280] on p-accordion "#1 Tu Vai Chapar No Splits" at bounding box center [917, 298] width 1235 height 45
click at [1159, 309] on p-accordion "#1 Tu Vai Chapar No Splits" at bounding box center [917, 298] width 1235 height 45
click at [1465, 163] on span "Adicionar divisões" at bounding box center [1462, 154] width 107 height 33
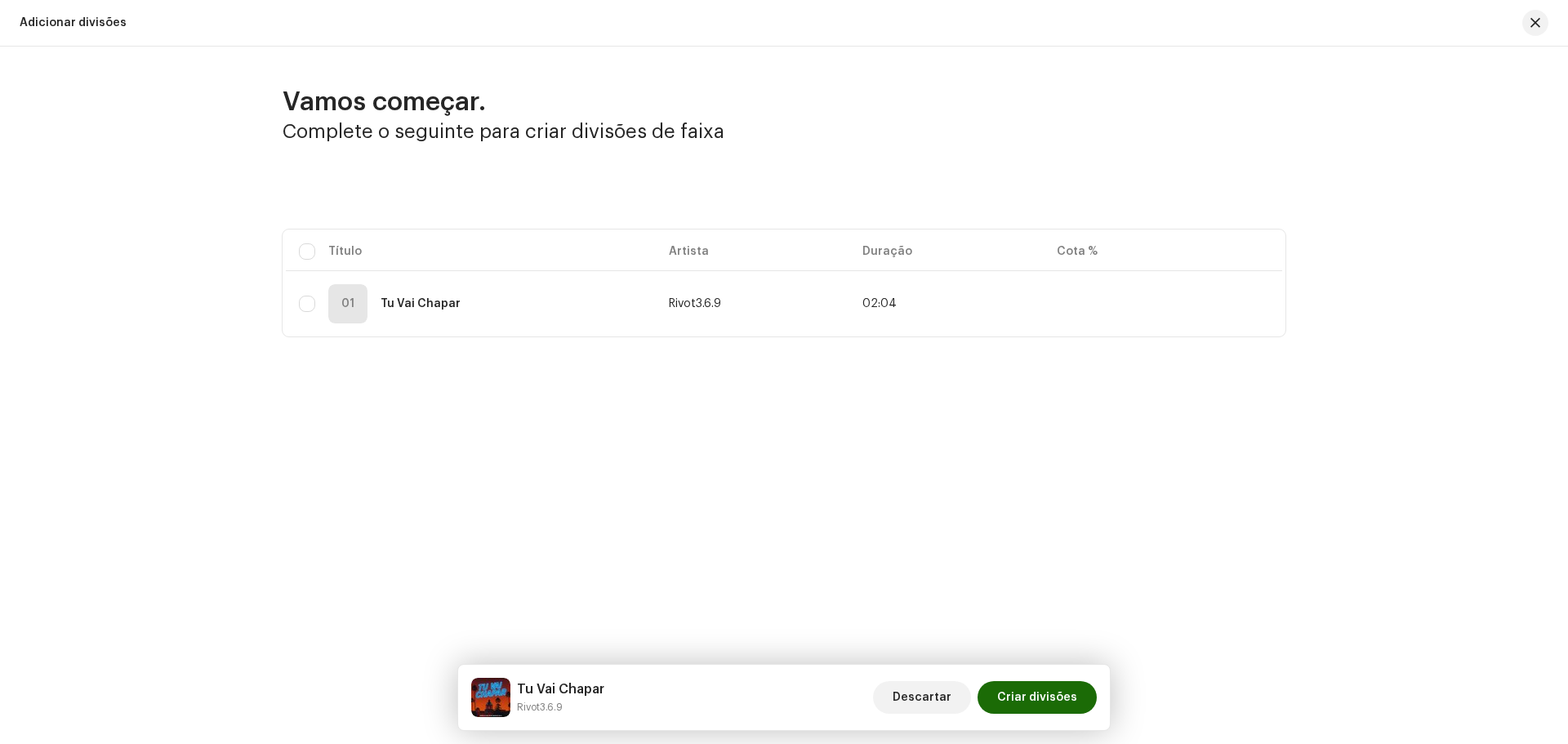
click at [319, 254] on table "Título Artista Duração Cota % 01 Tu Vai Chapar Rivot3.6.9 02:04" at bounding box center [784, 282] width 997 height 107
click at [323, 246] on table "Título Artista Duração Cota % 01 Tu Vai Chapar Rivot3.6.9 02:04" at bounding box center [784, 282] width 997 height 107
click at [299, 255] on input "checkbox" at bounding box center [306, 252] width 16 height 16
checkbox input "true"
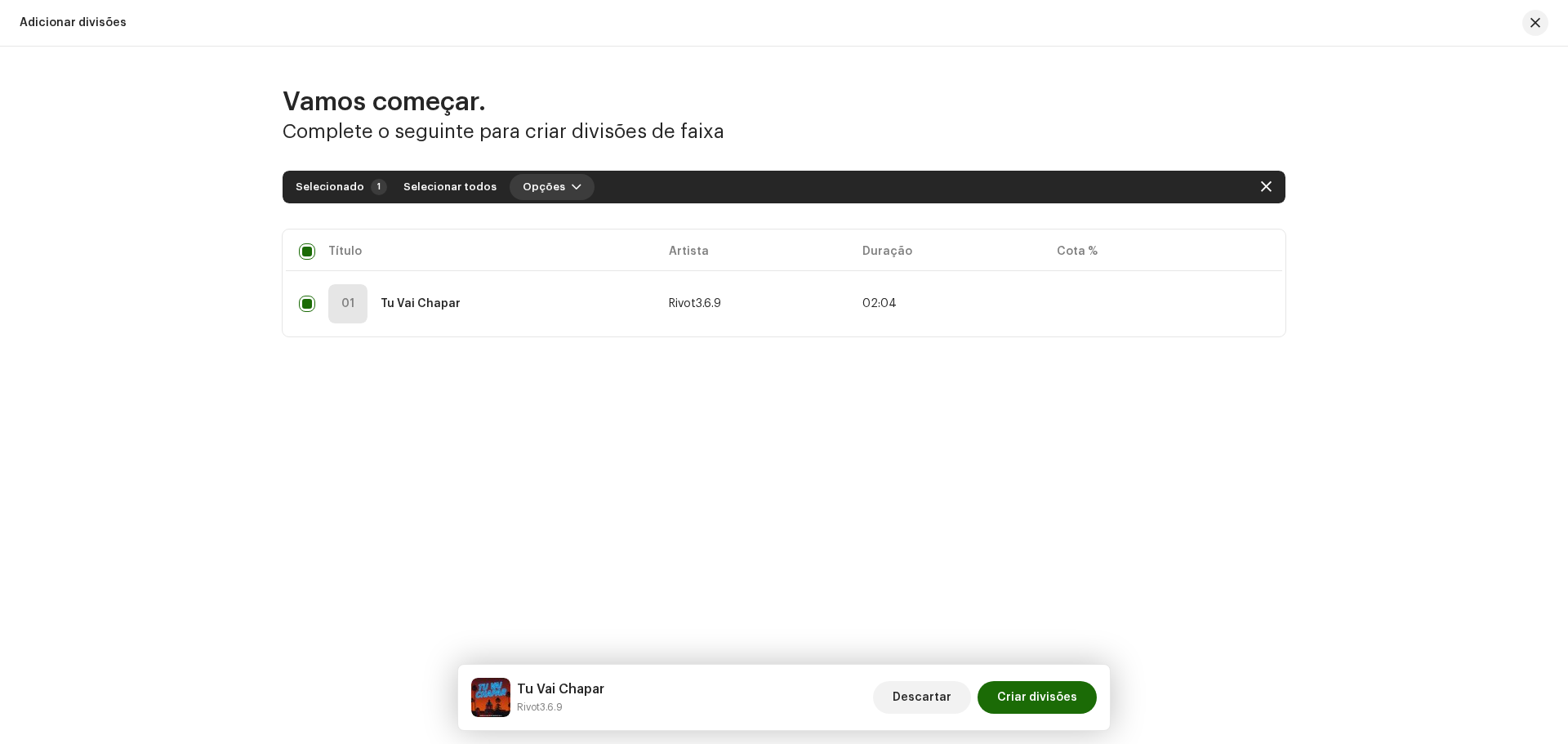
click at [538, 185] on span "Opções" at bounding box center [544, 187] width 42 height 33
click at [569, 222] on span "Adicionar divisões" at bounding box center [564, 224] width 107 height 13
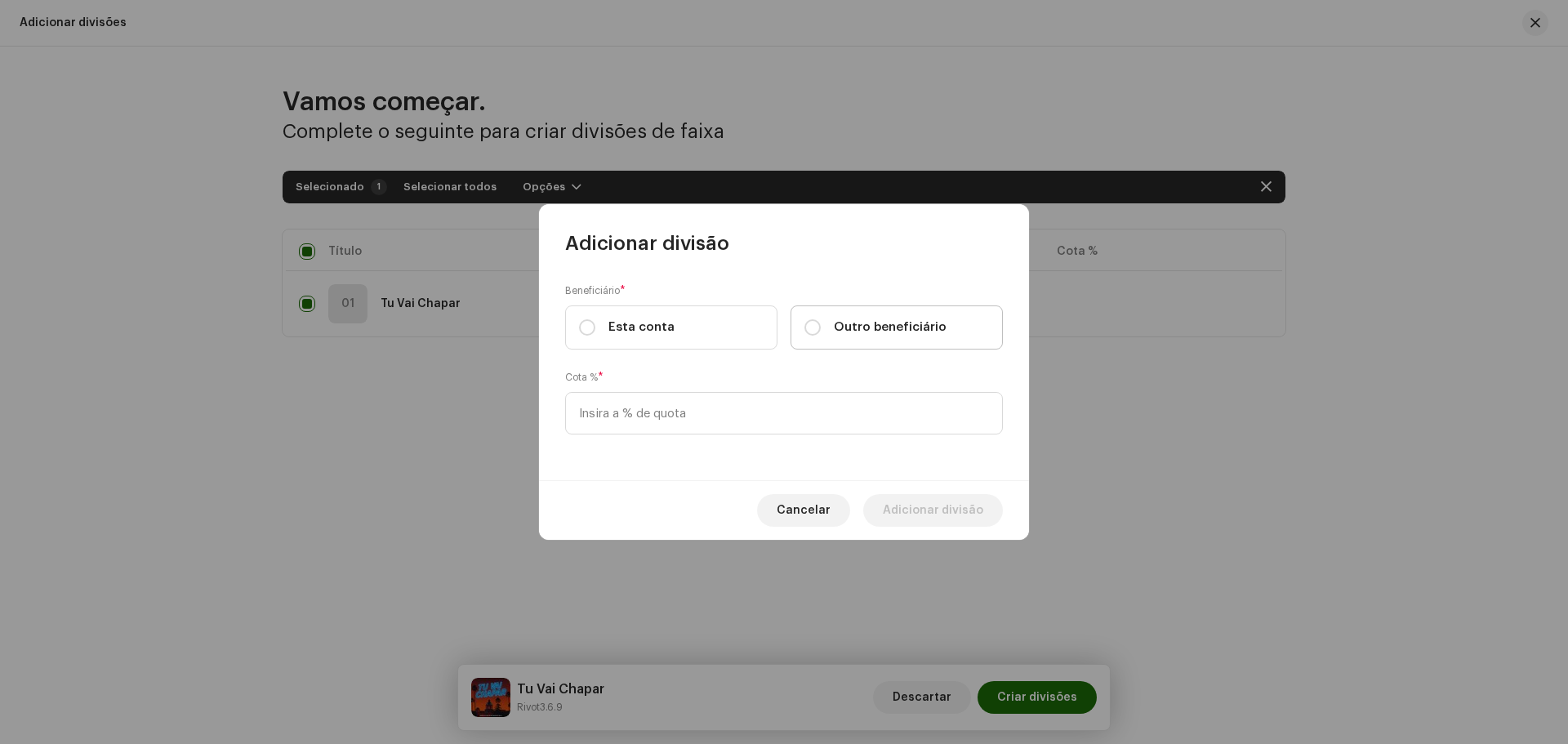
click at [853, 328] on span "Outro beneficiário" at bounding box center [890, 327] width 113 height 18
click at [821, 328] on input "Outro beneficiário" at bounding box center [812, 327] width 16 height 16
radio input "true"
